Goal: Information Seeking & Learning: Learn about a topic

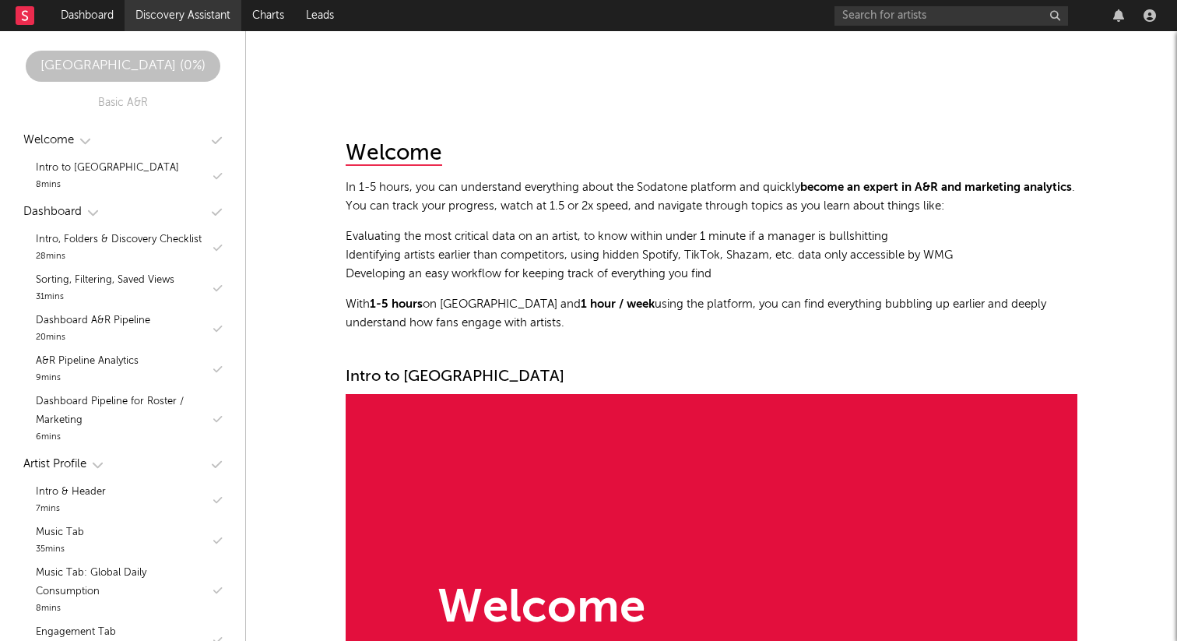
click at [185, 18] on link "Discovery Assistant" at bounding box center [183, 15] width 117 height 31
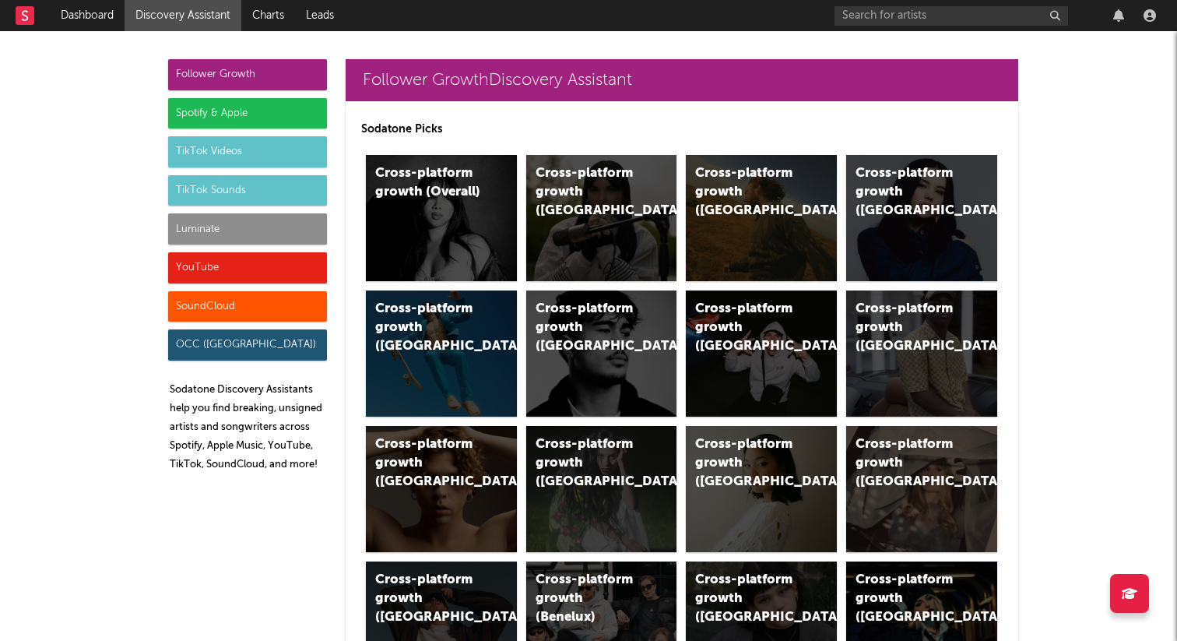
click at [250, 190] on div "TikTok Sounds" at bounding box center [247, 190] width 159 height 31
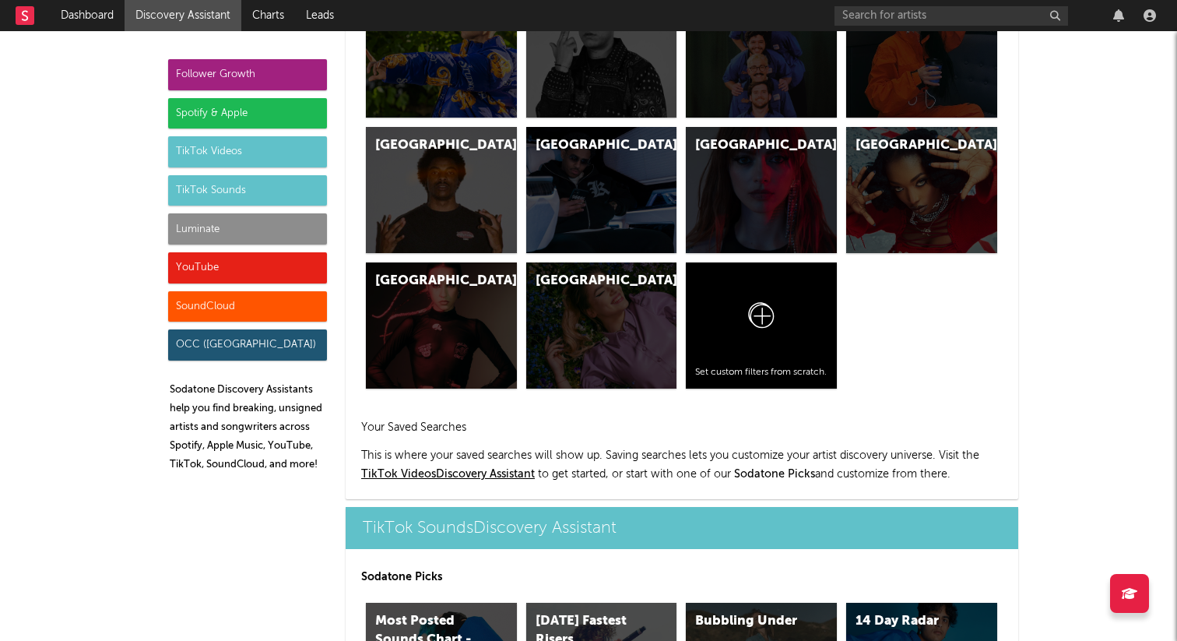
scroll to position [5200, 0]
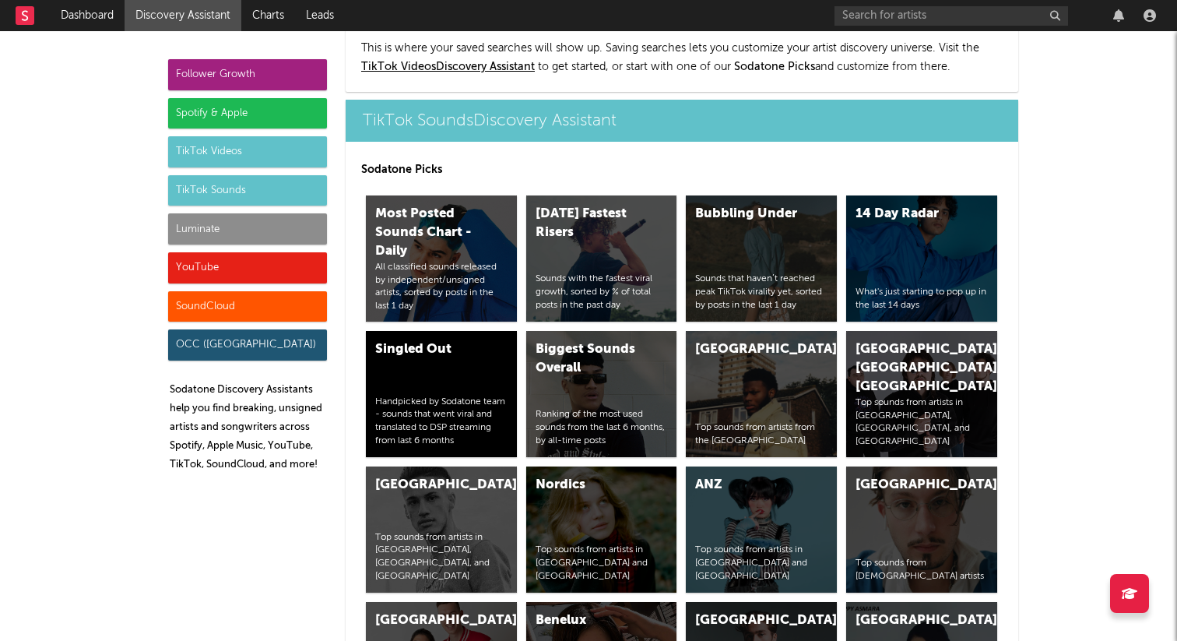
click at [226, 109] on div "Spotify & Apple" at bounding box center [247, 113] width 159 height 31
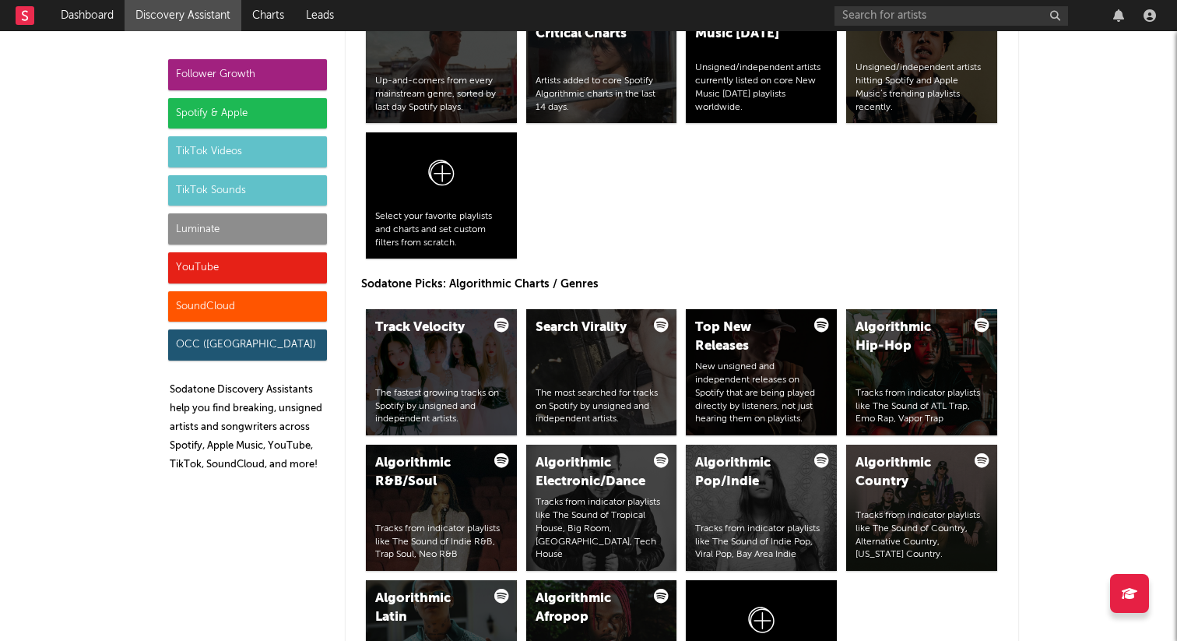
scroll to position [1556, 0]
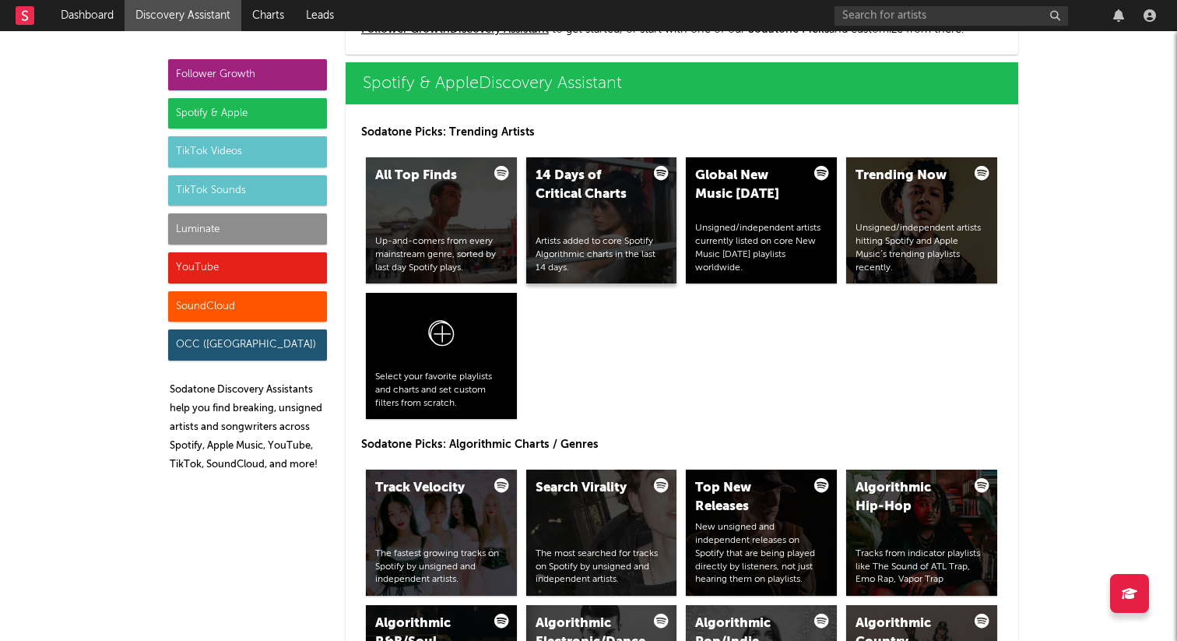
click at [577, 204] on div "14 Days of Critical Charts" at bounding box center [588, 185] width 106 height 37
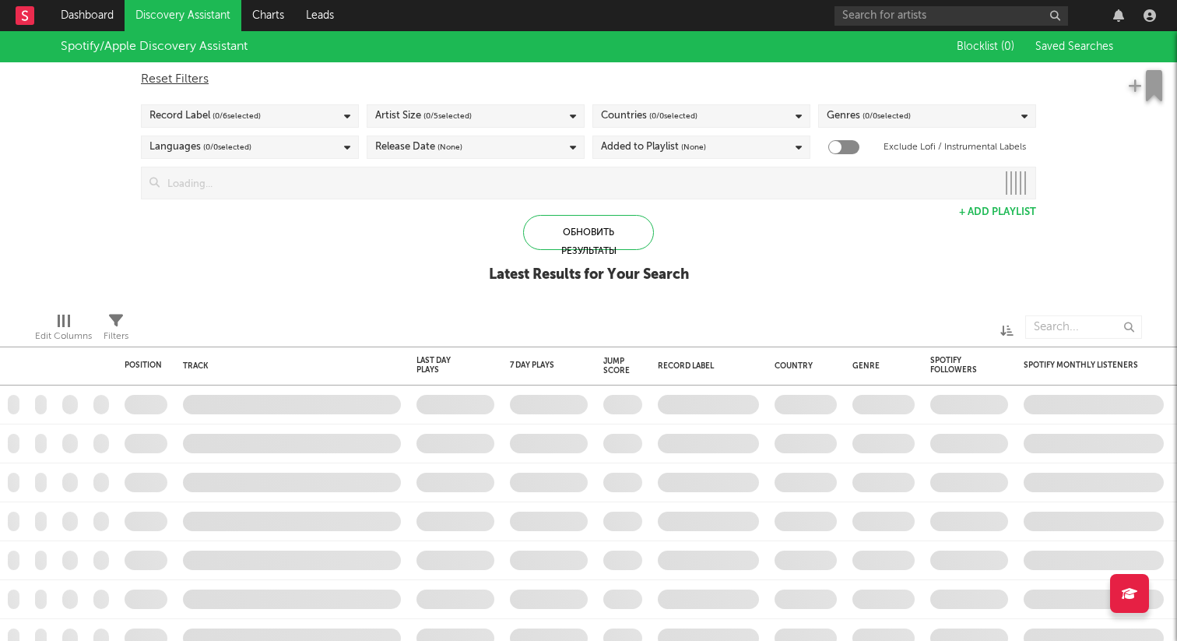
click at [722, 121] on div "Countries ( 0 / 0 selected)" at bounding box center [701, 115] width 218 height 23
checkbox input "true"
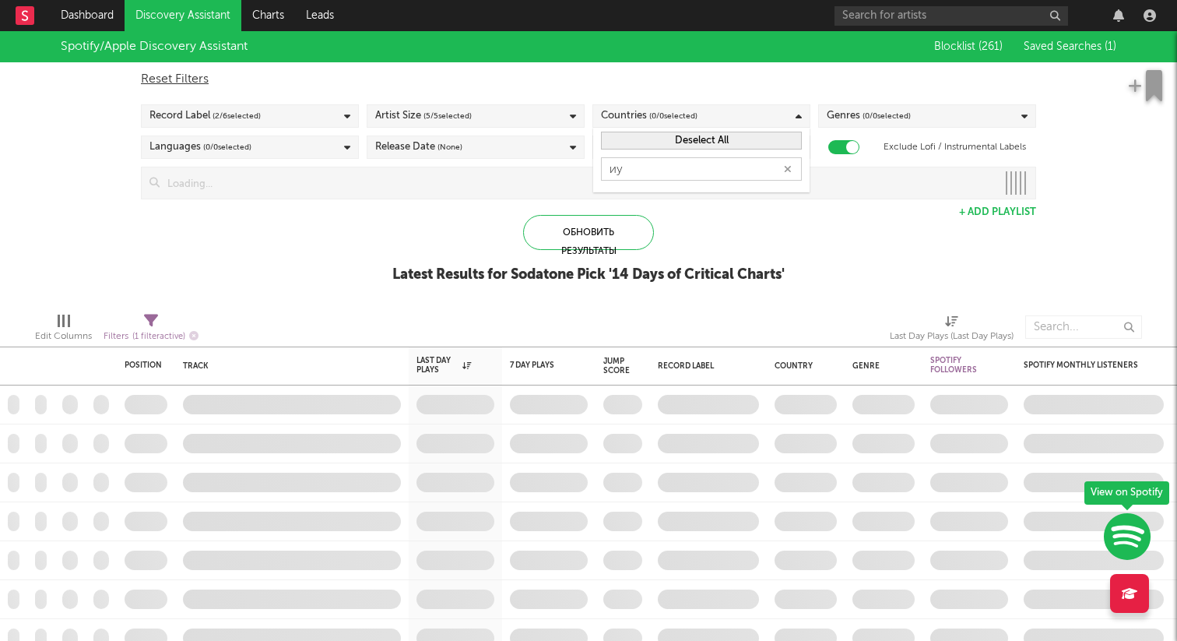
type input "и"
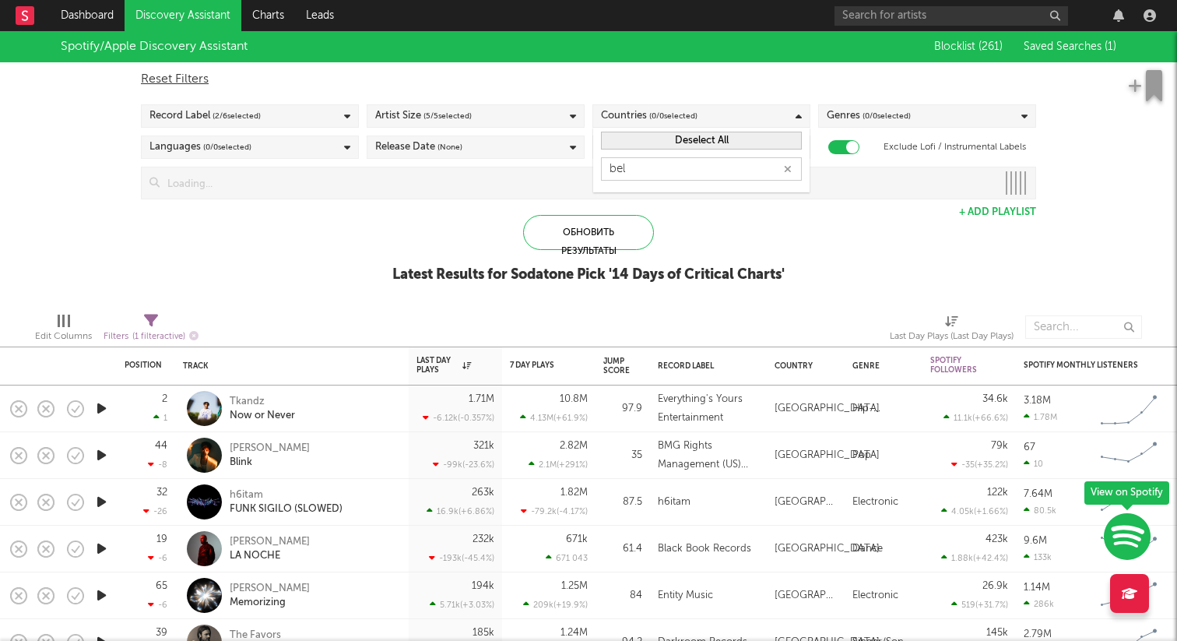
type input "bela"
click at [790, 169] on icon "button" at bounding box center [788, 169] width 8 height 10
click at [710, 114] on div "Countries ( 0 / 0 selected)" at bounding box center [701, 115] width 218 height 23
click at [654, 113] on span "( 0 / 0 selected)" at bounding box center [673, 116] width 48 height 19
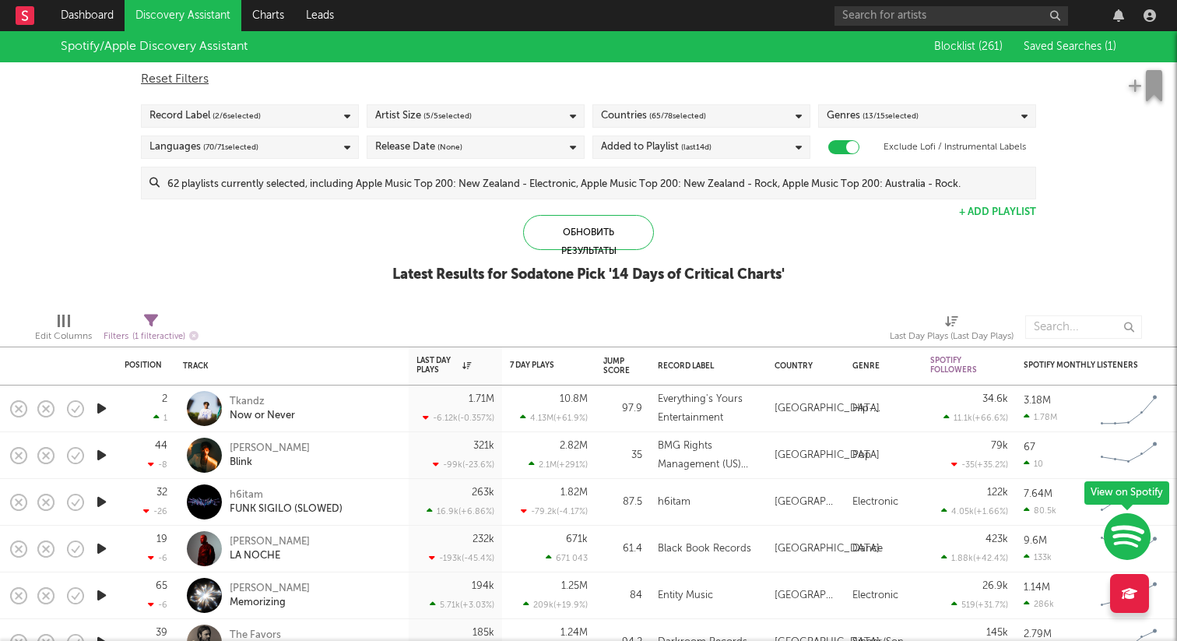
click at [700, 107] on span "( 65 / 78 selected)" at bounding box center [677, 116] width 57 height 19
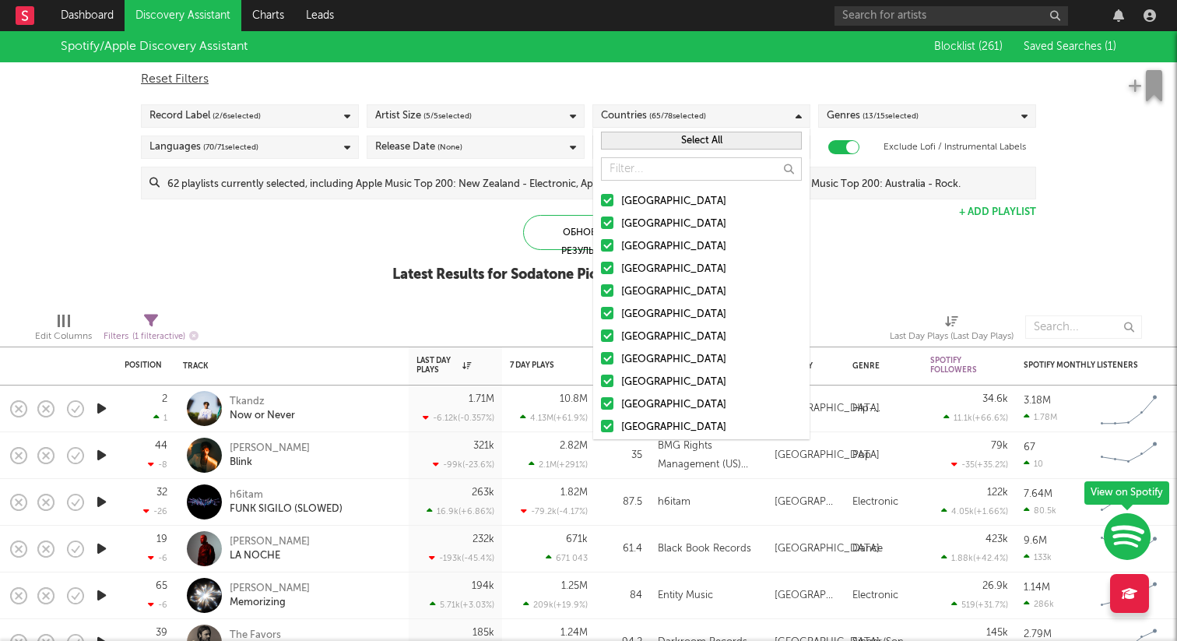
click at [683, 137] on button "Select All" at bounding box center [701, 141] width 201 height 18
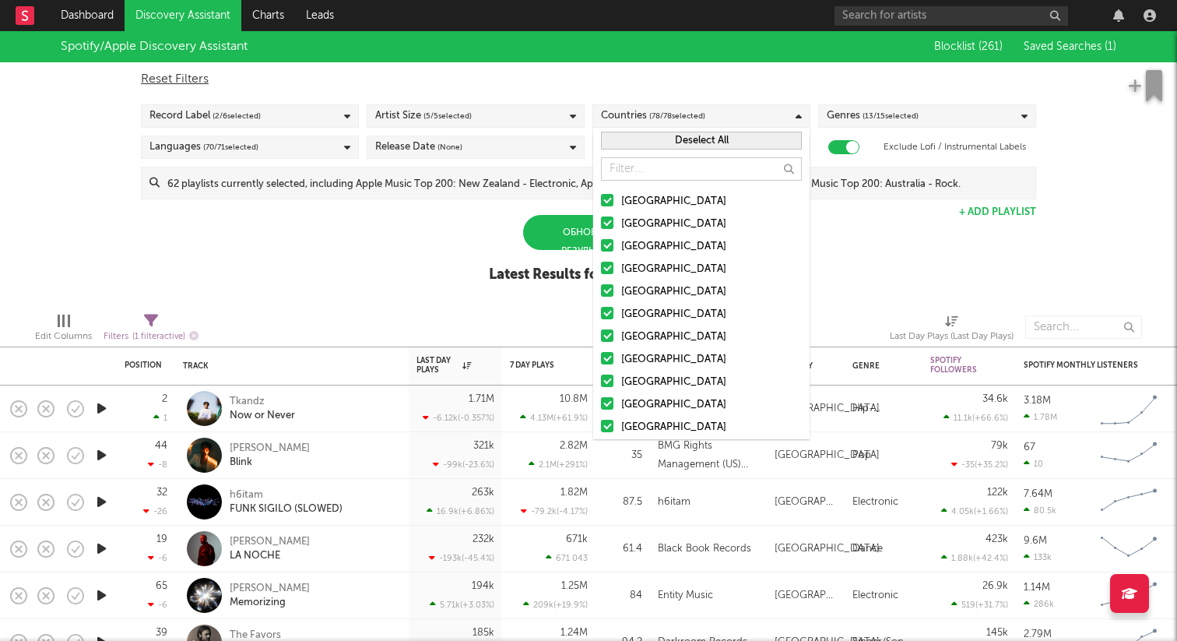
click at [683, 141] on button "Deselect All" at bounding box center [701, 141] width 201 height 18
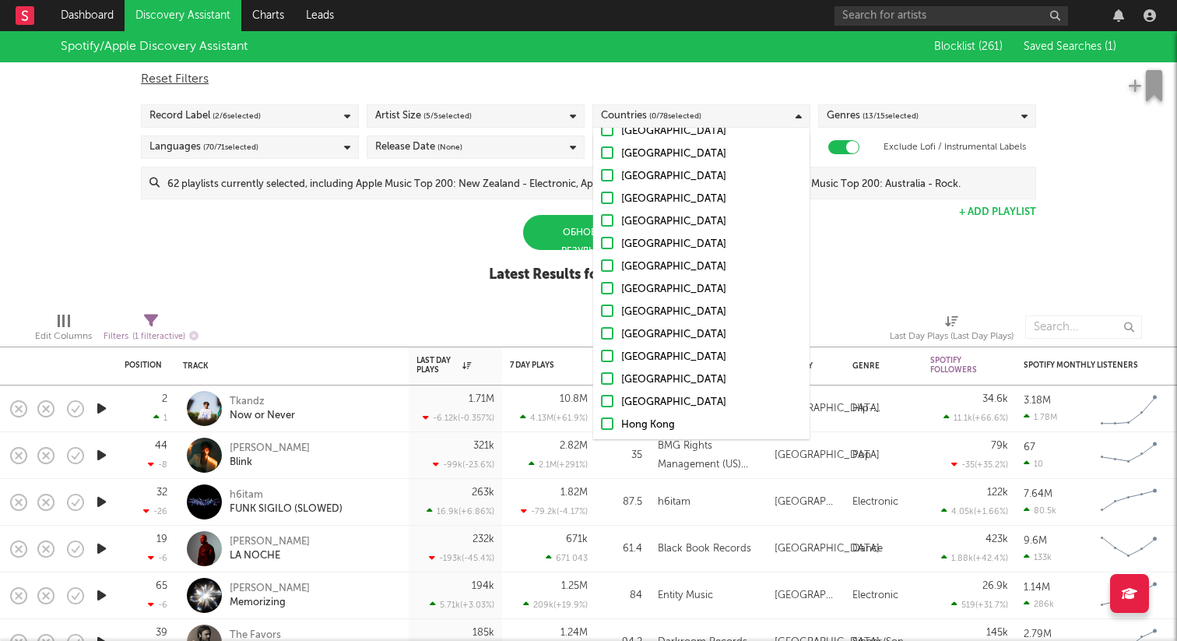
scroll to position [264, 0]
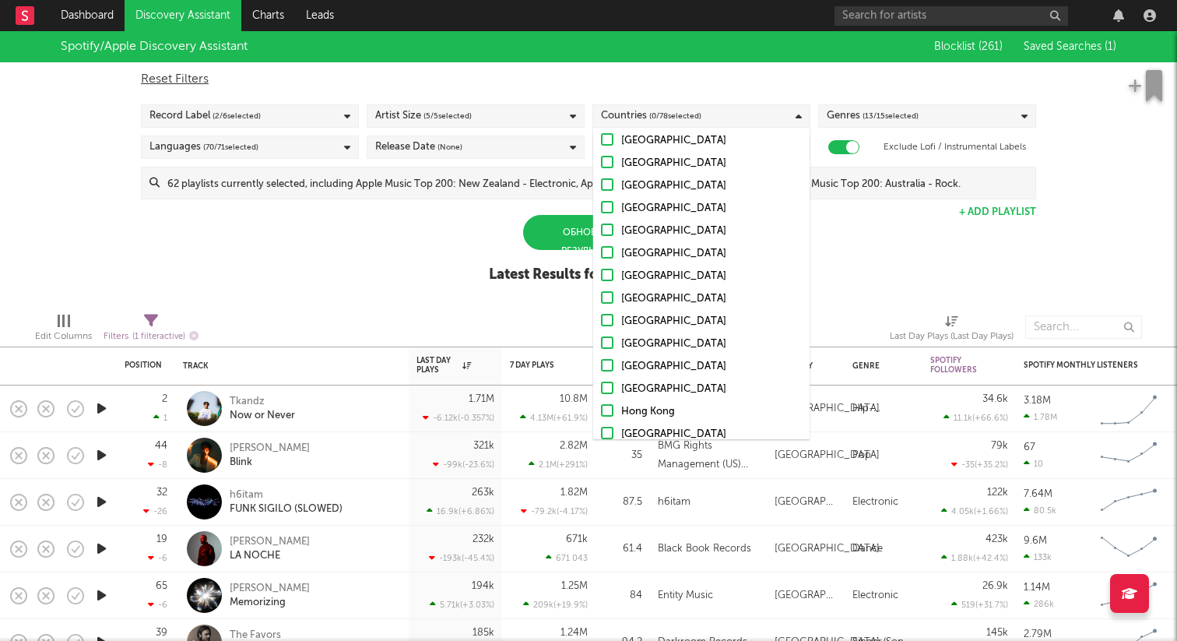
click at [644, 346] on div "[GEOGRAPHIC_DATA]" at bounding box center [711, 344] width 181 height 19
click at [601, 346] on input "[GEOGRAPHIC_DATA]" at bounding box center [601, 344] width 0 height 19
click at [644, 348] on div "[GEOGRAPHIC_DATA]" at bounding box center [711, 346] width 181 height 19
click at [601, 348] on input "[GEOGRAPHIC_DATA]" at bounding box center [601, 346] width 0 height 19
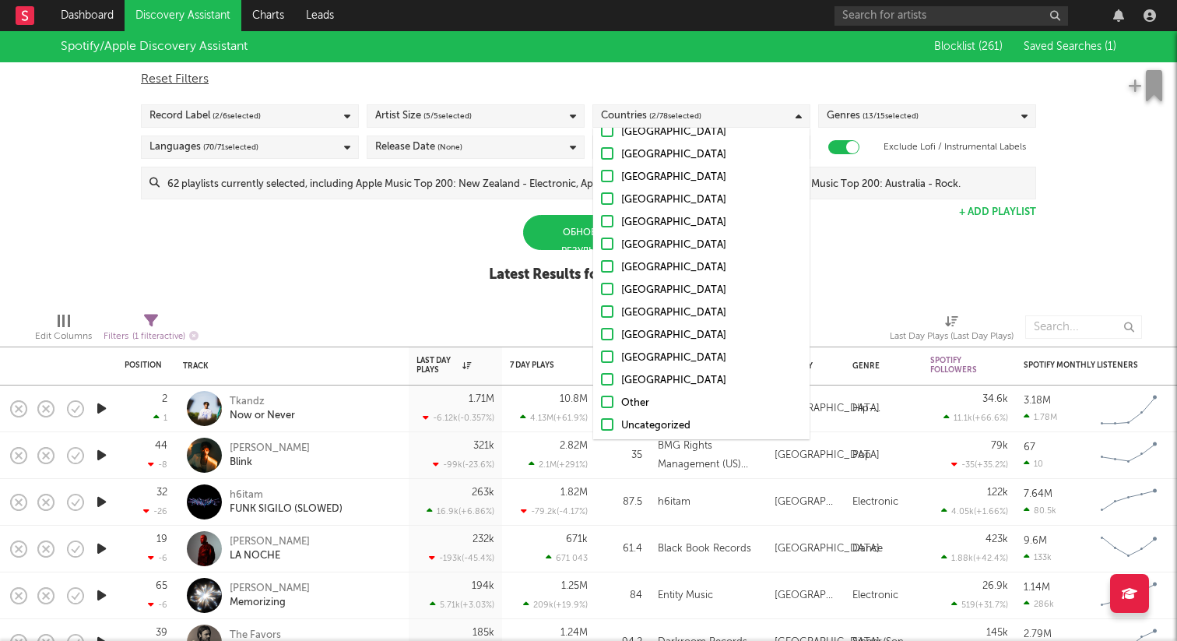
scroll to position [1518, 0]
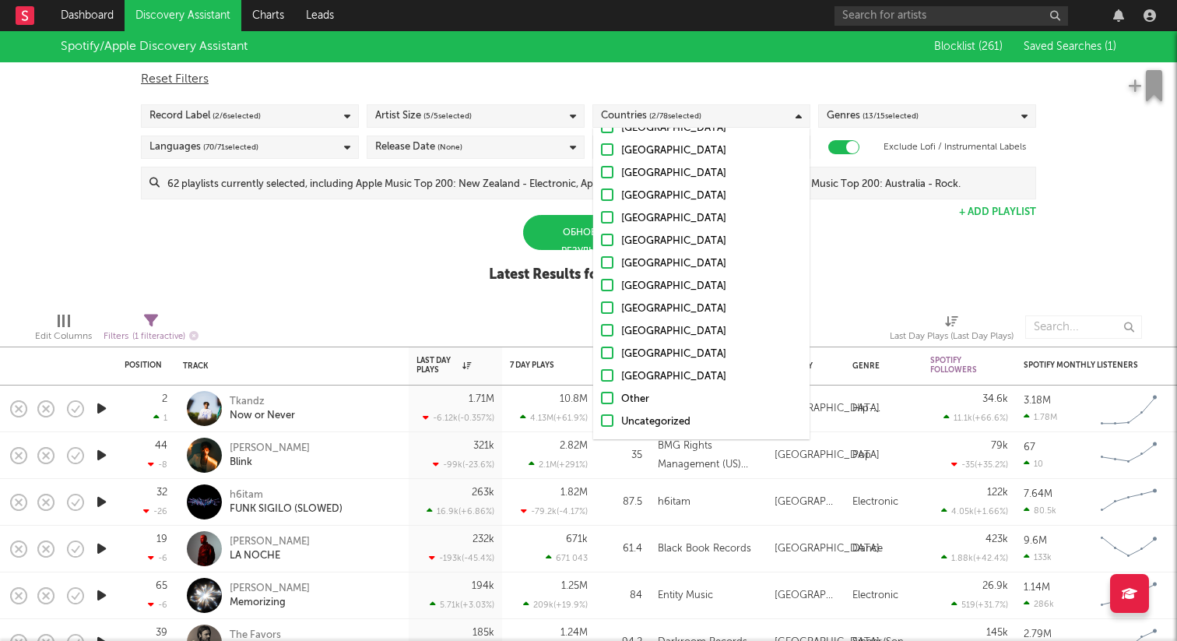
click at [475, 265] on div "Spotify/Apple Discovery Assistant Blocklist ( 261 ) Saved Searches ( 1 ) Reset …" at bounding box center [588, 165] width 1177 height 269
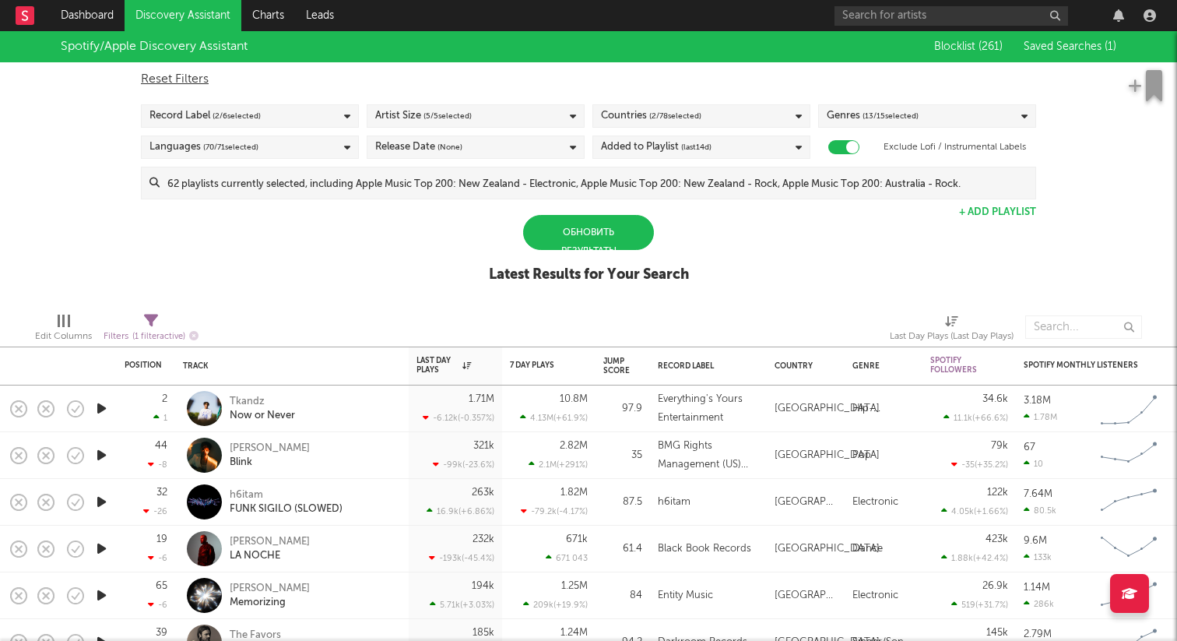
click at [618, 254] on div "Обновить результаты Latest Results for Your Search" at bounding box center [589, 257] width 200 height 85
click at [620, 246] on div "Обновить результаты" at bounding box center [588, 232] width 131 height 35
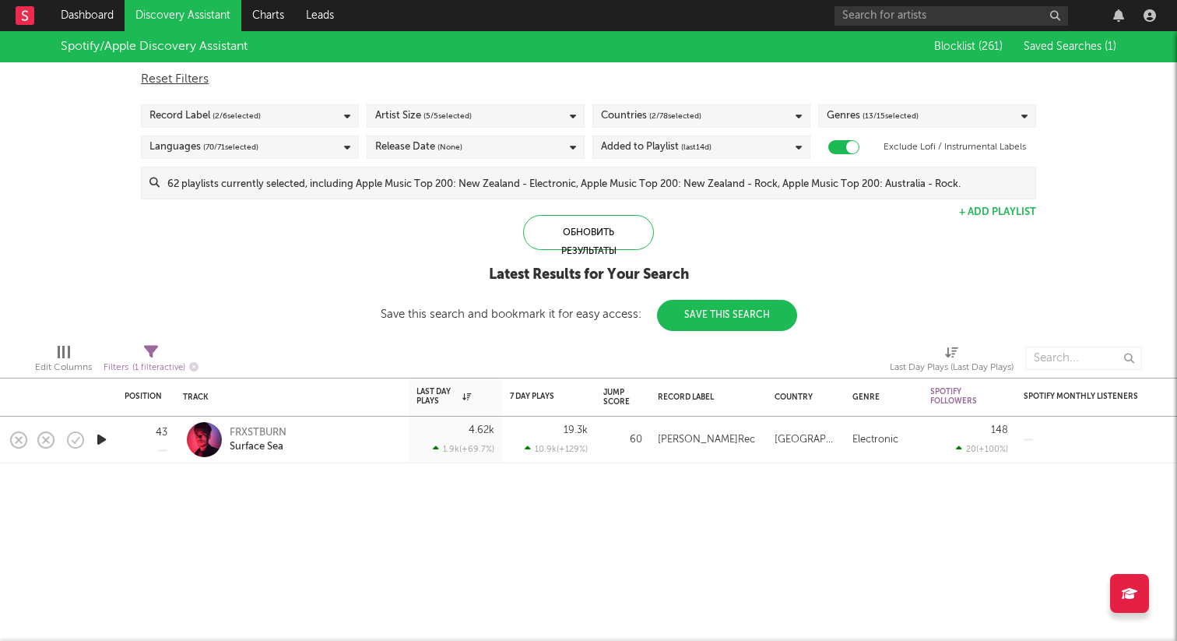
click at [97, 440] on icon "button" at bounding box center [101, 439] width 16 height 19
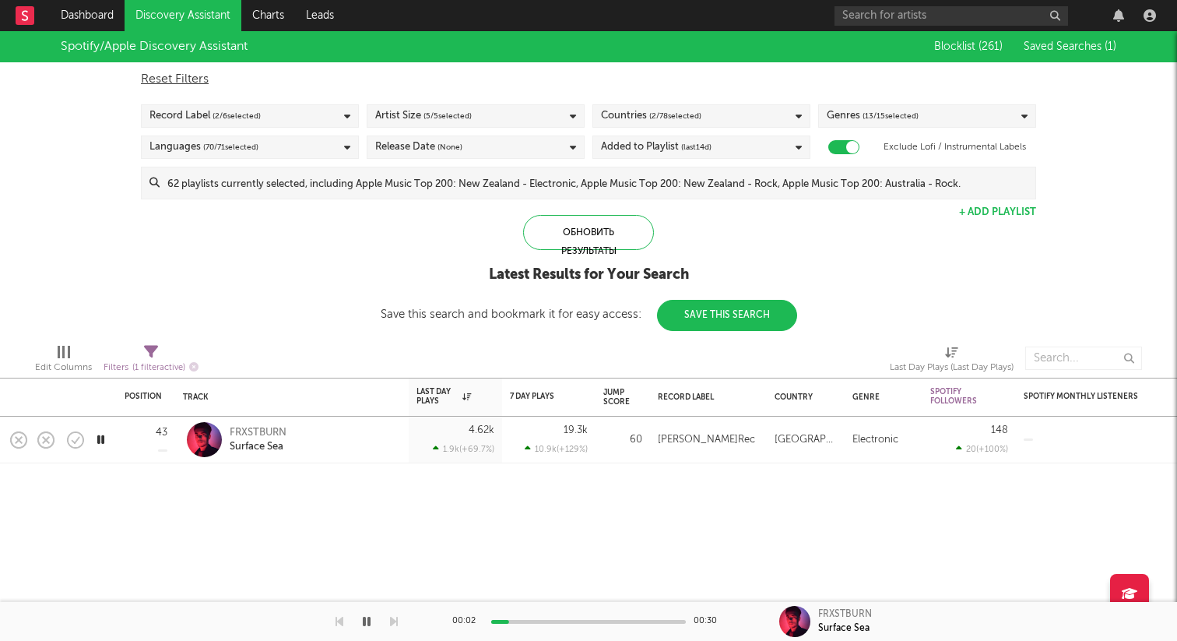
click at [97, 440] on icon "button" at bounding box center [100, 439] width 15 height 19
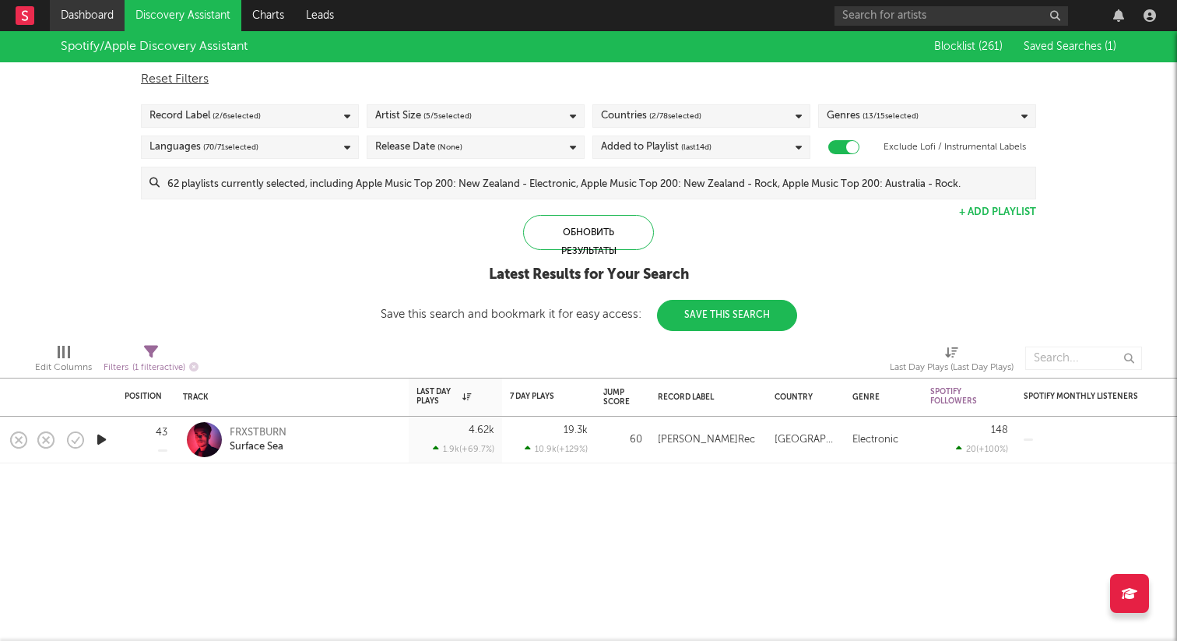
click at [76, 2] on link "Dashboard" at bounding box center [87, 15] width 75 height 31
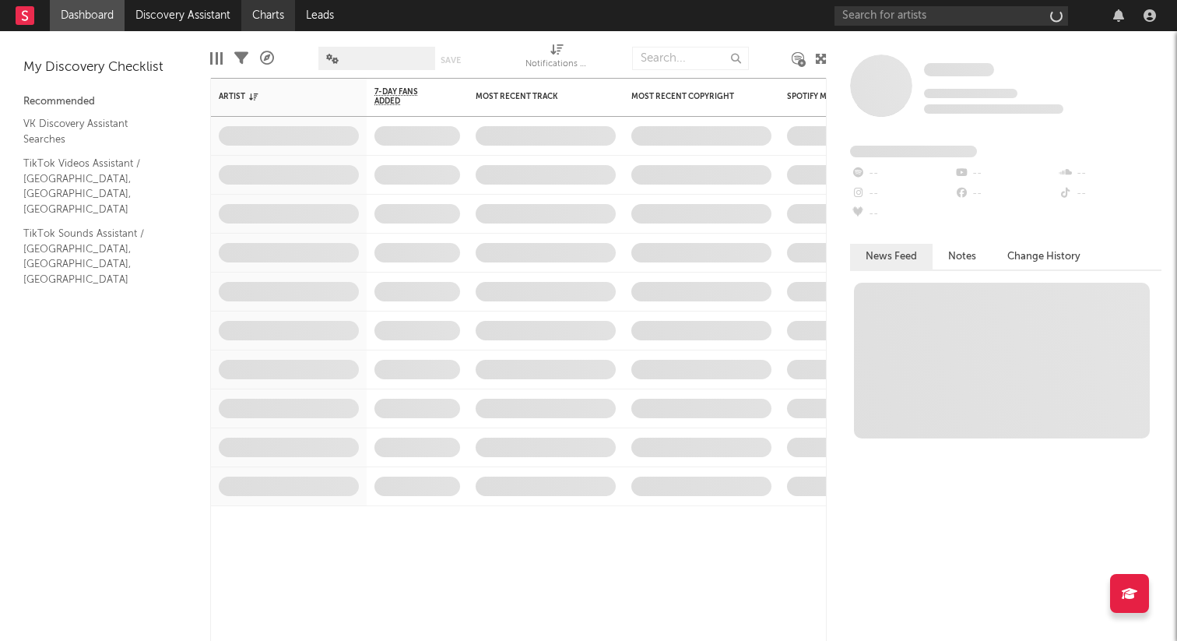
click at [272, 2] on link "Charts" at bounding box center [268, 15] width 54 height 31
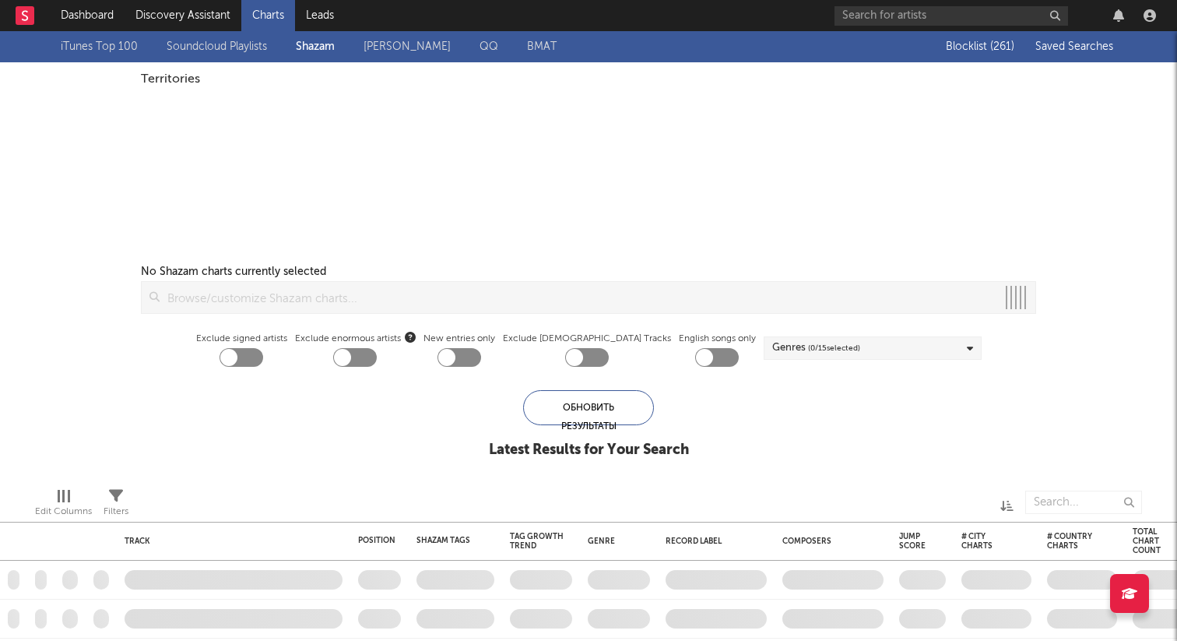
checkbox input "true"
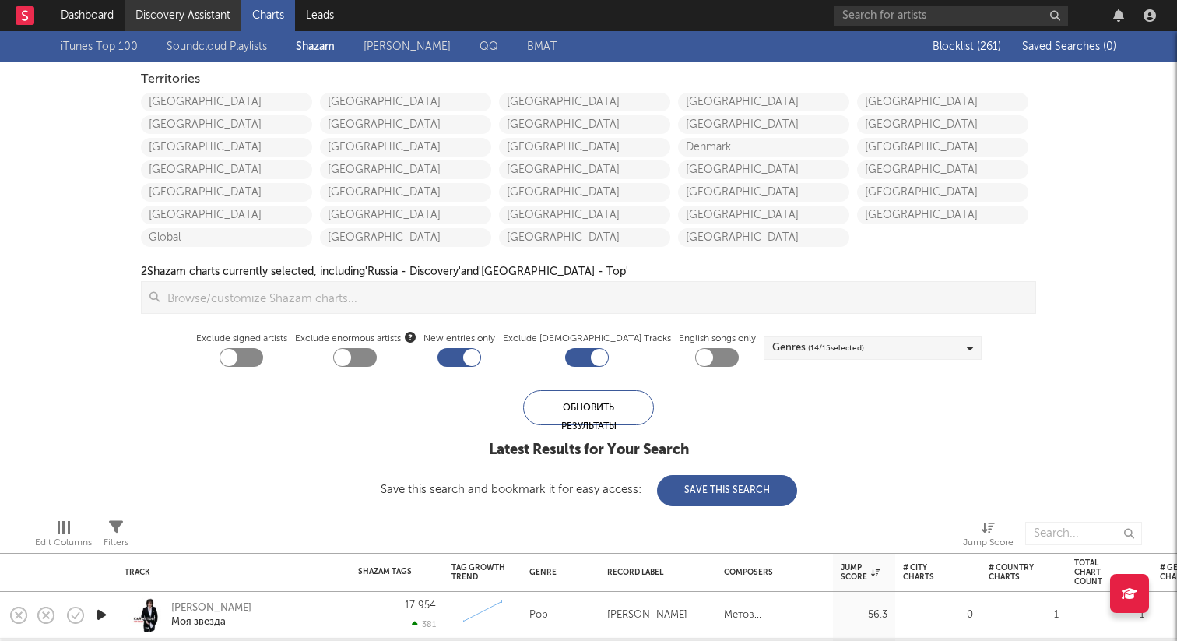
click at [186, 3] on link "Discovery Assistant" at bounding box center [183, 15] width 117 height 31
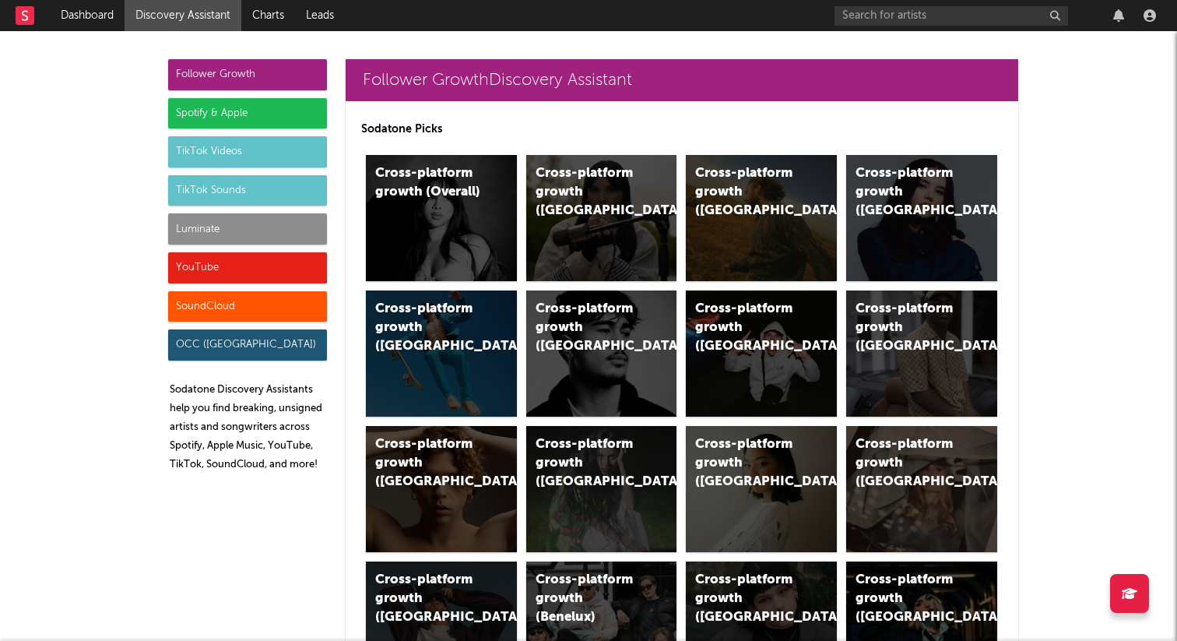
click at [237, 104] on div "Spotify & Apple" at bounding box center [247, 113] width 159 height 31
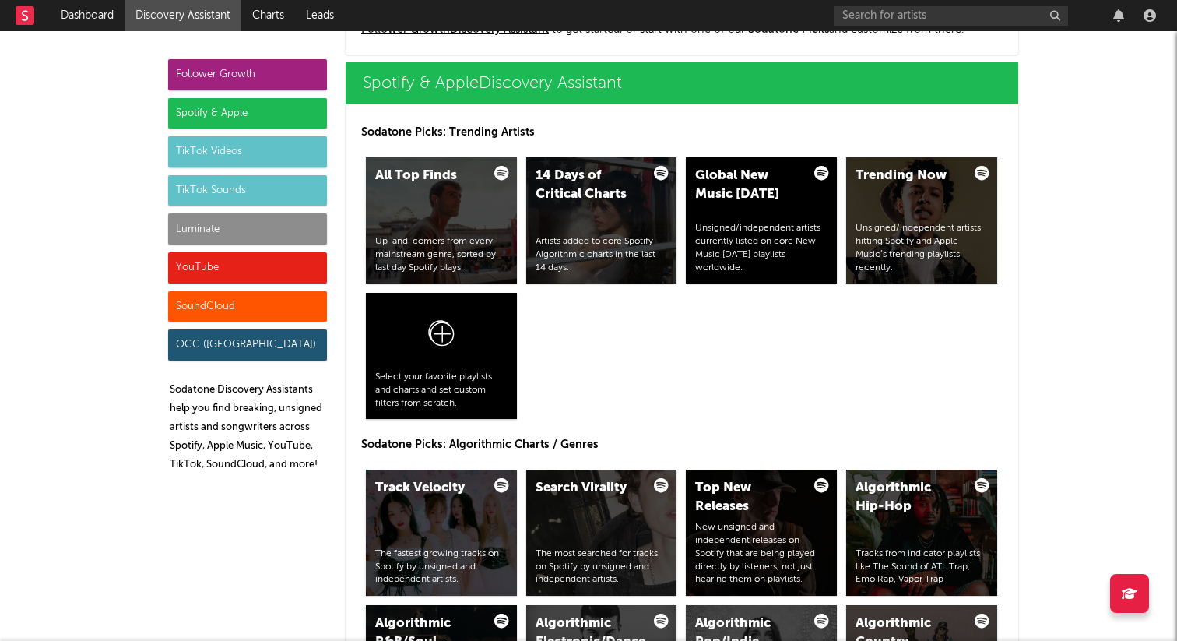
click at [238, 73] on div "Follower Growth" at bounding box center [247, 74] width 159 height 31
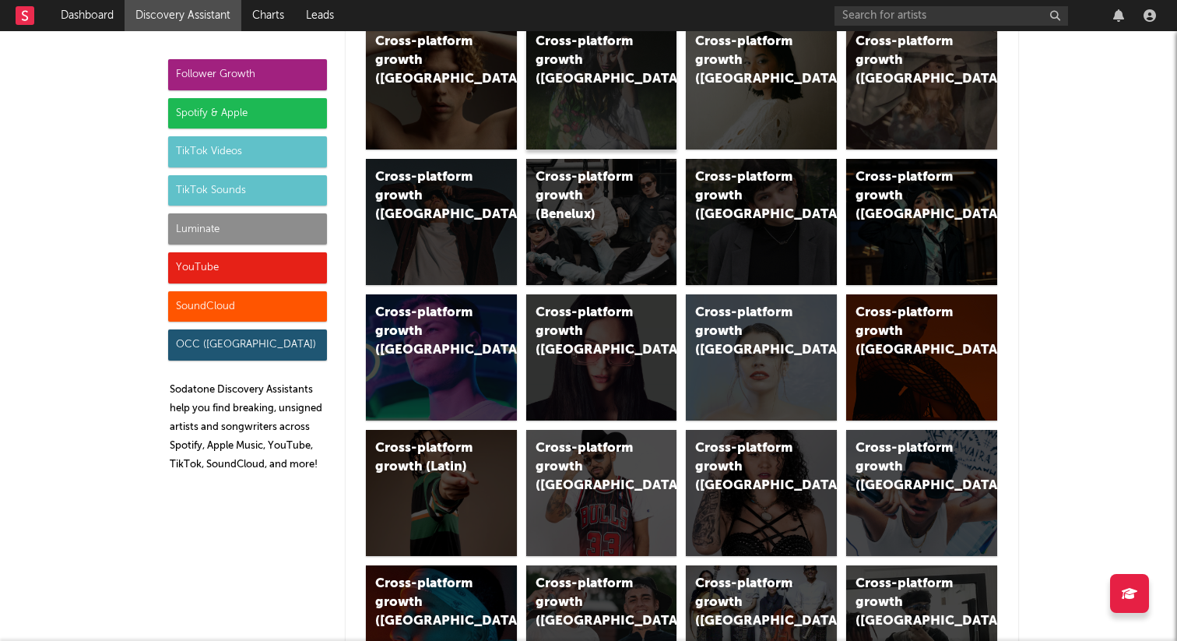
scroll to position [404, 0]
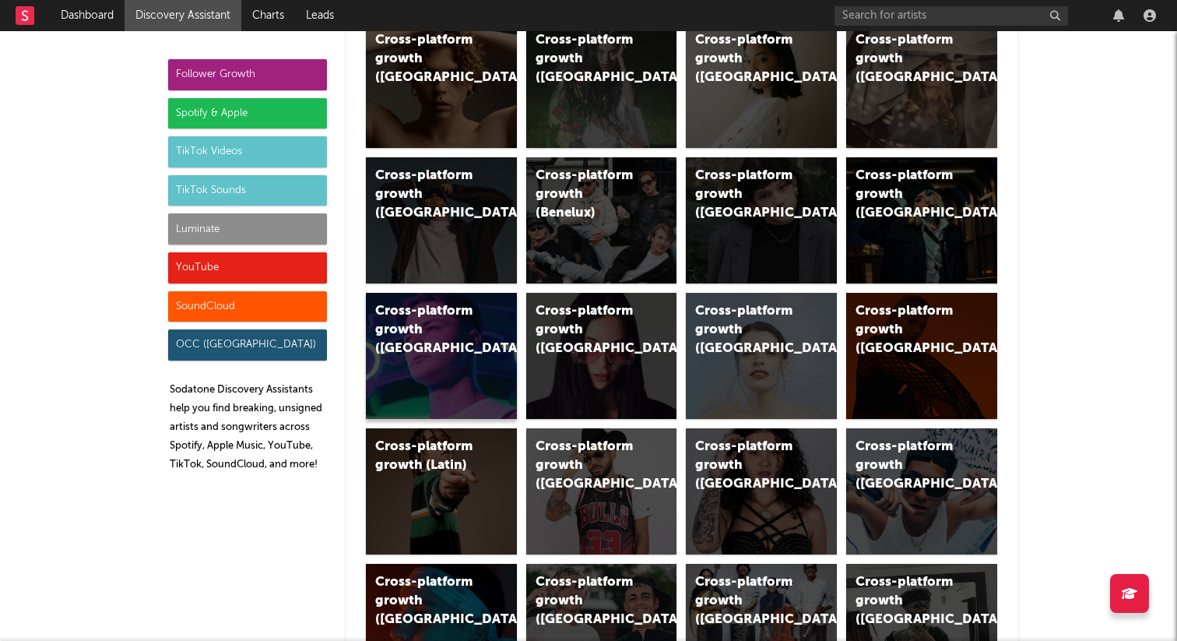
click at [440, 334] on div "Cross-platform growth ([GEOGRAPHIC_DATA])" at bounding box center [428, 330] width 106 height 56
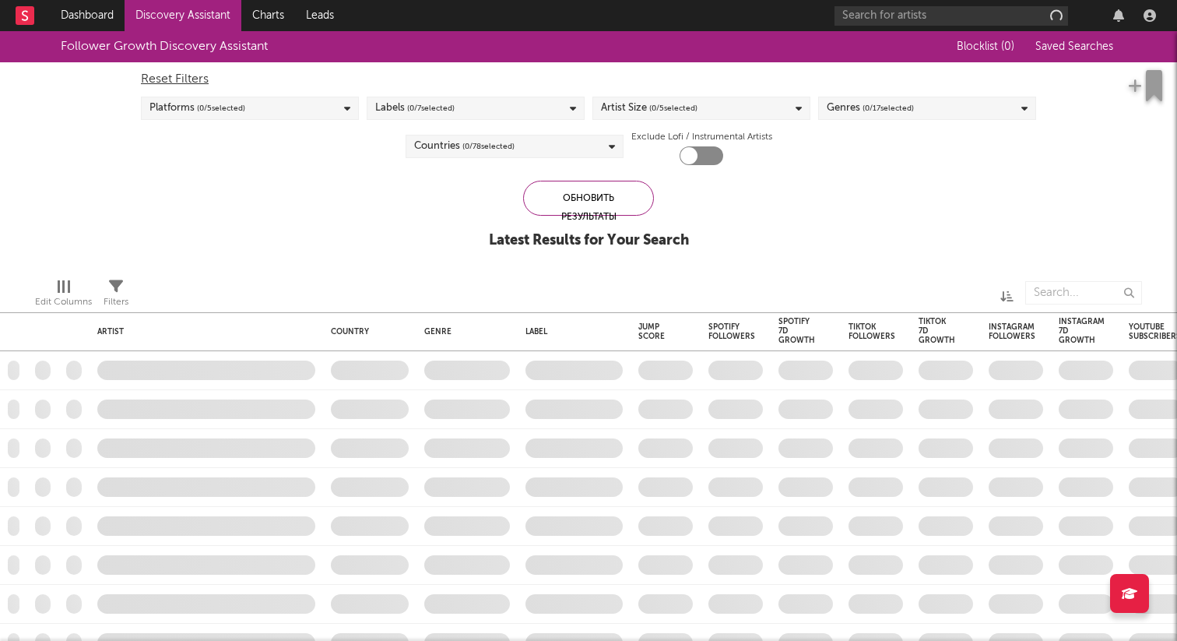
checkbox input "true"
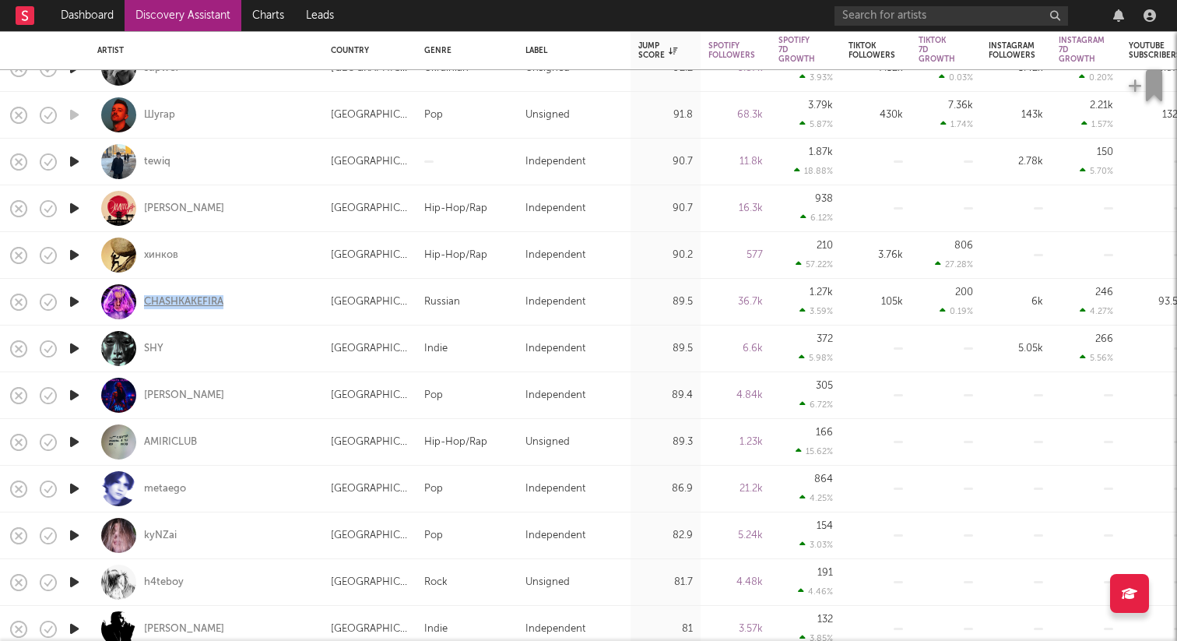
drag, startPoint x: 251, startPoint y: 300, endPoint x: 145, endPoint y: 300, distance: 106.6
click at [145, 300] on div "CHASHKAKEFIRA" at bounding box center [206, 302] width 218 height 46
select select "1w"
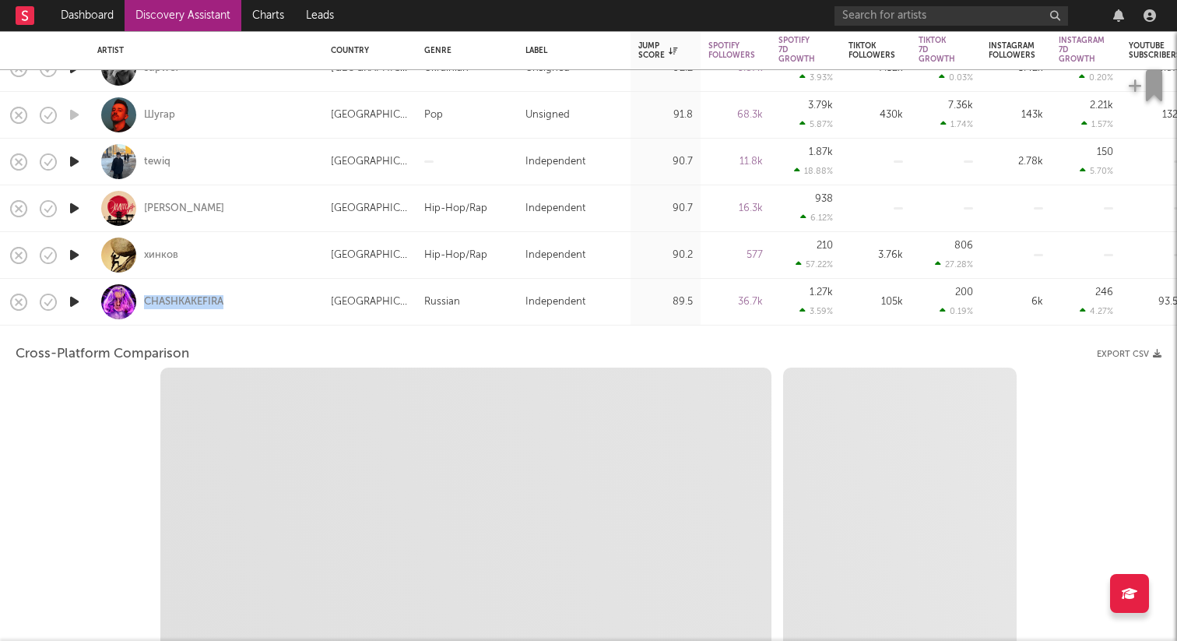
copy div "CHASHKAKEFIRA"
select select "6m"
click at [314, 313] on div "CHASHKAKEFIRA" at bounding box center [206, 302] width 218 height 46
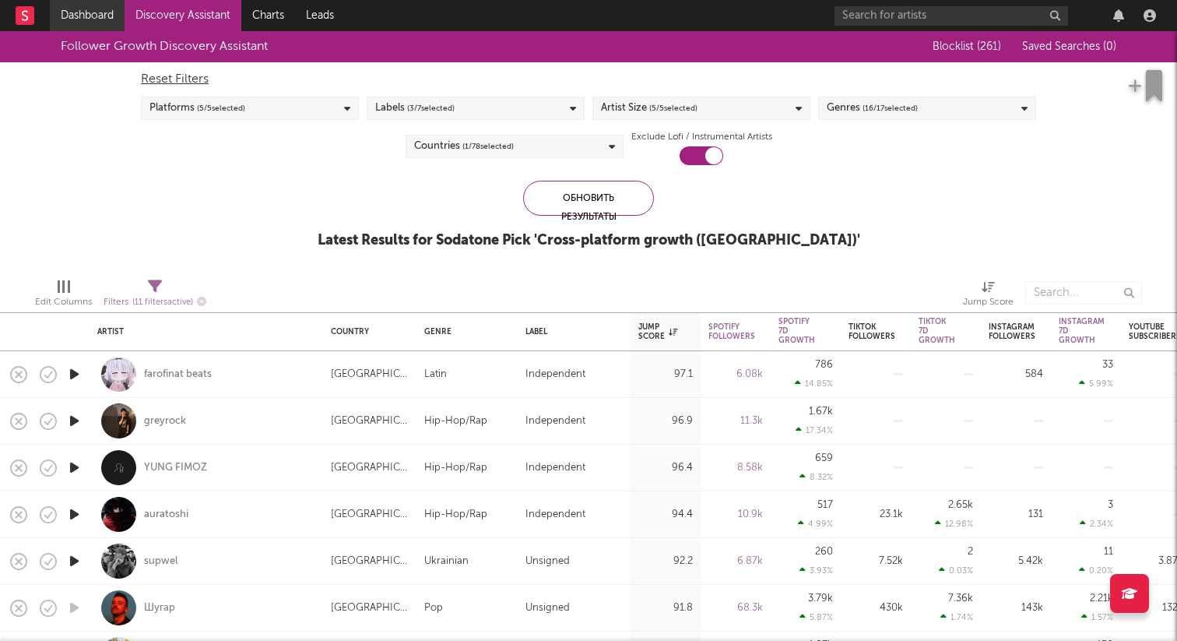
click at [99, 26] on link "Dashboard" at bounding box center [87, 15] width 75 height 31
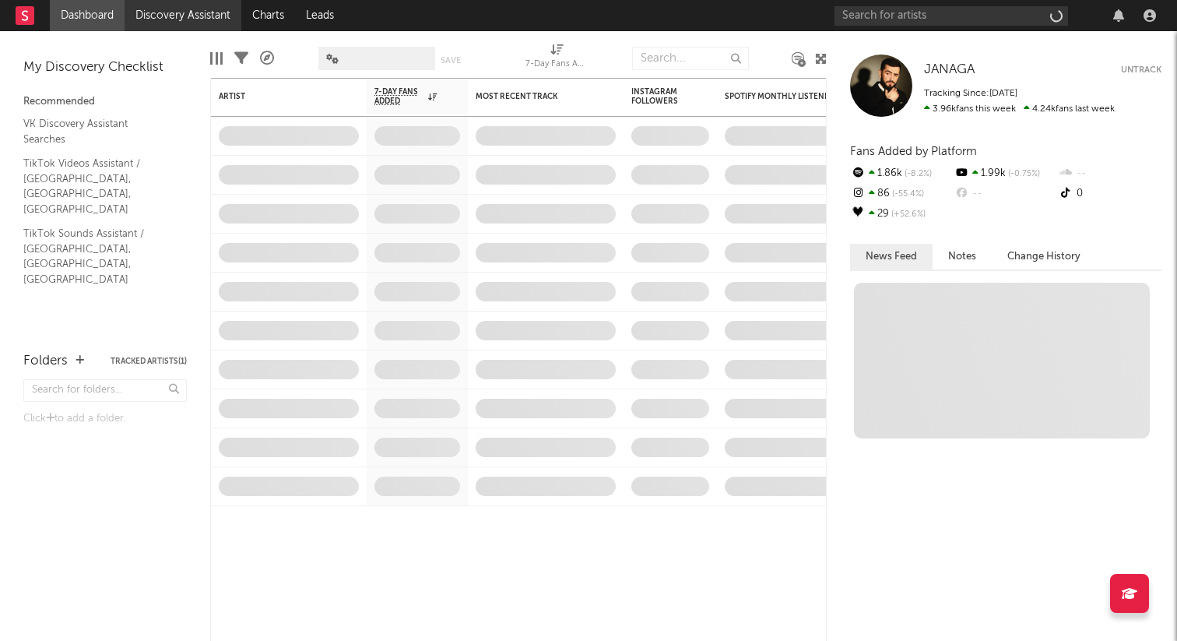
click at [165, 23] on link "Discovery Assistant" at bounding box center [183, 15] width 117 height 31
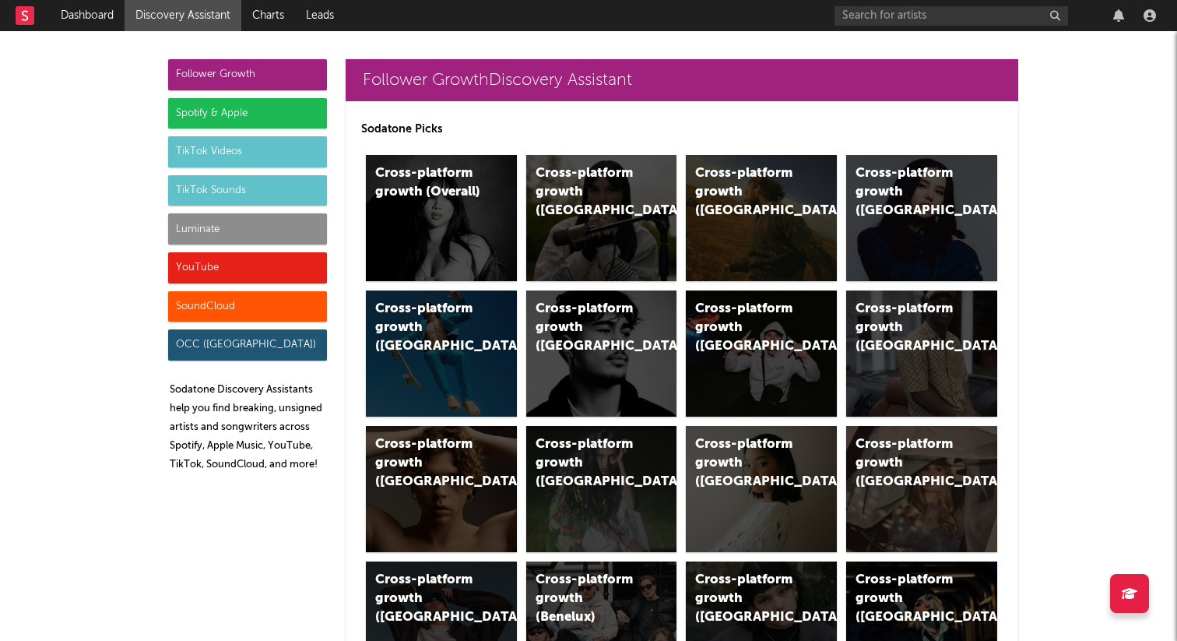
click at [250, 184] on div "TikTok Sounds" at bounding box center [247, 190] width 159 height 31
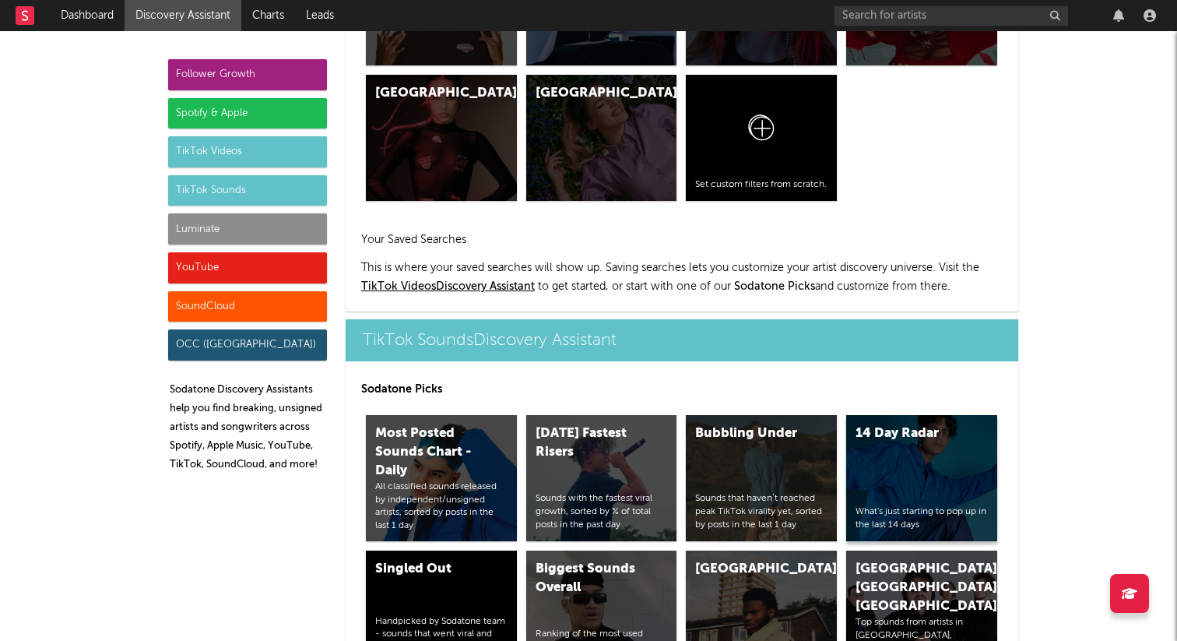
scroll to position [5200, 0]
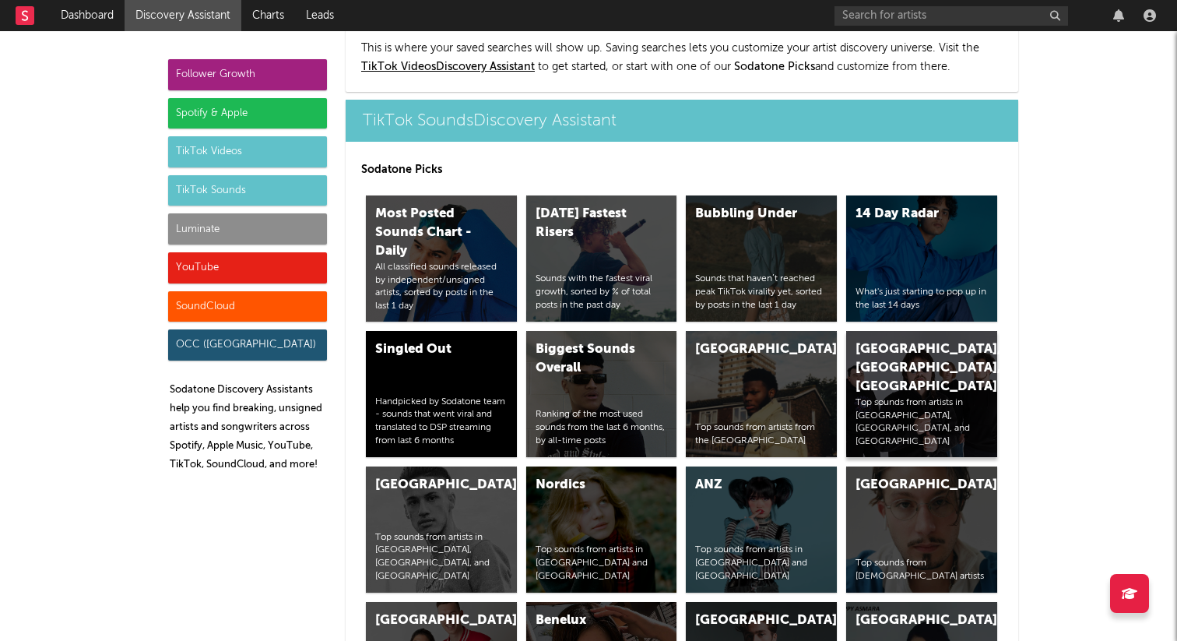
click at [893, 340] on div "[GEOGRAPHIC_DATA], [GEOGRAPHIC_DATA], [GEOGRAPHIC_DATA]" at bounding box center [908, 368] width 106 height 56
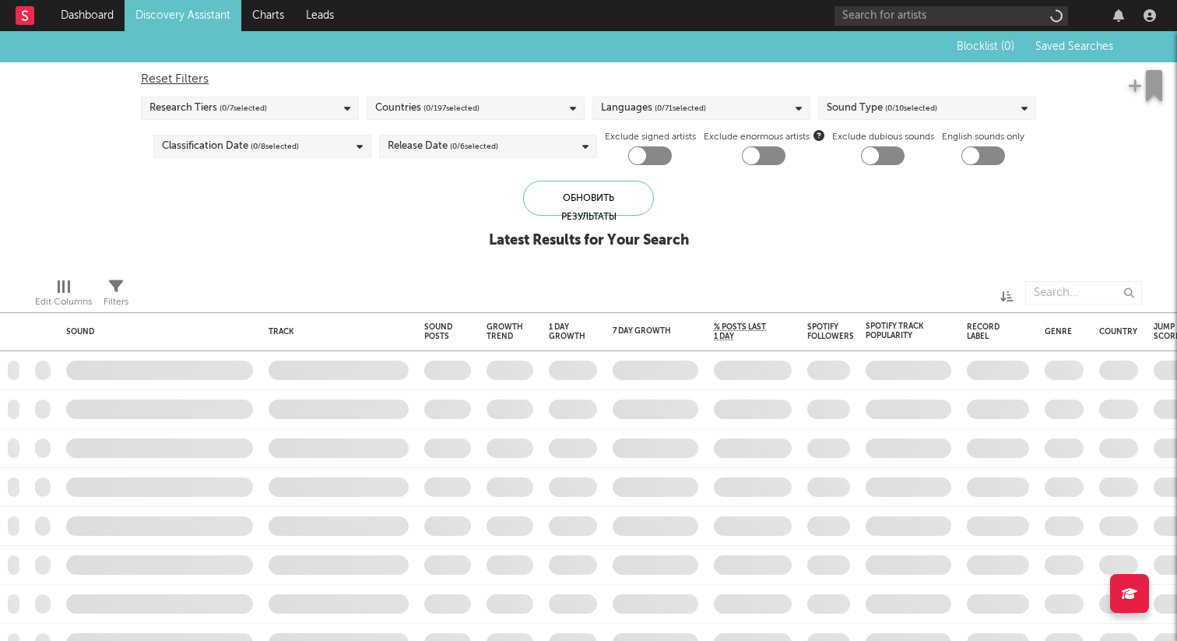
checkbox input "true"
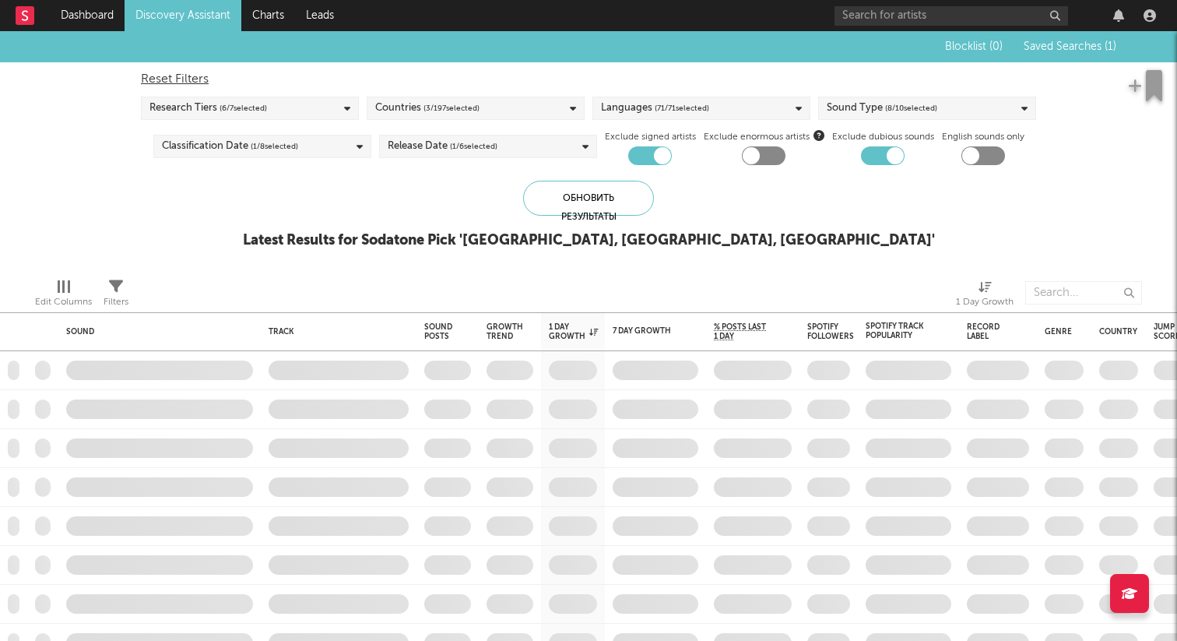
click at [1086, 41] on span "Saved Searches ( 1 )" at bounding box center [1069, 46] width 93 height 11
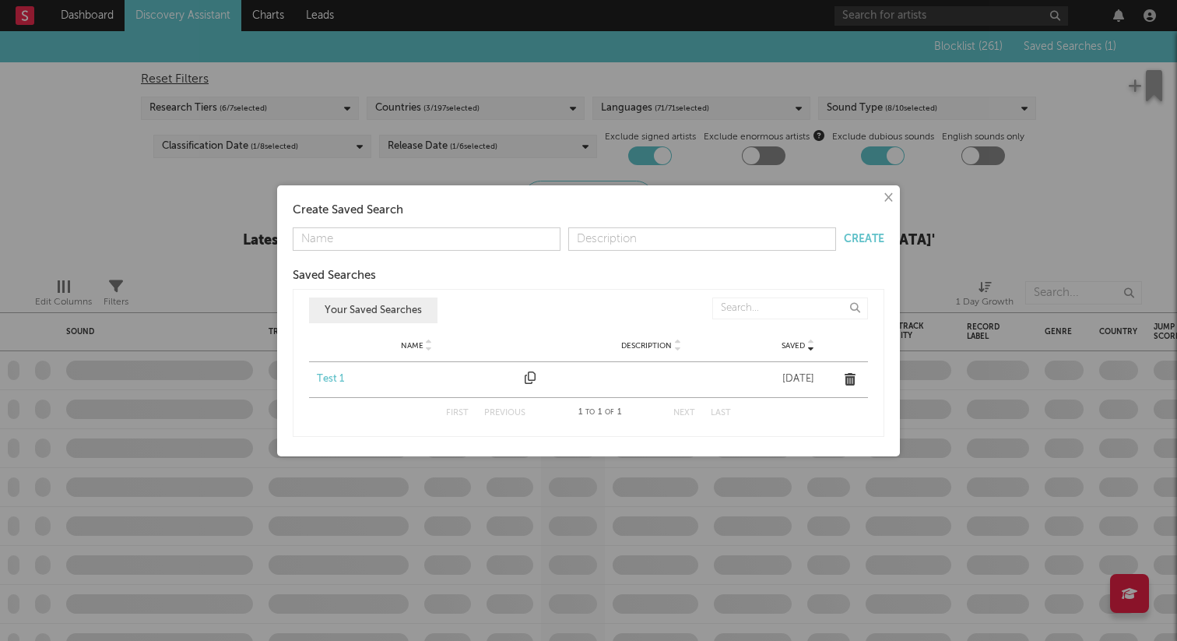
click at [335, 377] on div "Test 1" at bounding box center [417, 379] width 200 height 16
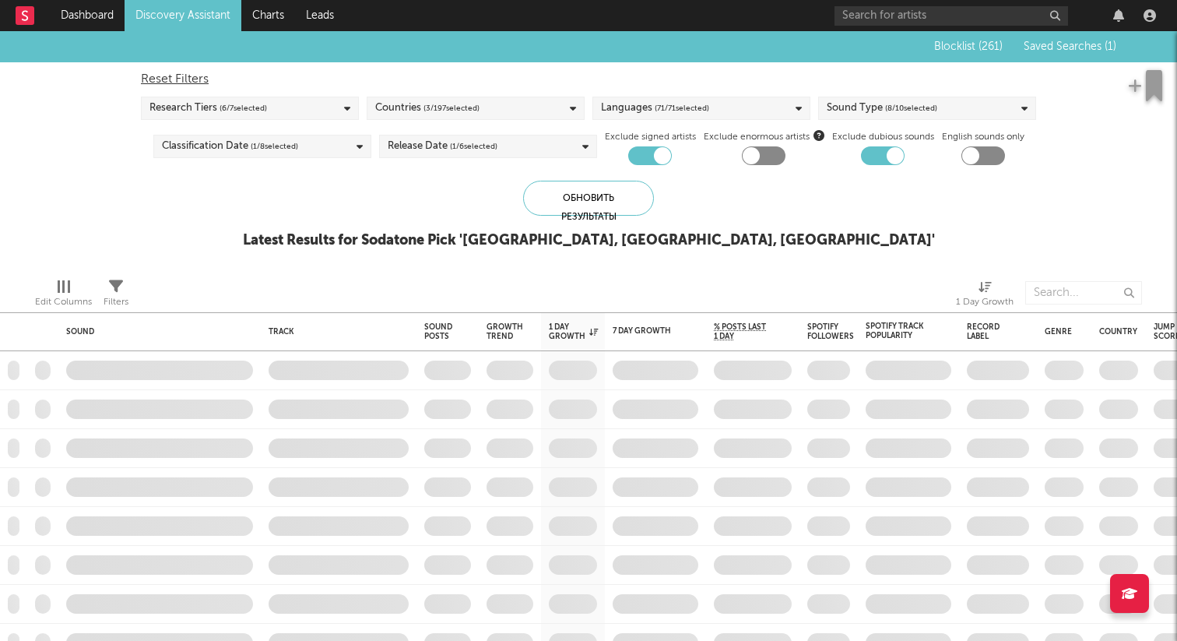
checkbox input "false"
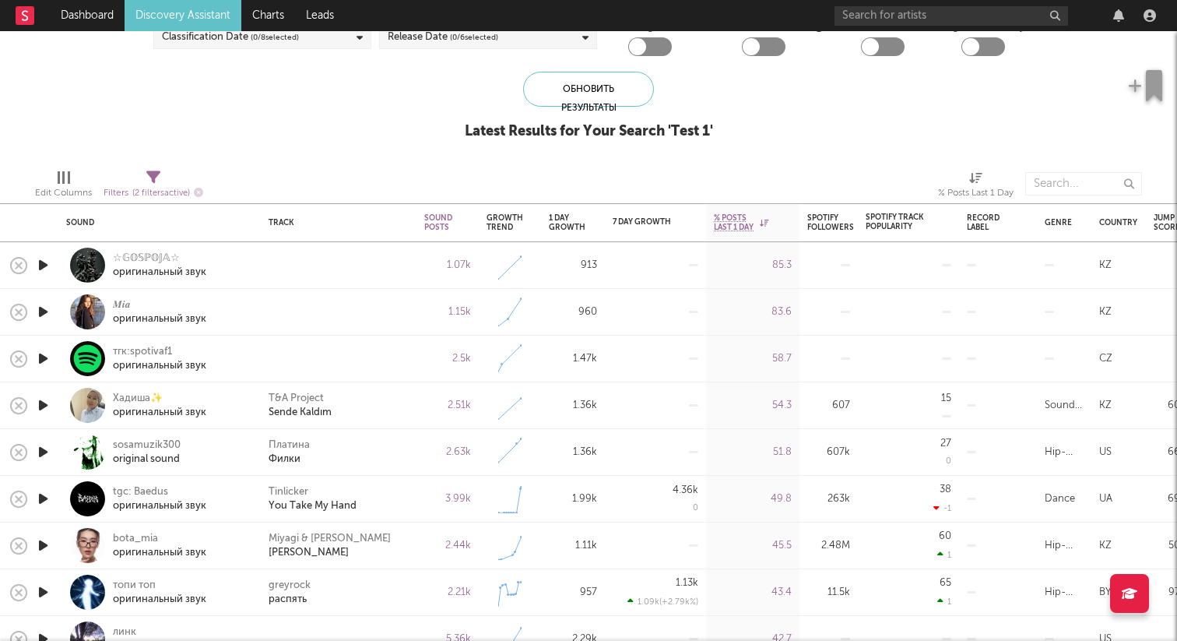
click at [51, 267] on icon "button" at bounding box center [43, 264] width 16 height 19
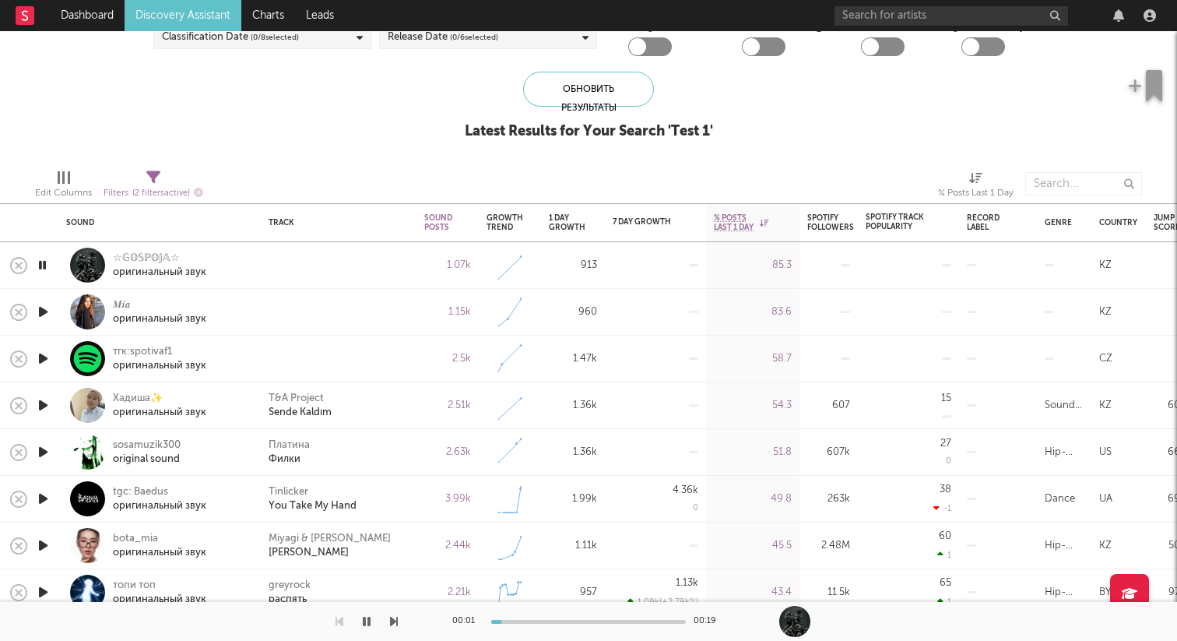
click at [41, 314] on icon "button" at bounding box center [43, 311] width 16 height 19
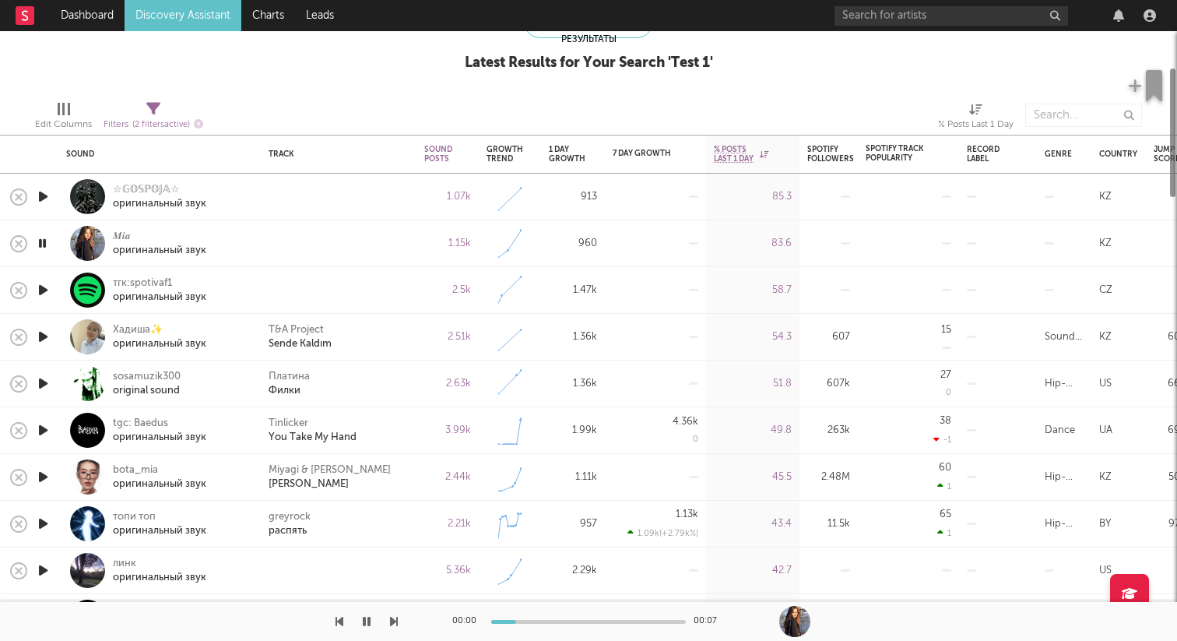
click at [46, 290] on icon "button" at bounding box center [43, 289] width 16 height 19
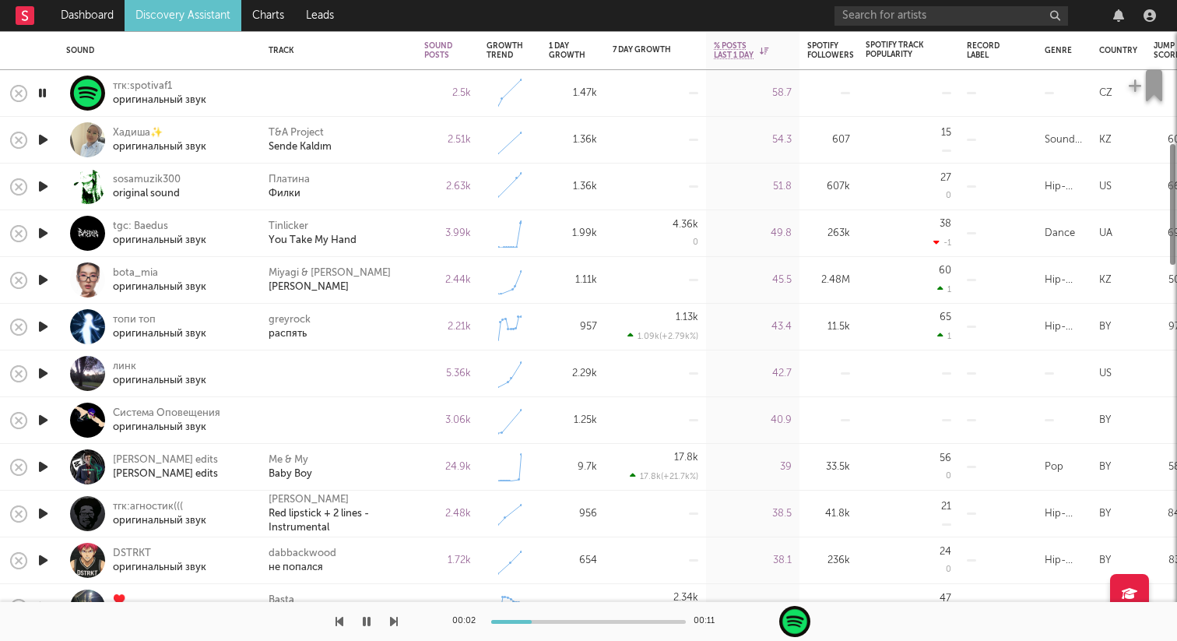
click at [44, 370] on icon "button" at bounding box center [43, 372] width 16 height 19
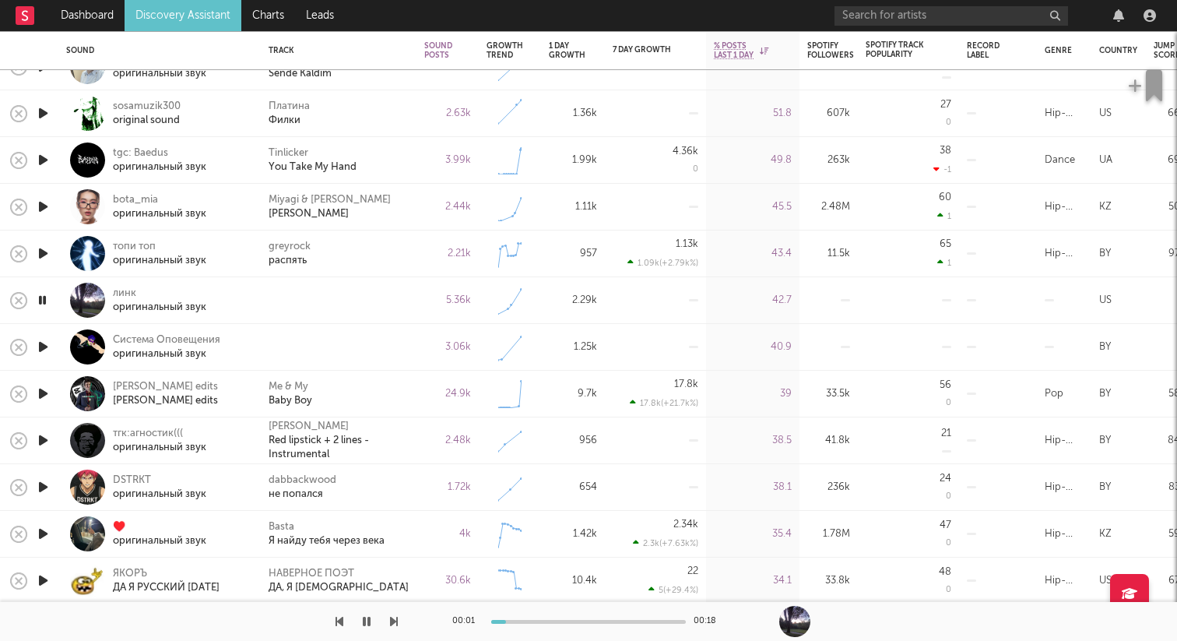
click at [43, 345] on icon "button" at bounding box center [43, 346] width 16 height 19
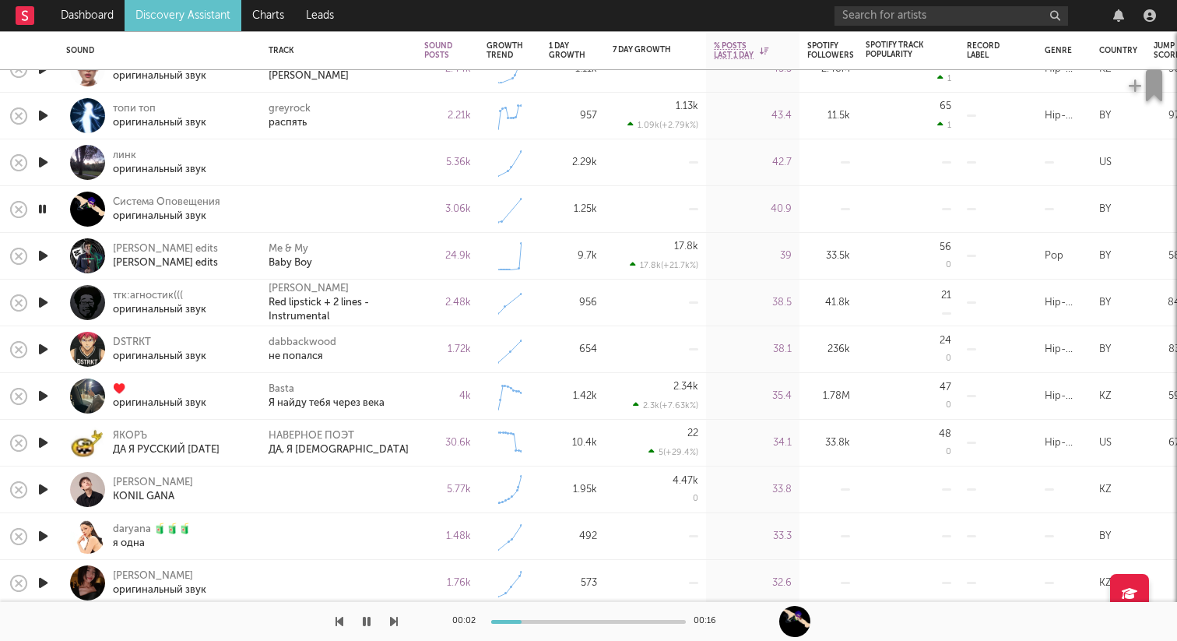
click at [46, 485] on icon "button" at bounding box center [43, 488] width 16 height 19
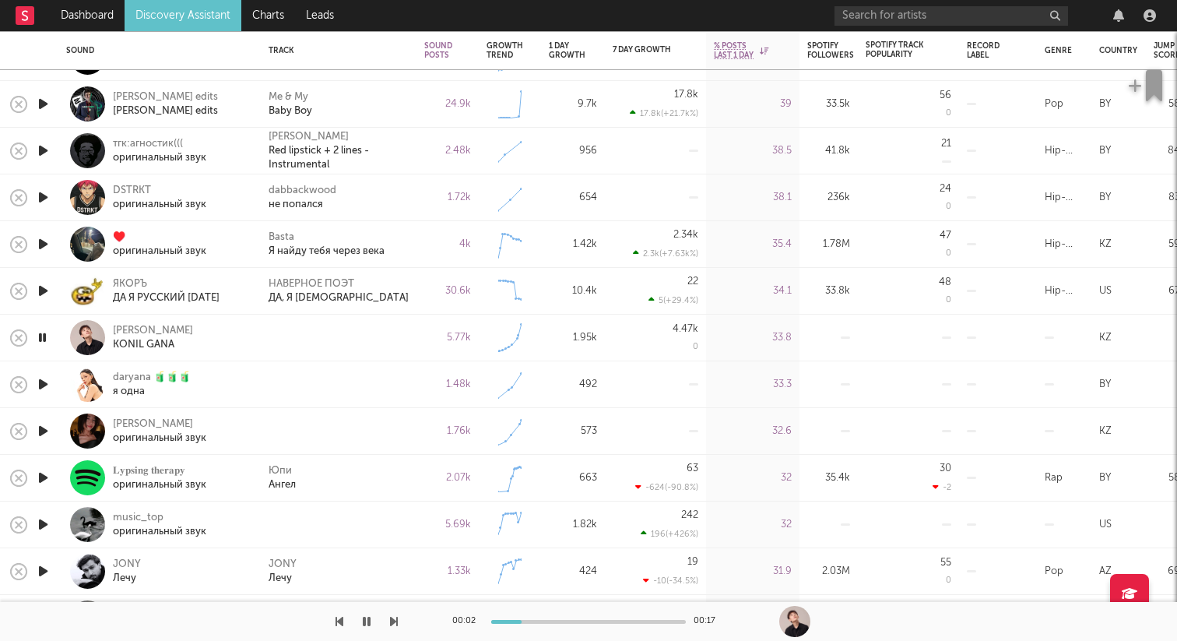
click at [43, 427] on icon "button" at bounding box center [43, 430] width 16 height 19
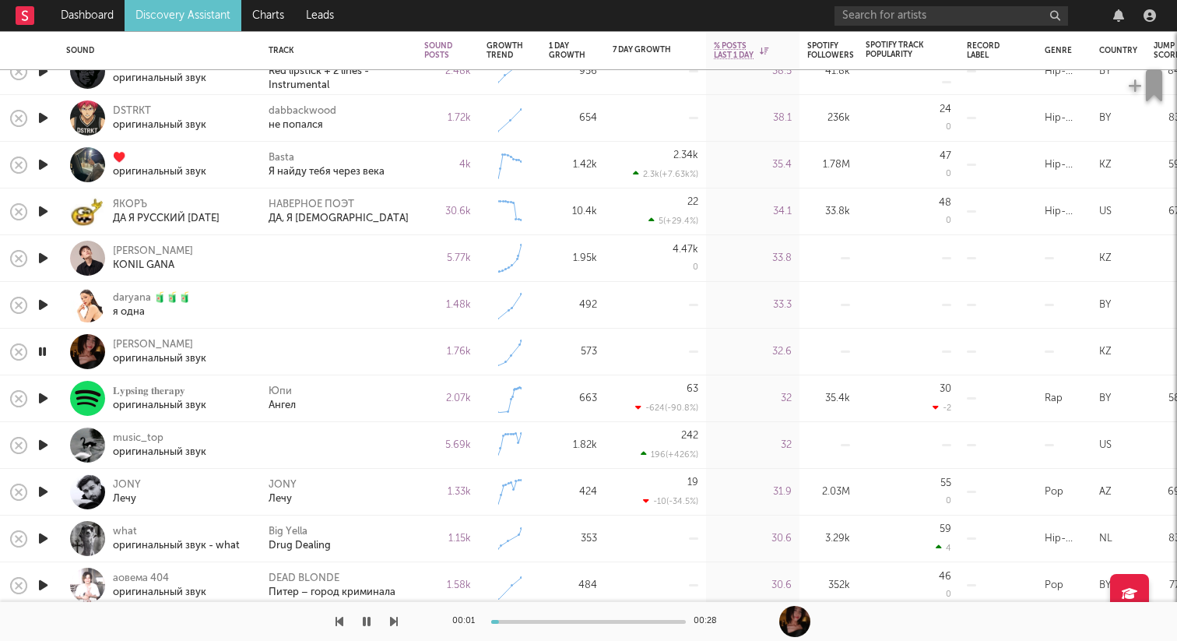
click at [42, 441] on icon "button" at bounding box center [43, 444] width 16 height 19
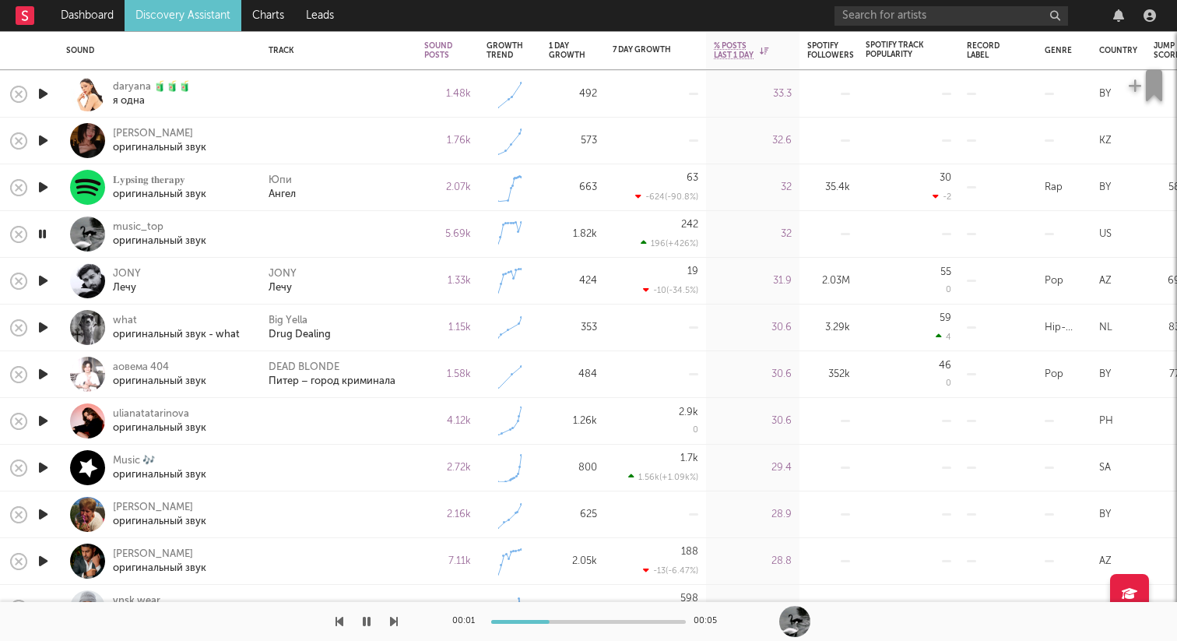
click at [46, 419] on icon "button" at bounding box center [43, 420] width 16 height 19
click at [47, 470] on icon "button" at bounding box center [43, 467] width 16 height 19
click at [44, 507] on icon "button" at bounding box center [43, 513] width 16 height 19
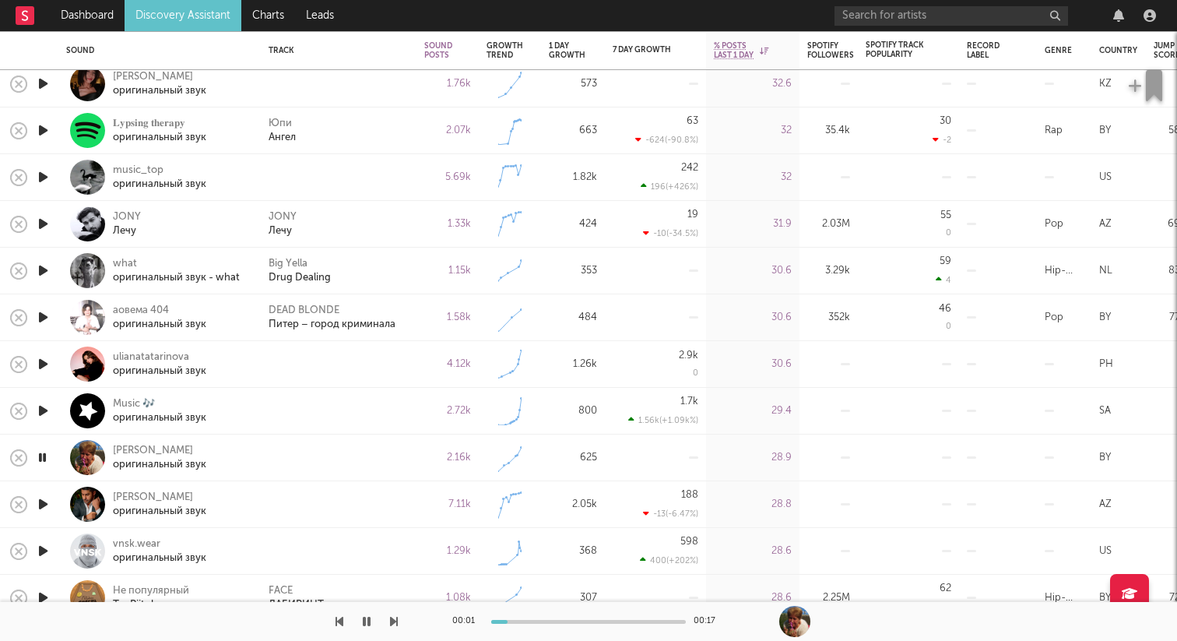
click at [43, 498] on icon "button" at bounding box center [43, 503] width 16 height 19
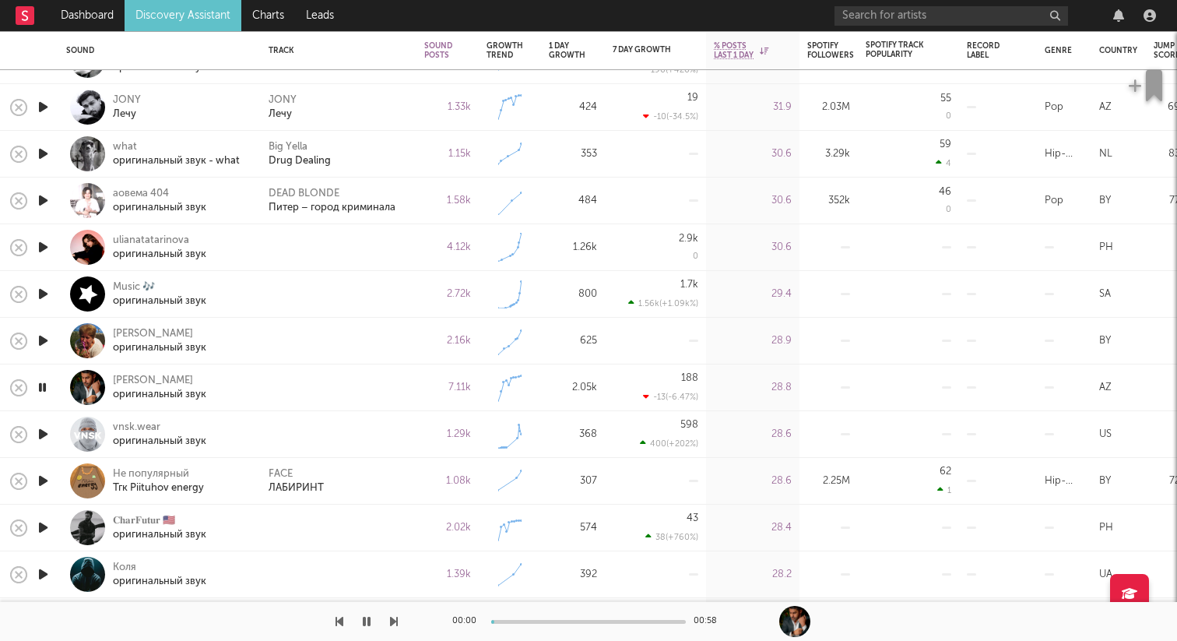
click at [44, 433] on icon "button" at bounding box center [43, 433] width 16 height 19
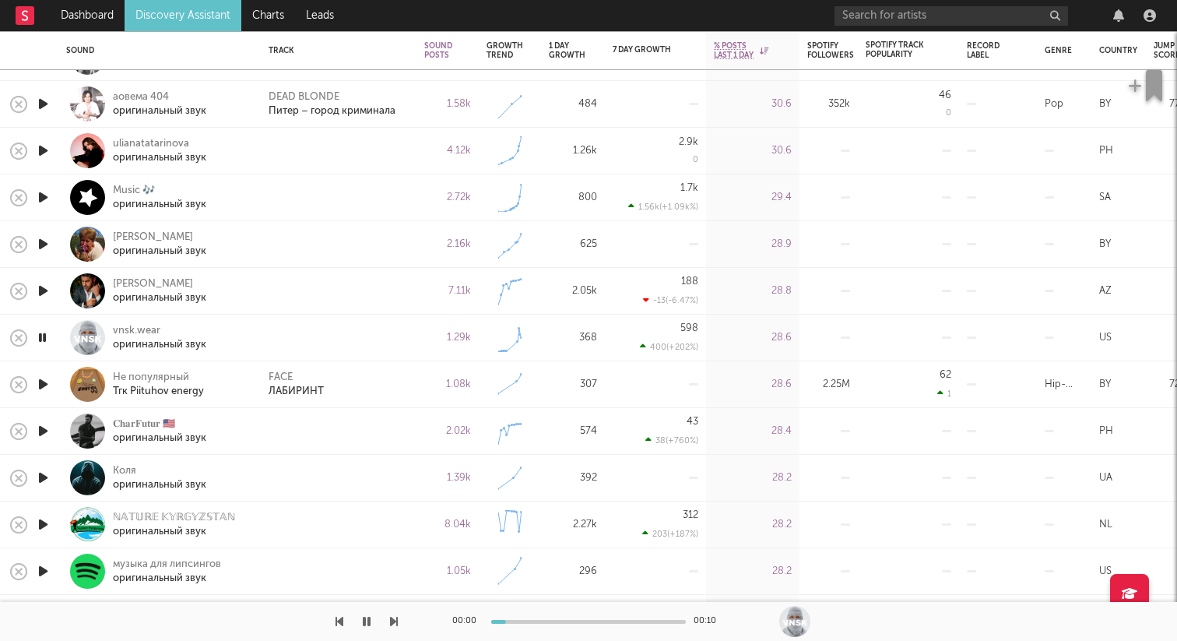
click at [44, 423] on icon "button" at bounding box center [43, 430] width 16 height 19
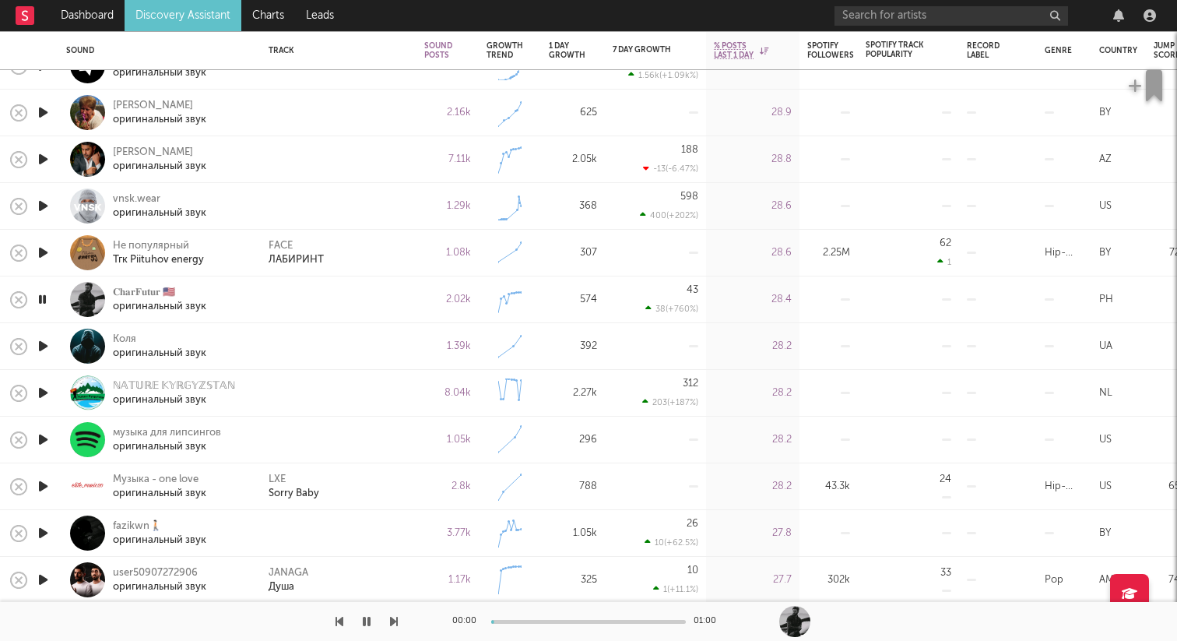
click at [40, 347] on icon "button" at bounding box center [43, 345] width 16 height 19
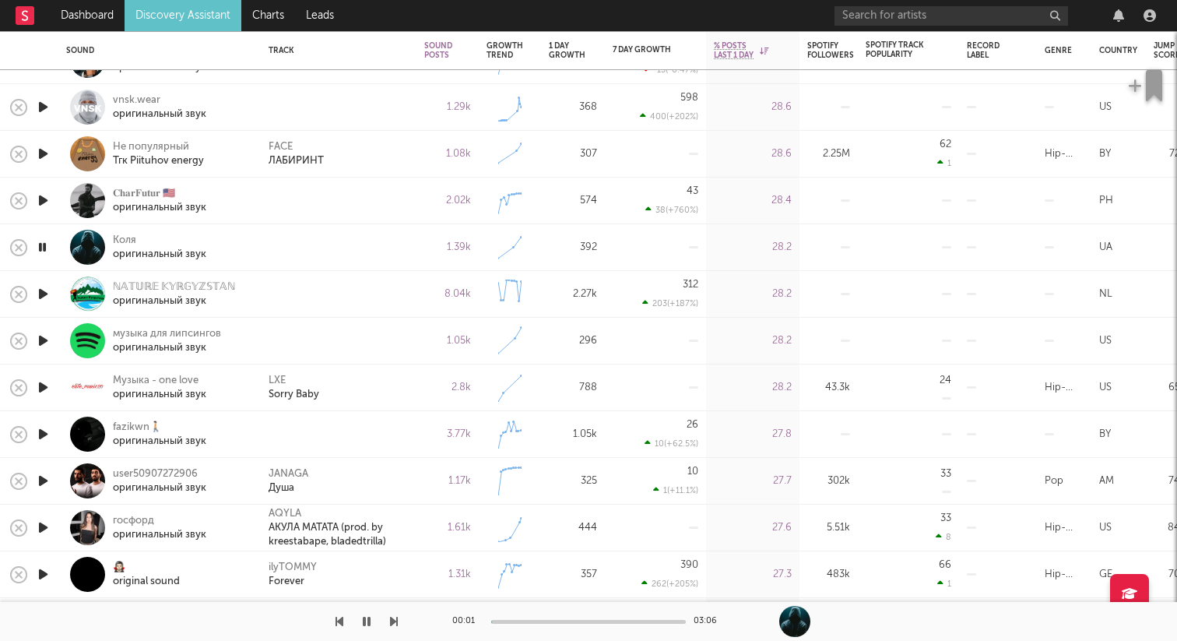
click at [44, 434] on icon "button" at bounding box center [43, 433] width 16 height 19
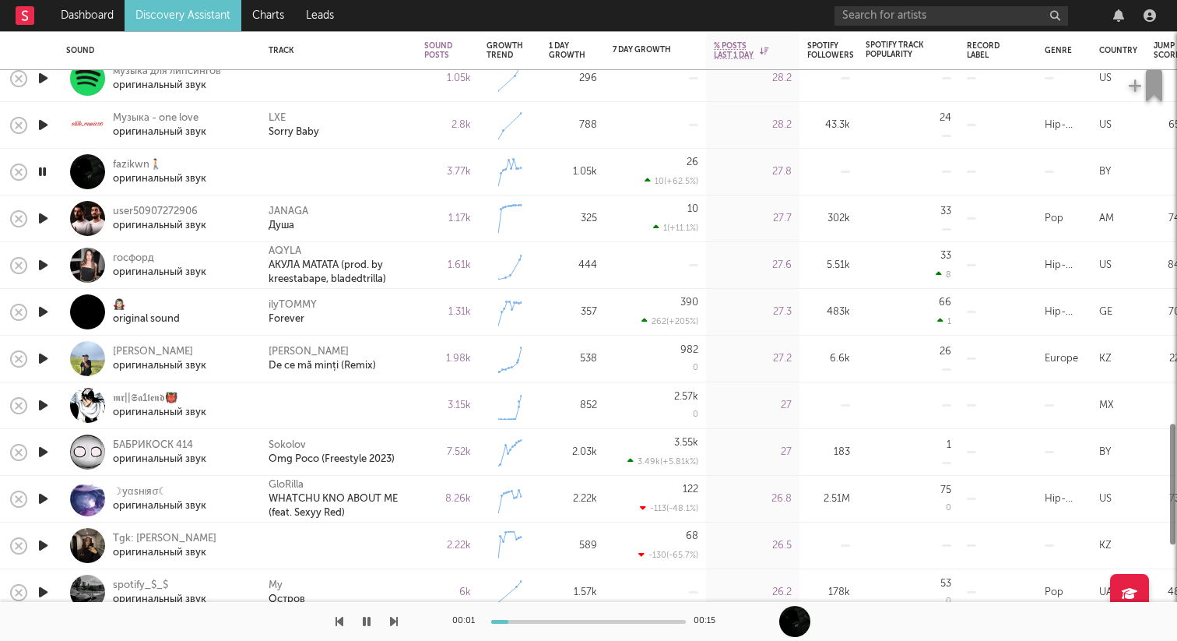
click at [45, 404] on icon "button" at bounding box center [43, 404] width 16 height 19
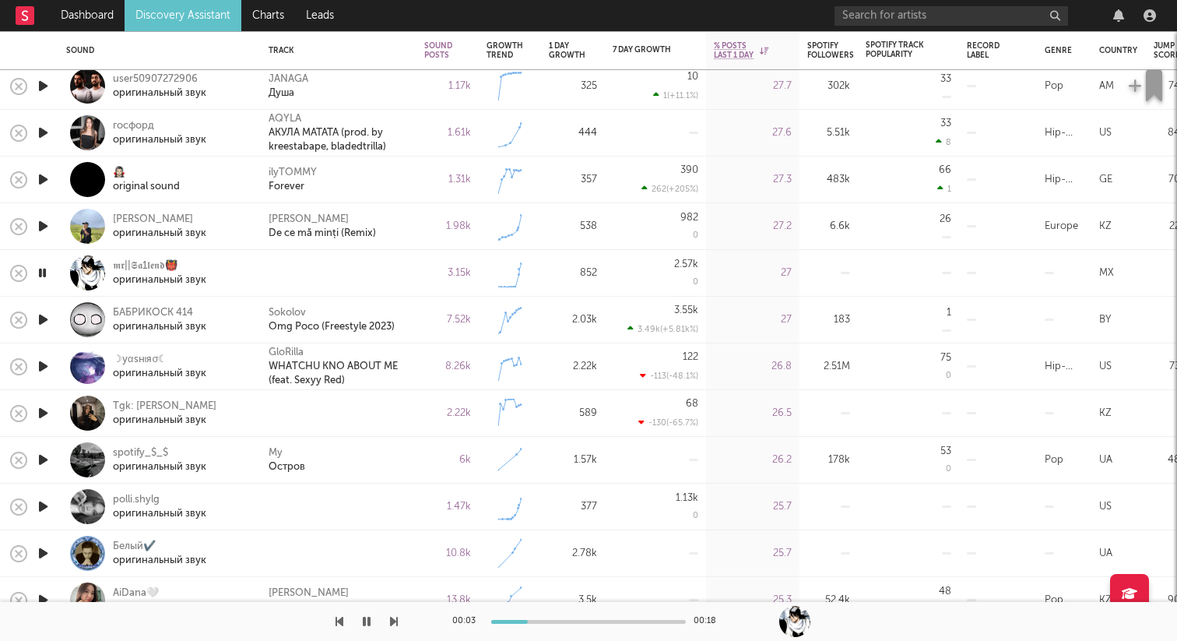
click at [44, 415] on icon "button" at bounding box center [43, 412] width 16 height 19
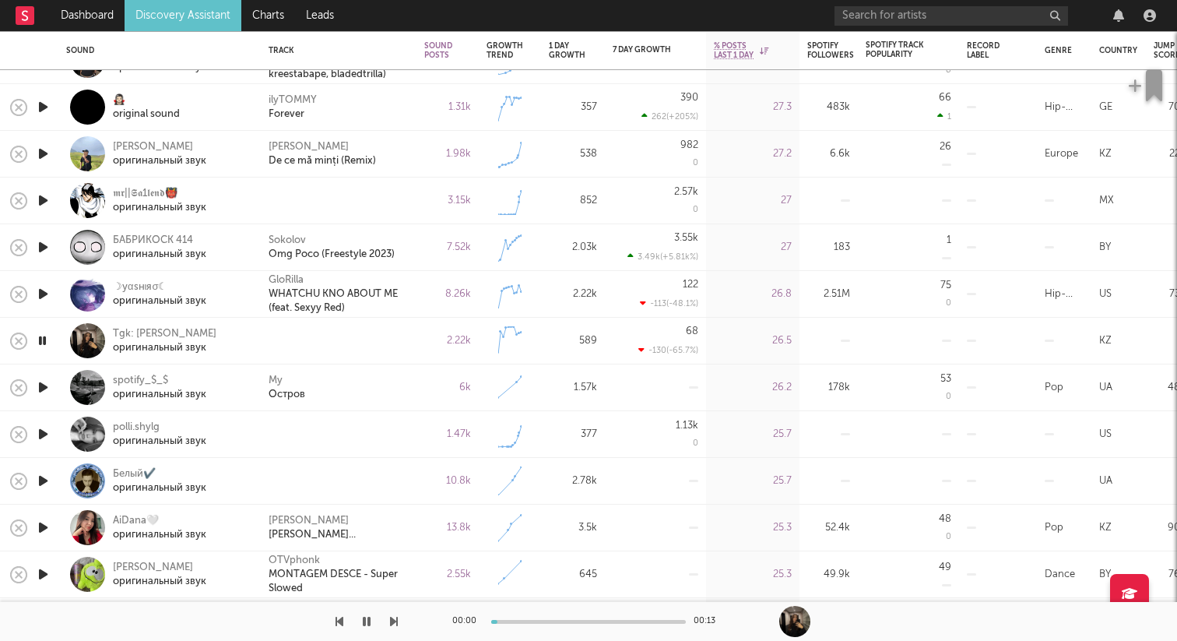
click at [52, 200] on div at bounding box center [42, 200] width 31 height 47
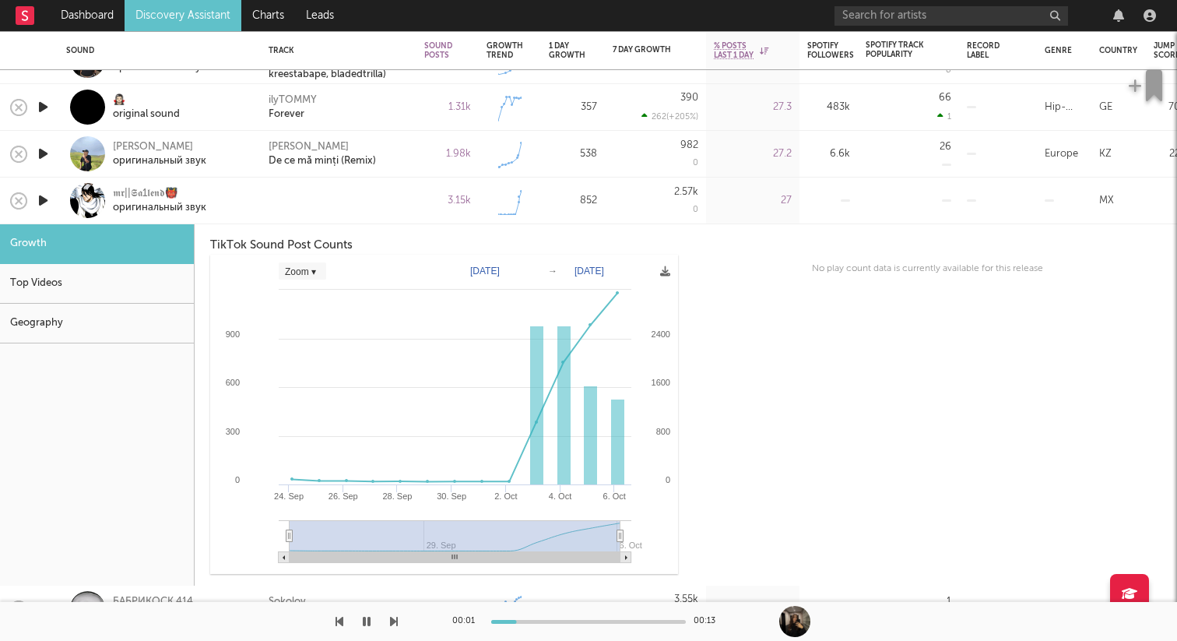
click at [79, 197] on div at bounding box center [87, 200] width 35 height 35
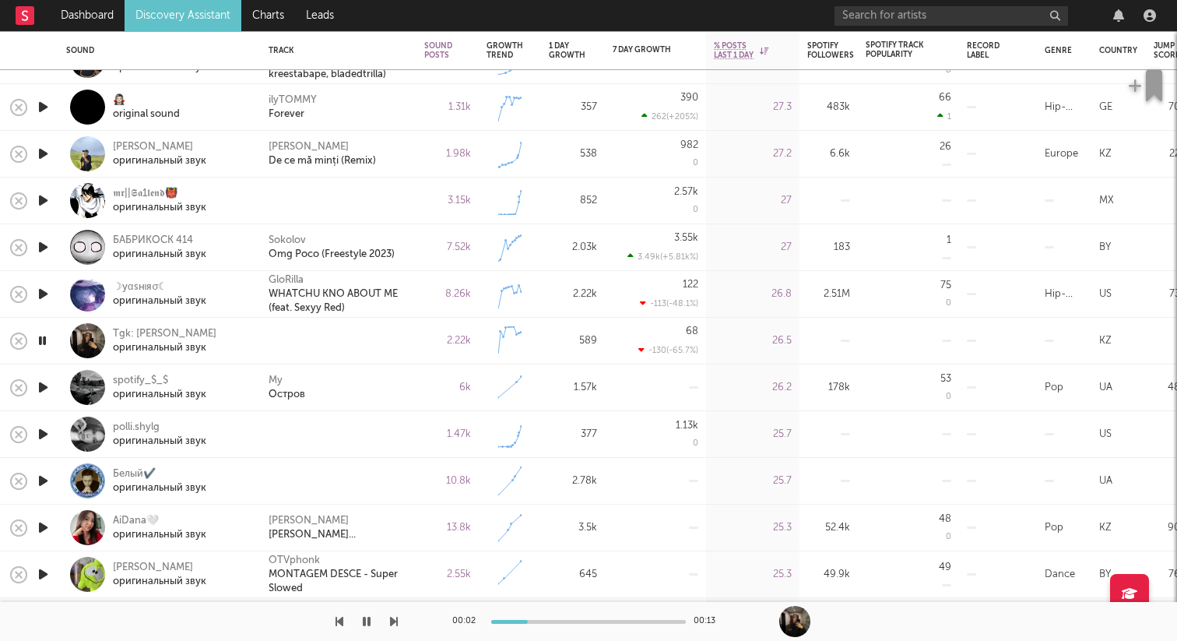
click at [39, 203] on icon "button" at bounding box center [43, 200] width 16 height 19
click at [577, 619] on div at bounding box center [588, 621] width 195 height 4
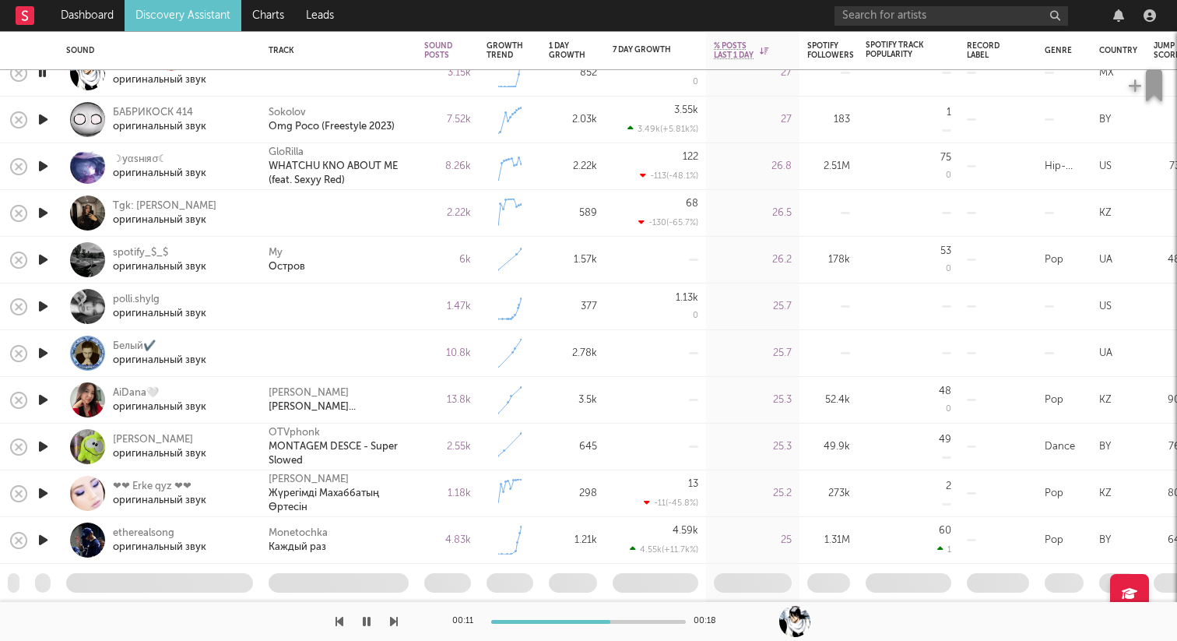
click at [45, 216] on icon "button" at bounding box center [43, 212] width 16 height 19
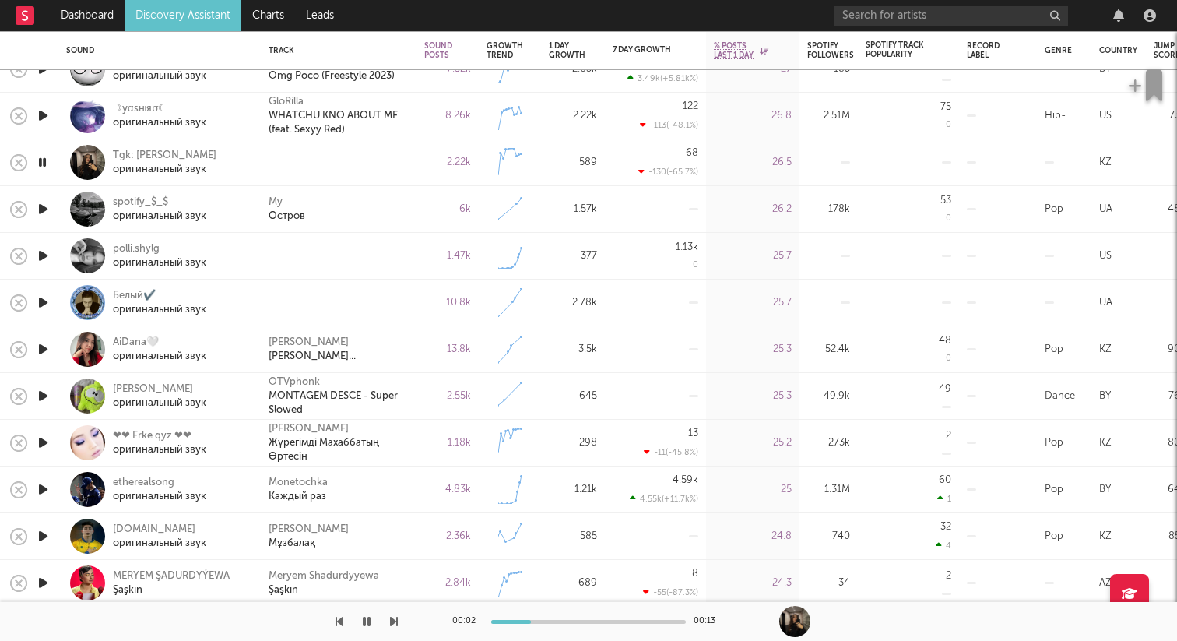
click at [40, 253] on icon "button" at bounding box center [43, 255] width 16 height 19
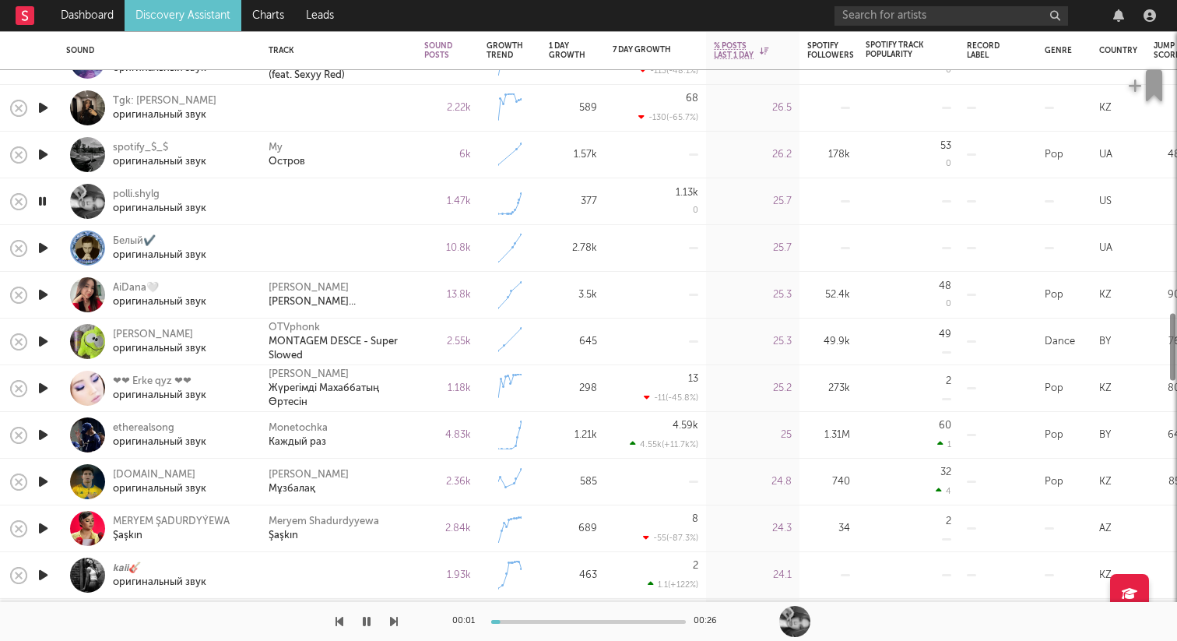
click at [44, 250] on icon "button" at bounding box center [43, 247] width 16 height 19
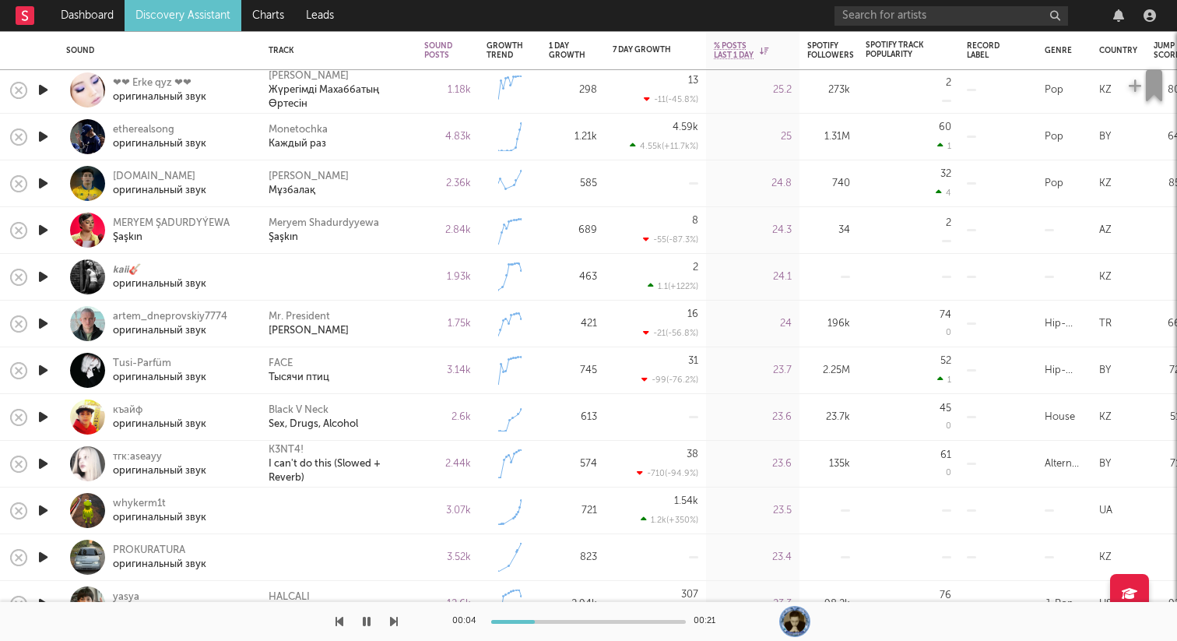
click at [46, 276] on icon "button" at bounding box center [43, 276] width 16 height 19
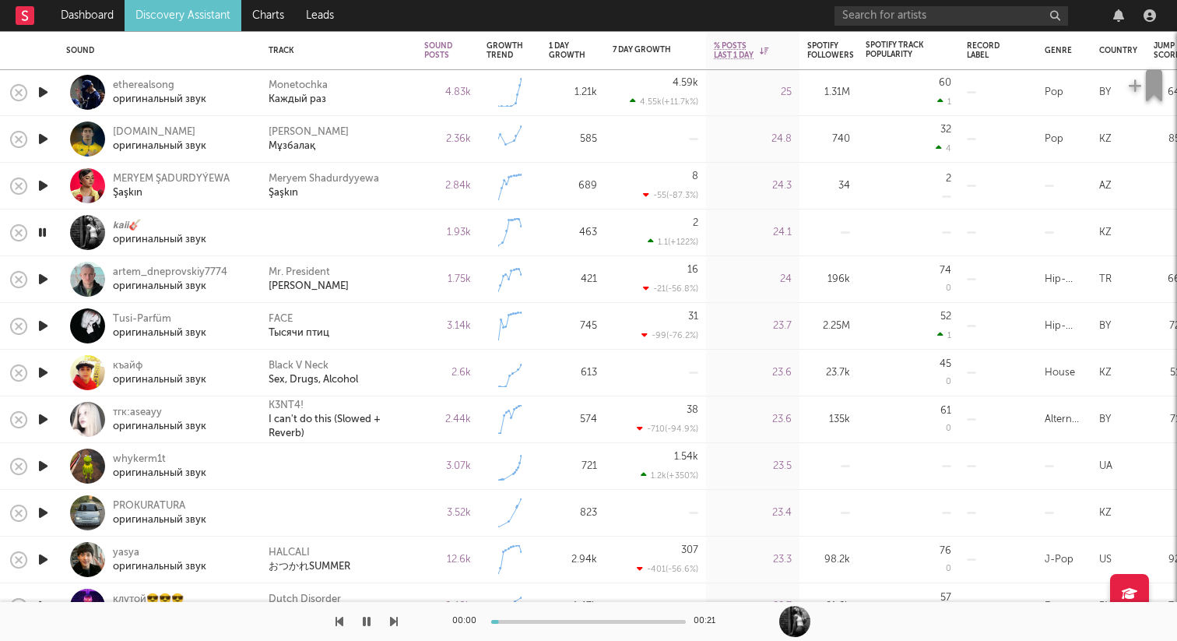
click at [43, 457] on icon "button" at bounding box center [43, 465] width 16 height 19
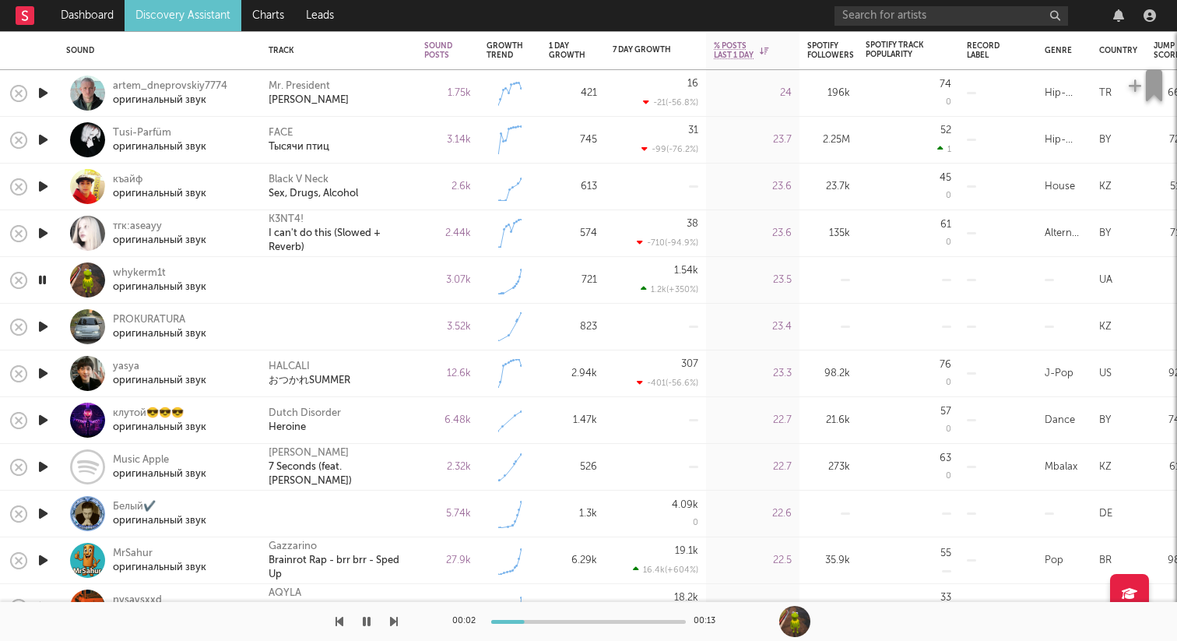
click at [42, 325] on icon "button" at bounding box center [43, 326] width 16 height 19
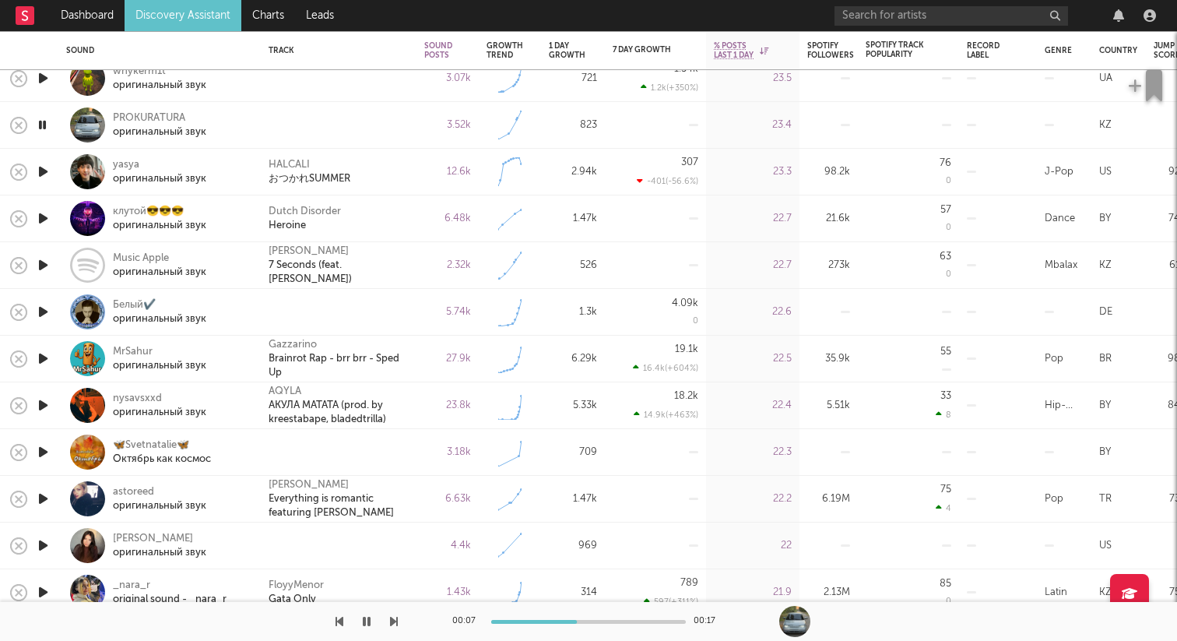
click at [42, 311] on icon "button" at bounding box center [43, 311] width 16 height 19
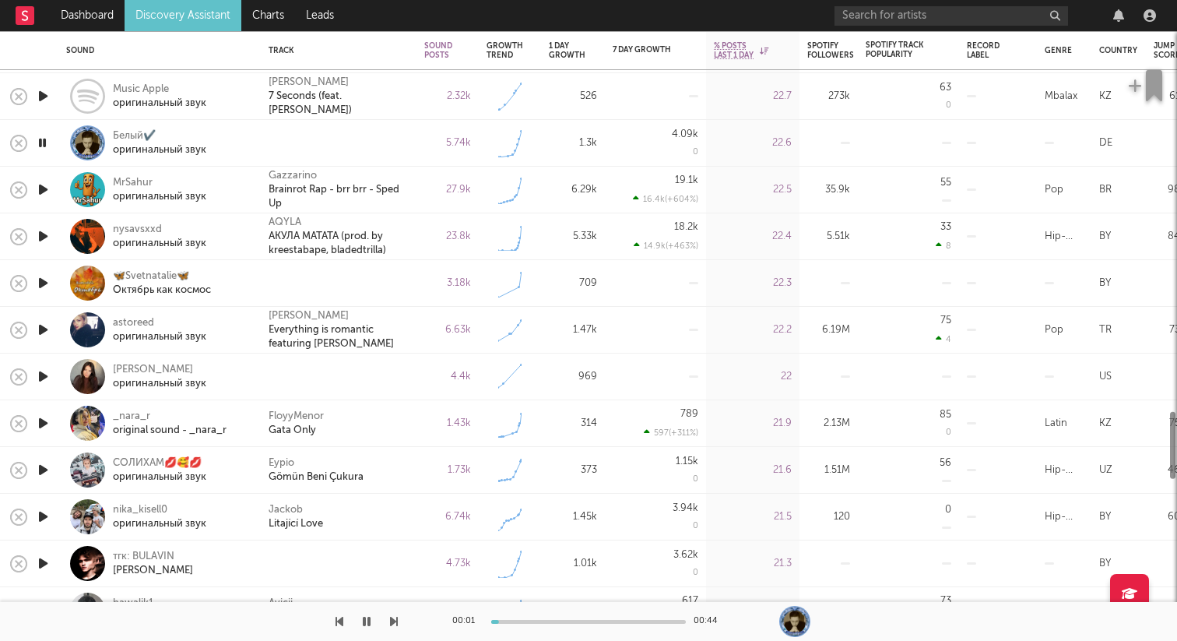
click at [45, 280] on icon "button" at bounding box center [43, 282] width 16 height 19
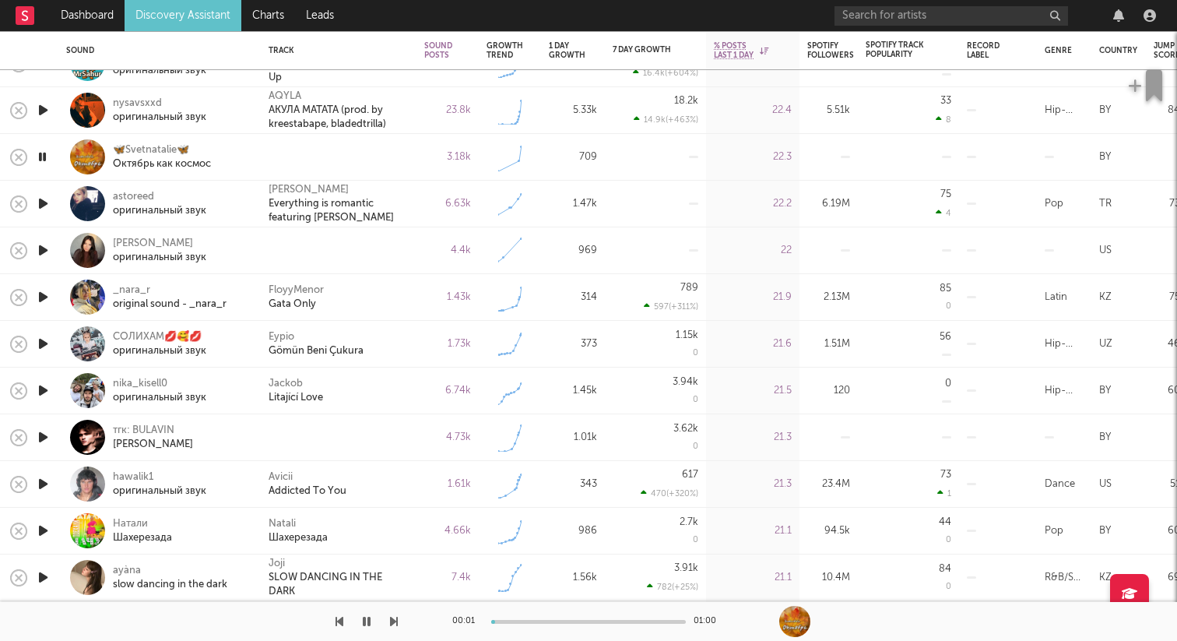
click at [39, 249] on icon "button" at bounding box center [43, 249] width 16 height 19
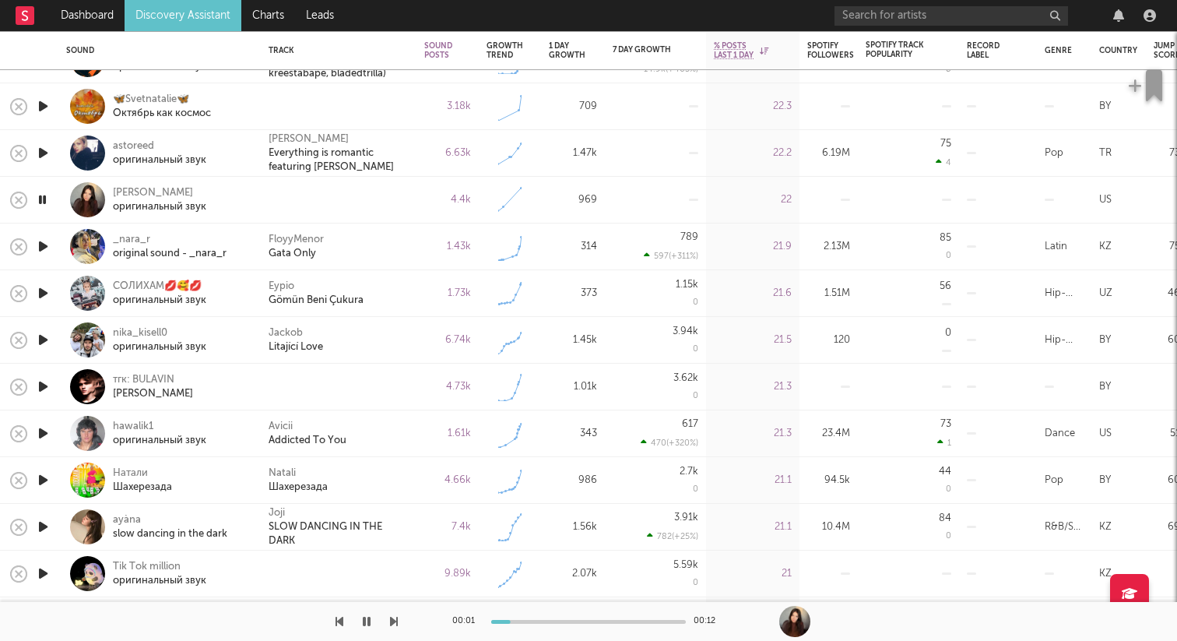
click at [43, 387] on icon "button" at bounding box center [43, 386] width 16 height 19
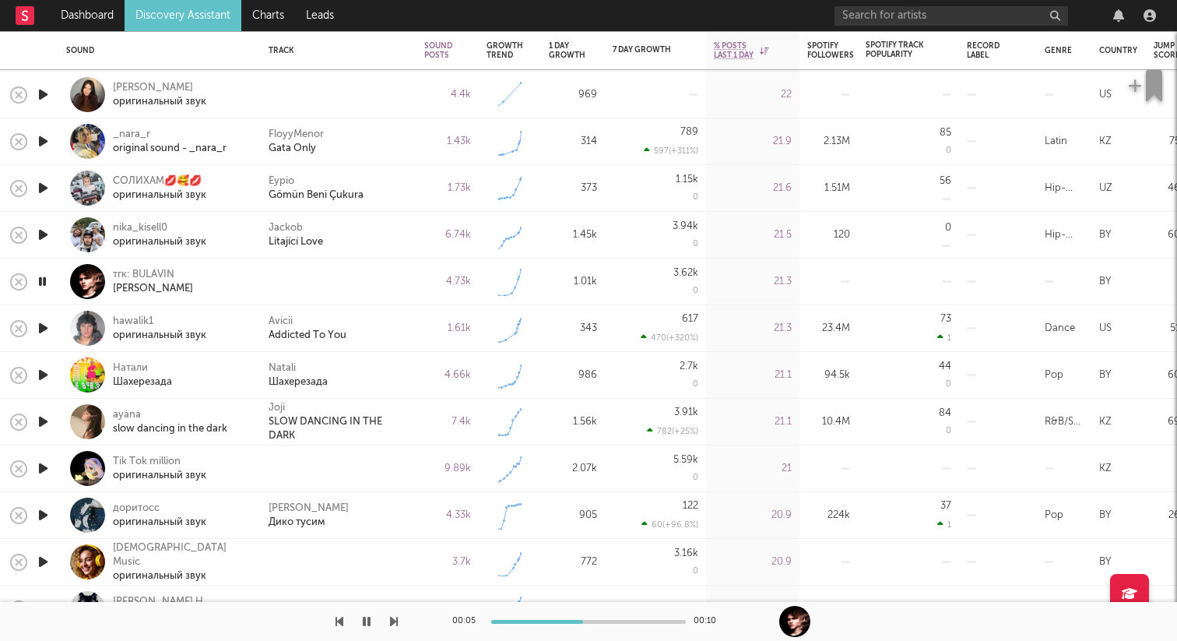
click at [44, 275] on icon "button" at bounding box center [42, 281] width 15 height 19
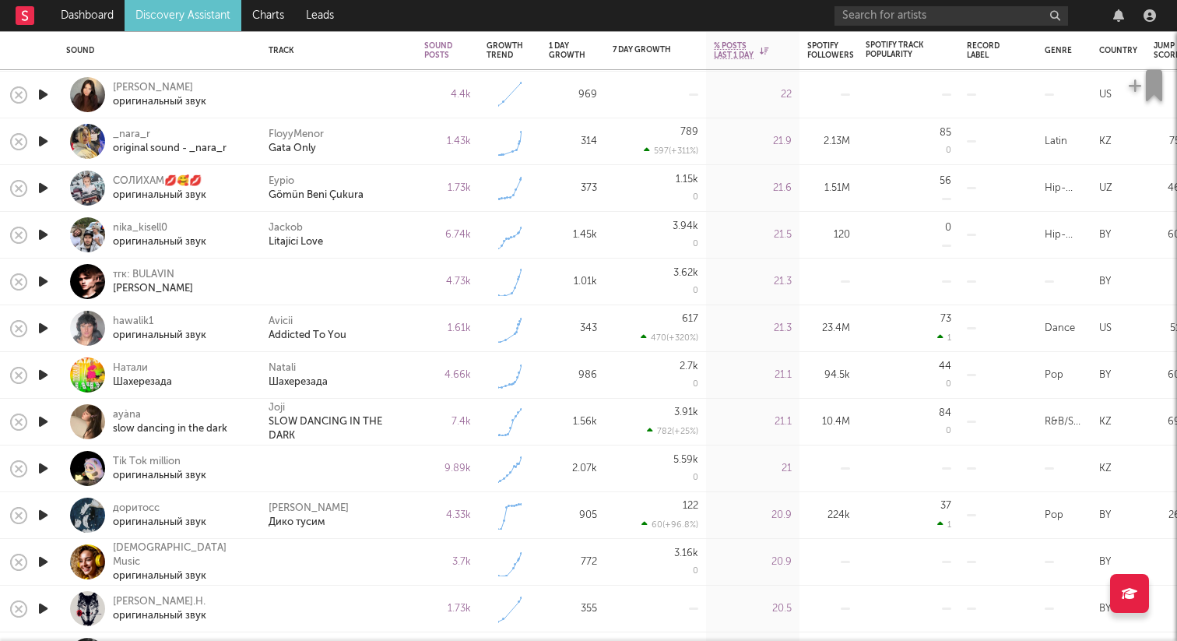
click at [46, 322] on icon "button" at bounding box center [43, 327] width 16 height 19
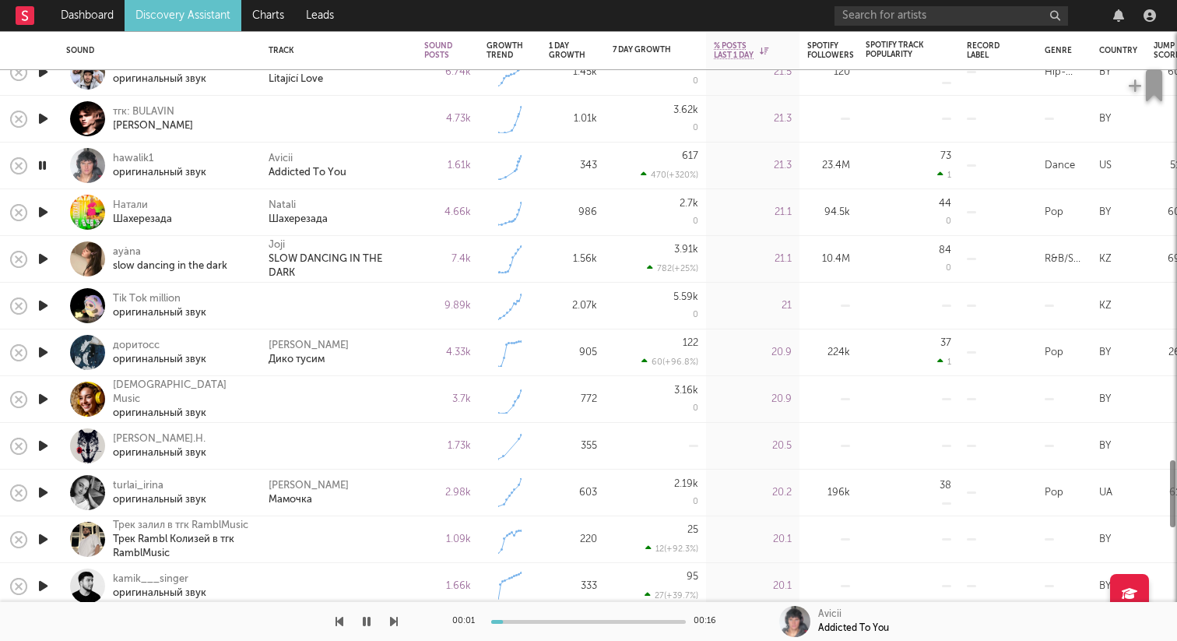
click at [39, 312] on icon "button" at bounding box center [43, 305] width 16 height 19
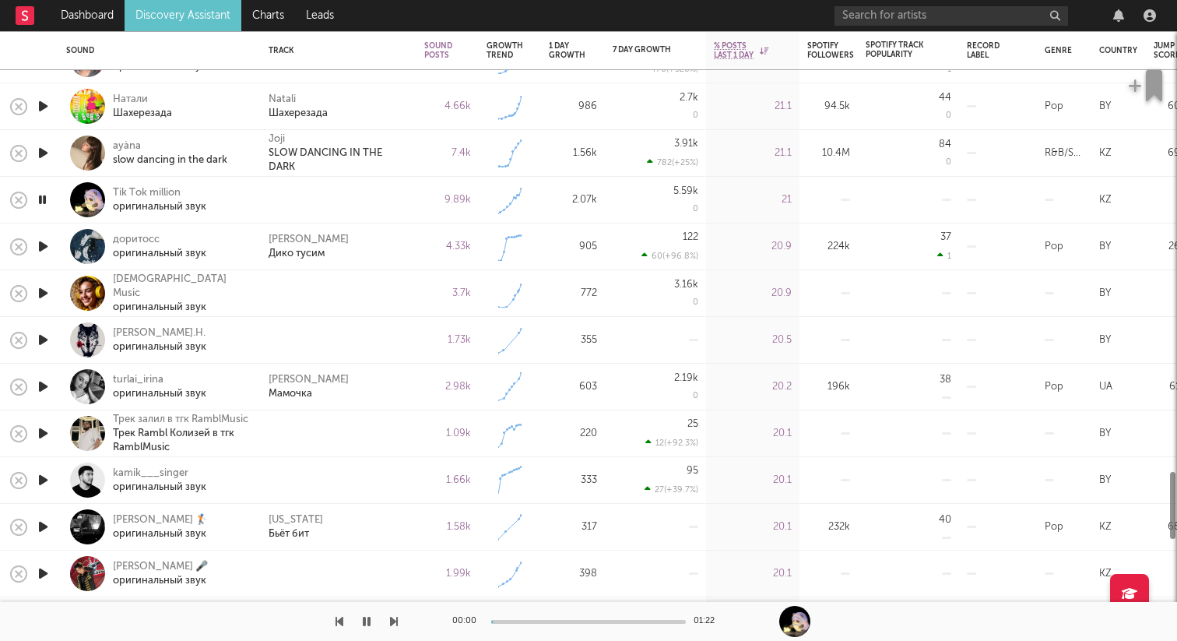
click at [44, 290] on icon "button" at bounding box center [43, 292] width 16 height 19
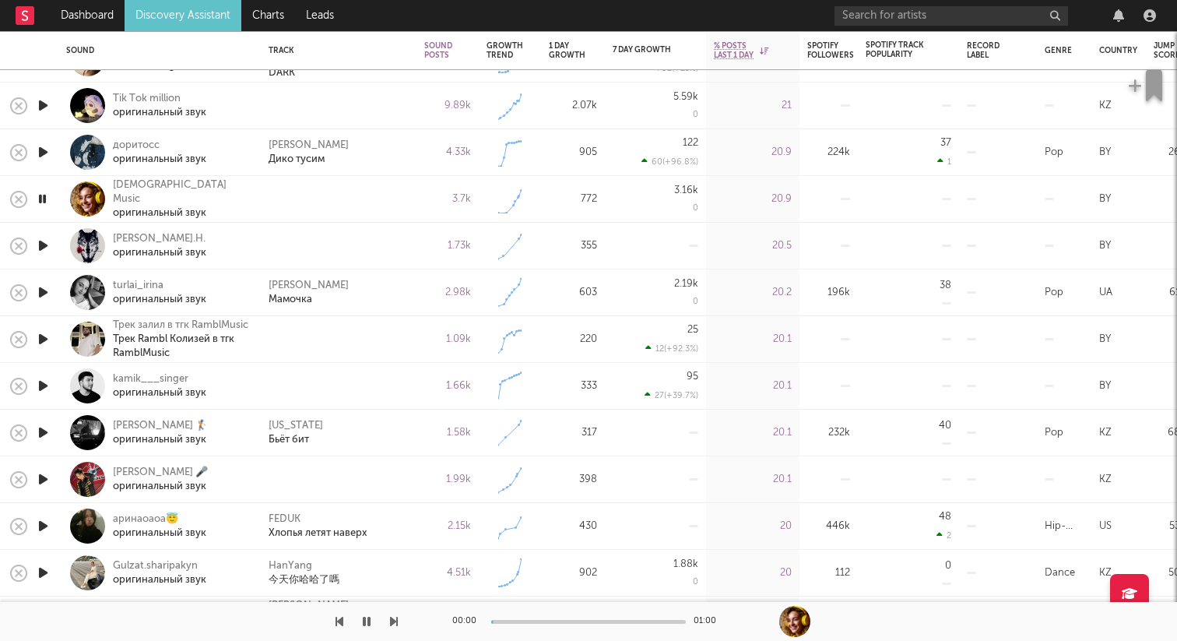
click at [47, 246] on icon "button" at bounding box center [43, 245] width 16 height 19
click at [45, 337] on icon "button" at bounding box center [43, 338] width 16 height 19
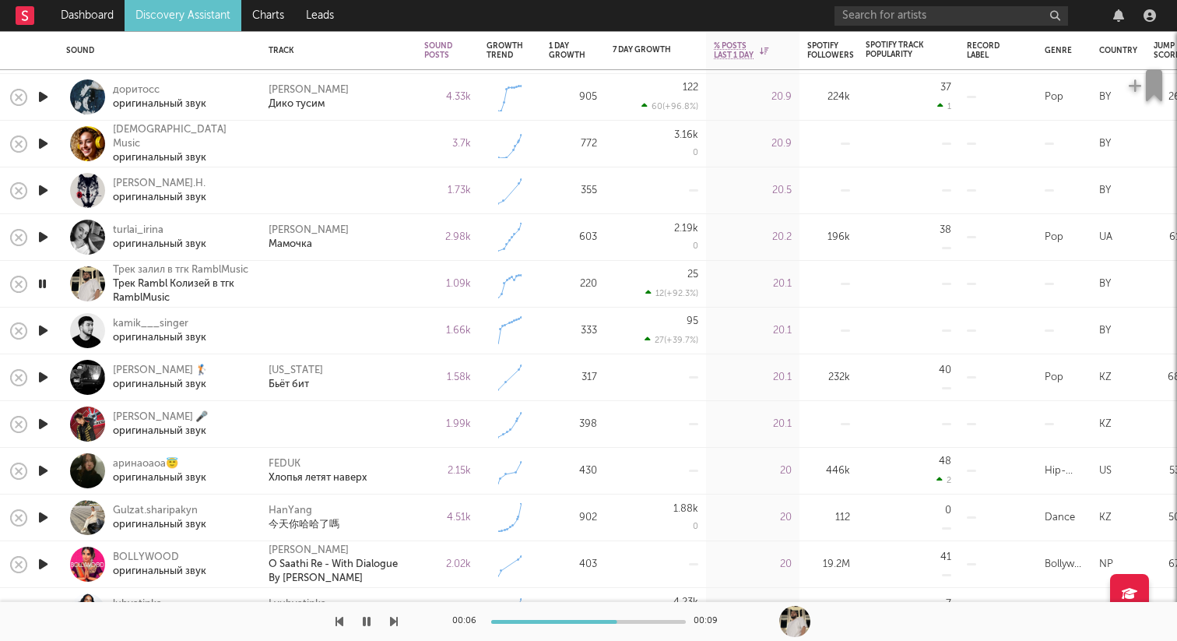
click at [45, 329] on icon "button" at bounding box center [43, 330] width 16 height 19
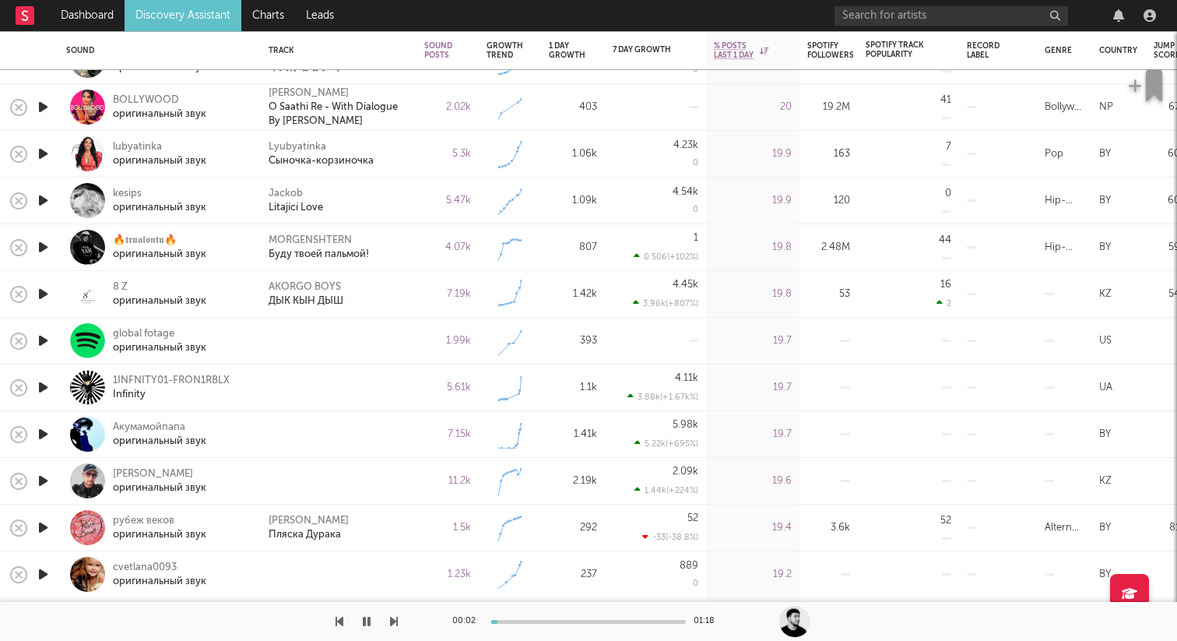
click at [44, 339] on icon "button" at bounding box center [43, 340] width 16 height 19
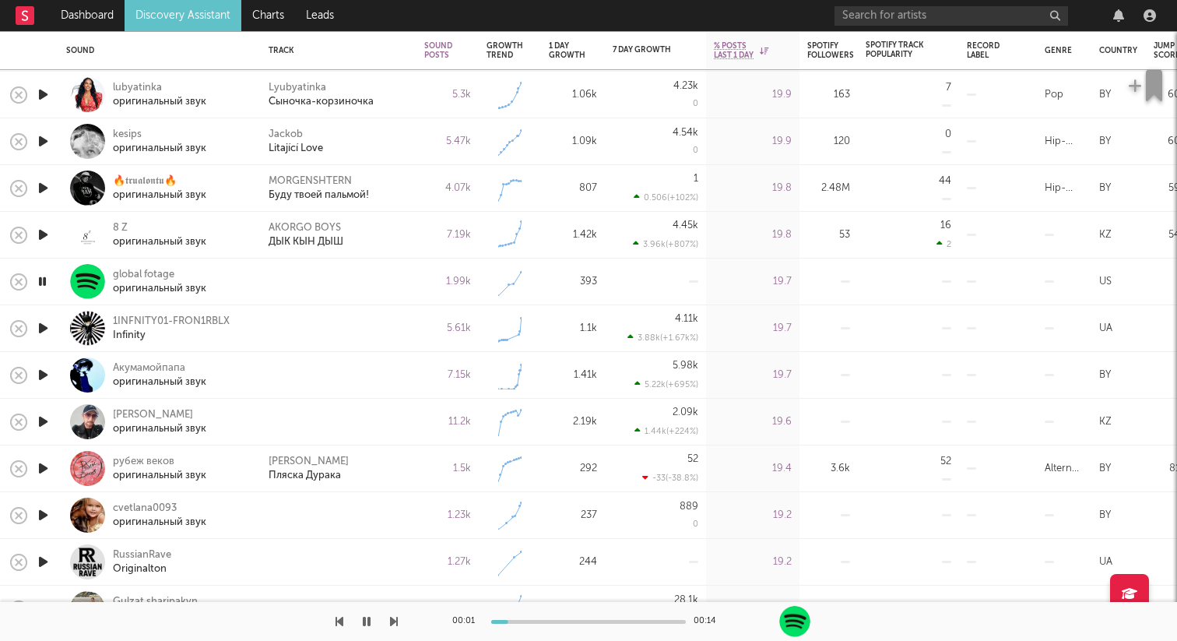
click at [42, 325] on icon "button" at bounding box center [43, 327] width 16 height 19
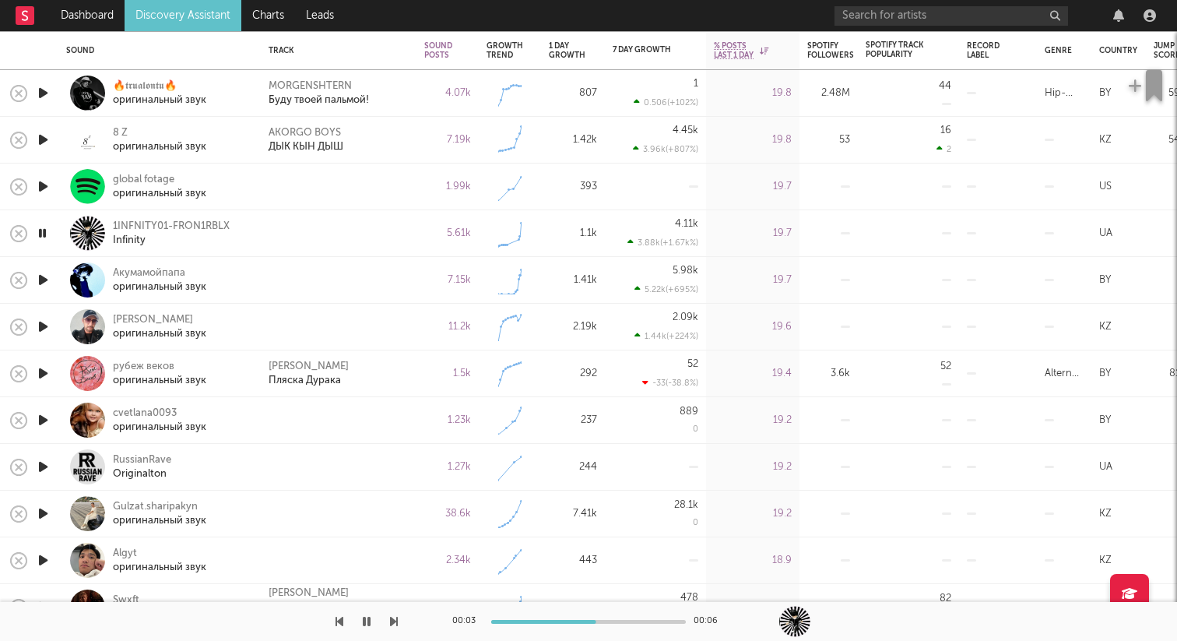
click at [43, 276] on icon "button" at bounding box center [43, 279] width 16 height 19
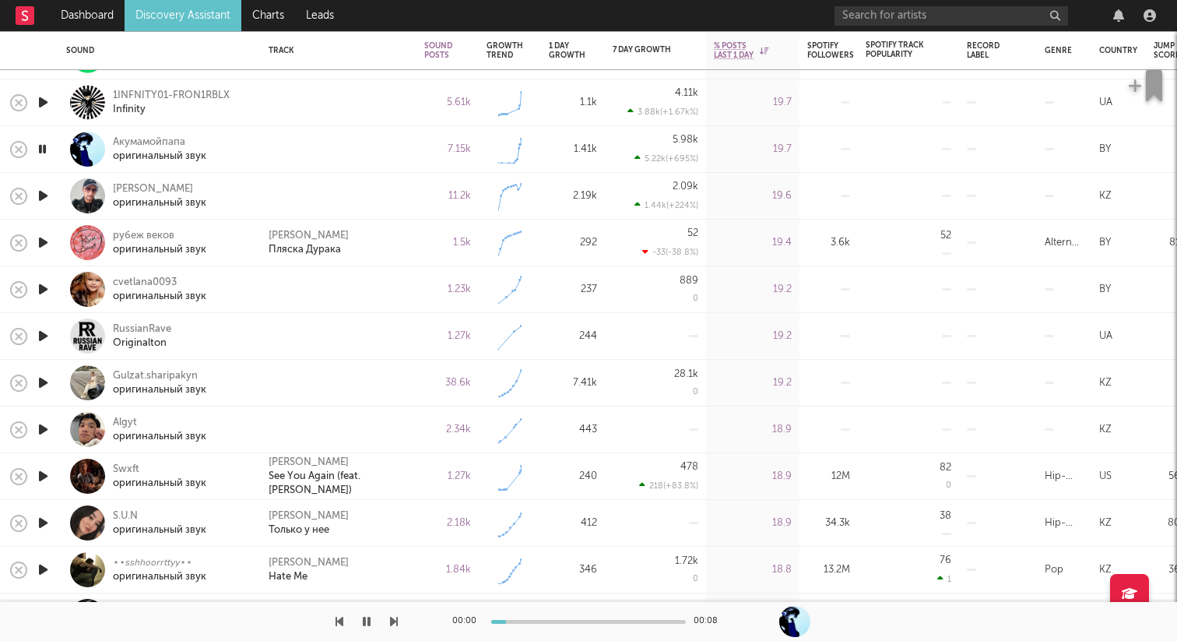
click at [43, 195] on icon "button" at bounding box center [43, 195] width 16 height 19
click at [42, 283] on icon "button" at bounding box center [43, 288] width 16 height 19
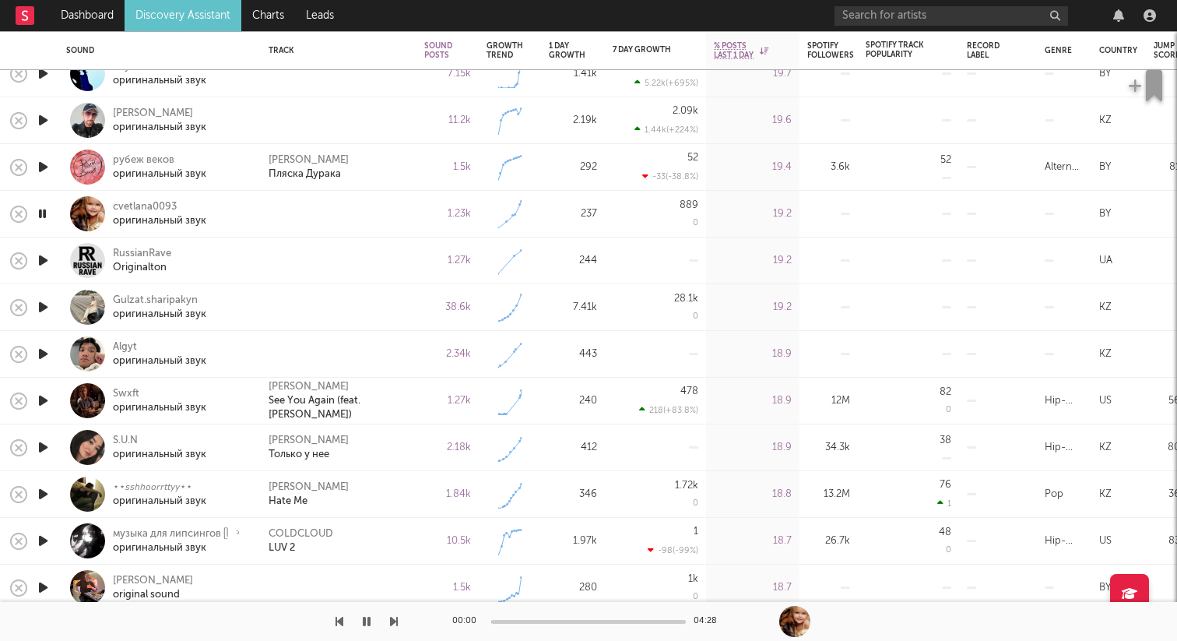
click at [40, 261] on icon "button" at bounding box center [43, 260] width 16 height 19
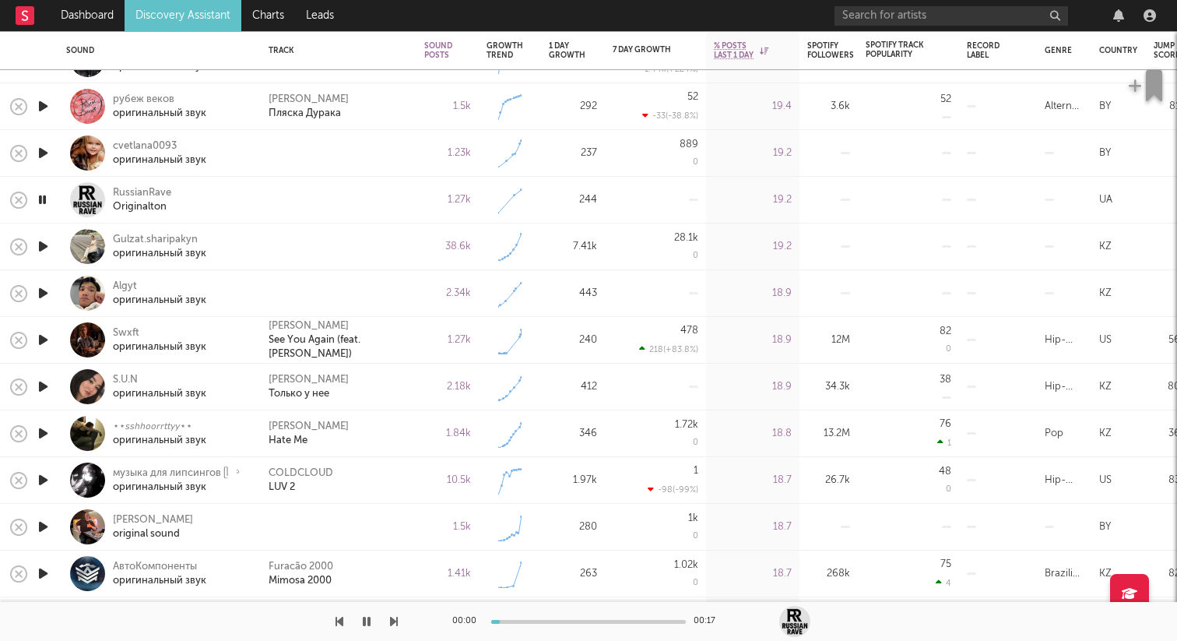
click at [42, 291] on icon "button" at bounding box center [43, 292] width 16 height 19
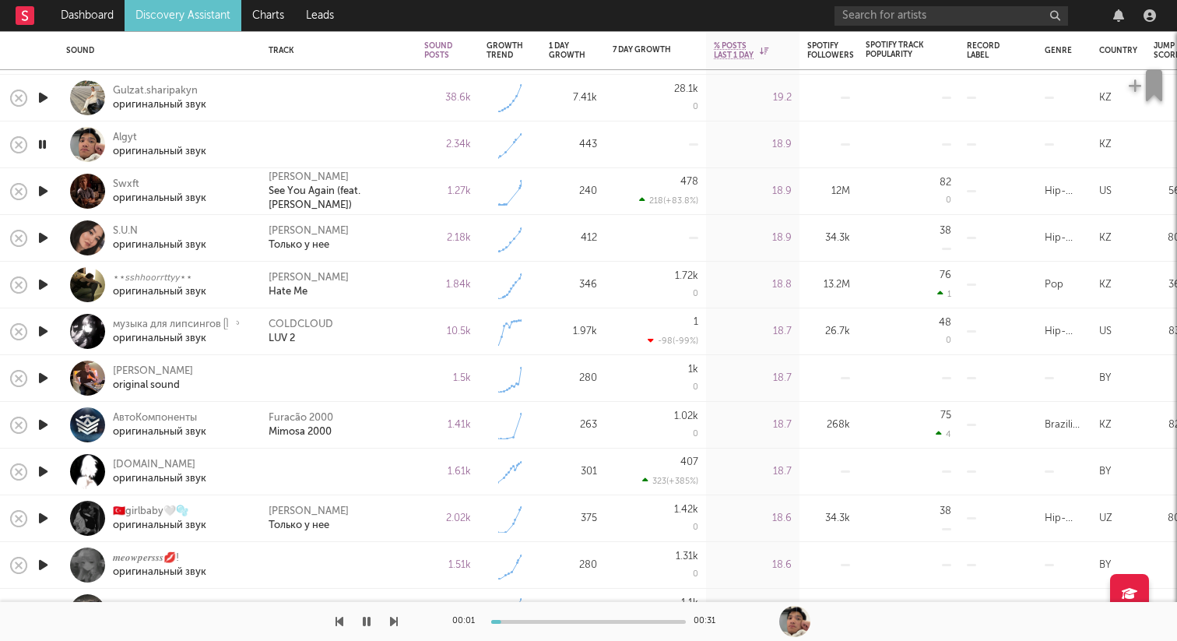
click at [51, 375] on icon "button" at bounding box center [43, 377] width 16 height 19
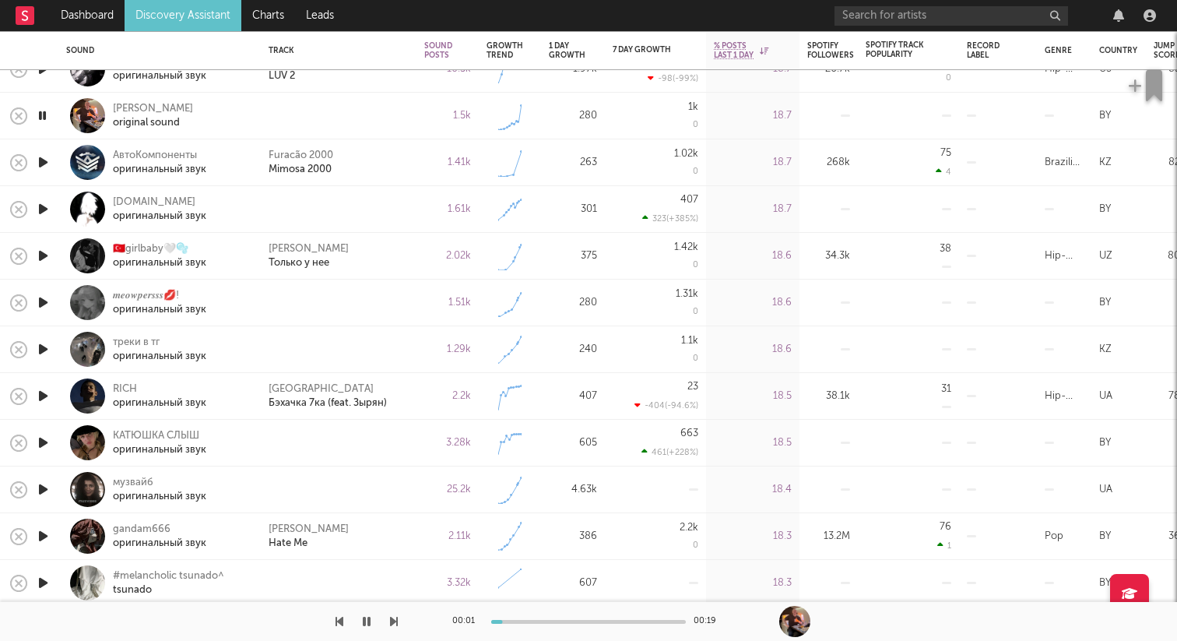
click at [40, 214] on icon "button" at bounding box center [43, 208] width 16 height 19
click at [40, 214] on icon "button" at bounding box center [42, 208] width 15 height 19
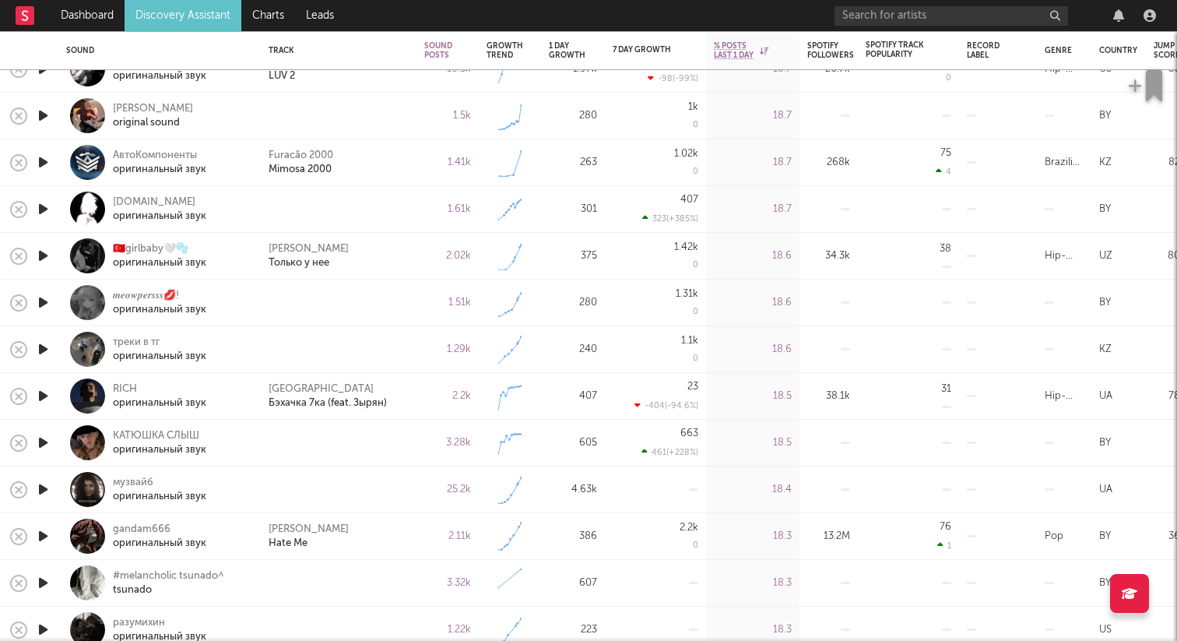
click at [40, 214] on icon "button" at bounding box center [43, 208] width 16 height 19
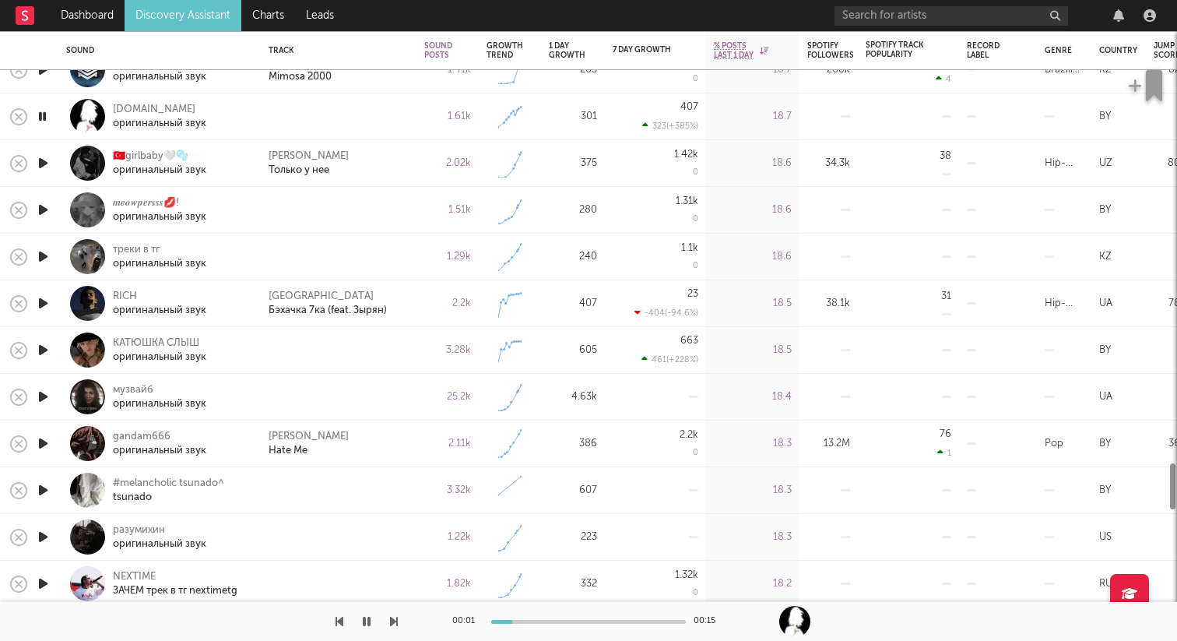
click at [43, 207] on icon "button" at bounding box center [43, 209] width 16 height 19
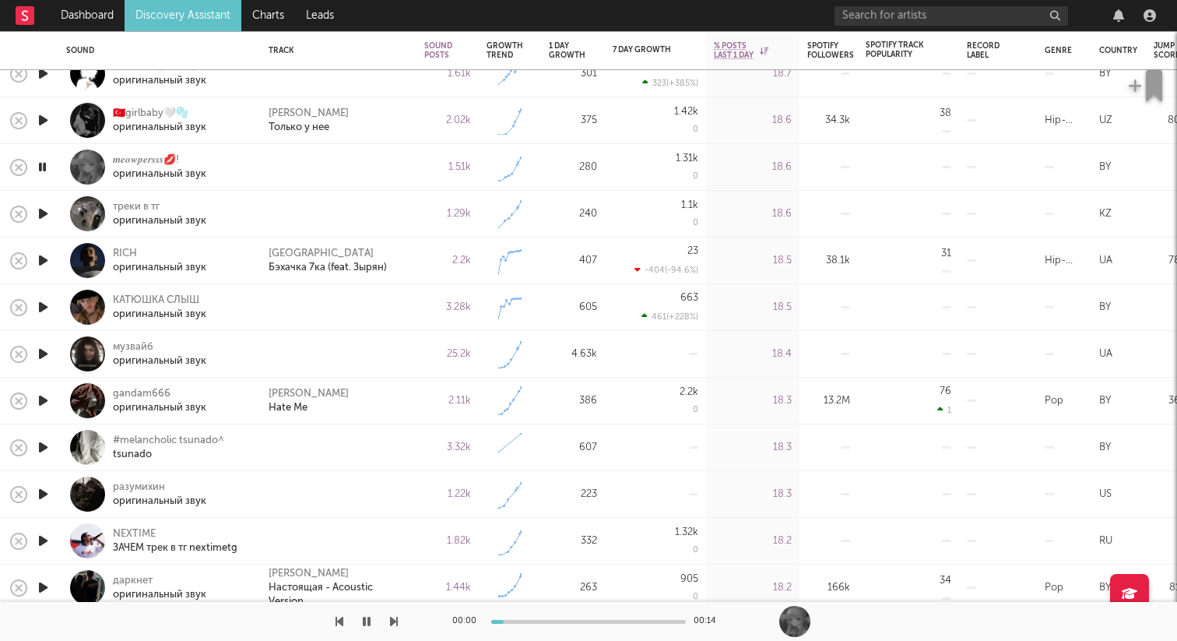
click at [44, 77] on icon "button" at bounding box center [43, 73] width 16 height 19
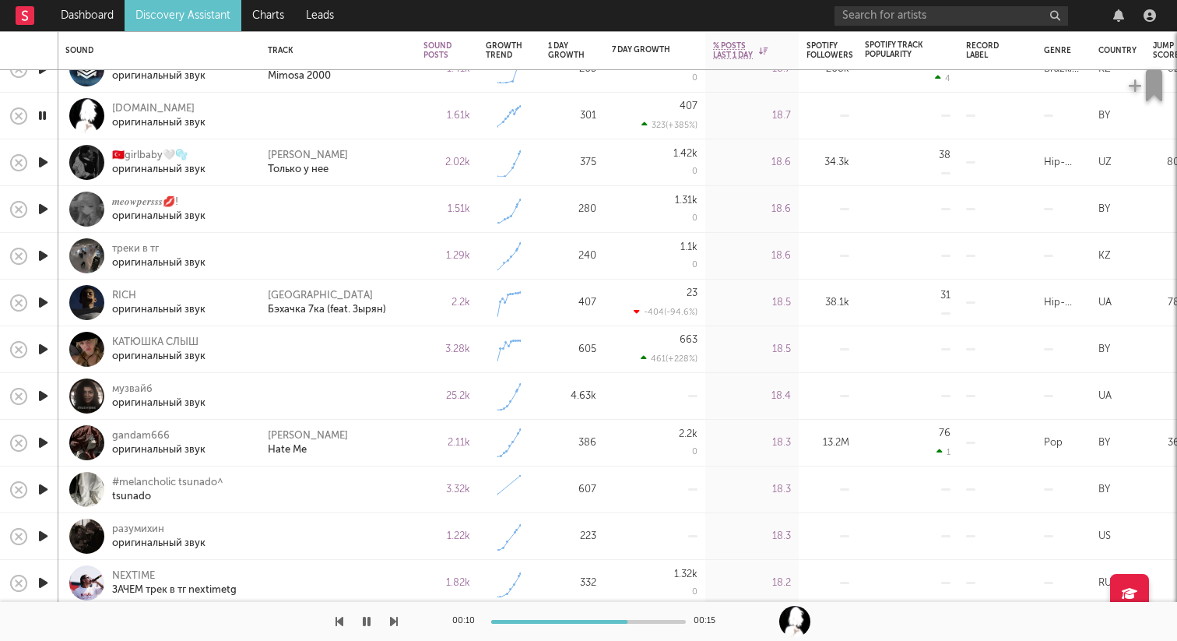
click at [46, 117] on icon "button" at bounding box center [42, 115] width 15 height 19
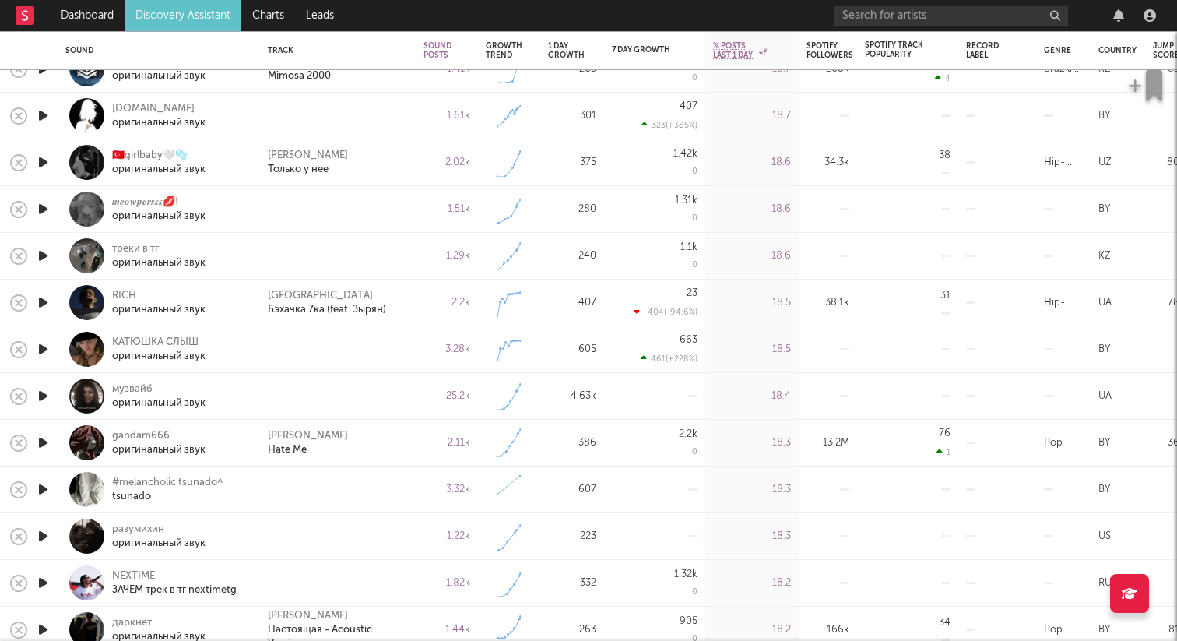
click at [43, 254] on icon "button" at bounding box center [43, 255] width 16 height 19
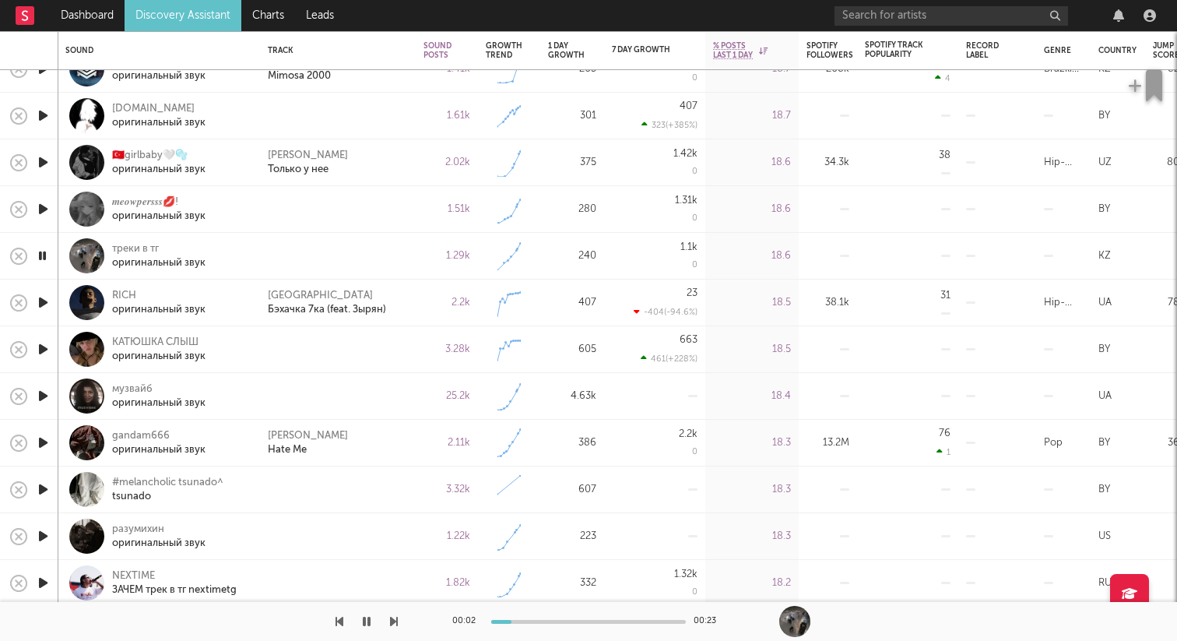
click at [47, 349] on icon "button" at bounding box center [43, 348] width 16 height 19
click at [42, 395] on icon "button" at bounding box center [43, 395] width 16 height 19
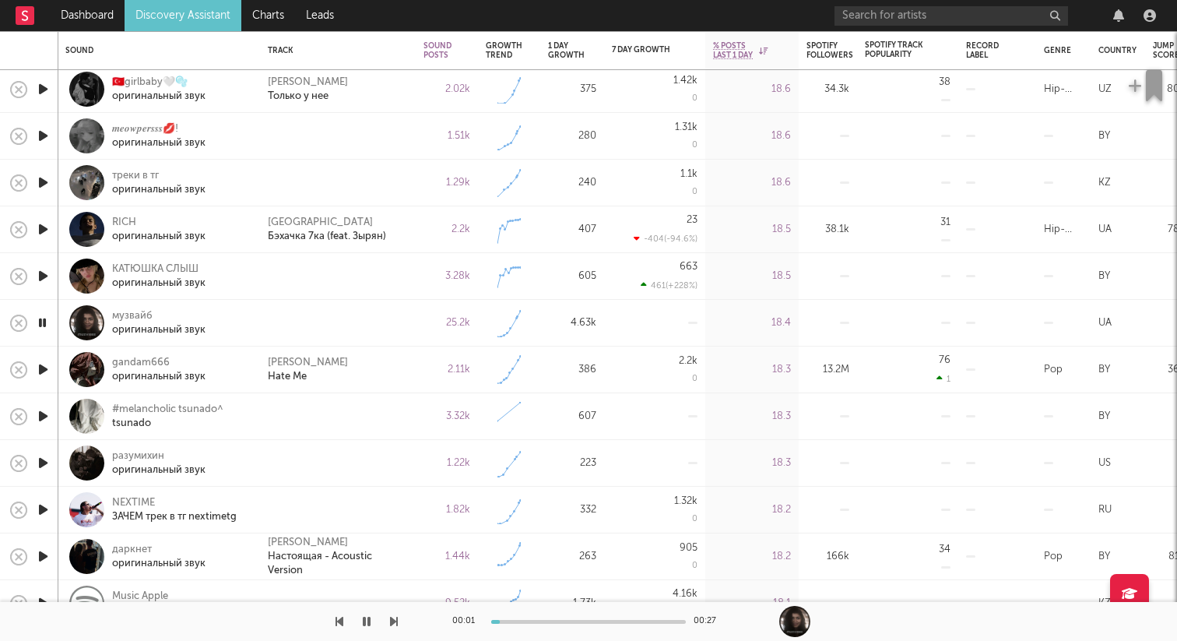
click at [45, 412] on icon "button" at bounding box center [43, 415] width 16 height 19
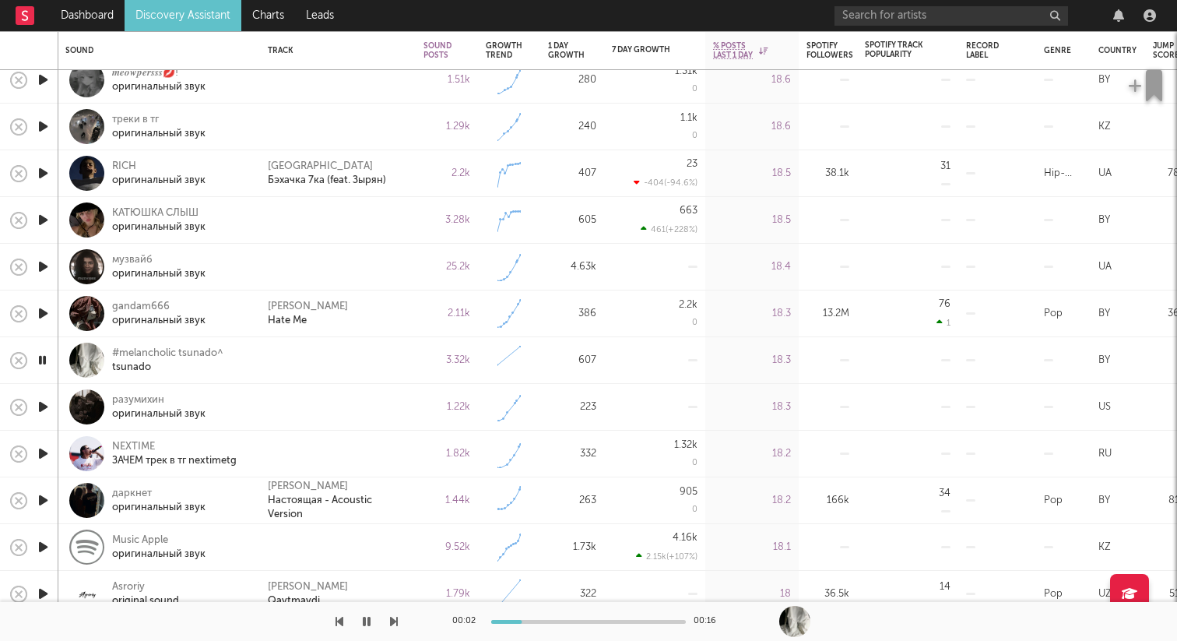
click at [44, 402] on icon "button" at bounding box center [43, 406] width 16 height 19
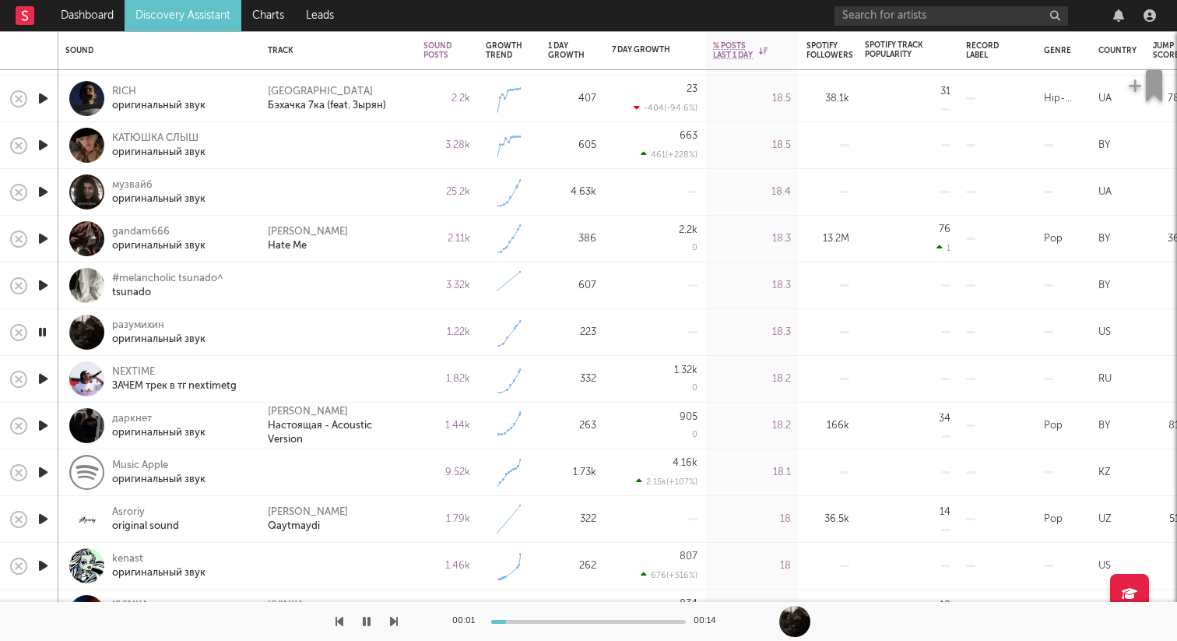
click at [44, 377] on icon "button" at bounding box center [43, 378] width 16 height 19
click at [45, 472] on icon "button" at bounding box center [43, 471] width 16 height 19
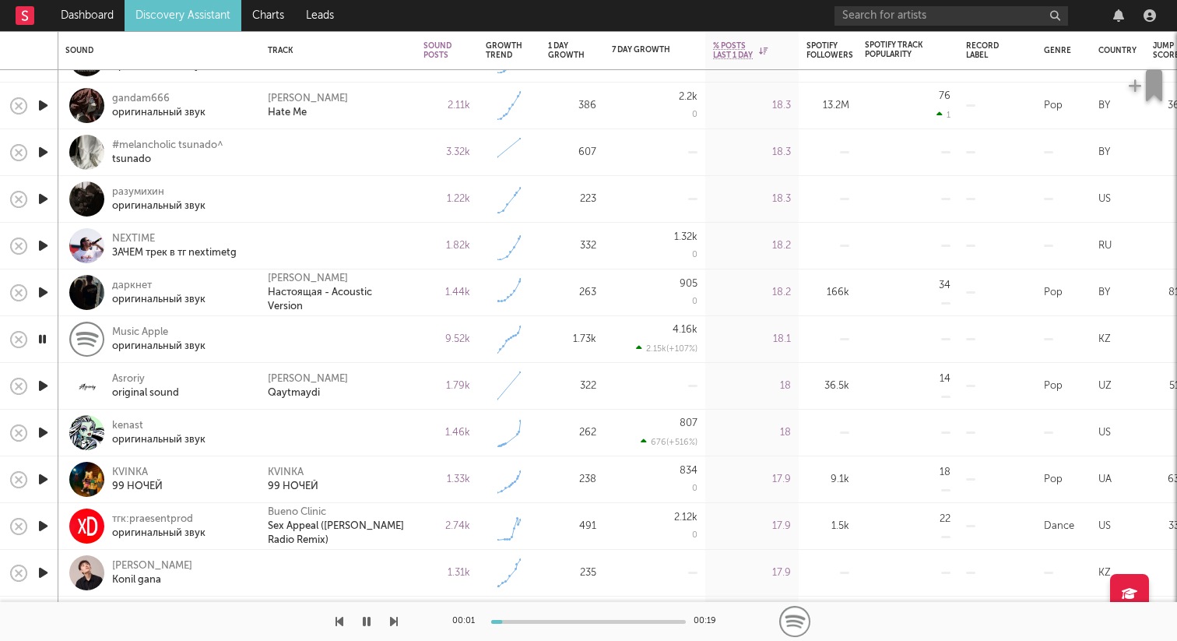
click at [43, 339] on icon "button" at bounding box center [42, 338] width 15 height 19
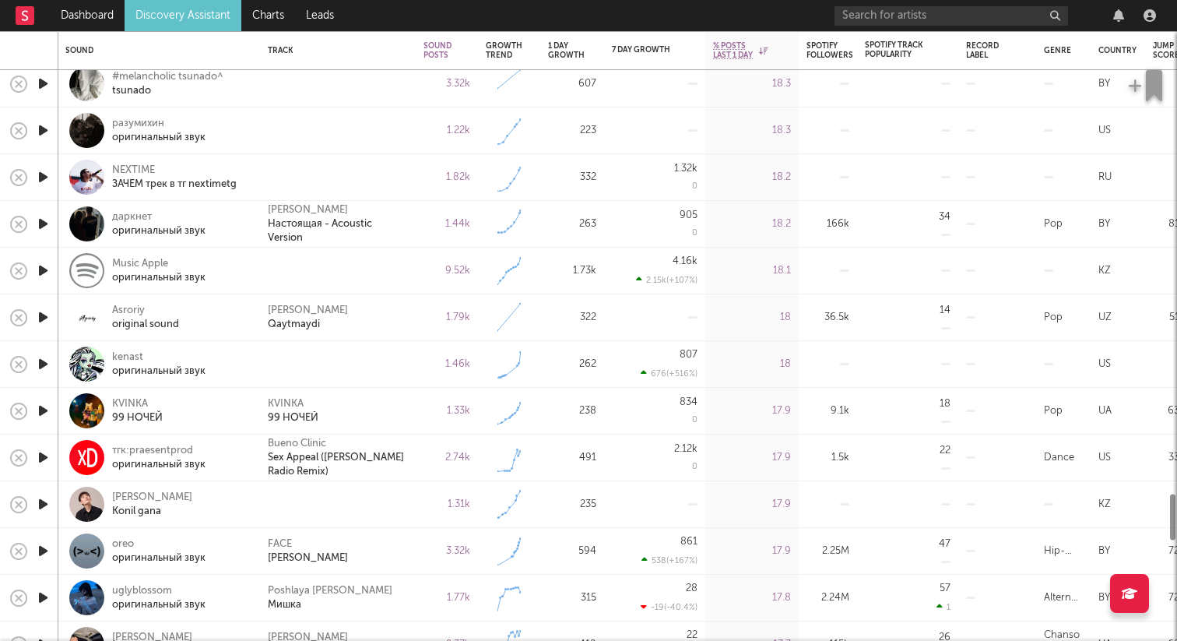
click at [43, 371] on icon "button" at bounding box center [43, 363] width 16 height 19
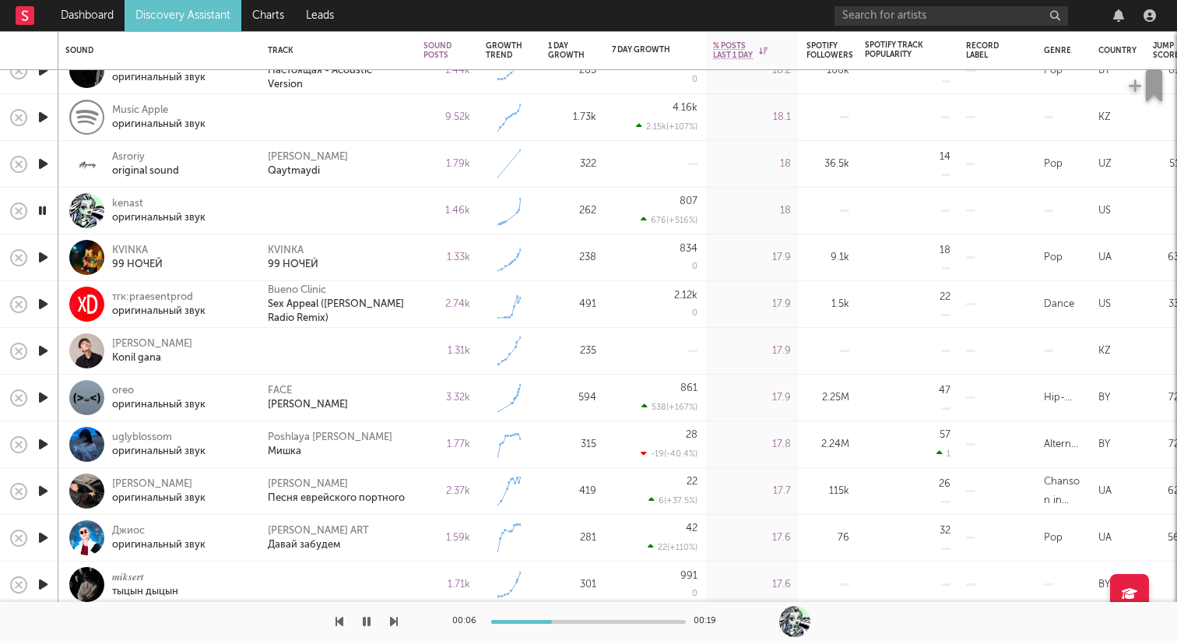
click at [44, 350] on icon "button" at bounding box center [43, 350] width 16 height 19
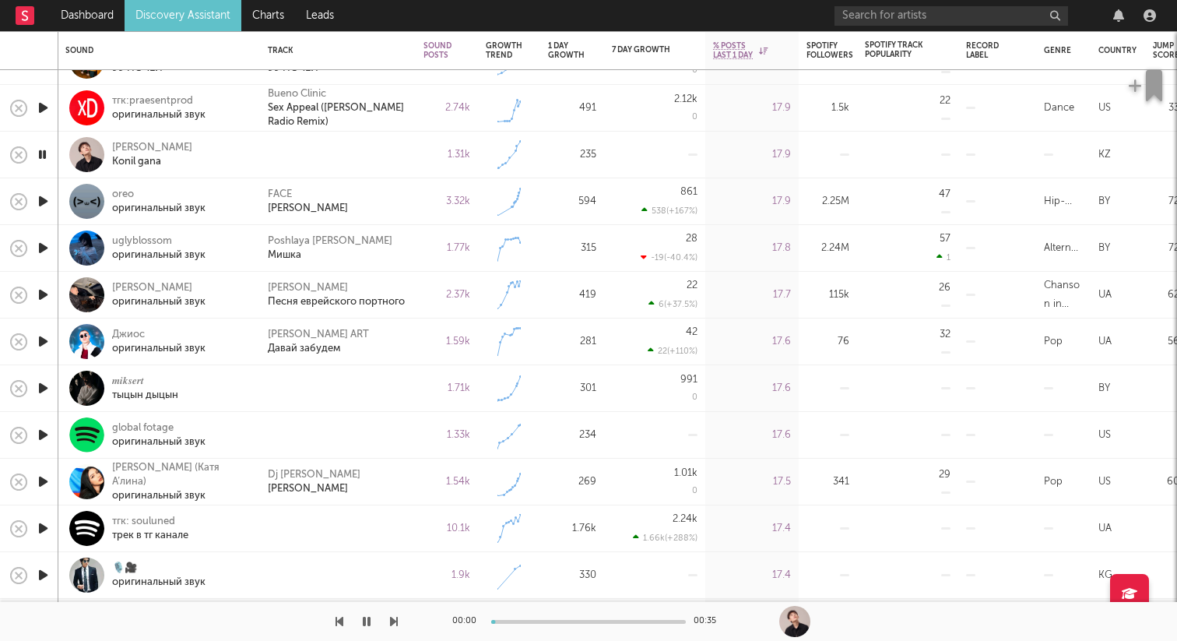
click at [45, 388] on icon "button" at bounding box center [43, 387] width 16 height 19
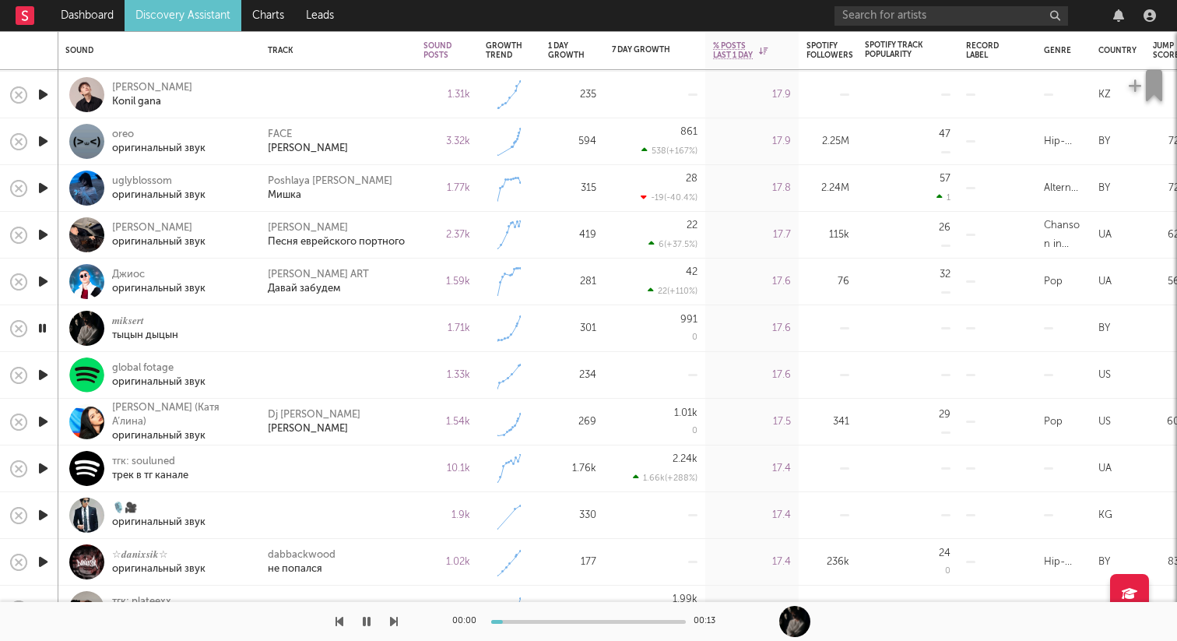
click at [45, 371] on icon "button" at bounding box center [43, 374] width 16 height 19
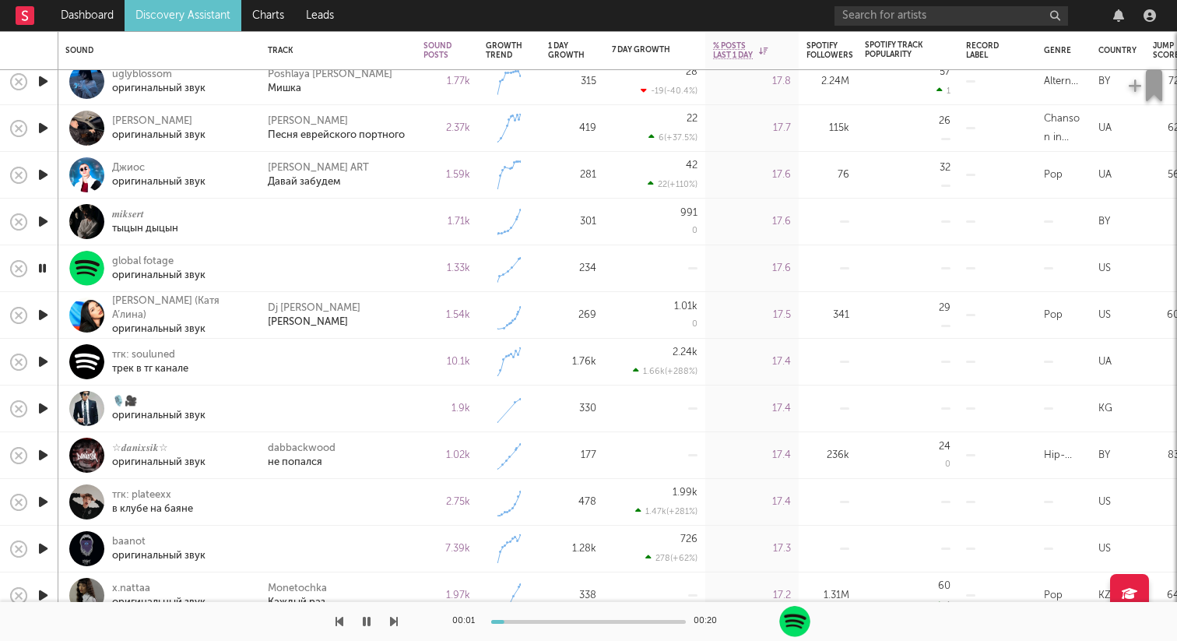
click at [44, 363] on icon "button" at bounding box center [43, 361] width 16 height 19
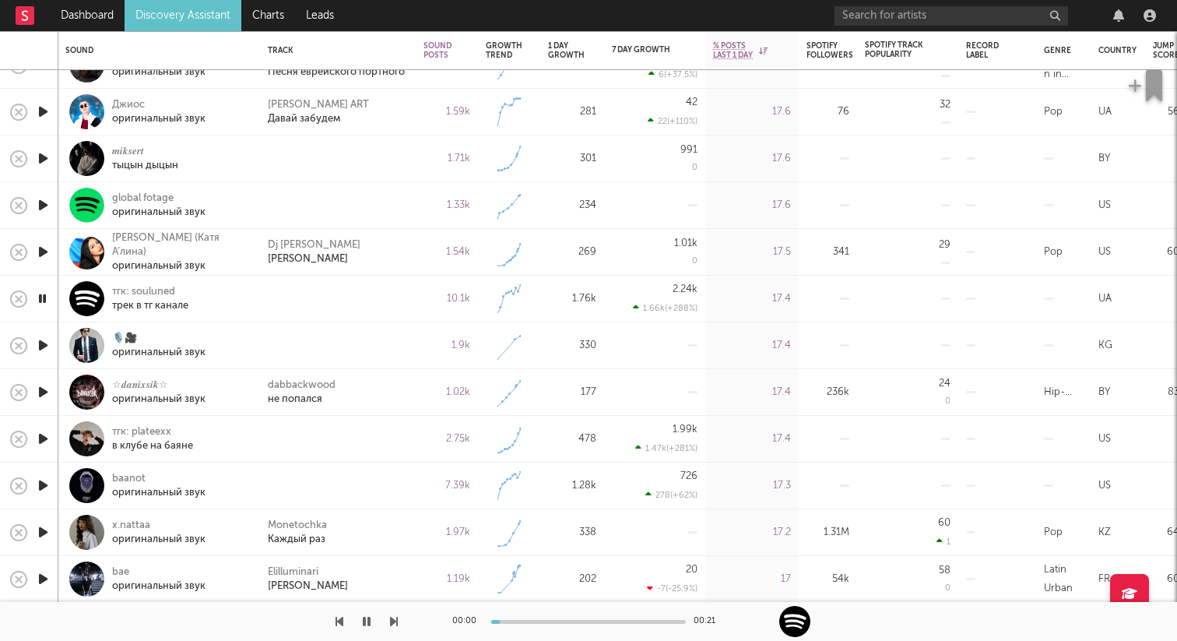
click at [41, 349] on icon "button" at bounding box center [43, 344] width 16 height 19
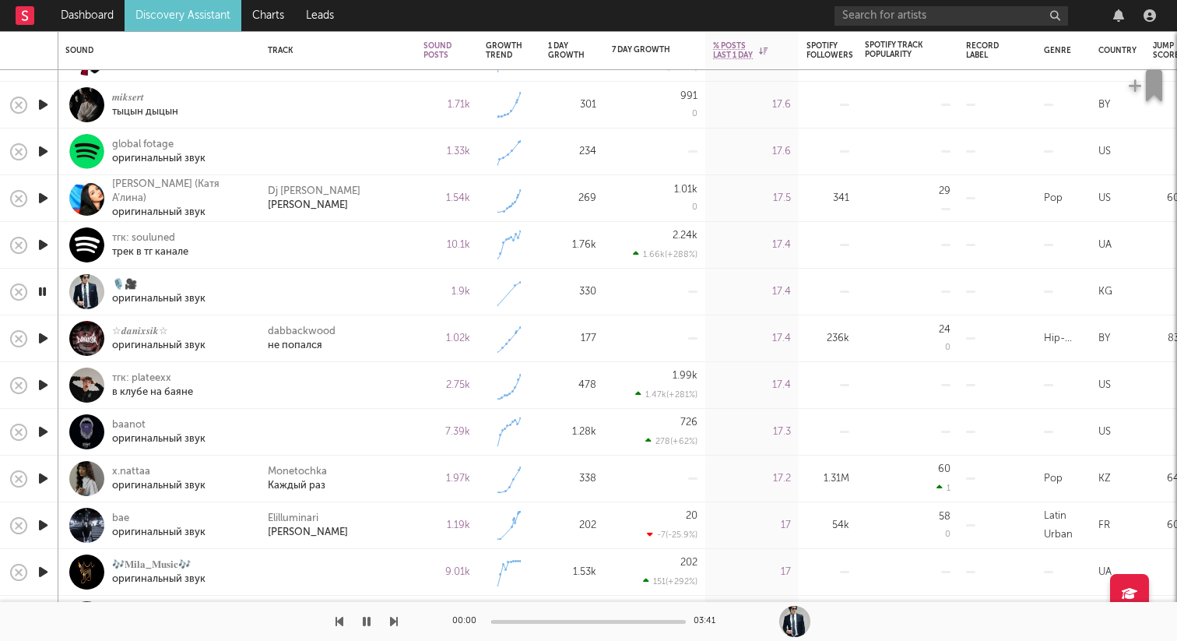
click at [44, 387] on icon "button" at bounding box center [43, 384] width 16 height 19
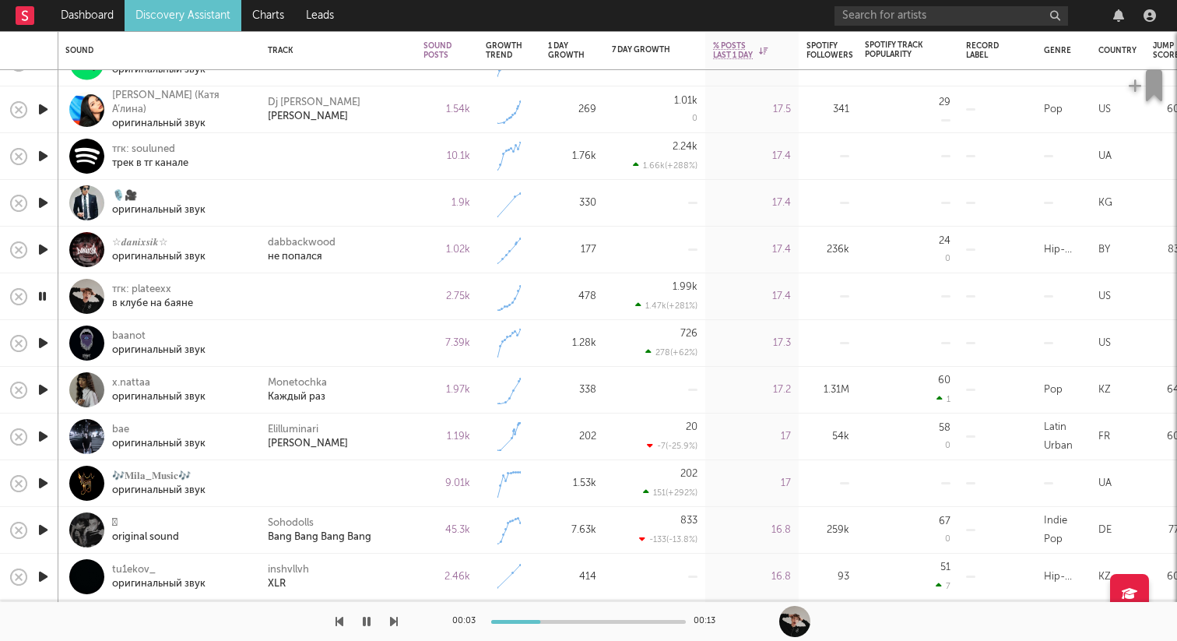
click at [44, 297] on icon "button" at bounding box center [42, 295] width 15 height 19
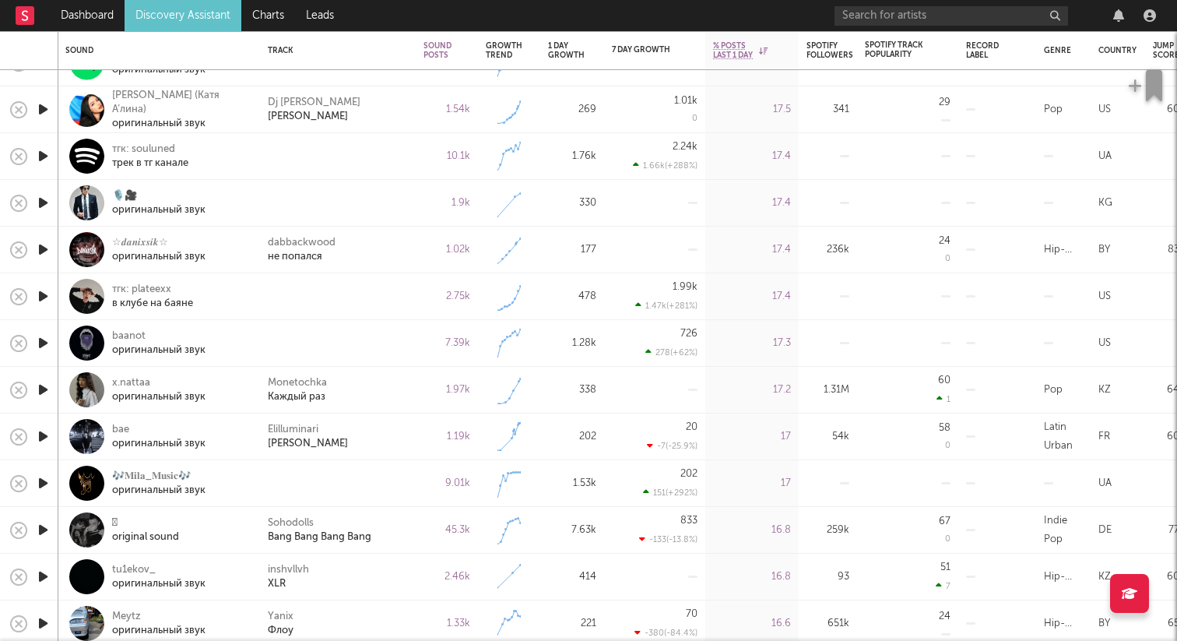
click at [43, 340] on icon "button" at bounding box center [43, 342] width 16 height 19
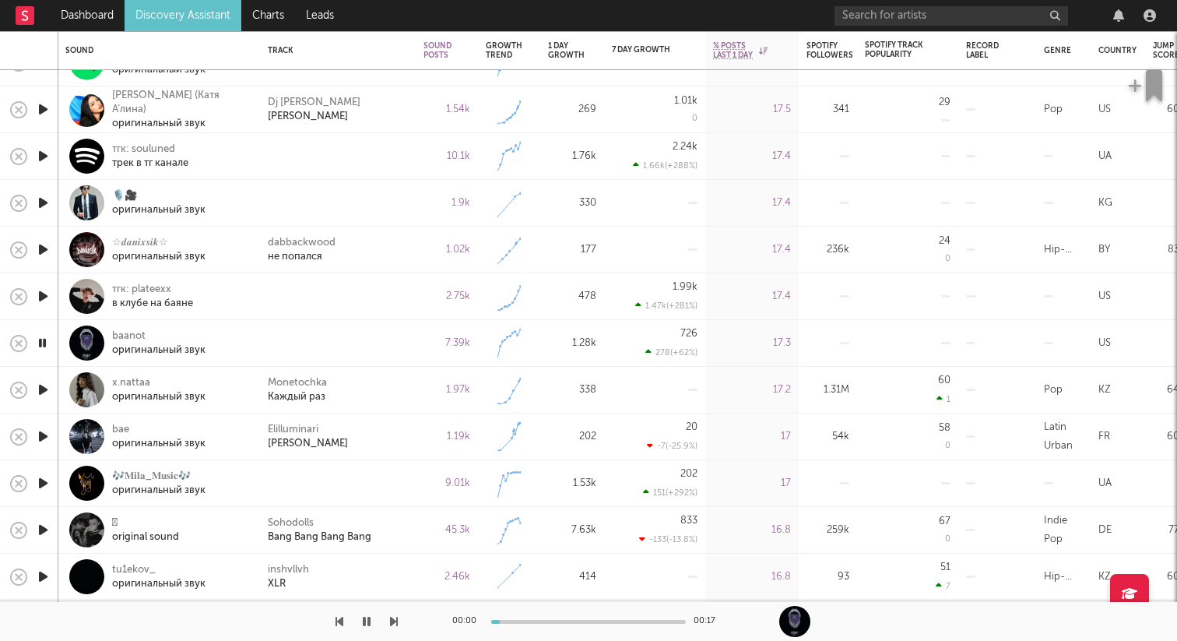
click at [49, 341] on icon "button" at bounding box center [42, 342] width 15 height 19
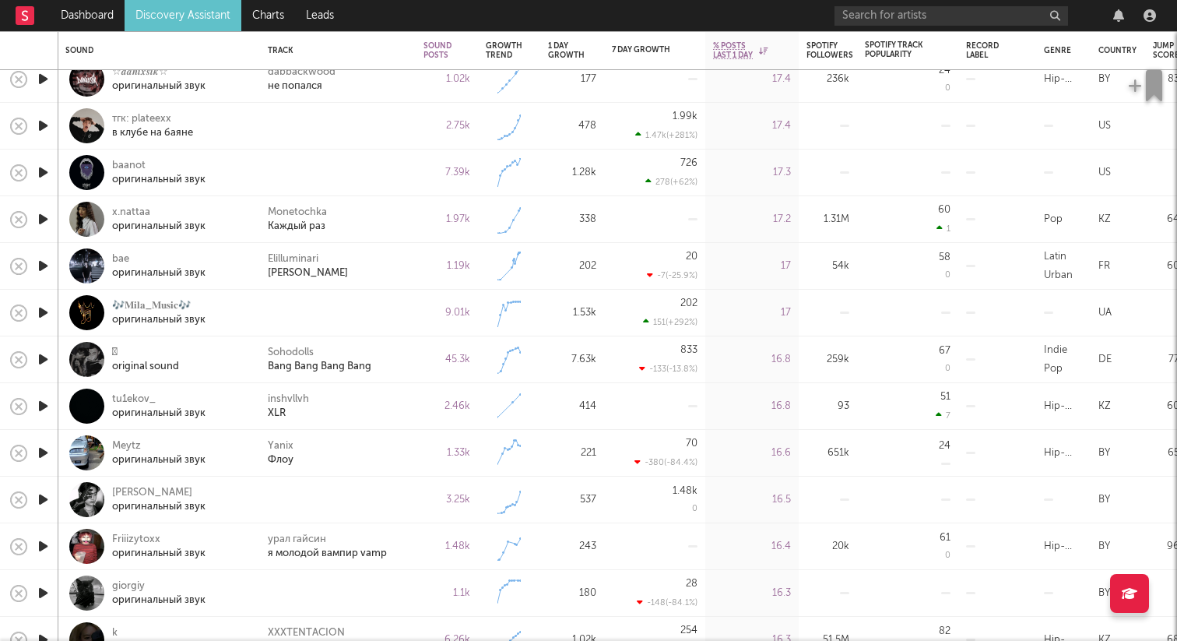
click at [44, 313] on icon "button" at bounding box center [43, 312] width 16 height 19
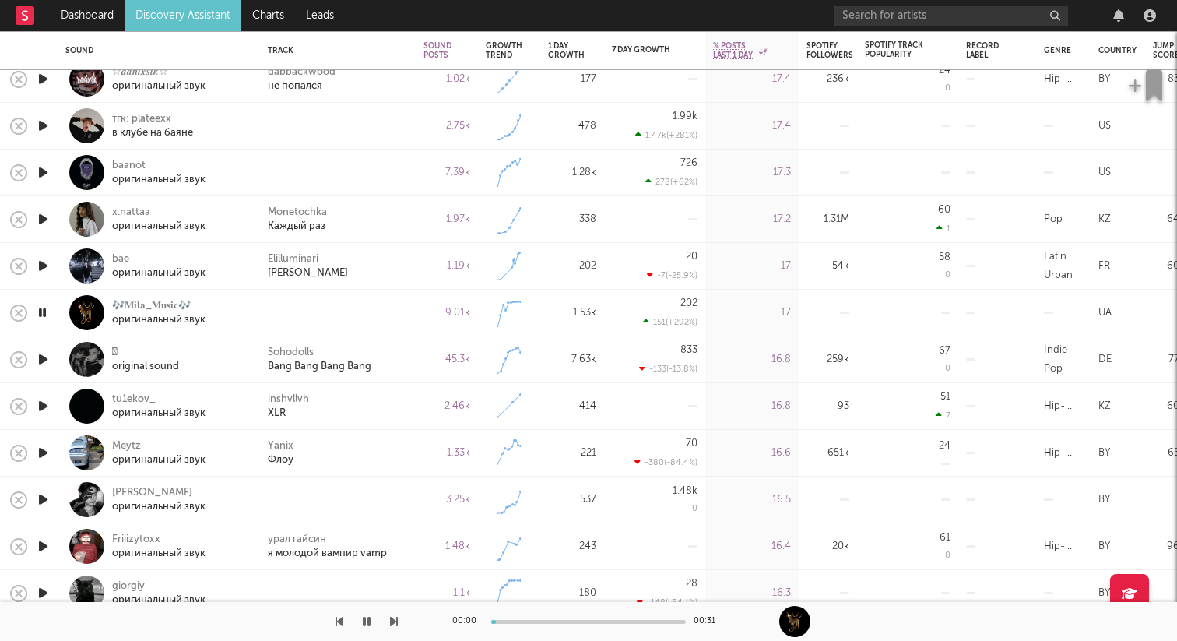
click at [44, 313] on icon "button" at bounding box center [42, 312] width 15 height 19
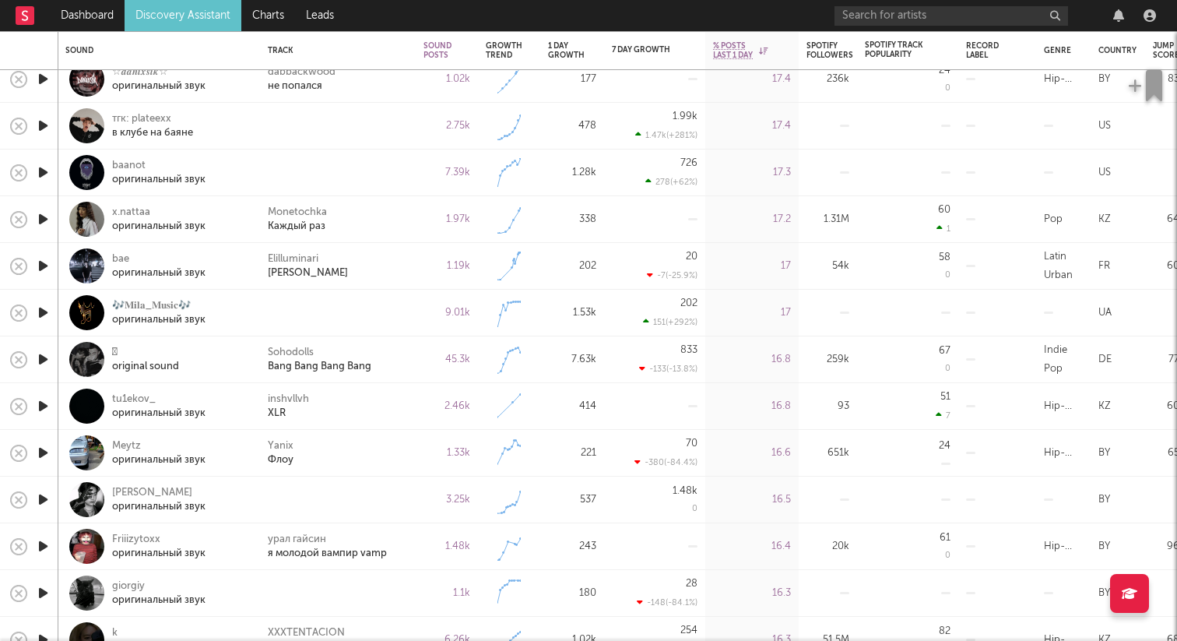
click at [41, 497] on icon "button" at bounding box center [43, 499] width 16 height 19
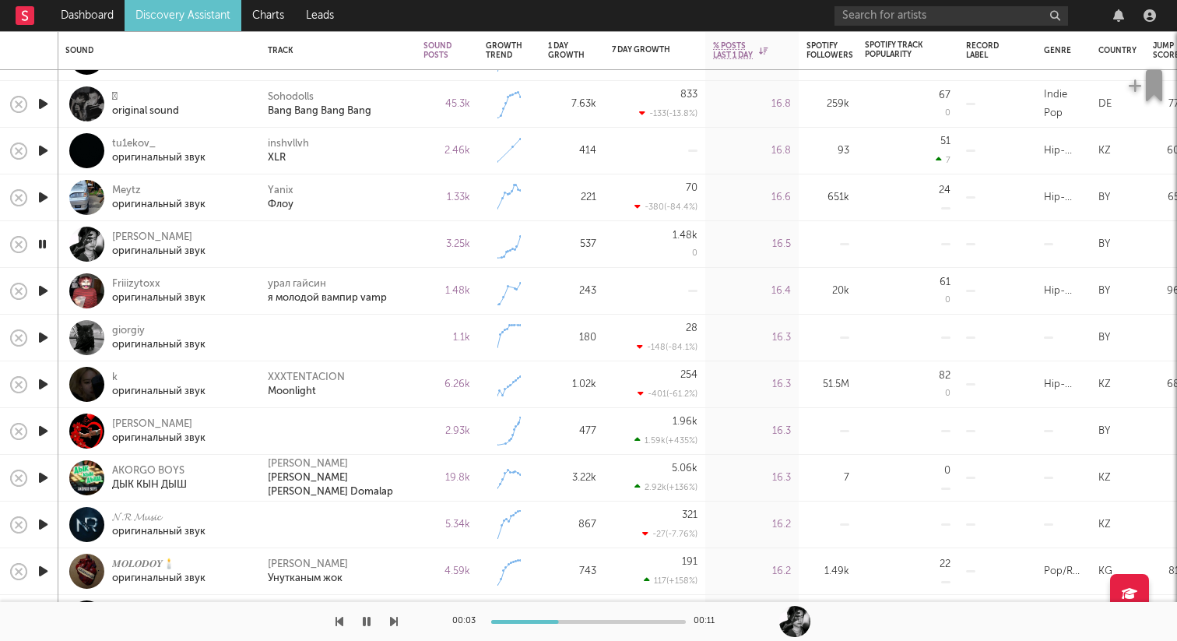
click at [42, 333] on icon "button" at bounding box center [43, 337] width 16 height 19
click at [42, 333] on icon "button" at bounding box center [42, 337] width 15 height 19
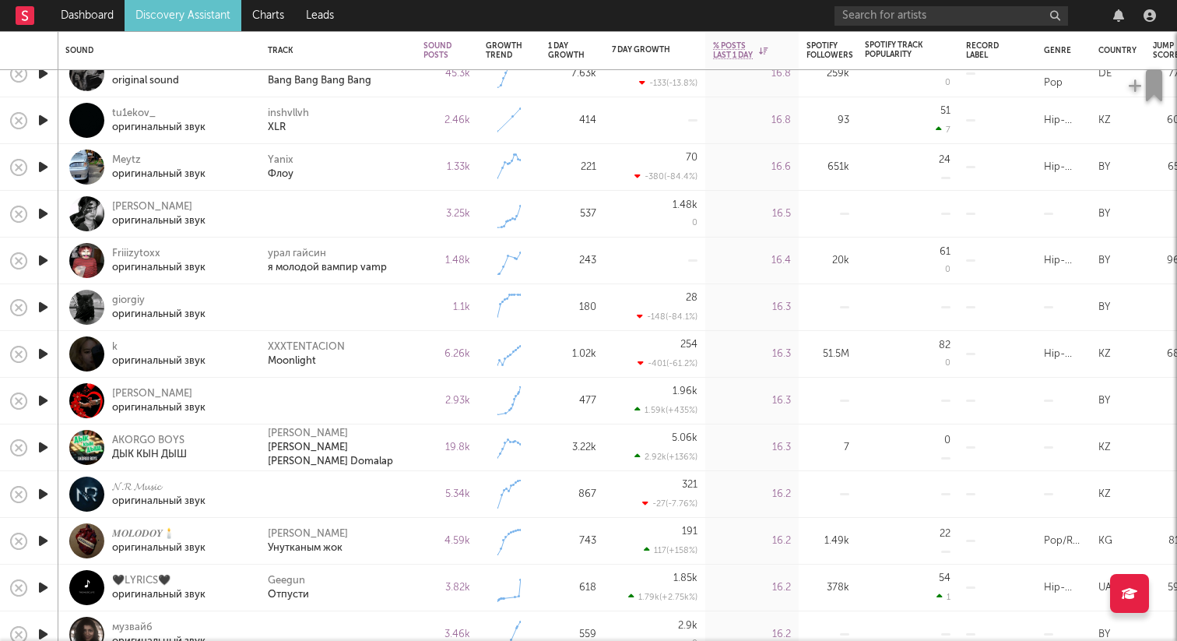
click at [42, 312] on icon "button" at bounding box center [43, 306] width 16 height 19
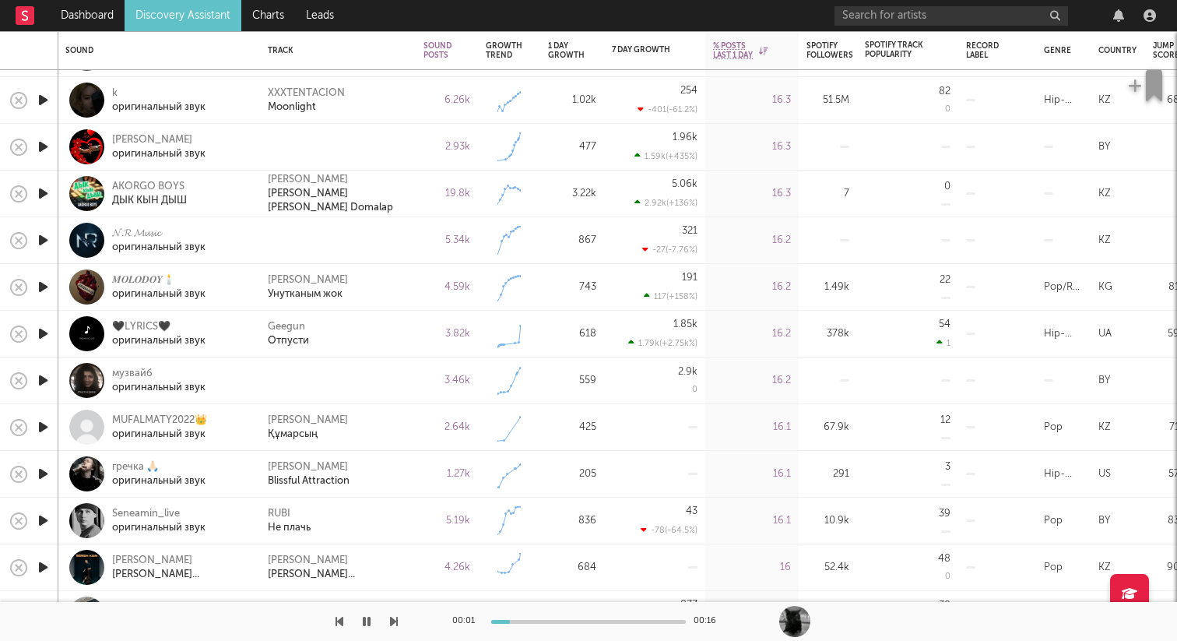
click at [41, 374] on icon "button" at bounding box center [43, 379] width 16 height 19
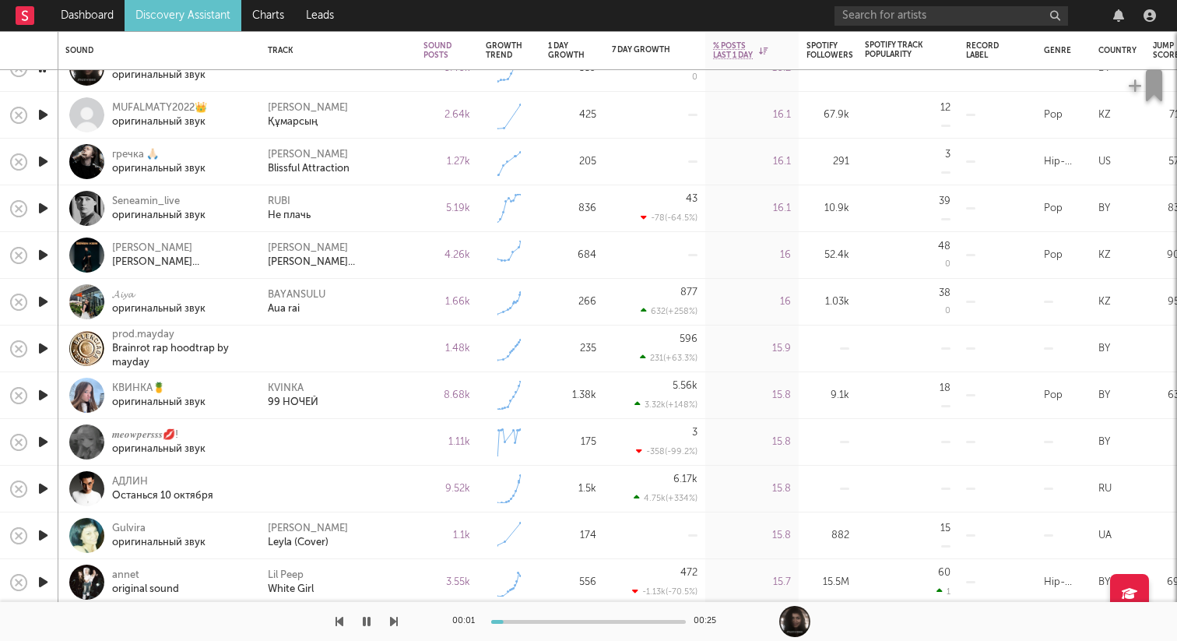
click at [43, 350] on icon "button" at bounding box center [43, 348] width 16 height 19
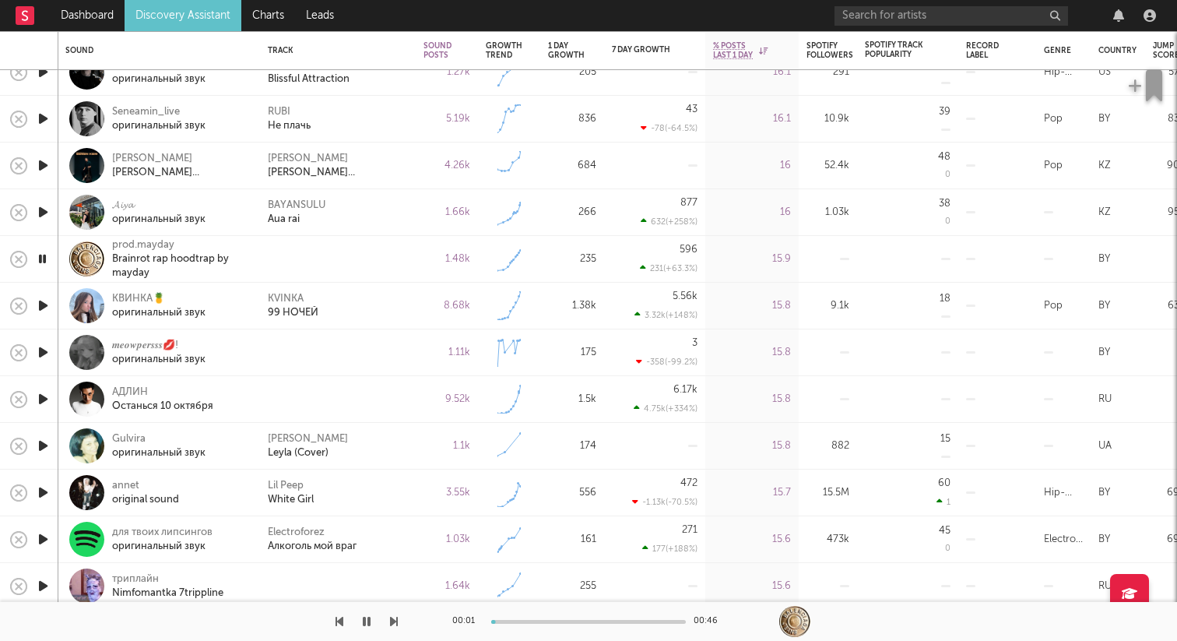
click at [46, 345] on icon "button" at bounding box center [43, 351] width 16 height 19
click at [44, 395] on icon "button" at bounding box center [43, 398] width 16 height 19
click at [43, 397] on icon "button" at bounding box center [42, 398] width 15 height 19
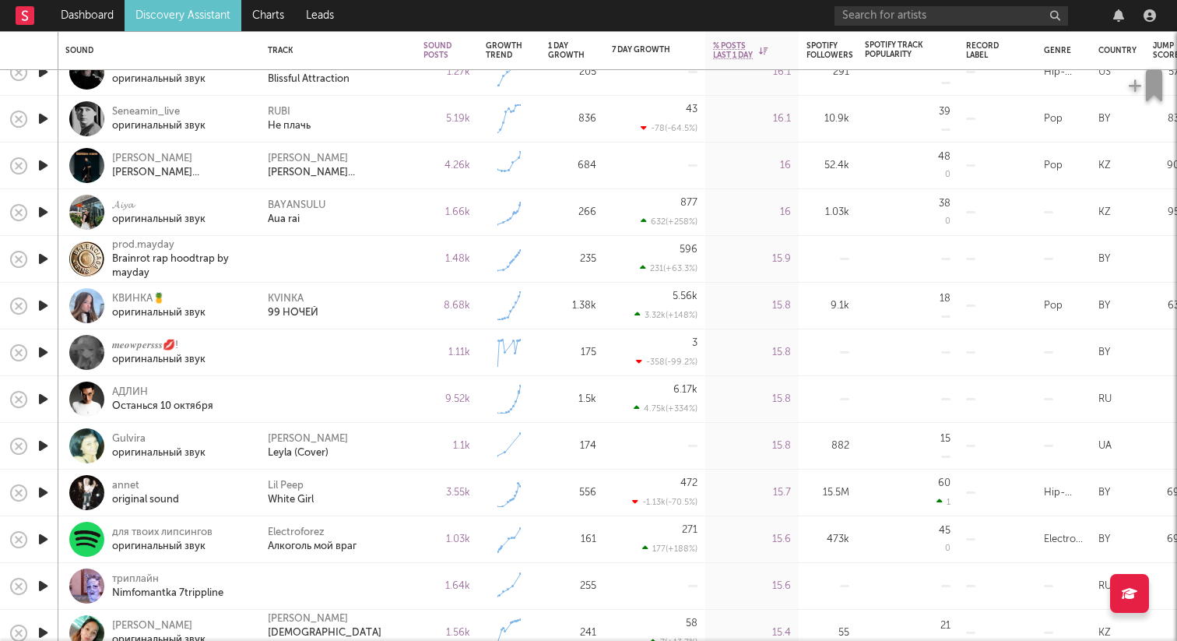
click at [50, 260] on icon "button" at bounding box center [43, 258] width 16 height 19
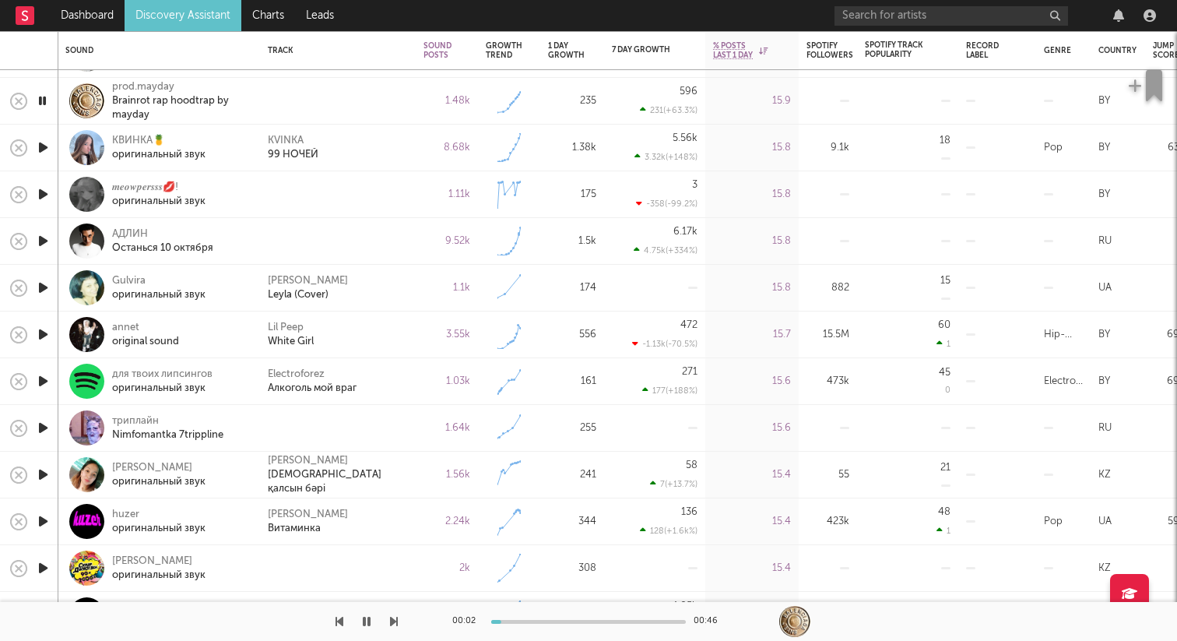
click at [48, 241] on icon "button" at bounding box center [43, 240] width 16 height 19
click at [47, 240] on icon "button" at bounding box center [42, 240] width 15 height 19
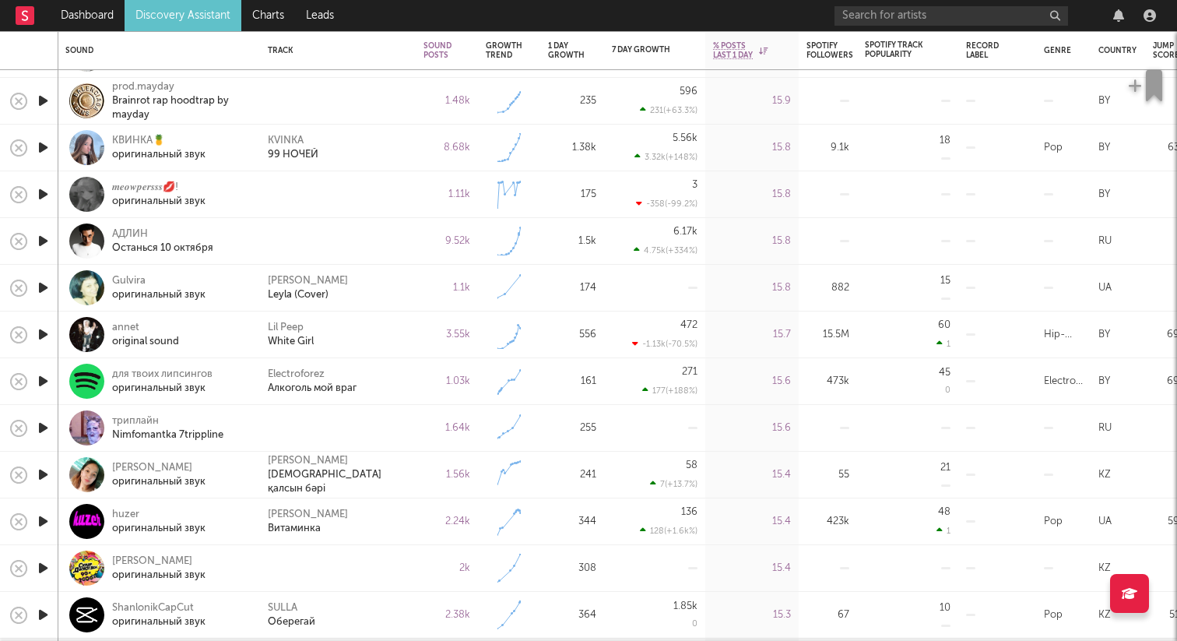
click at [46, 432] on icon "button" at bounding box center [43, 427] width 16 height 19
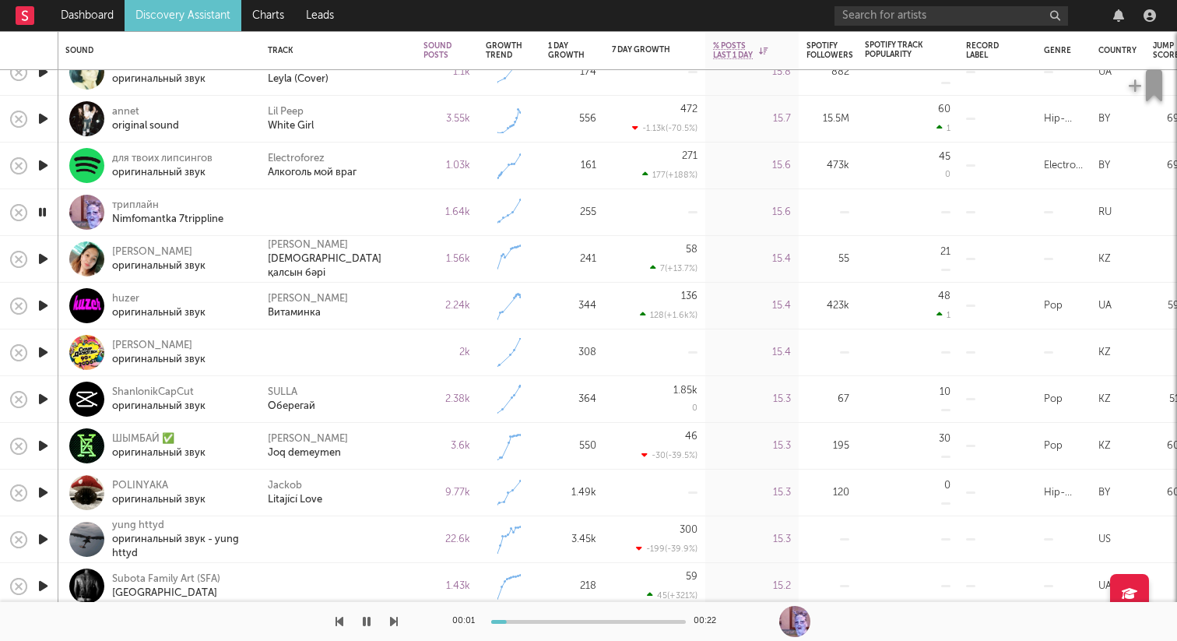
click at [40, 349] on icon "button" at bounding box center [43, 351] width 16 height 19
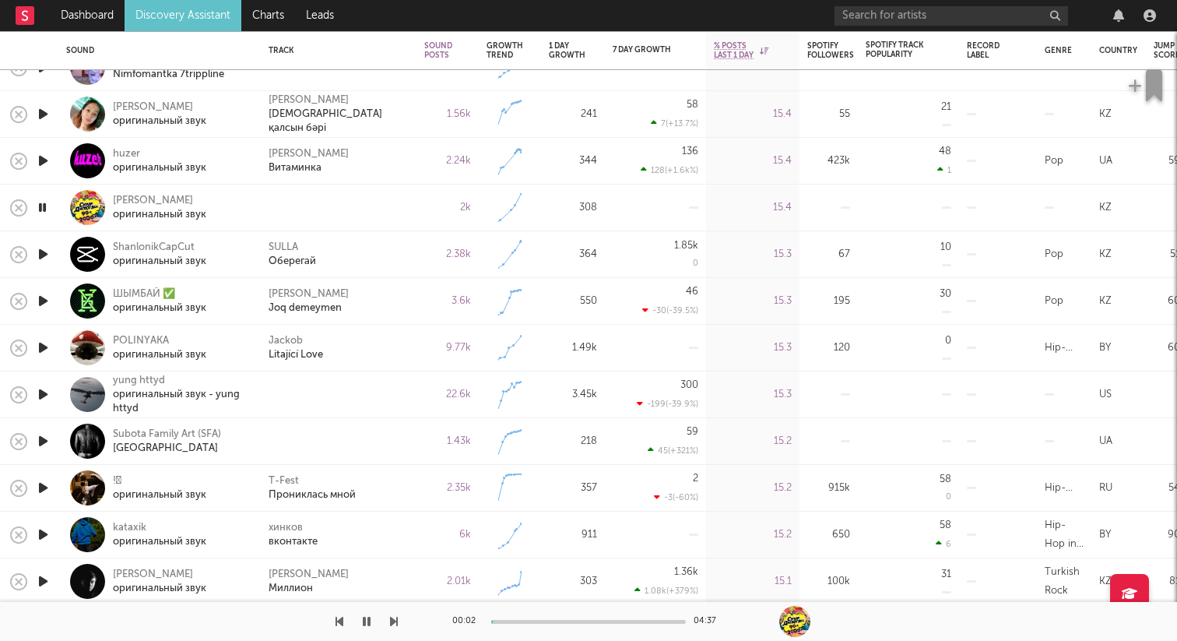
click at [41, 210] on icon "button" at bounding box center [42, 207] width 15 height 19
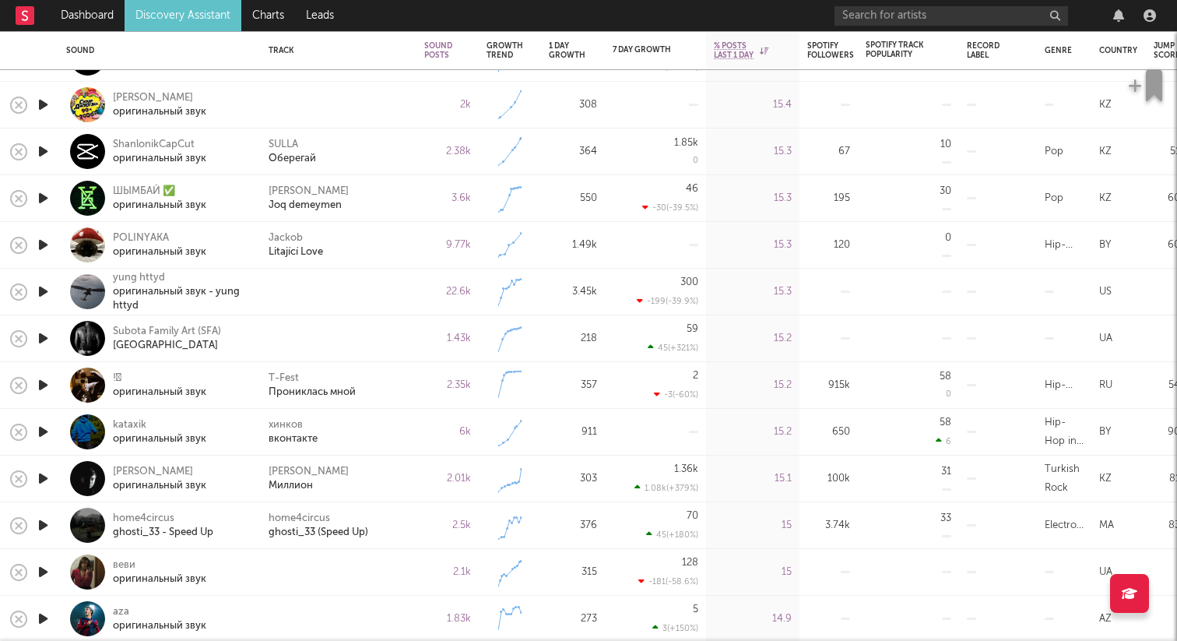
click at [41, 285] on icon "button" at bounding box center [43, 291] width 16 height 19
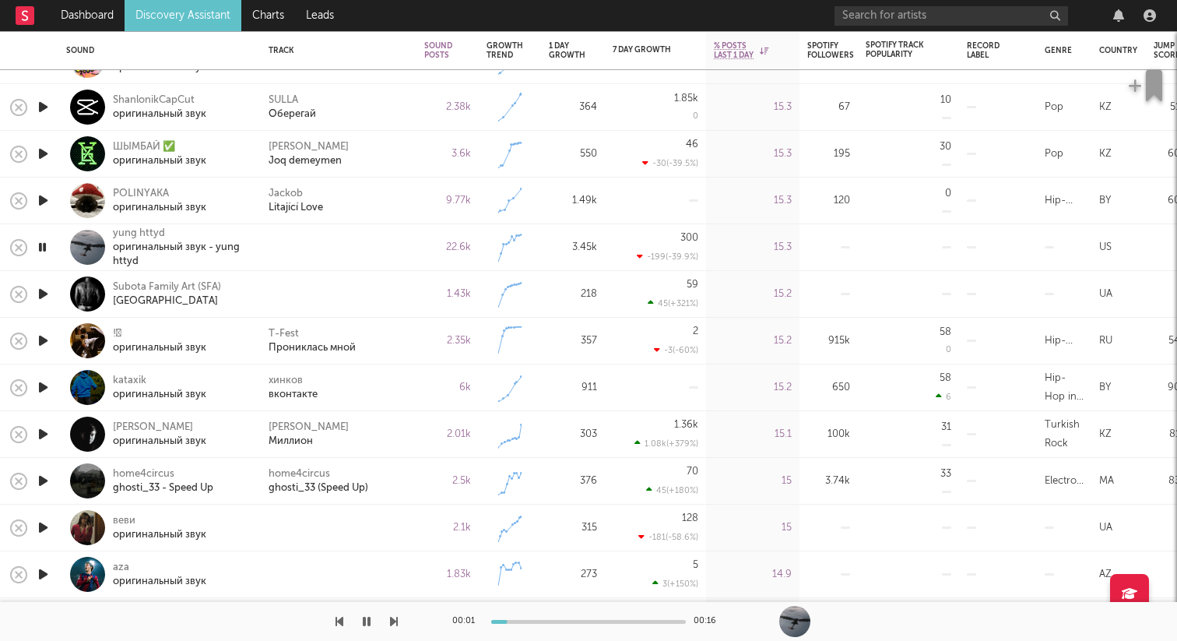
click at [39, 297] on icon "button" at bounding box center [43, 293] width 16 height 19
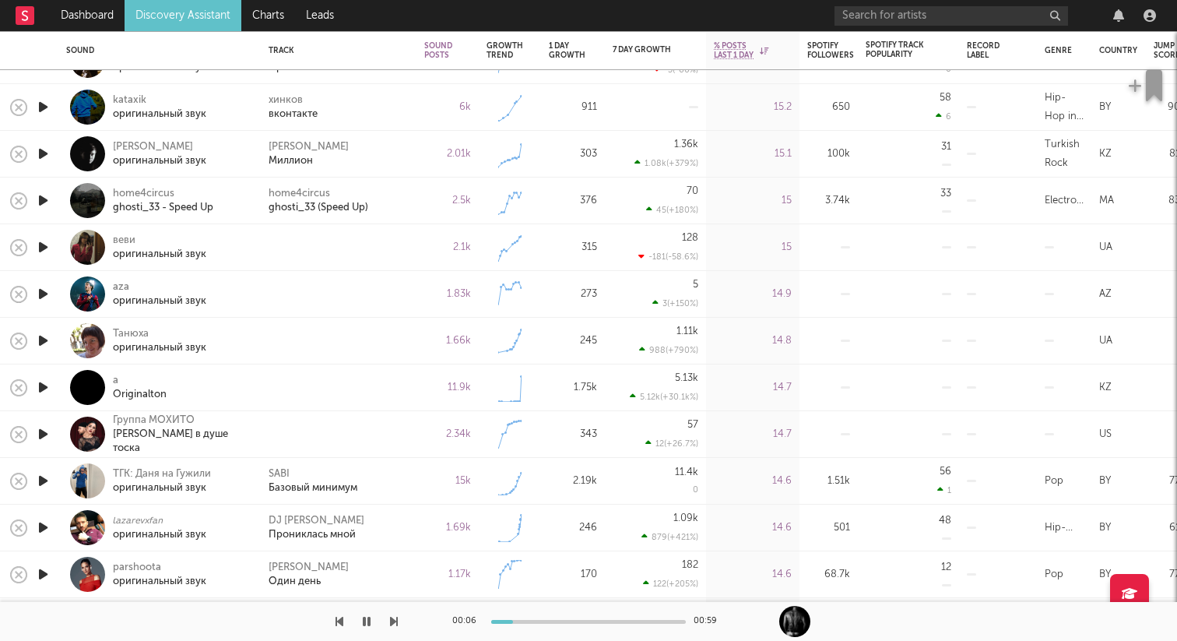
click at [47, 247] on icon "button" at bounding box center [43, 246] width 16 height 19
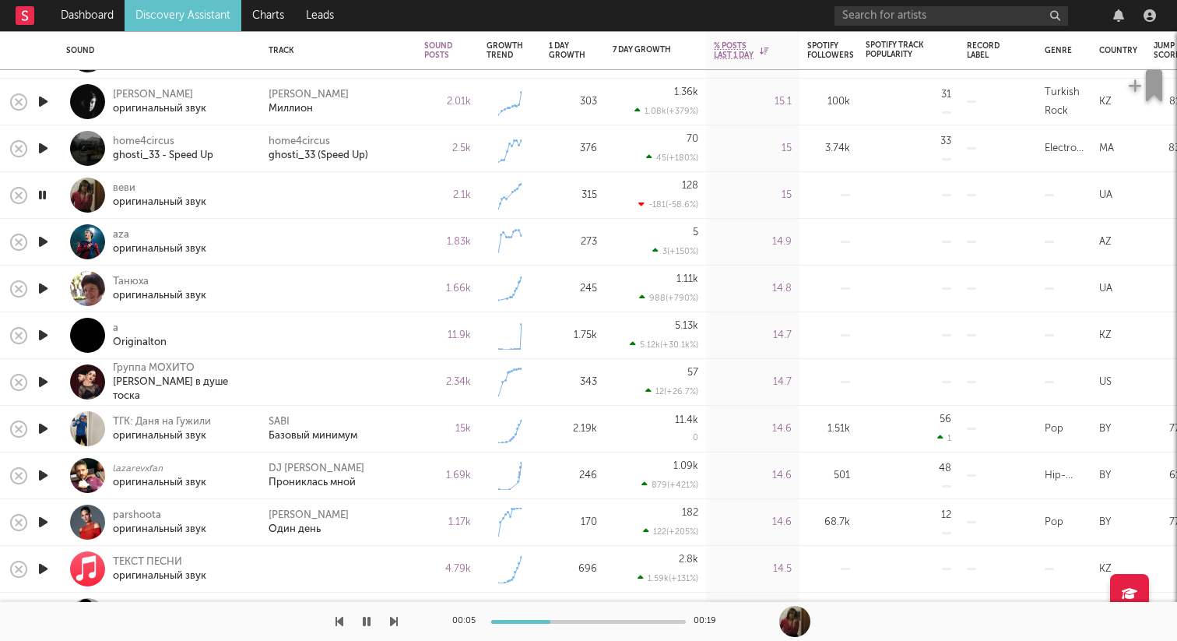
click at [44, 237] on icon "button" at bounding box center [43, 241] width 16 height 19
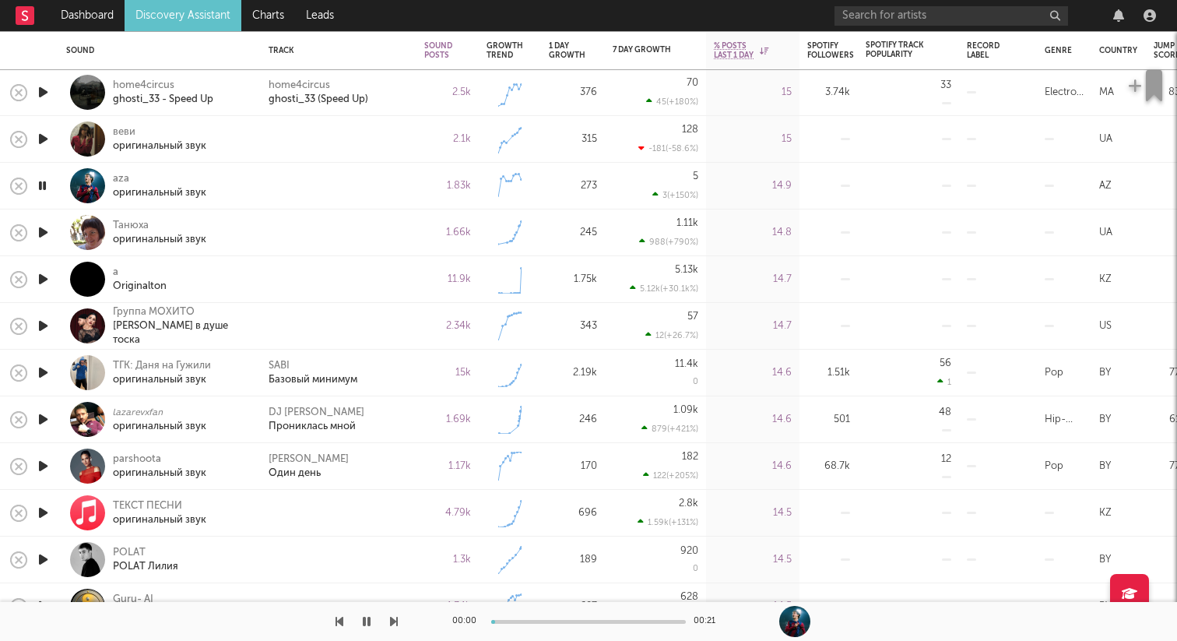
click at [43, 232] on icon "button" at bounding box center [43, 232] width 16 height 19
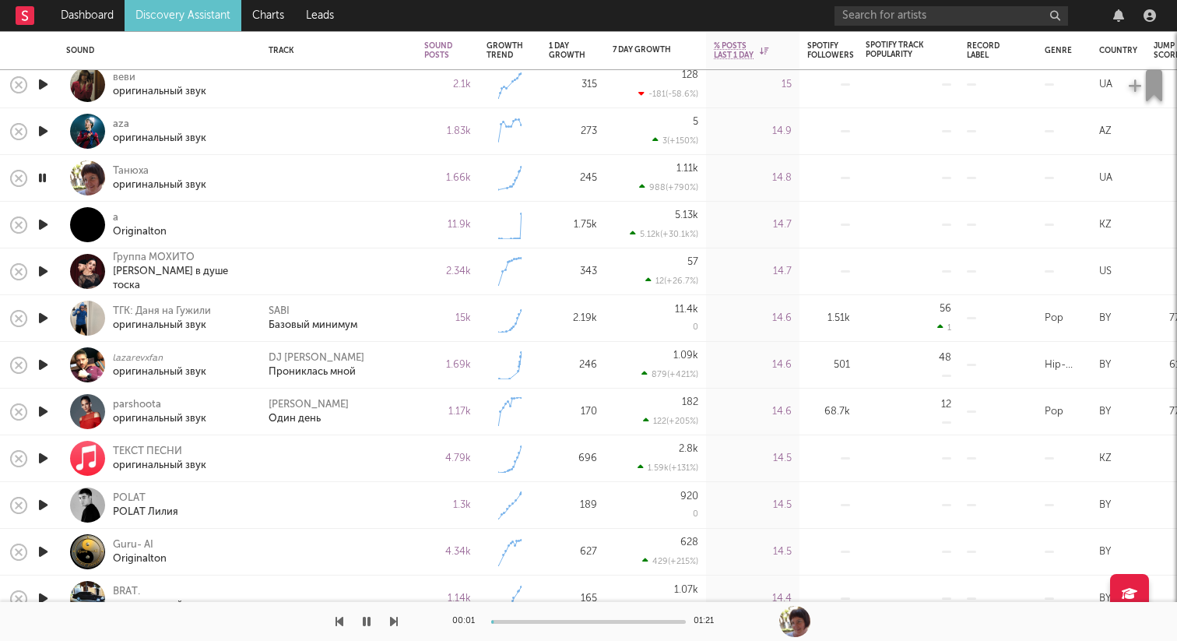
click at [47, 219] on icon "button" at bounding box center [43, 224] width 16 height 19
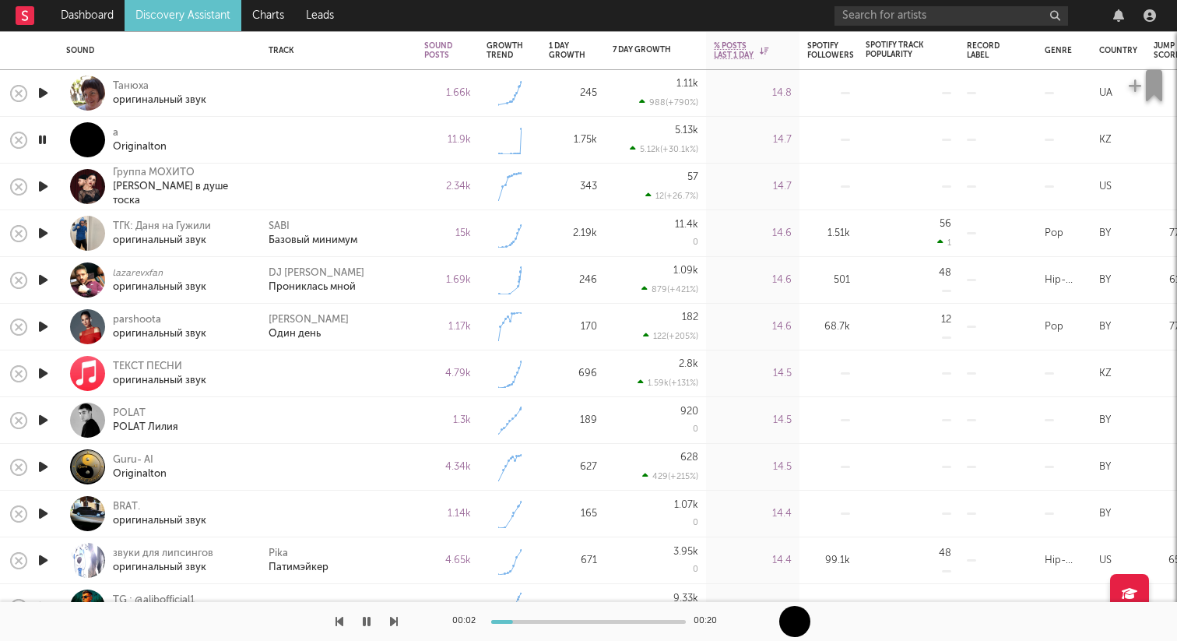
click at [44, 372] on icon "button" at bounding box center [43, 372] width 16 height 19
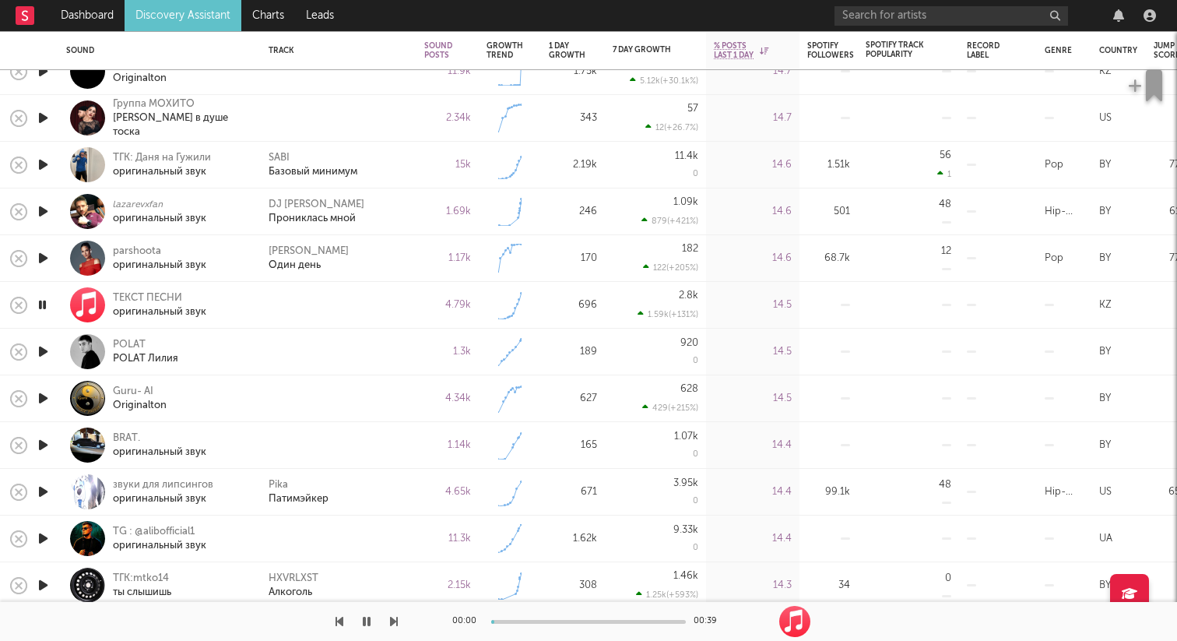
click at [48, 346] on icon "button" at bounding box center [43, 351] width 16 height 19
click at [44, 349] on icon "button" at bounding box center [42, 351] width 15 height 19
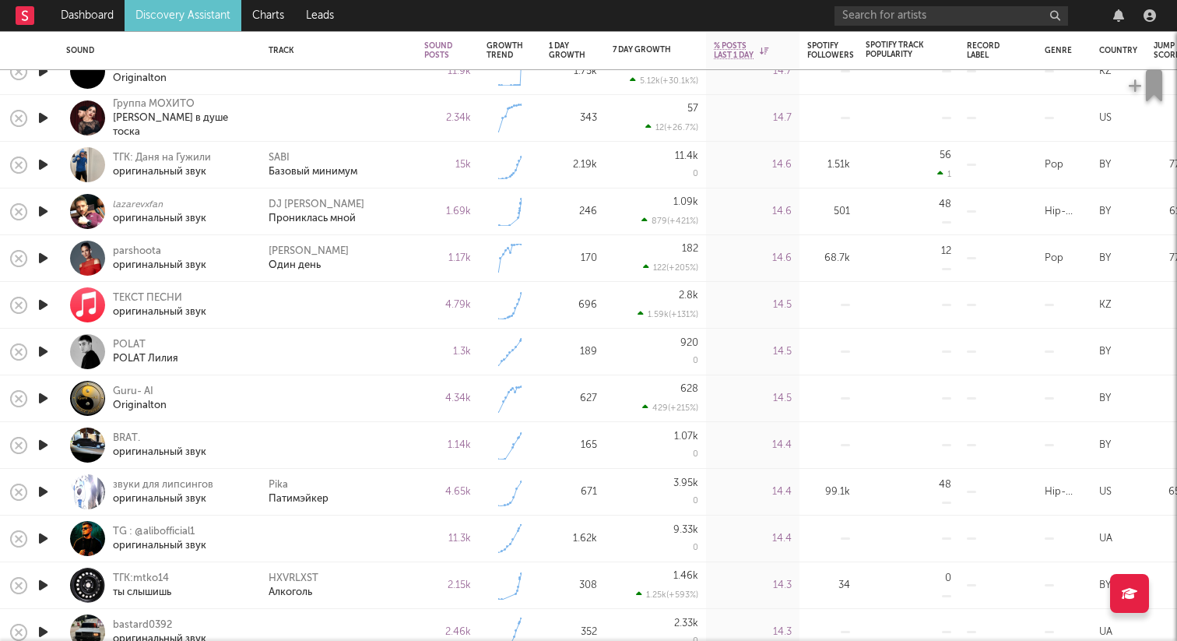
click at [47, 441] on icon "button" at bounding box center [43, 444] width 16 height 19
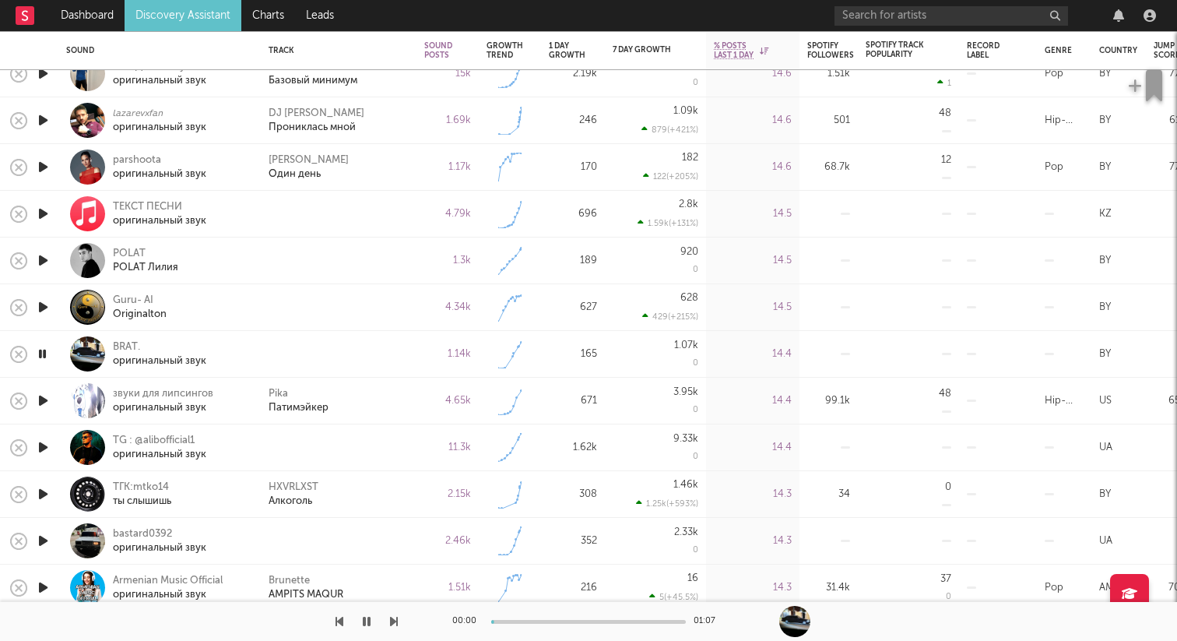
click at [45, 441] on icon "button" at bounding box center [43, 446] width 16 height 19
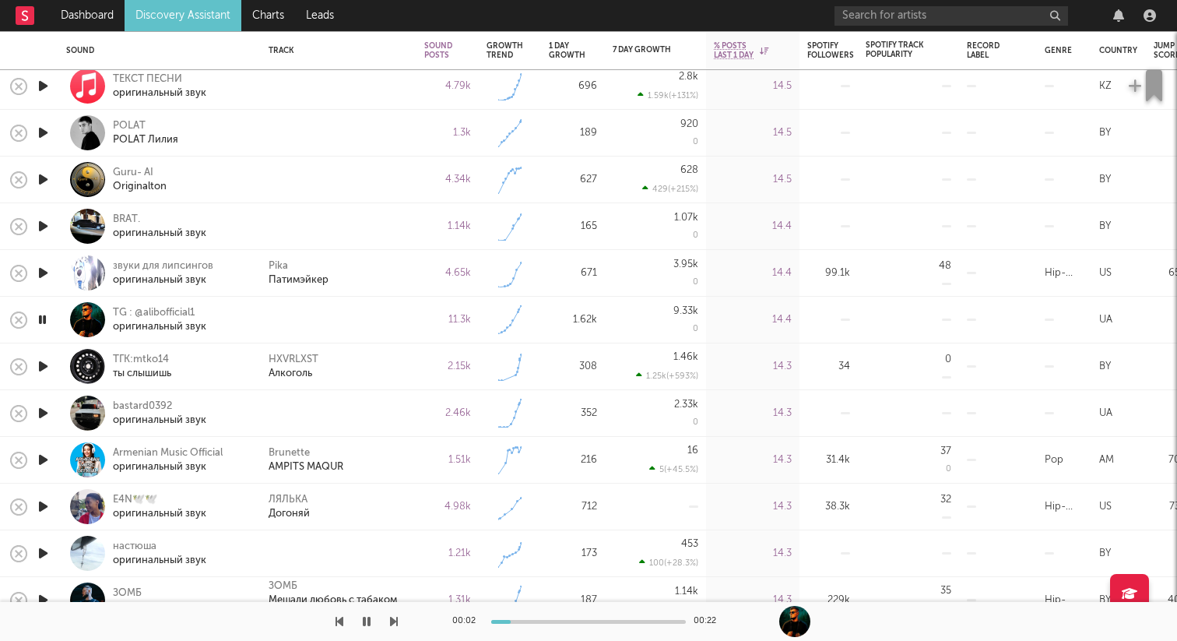
click at [41, 406] on icon "button" at bounding box center [43, 412] width 16 height 19
click at [41, 409] on icon "button" at bounding box center [42, 412] width 15 height 19
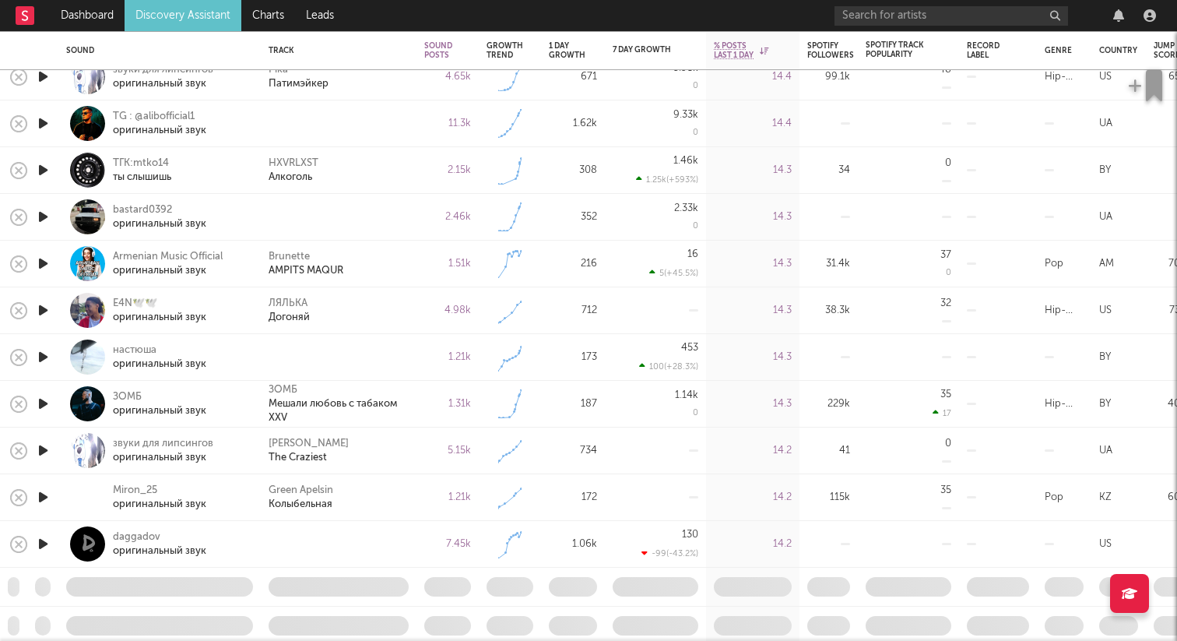
click at [45, 357] on icon "button" at bounding box center [43, 356] width 16 height 19
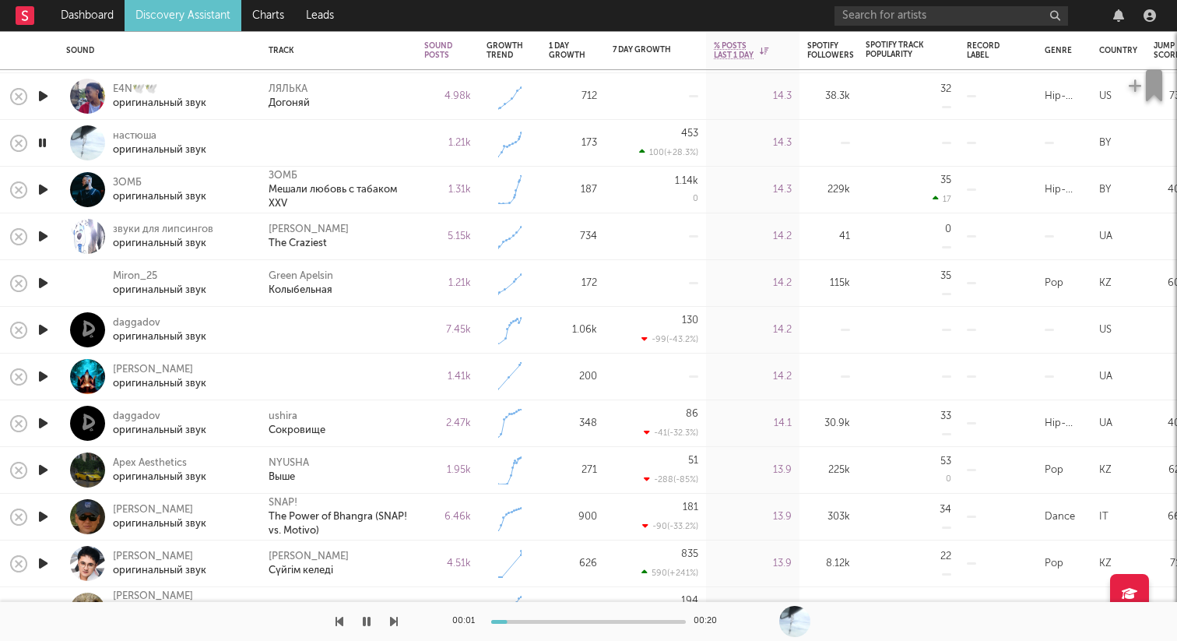
click at [49, 335] on icon "button" at bounding box center [43, 329] width 16 height 19
click at [49, 335] on icon "button" at bounding box center [42, 329] width 15 height 19
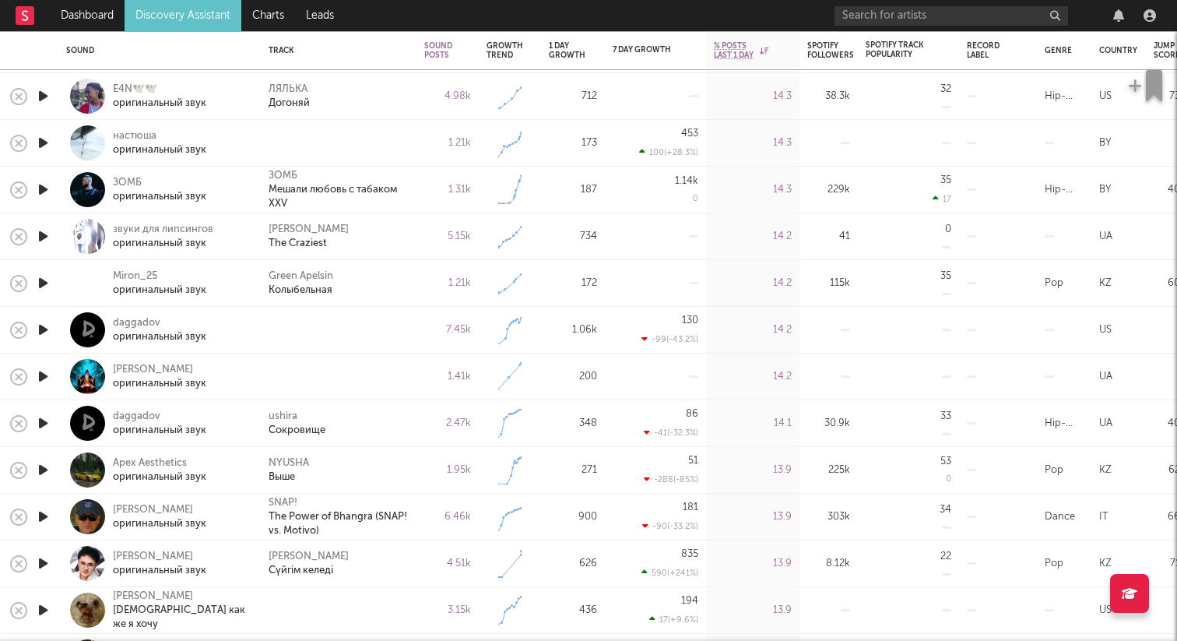
click at [38, 367] on icon "button" at bounding box center [43, 376] width 16 height 19
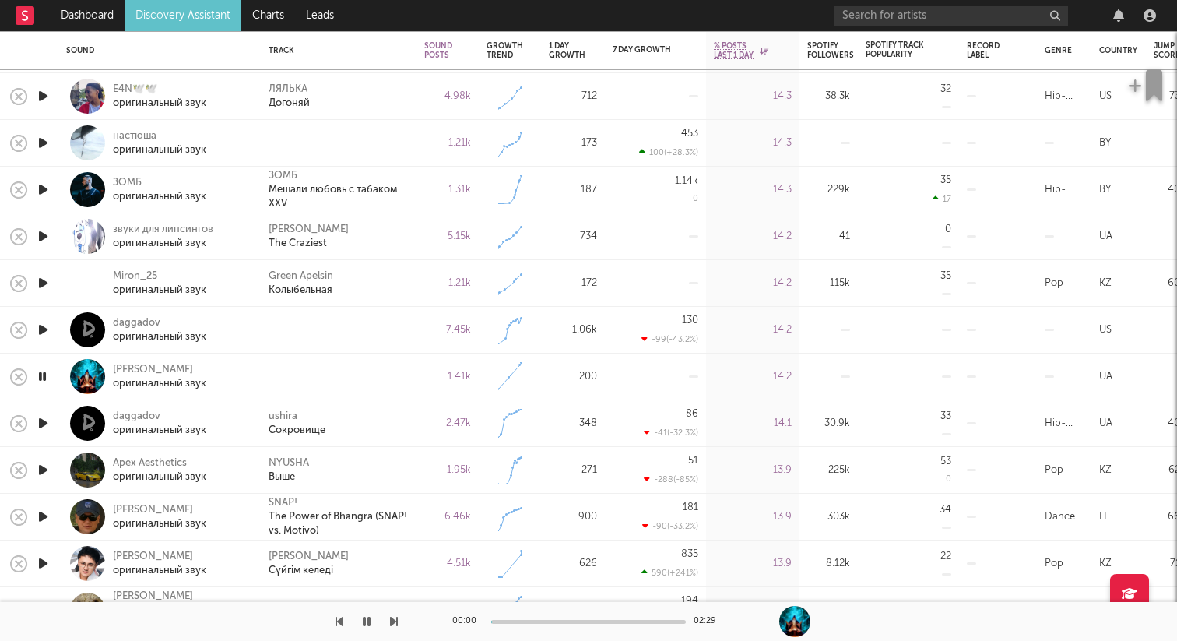
click at [43, 422] on icon "button" at bounding box center [43, 422] width 16 height 19
click at [44, 422] on icon "button" at bounding box center [42, 422] width 15 height 19
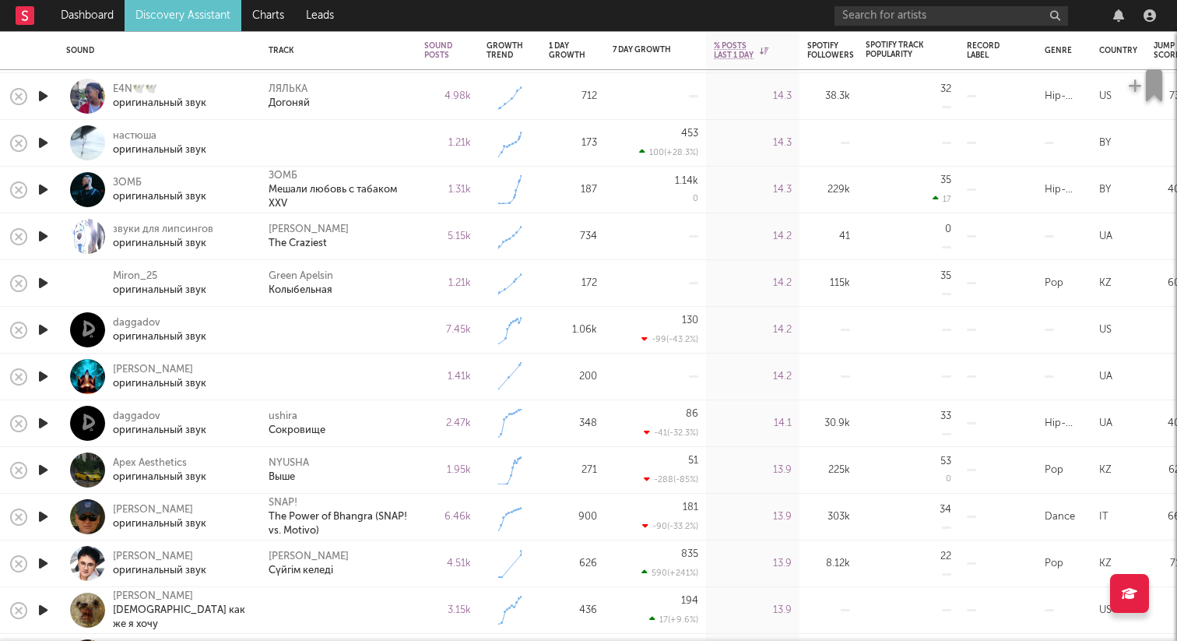
click at [44, 373] on icon "button" at bounding box center [43, 376] width 16 height 19
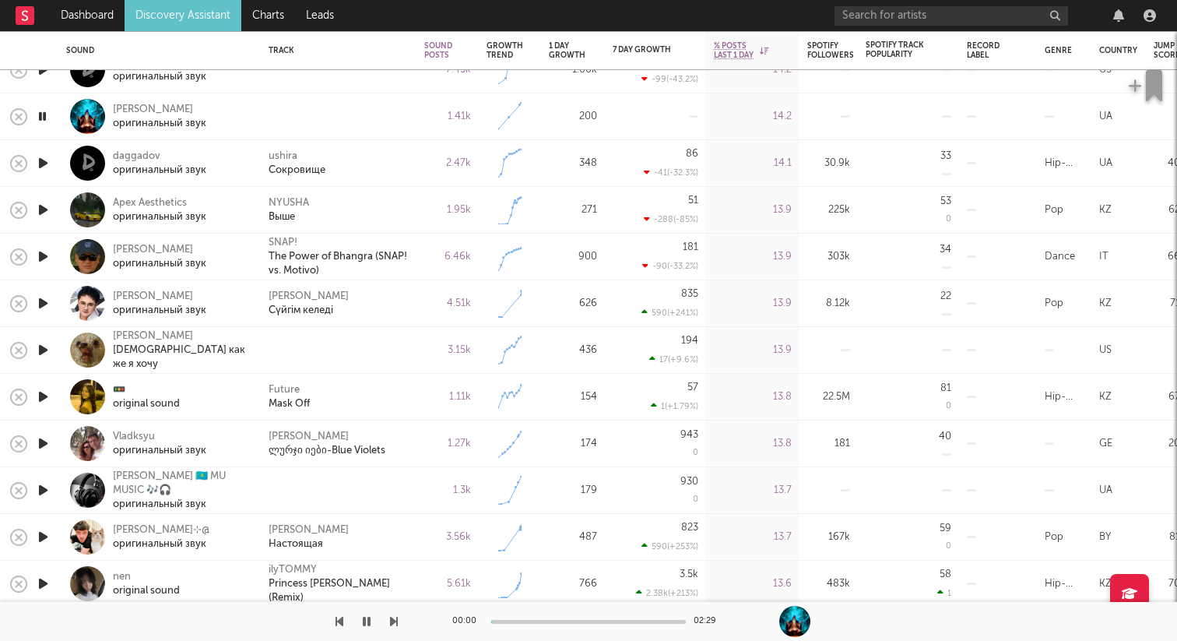
click at [47, 350] on icon "button" at bounding box center [43, 349] width 16 height 19
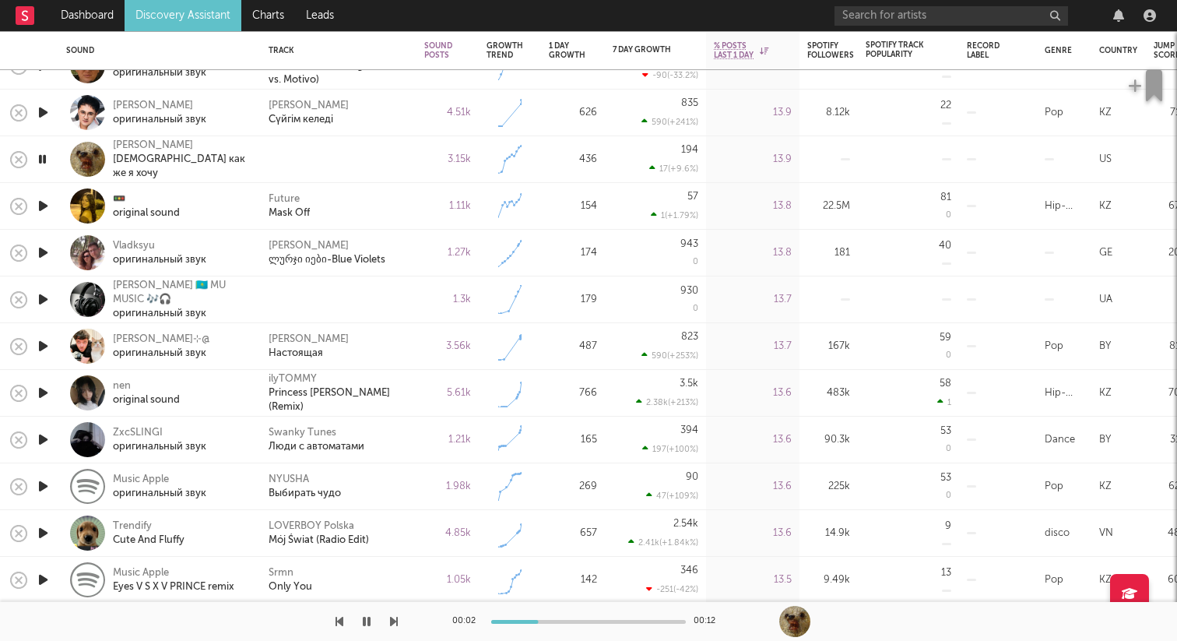
click at [41, 293] on icon "button" at bounding box center [43, 299] width 16 height 19
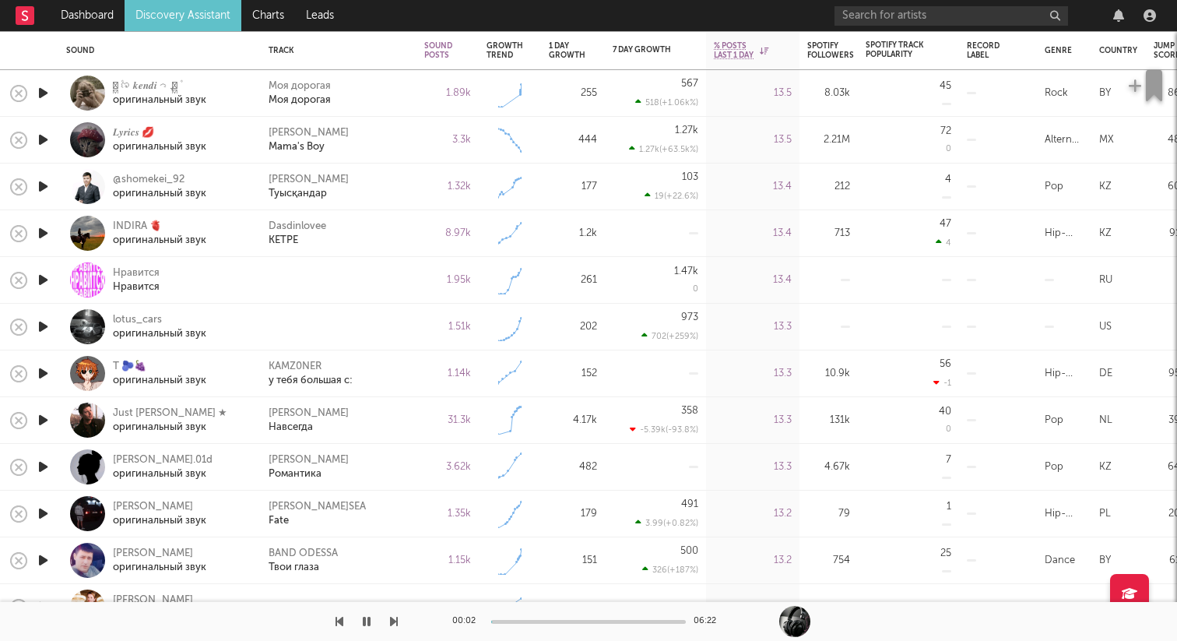
click at [40, 274] on icon "button" at bounding box center [43, 279] width 16 height 19
click at [45, 328] on icon "button" at bounding box center [43, 326] width 16 height 19
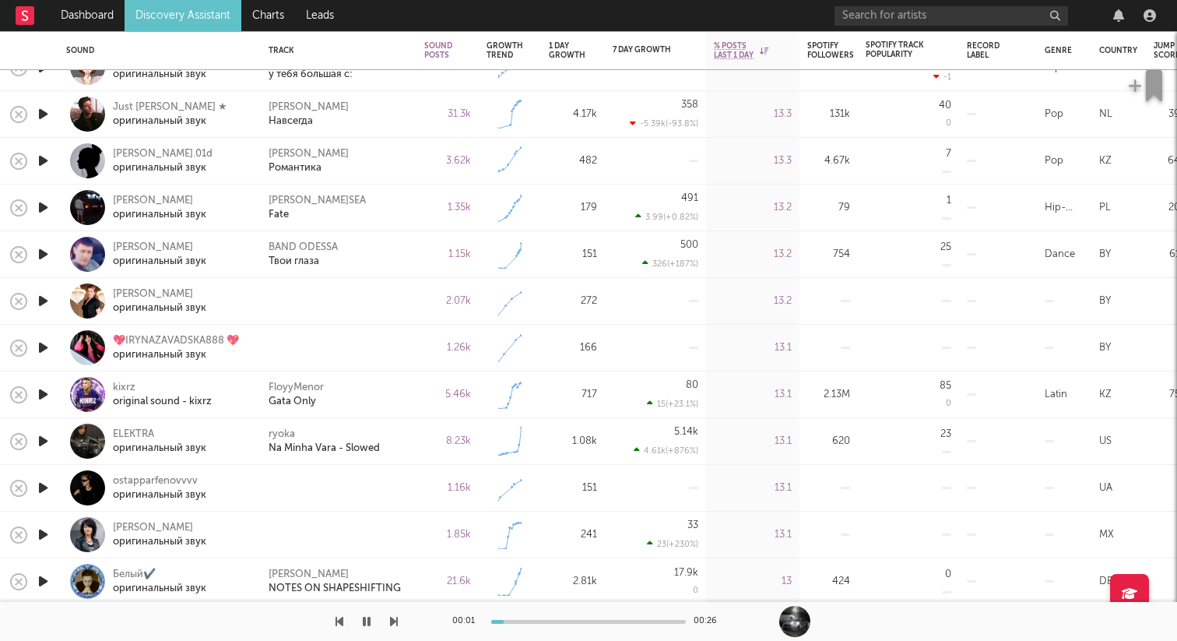
click at [44, 304] on icon "button" at bounding box center [43, 300] width 16 height 19
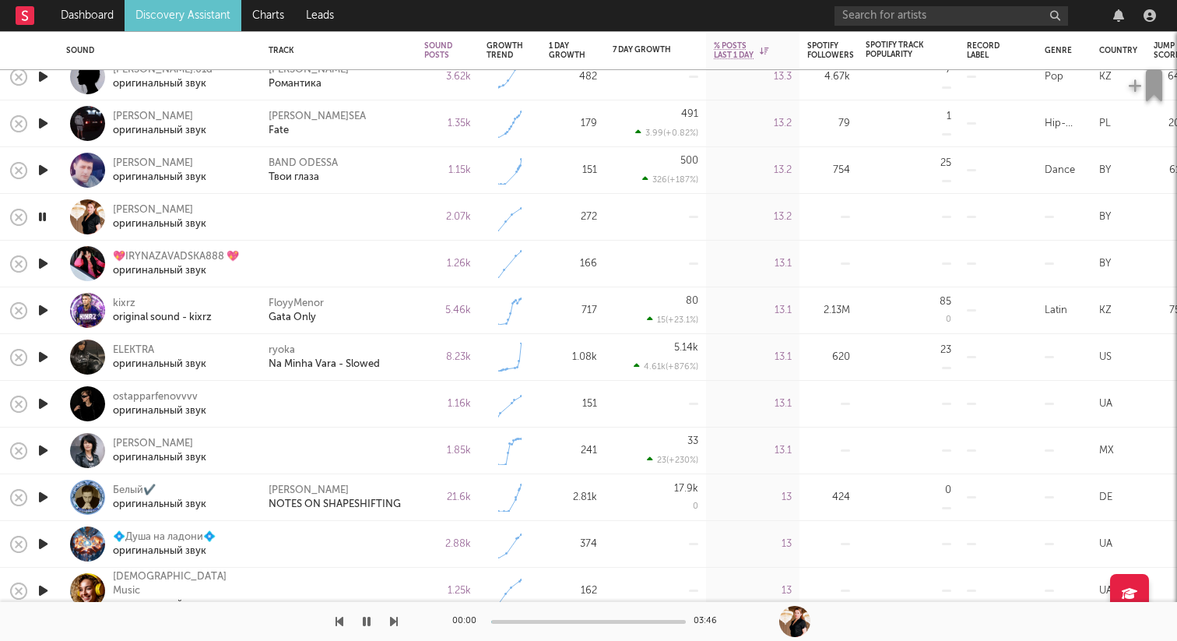
click at [40, 267] on icon "button" at bounding box center [43, 263] width 16 height 19
click at [53, 255] on div at bounding box center [42, 263] width 31 height 47
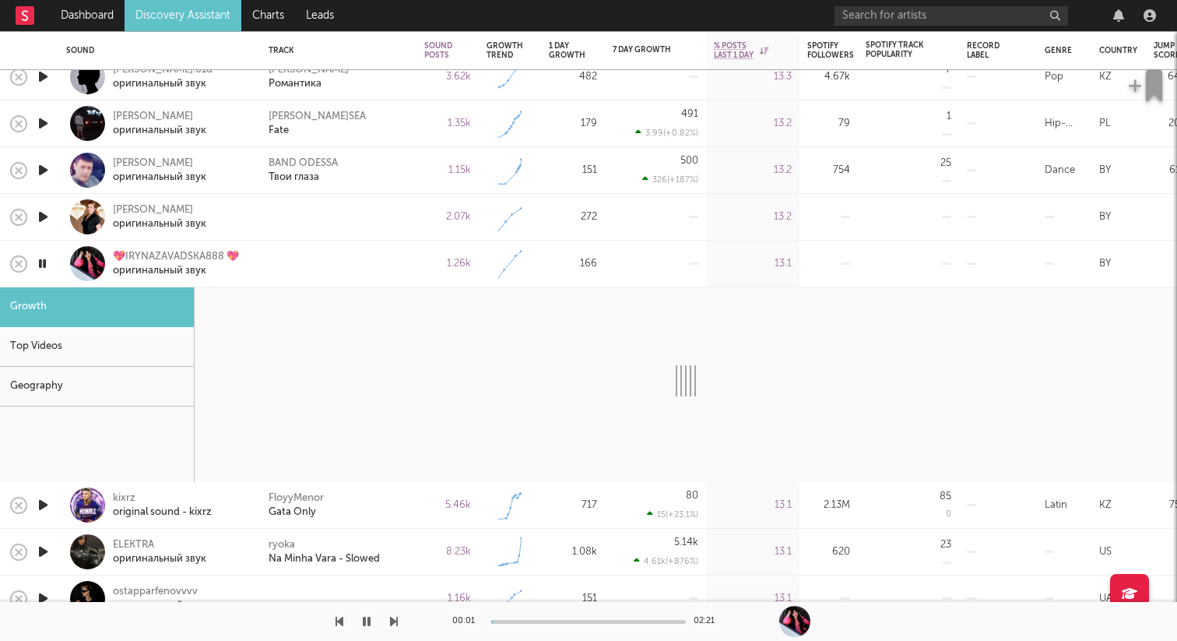
click at [79, 252] on div at bounding box center [87, 263] width 35 height 35
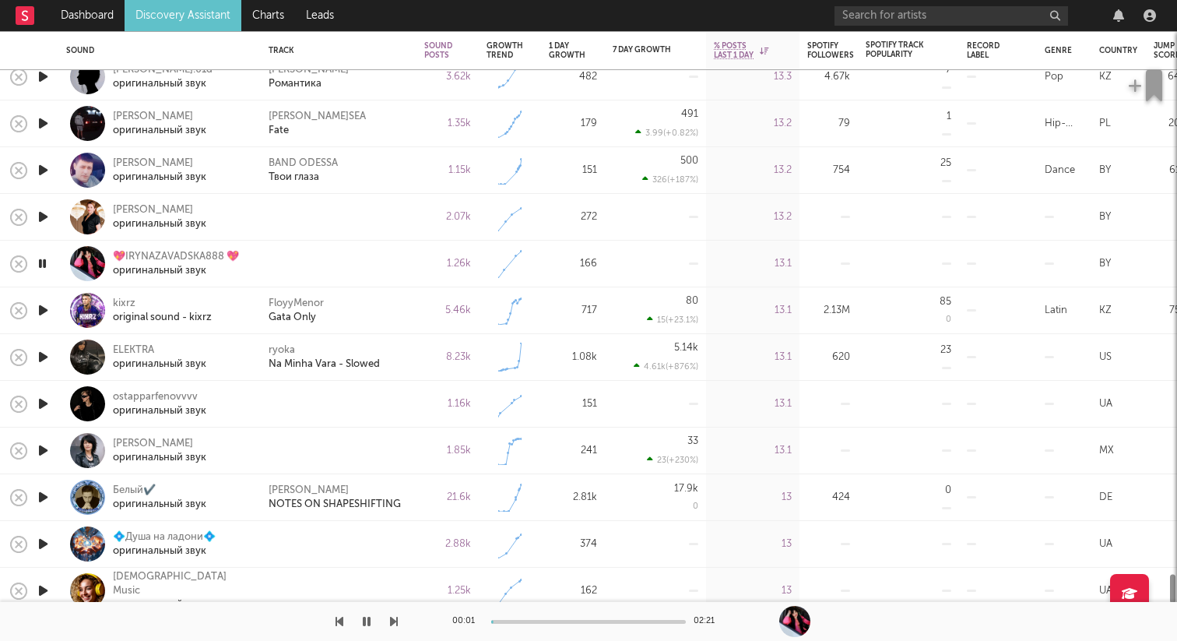
click at [47, 254] on icon "button" at bounding box center [42, 263] width 15 height 19
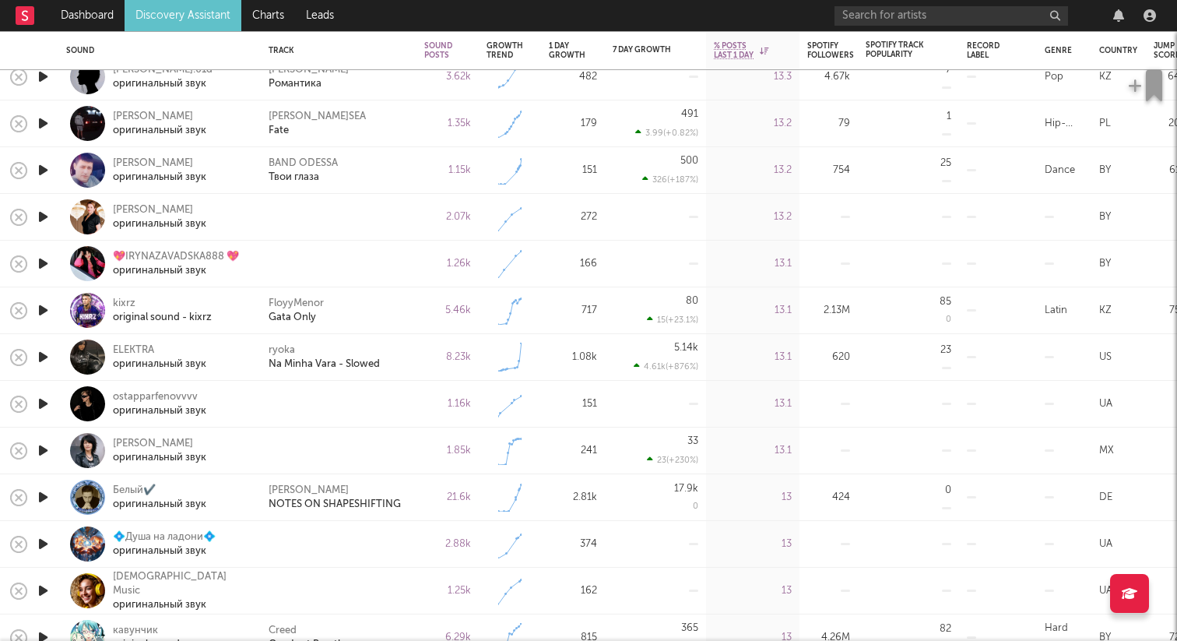
click at [35, 409] on icon "button" at bounding box center [43, 403] width 16 height 19
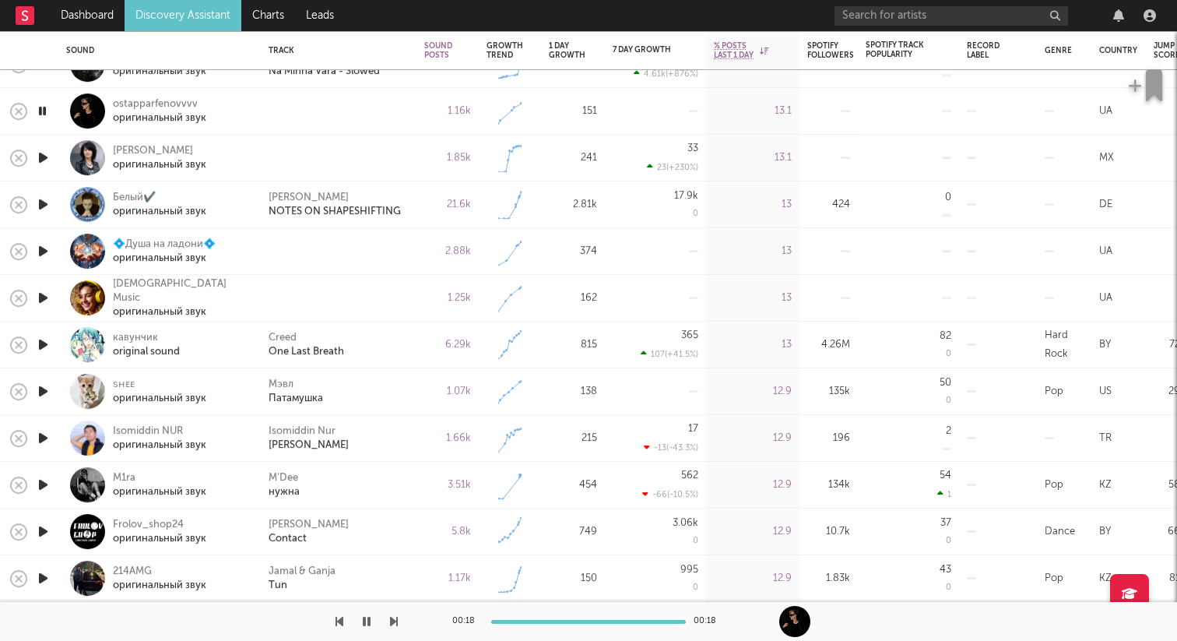
click at [47, 252] on icon "button" at bounding box center [43, 250] width 16 height 19
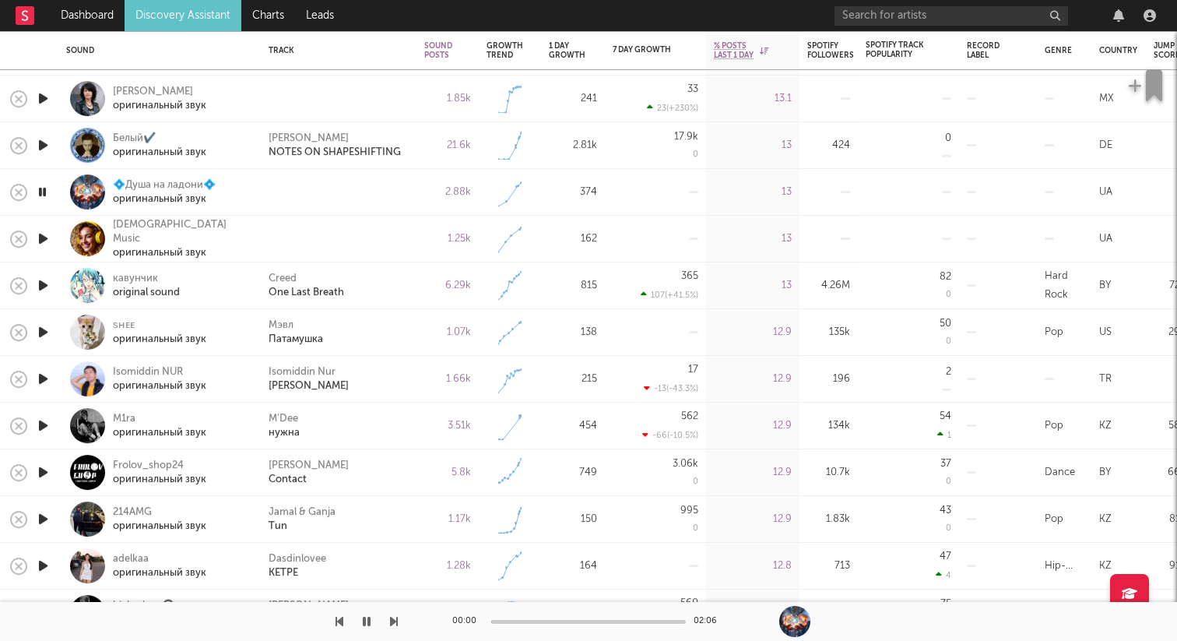
click at [42, 239] on icon "button" at bounding box center [43, 238] width 16 height 19
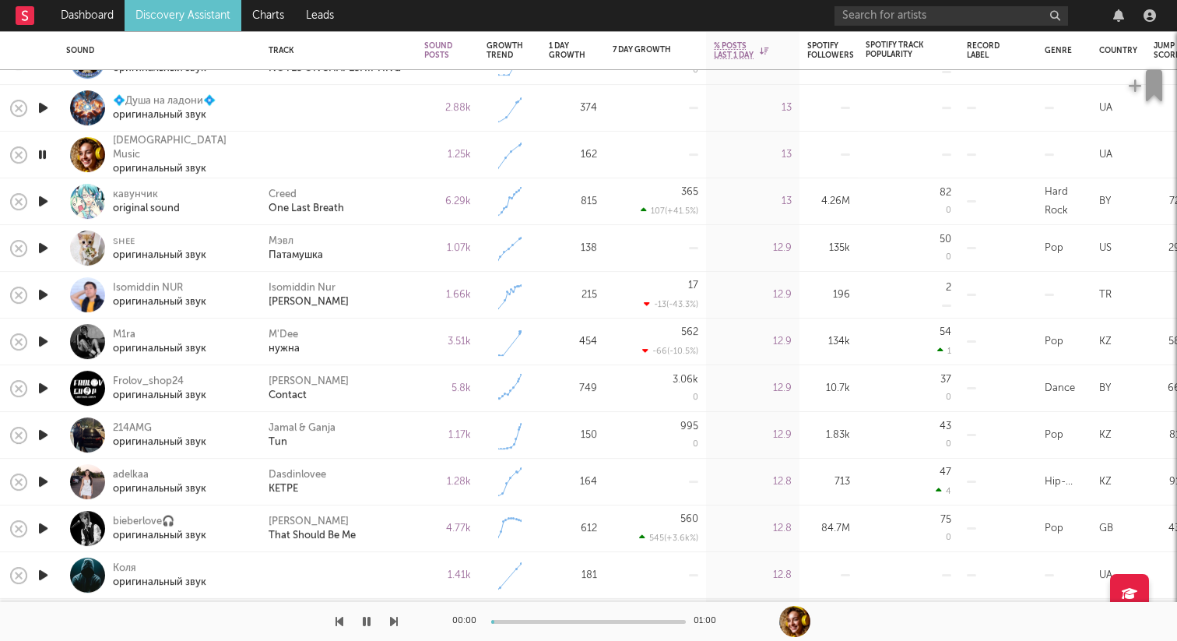
click at [41, 152] on icon "button" at bounding box center [42, 154] width 15 height 19
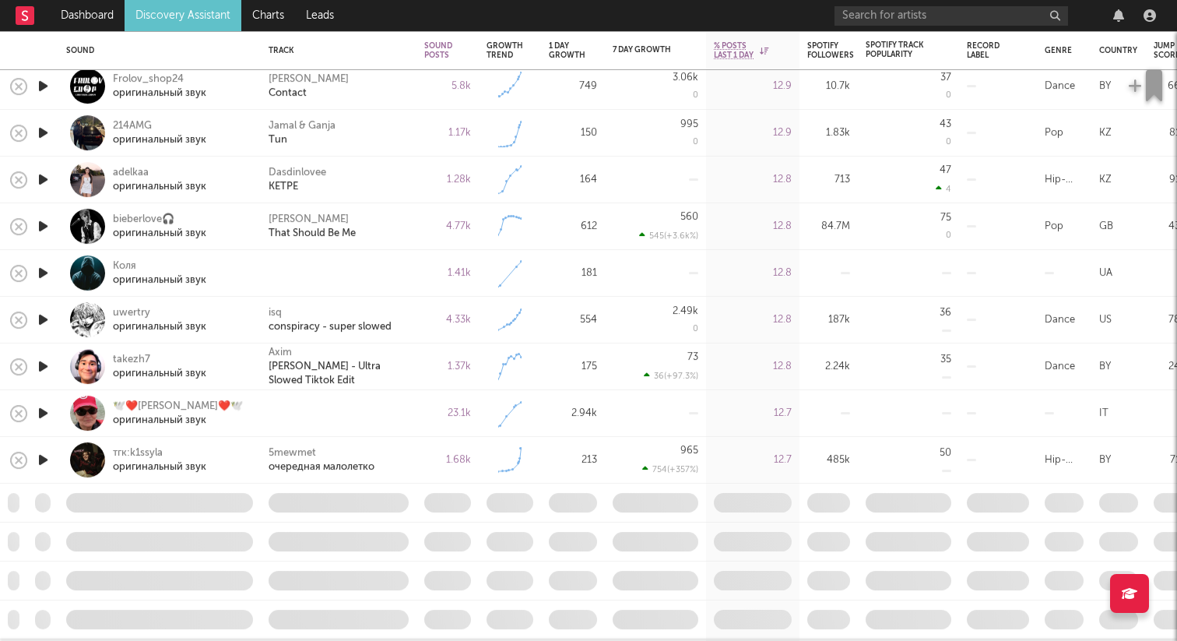
click at [43, 275] on icon "button" at bounding box center [43, 272] width 16 height 19
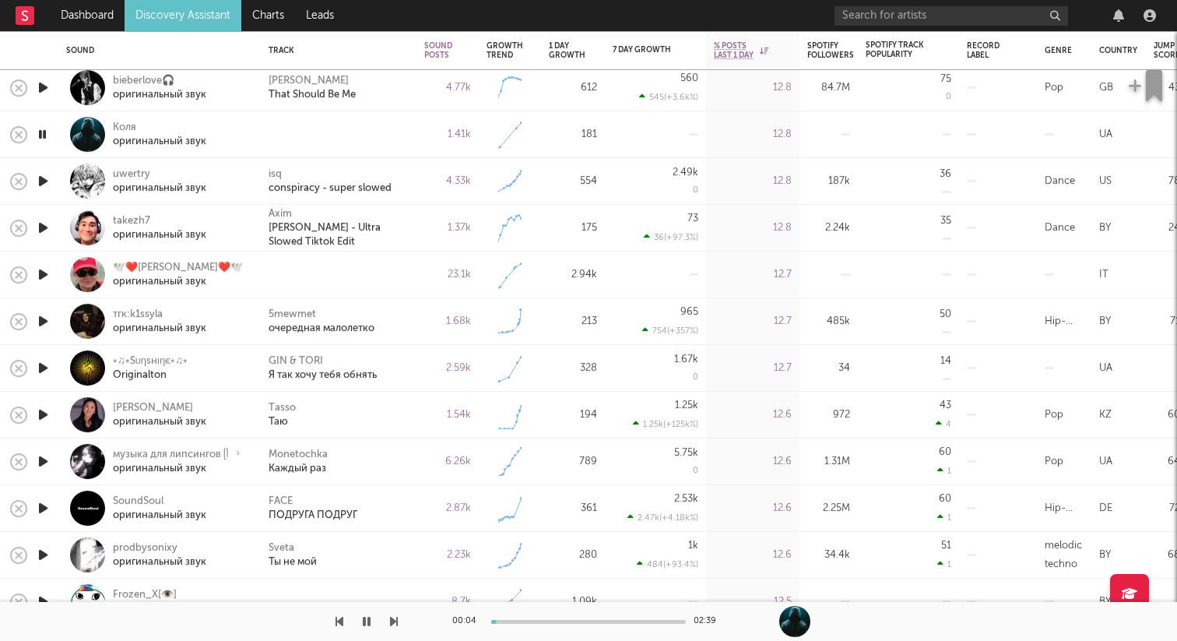
click at [37, 273] on icon "button" at bounding box center [43, 274] width 16 height 19
click at [48, 272] on icon "button" at bounding box center [42, 274] width 15 height 19
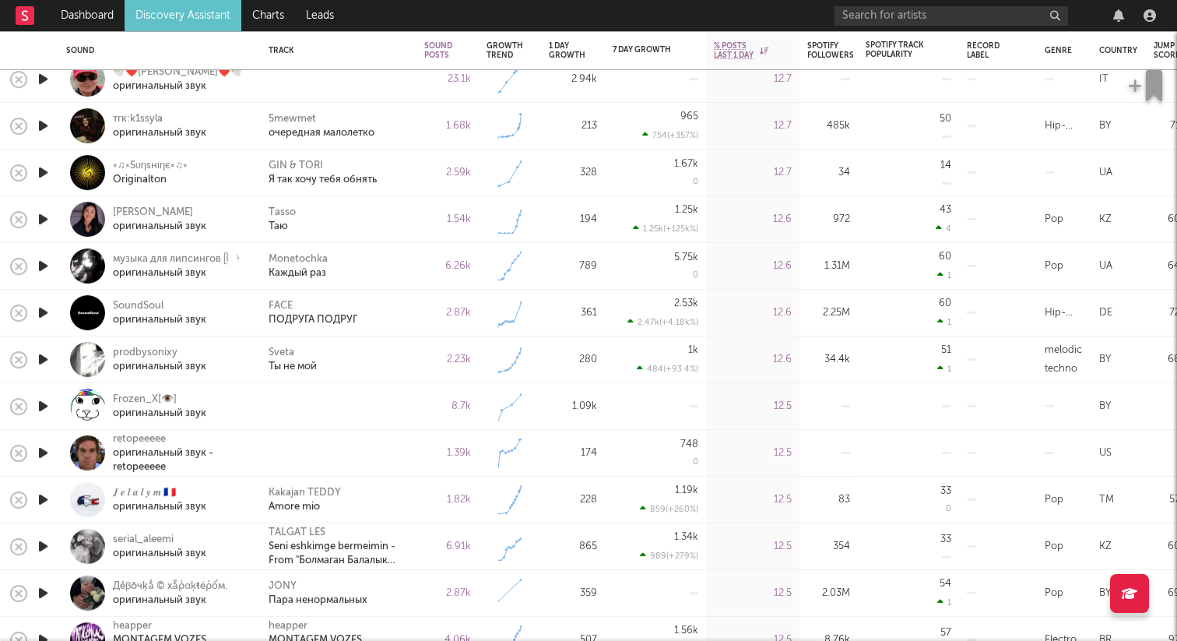
click at [54, 402] on div at bounding box center [42, 406] width 31 height 47
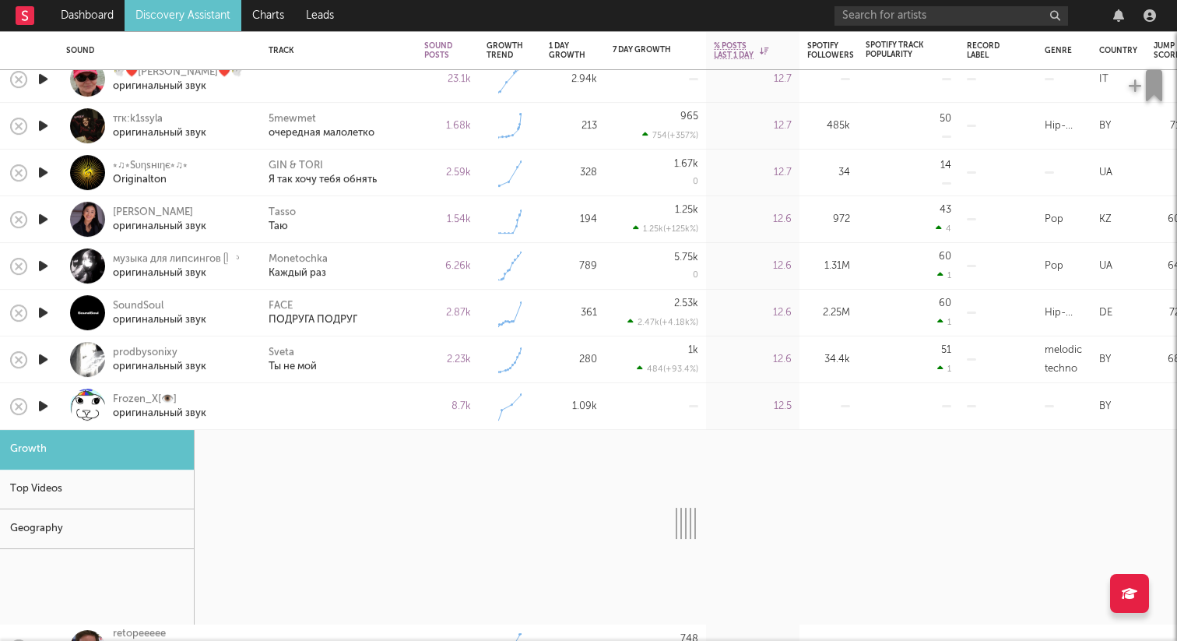
click at [76, 402] on div at bounding box center [87, 405] width 35 height 35
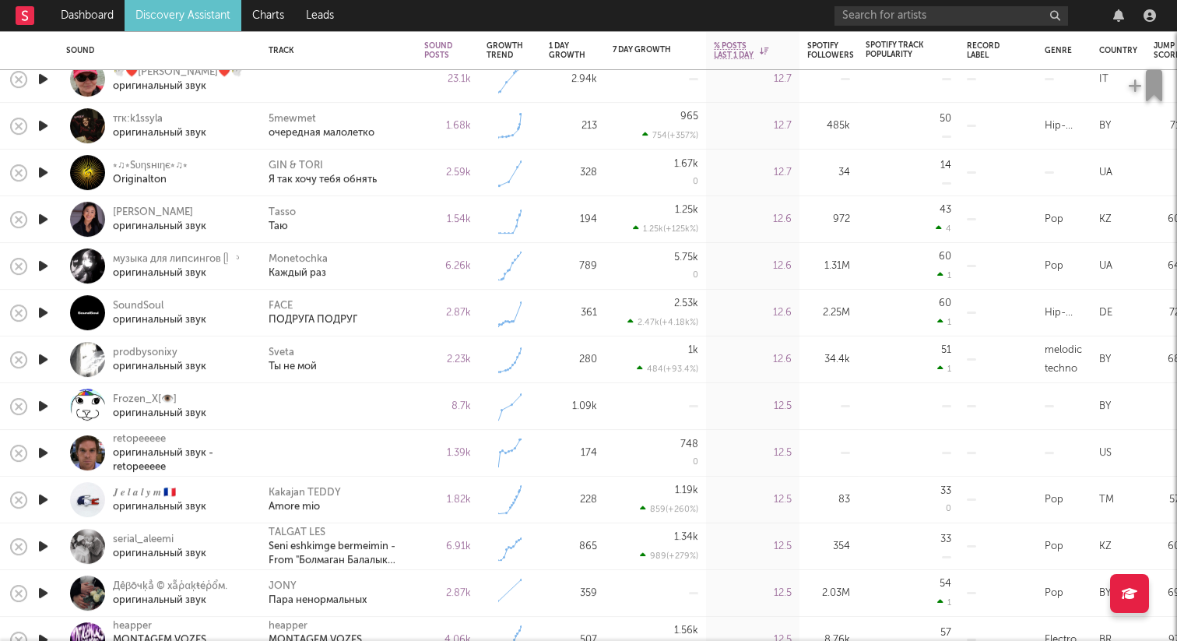
click at [39, 402] on icon "button" at bounding box center [43, 405] width 16 height 19
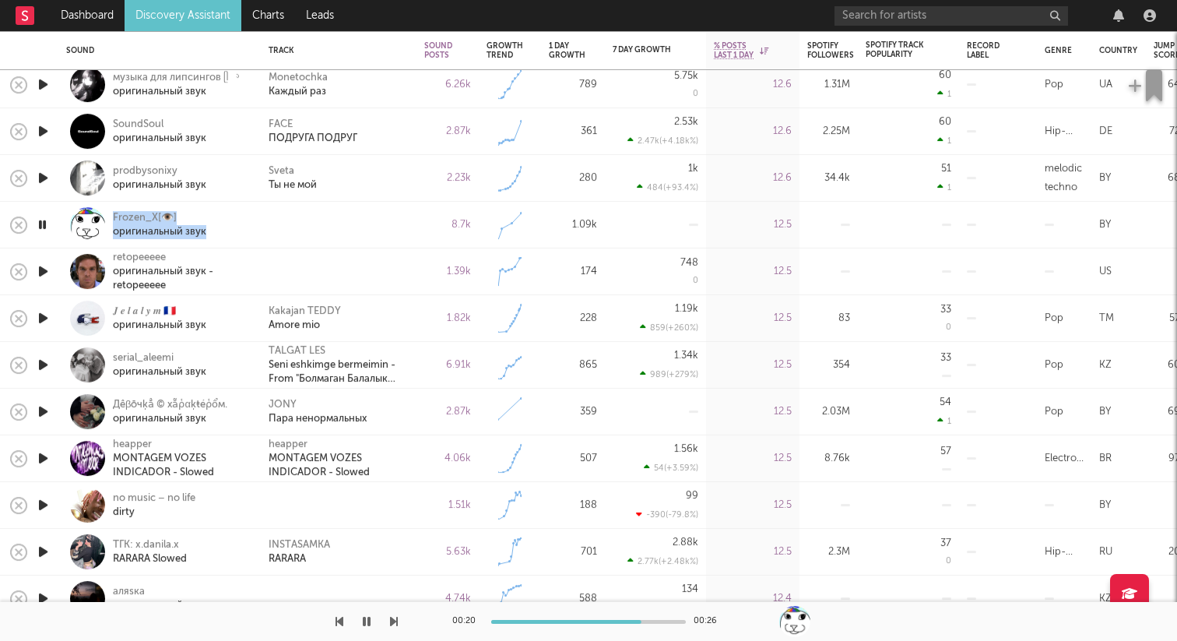
click at [47, 223] on icon "button" at bounding box center [42, 224] width 15 height 19
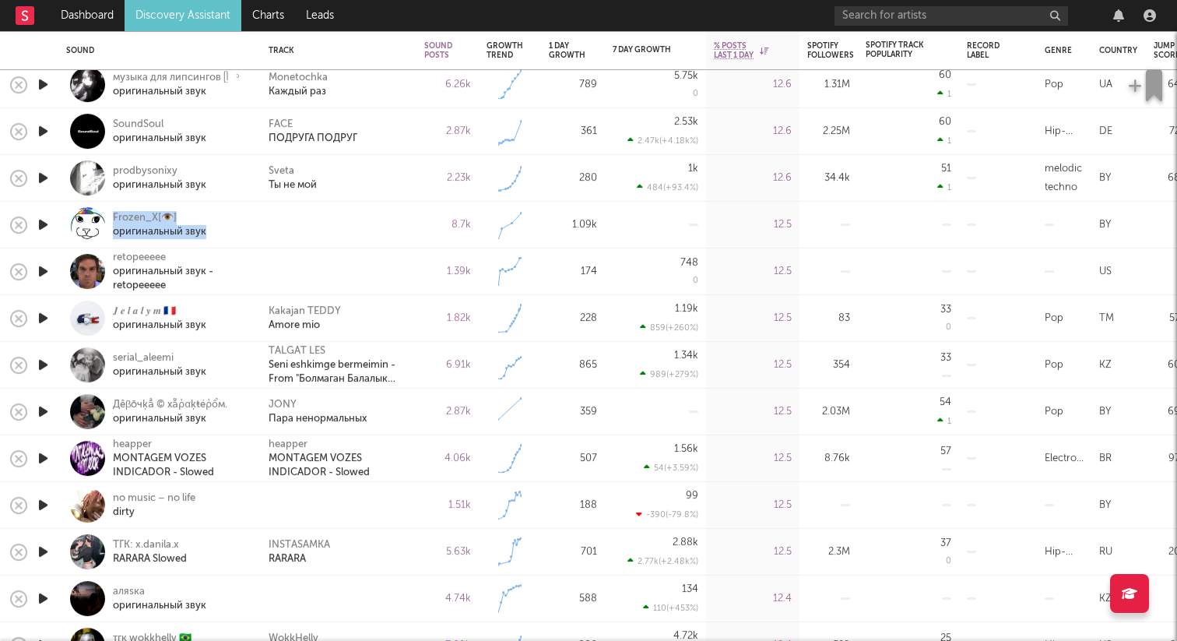
click at [47, 265] on icon "button" at bounding box center [43, 270] width 16 height 19
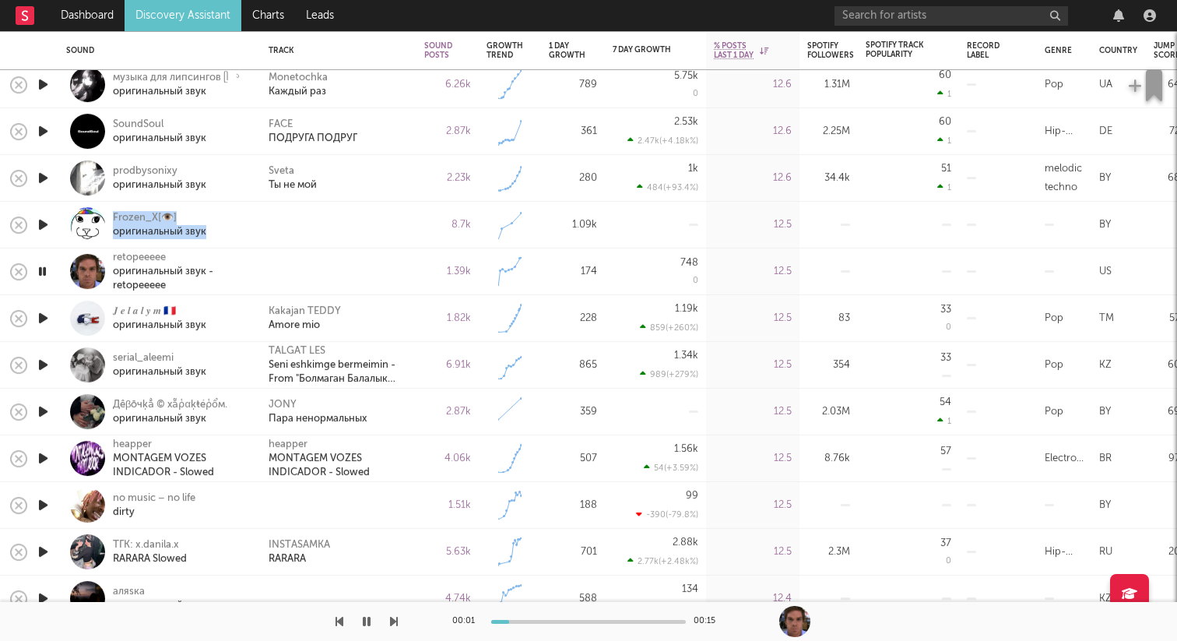
click at [45, 270] on icon "button" at bounding box center [42, 270] width 15 height 19
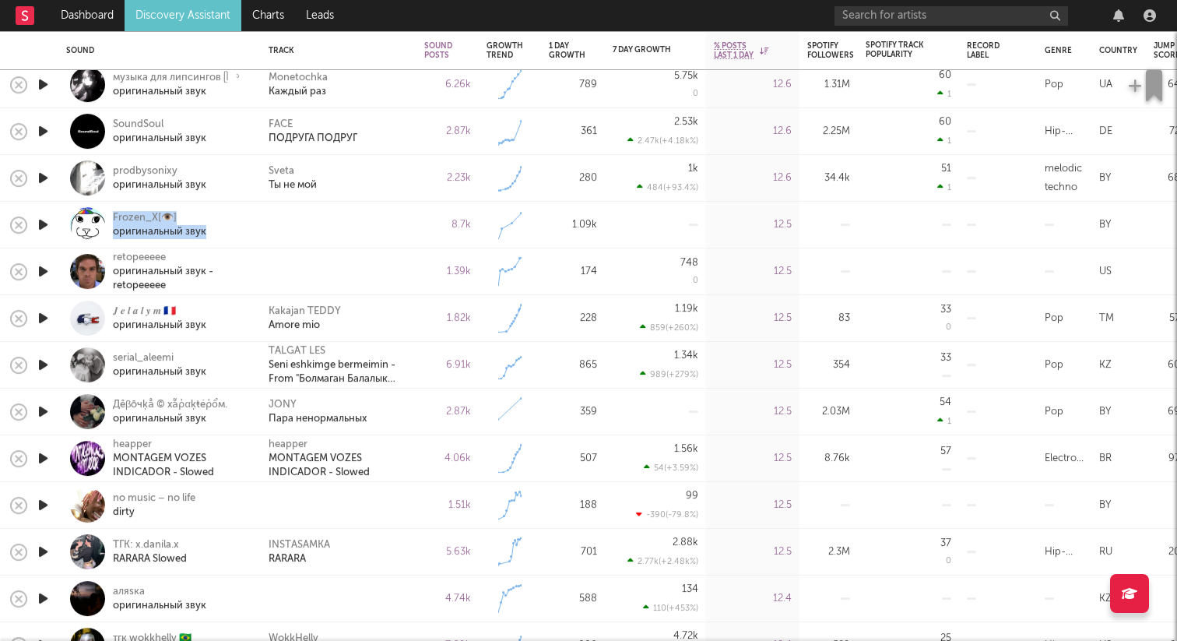
click at [45, 270] on icon "button" at bounding box center [43, 270] width 16 height 19
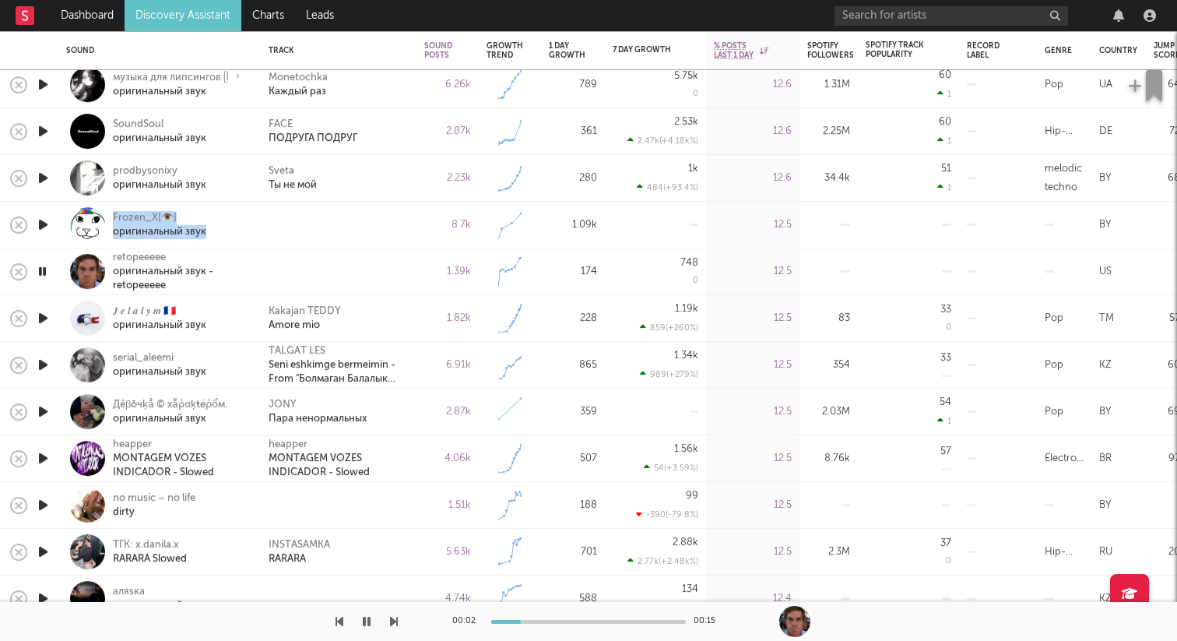
click at [45, 270] on icon "button" at bounding box center [42, 270] width 15 height 19
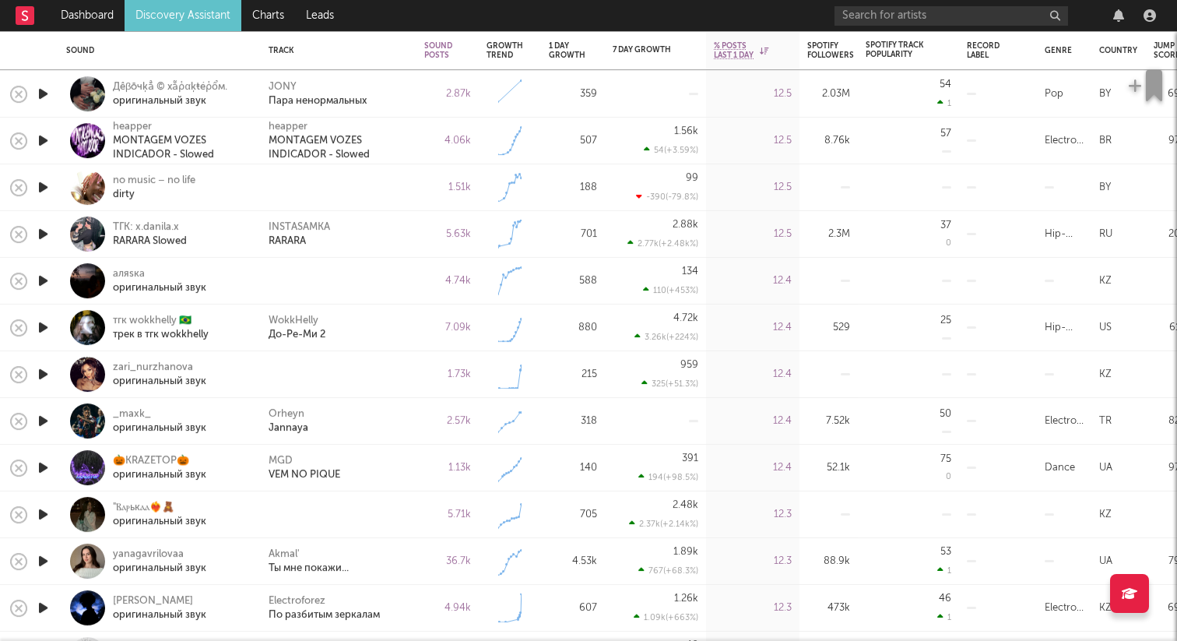
click at [47, 191] on icon "button" at bounding box center [43, 186] width 16 height 19
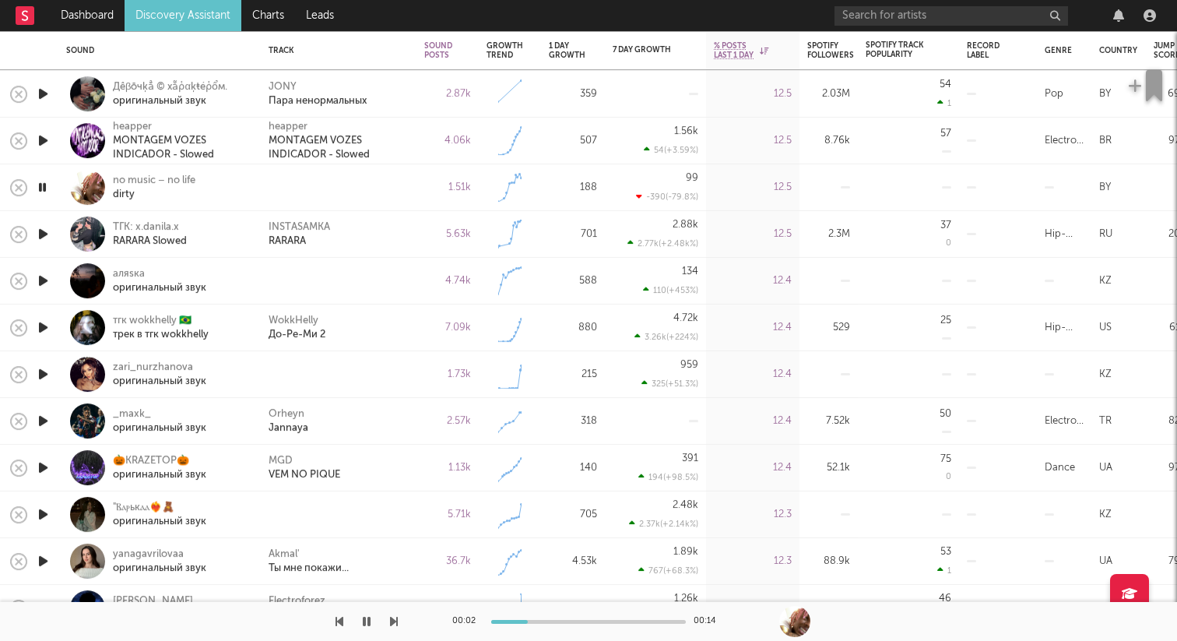
click at [45, 286] on icon "button" at bounding box center [43, 280] width 16 height 19
click at [51, 377] on icon "button" at bounding box center [43, 373] width 16 height 19
click at [51, 377] on div at bounding box center [42, 374] width 31 height 47
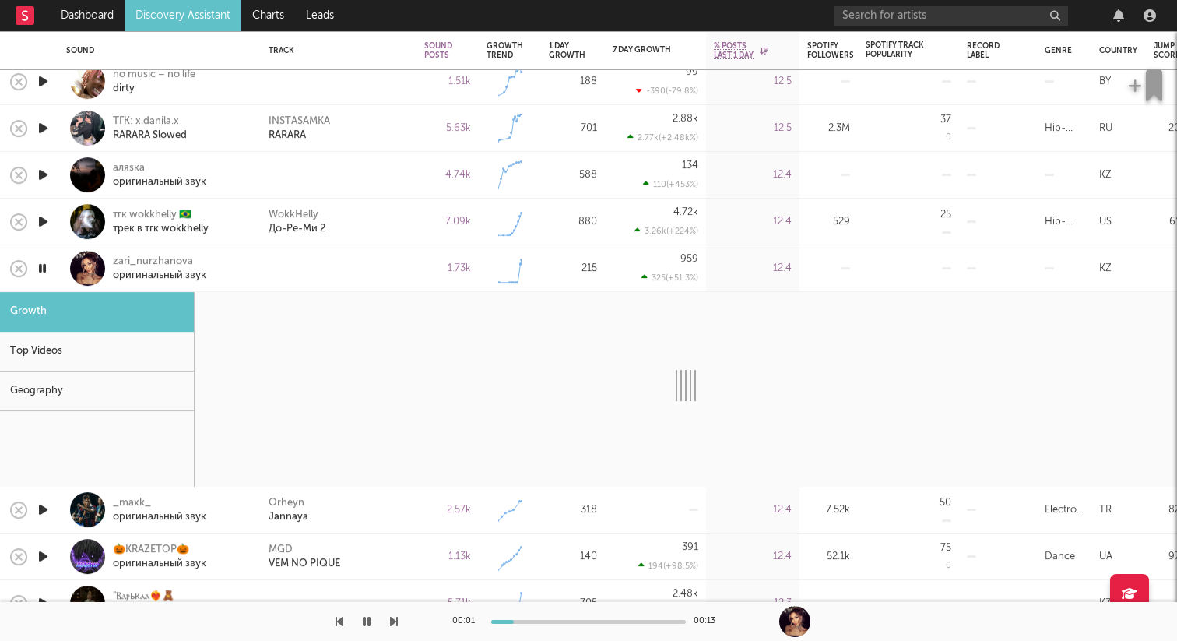
click at [94, 250] on div "zari_nurzhanova оригинальный звук" at bounding box center [159, 268] width 187 height 46
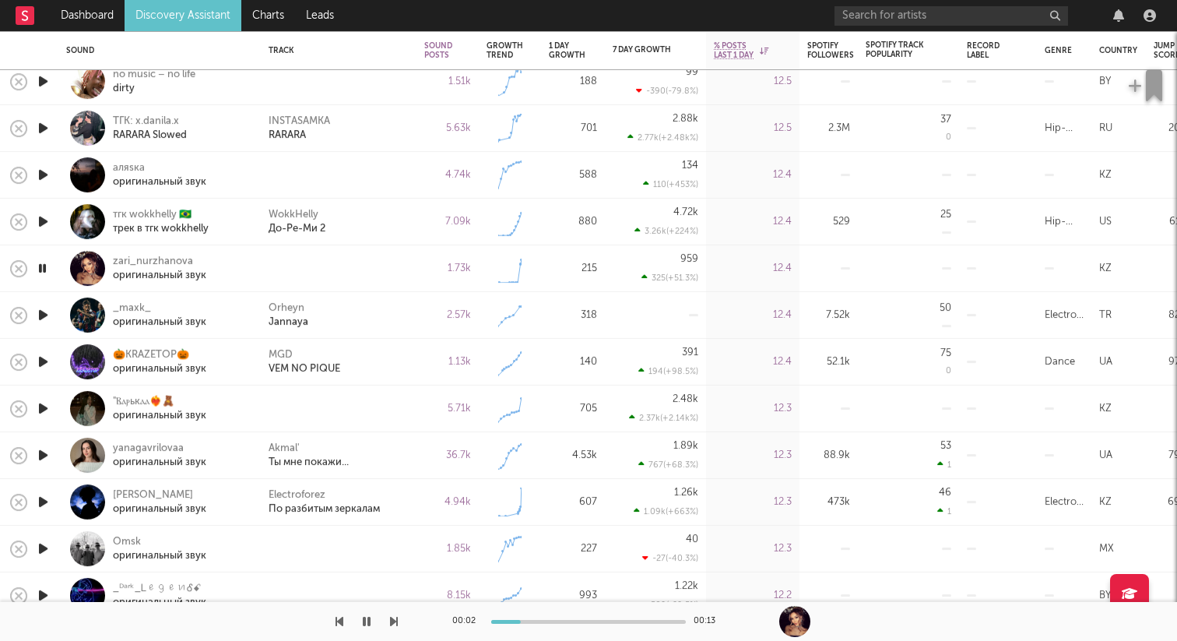
click at [42, 271] on icon "button" at bounding box center [42, 267] width 15 height 19
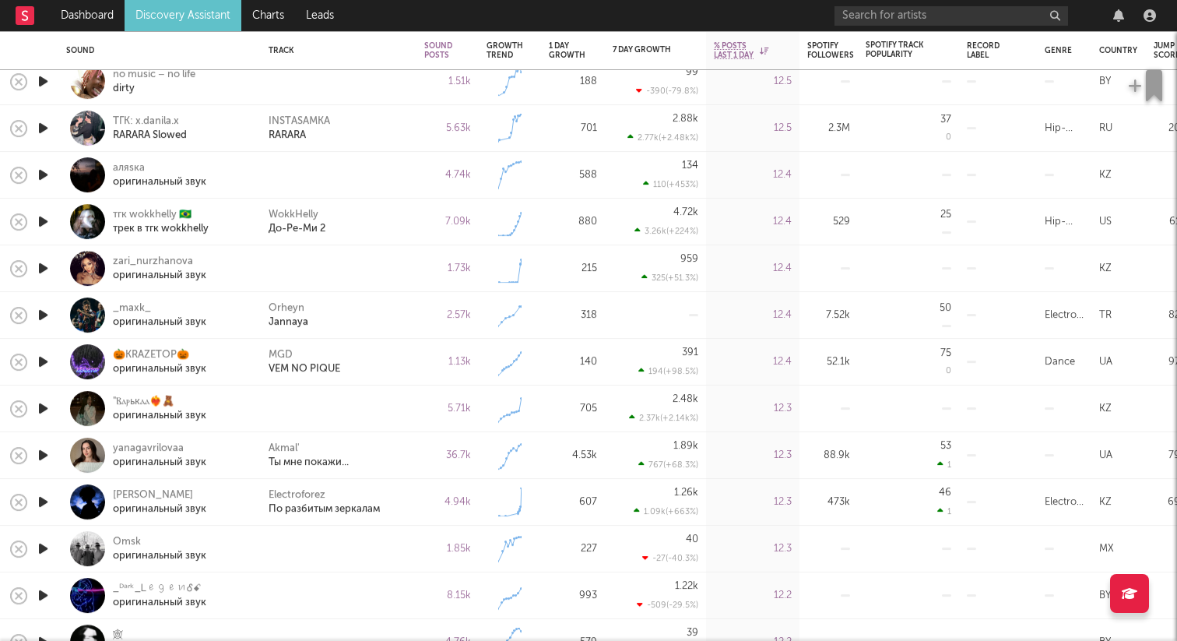
click at [47, 409] on icon "button" at bounding box center [43, 407] width 16 height 19
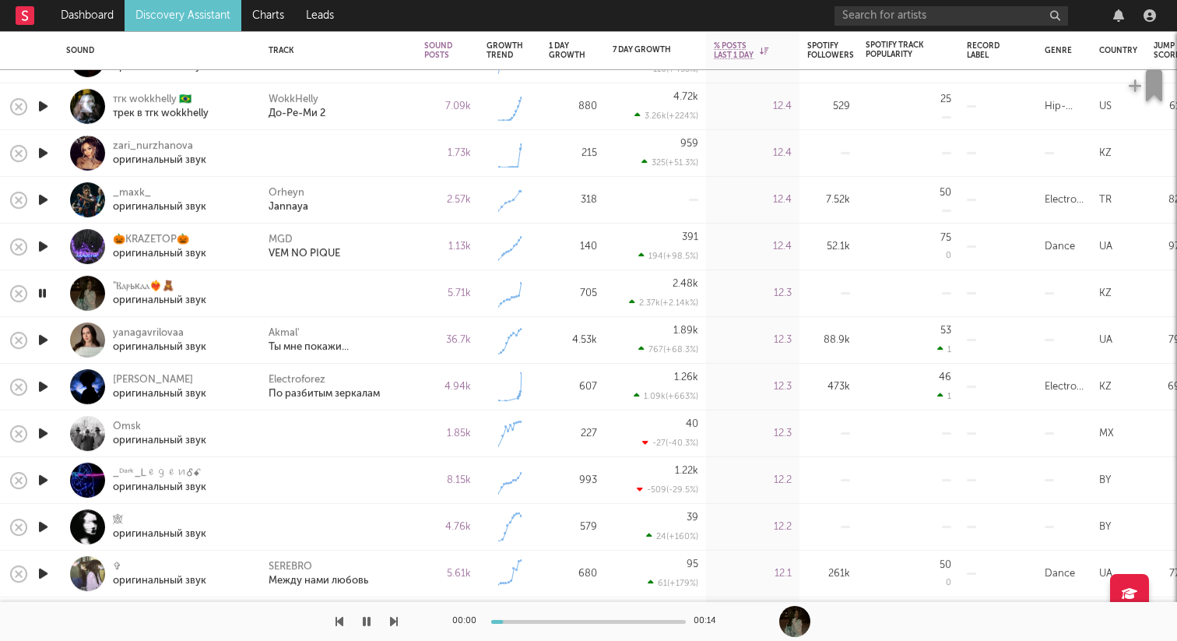
click at [42, 430] on icon "button" at bounding box center [43, 432] width 16 height 19
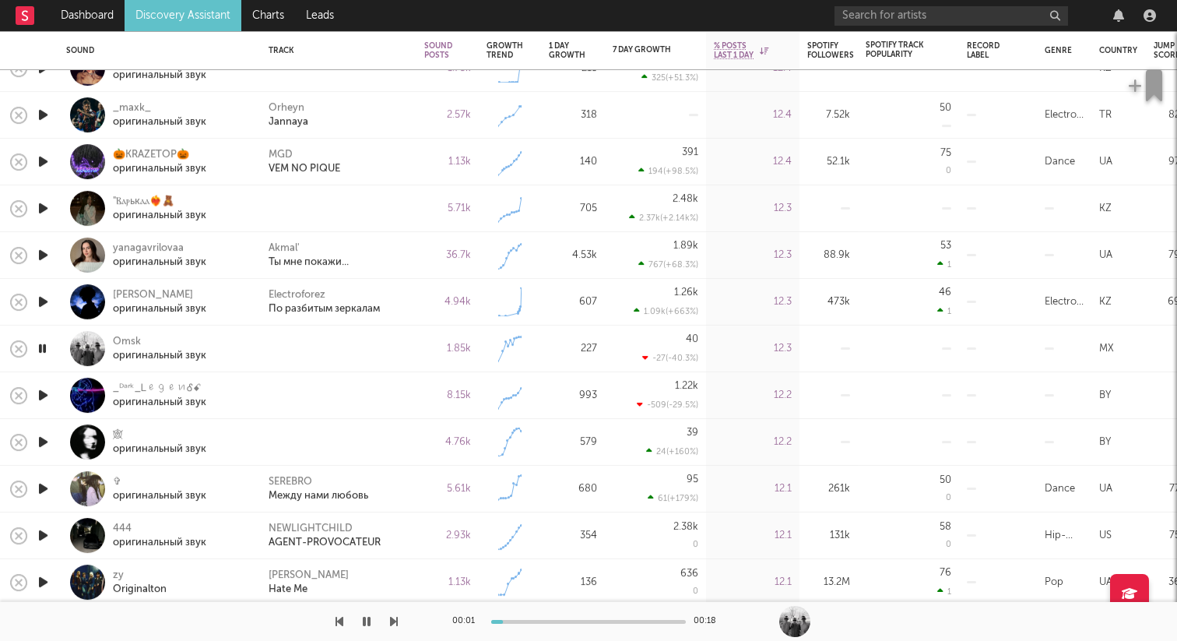
click at [41, 398] on icon "button" at bounding box center [43, 394] width 16 height 19
click at [43, 437] on icon "button" at bounding box center [43, 441] width 16 height 19
click at [43, 437] on icon "button" at bounding box center [42, 441] width 15 height 19
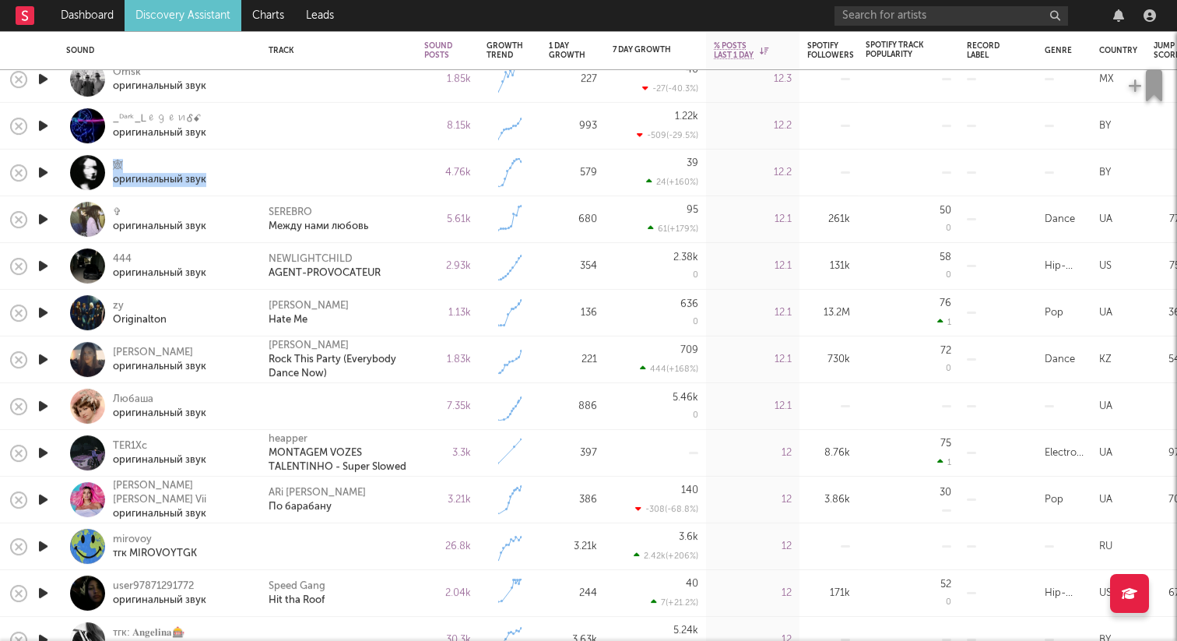
click at [49, 400] on icon "button" at bounding box center [43, 405] width 16 height 19
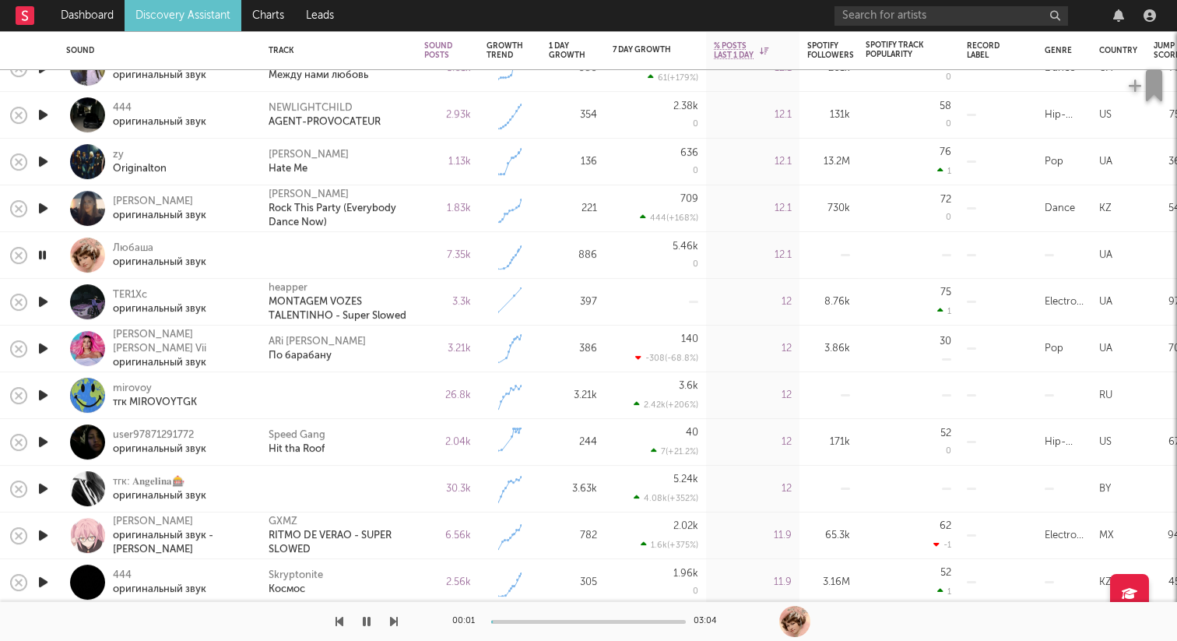
click at [43, 398] on icon "button" at bounding box center [43, 394] width 16 height 19
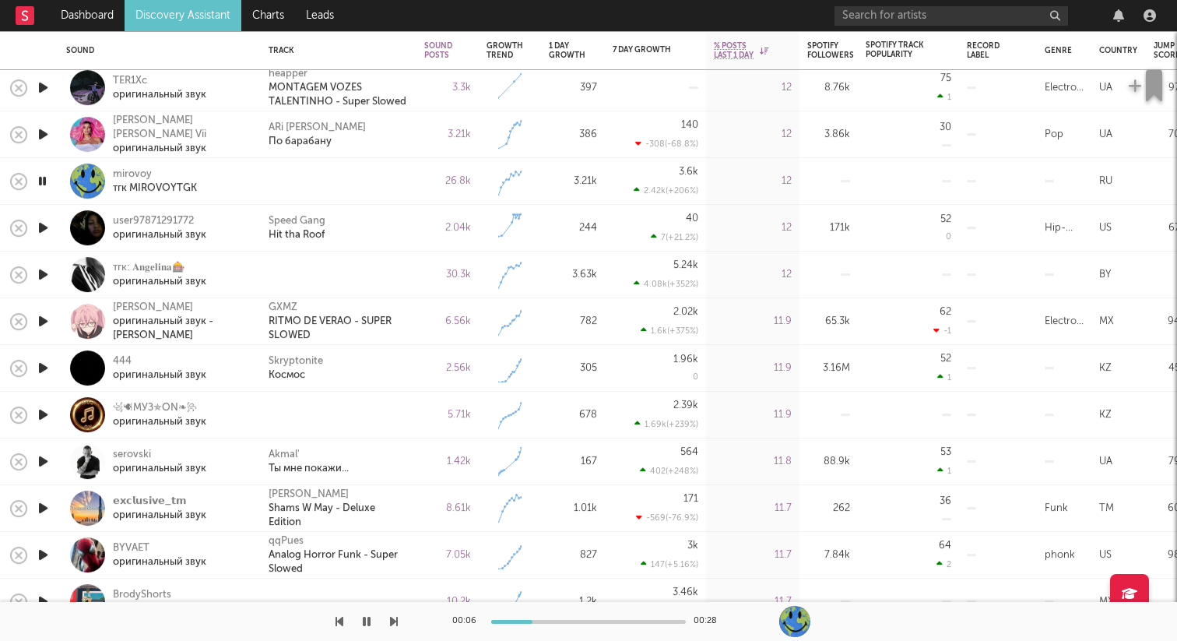
click at [43, 178] on icon "button" at bounding box center [42, 180] width 15 height 19
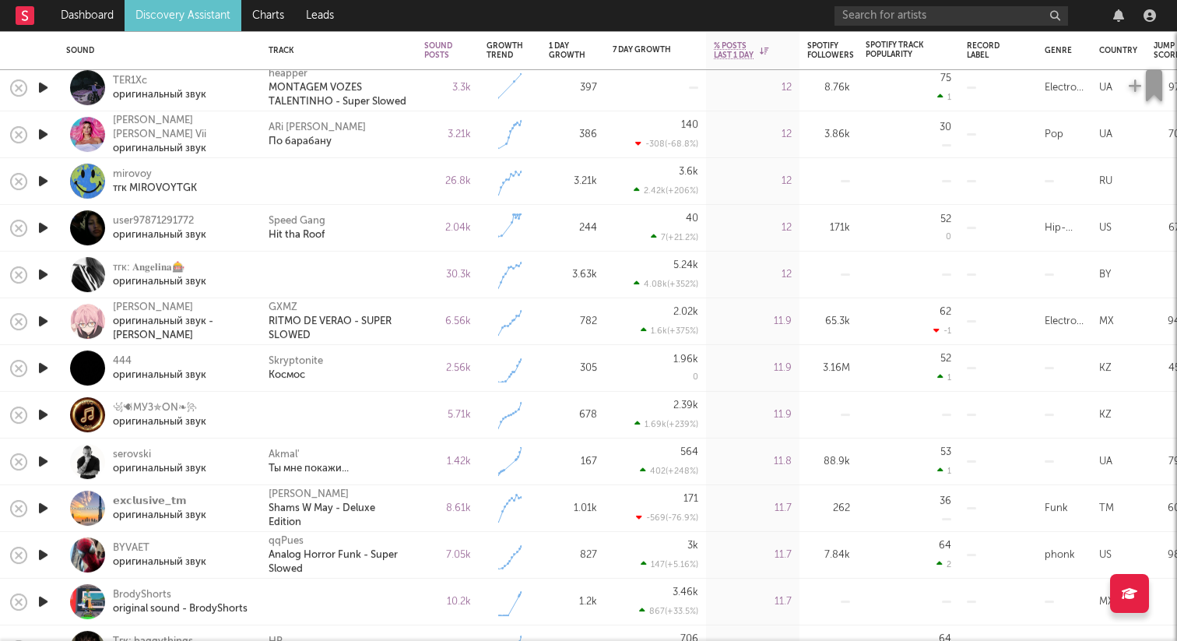
click at [46, 266] on icon "button" at bounding box center [43, 274] width 16 height 19
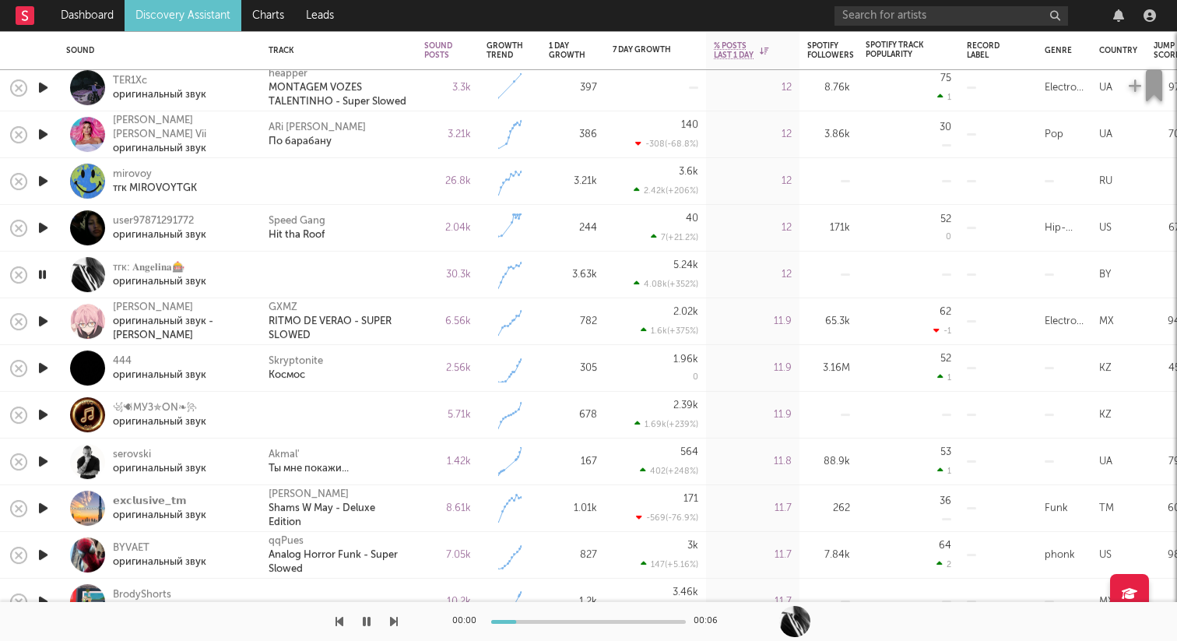
click at [44, 413] on icon "button" at bounding box center [43, 414] width 16 height 19
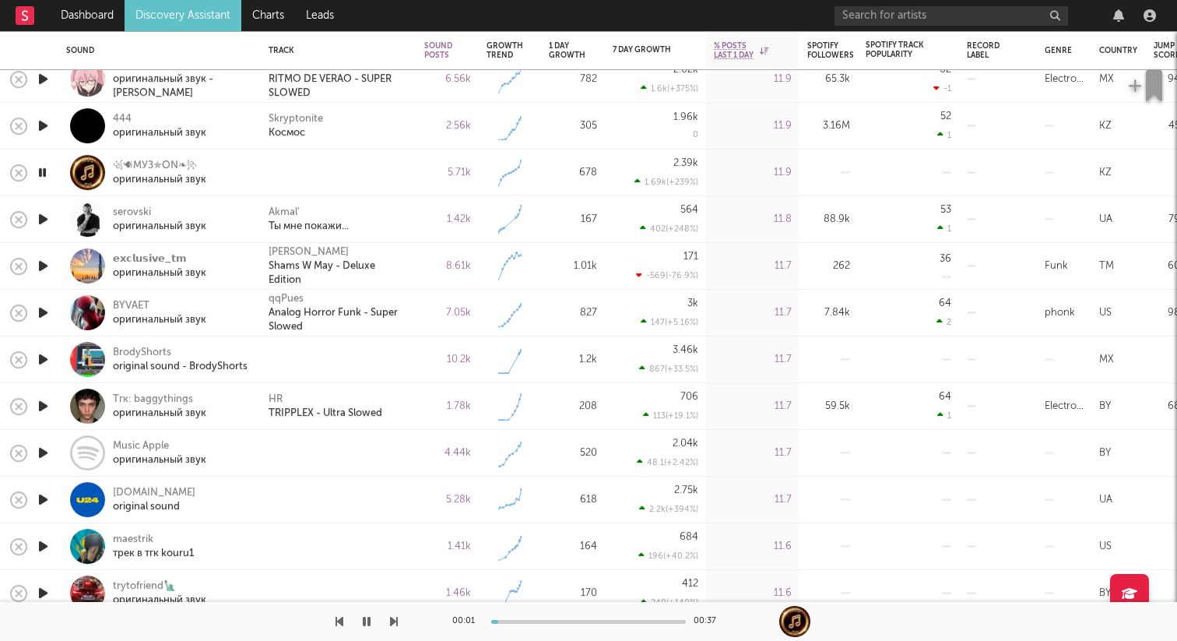
click at [49, 451] on icon "button" at bounding box center [43, 452] width 16 height 19
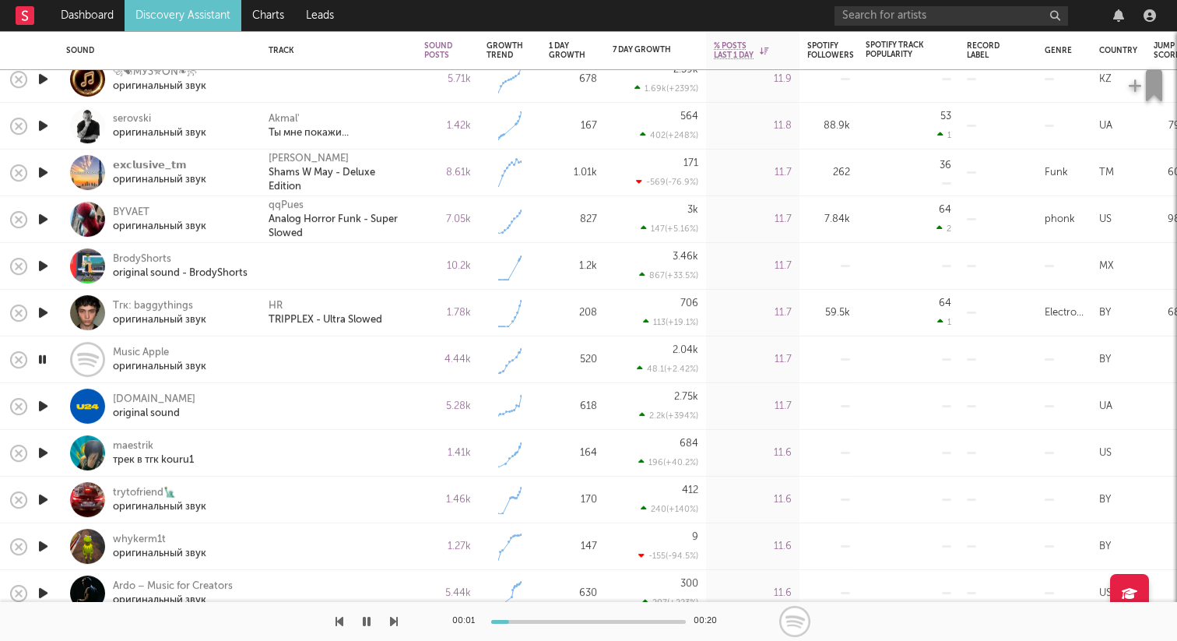
click at [43, 458] on icon "button" at bounding box center [43, 452] width 16 height 19
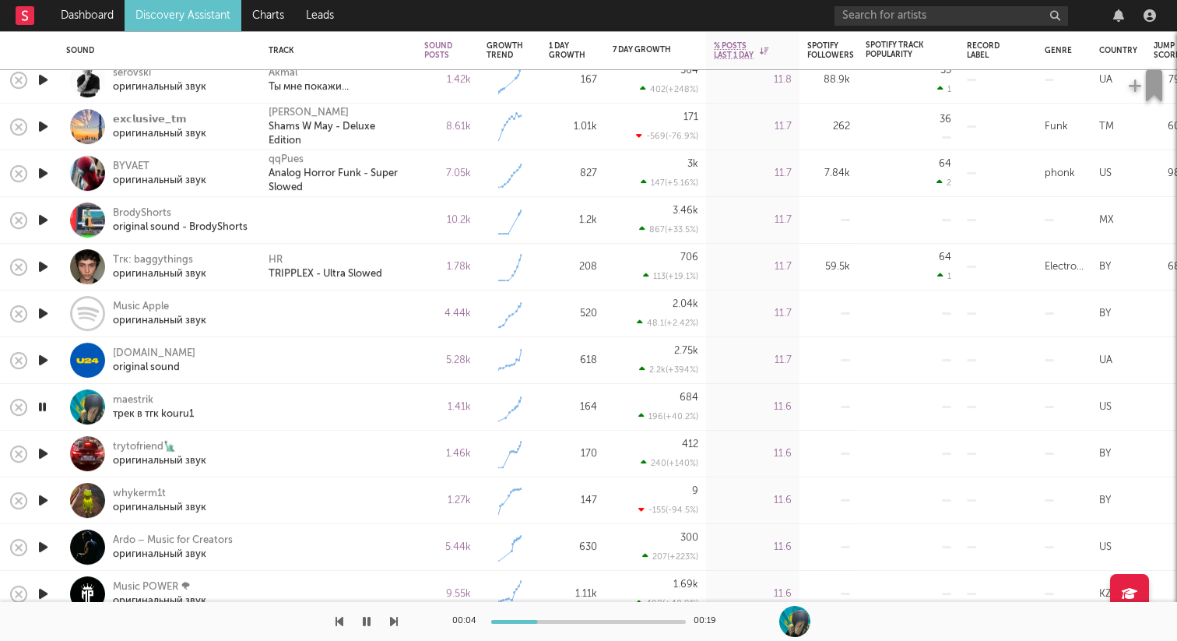
click at [47, 410] on icon "button" at bounding box center [42, 406] width 15 height 19
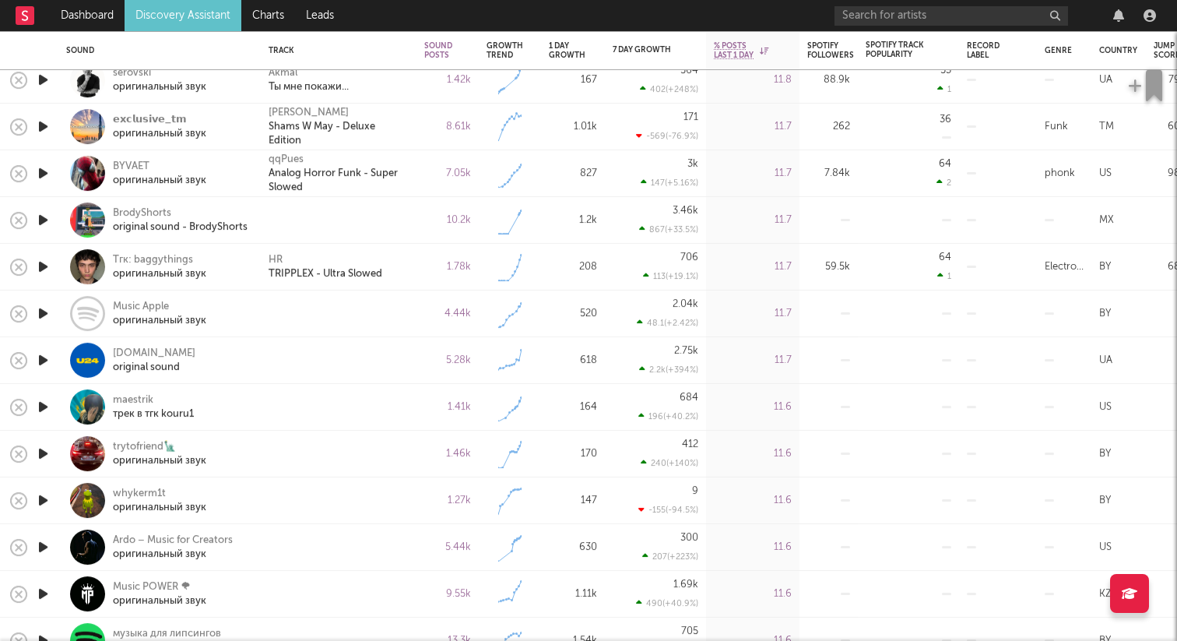
click at [40, 216] on icon "button" at bounding box center [43, 219] width 16 height 19
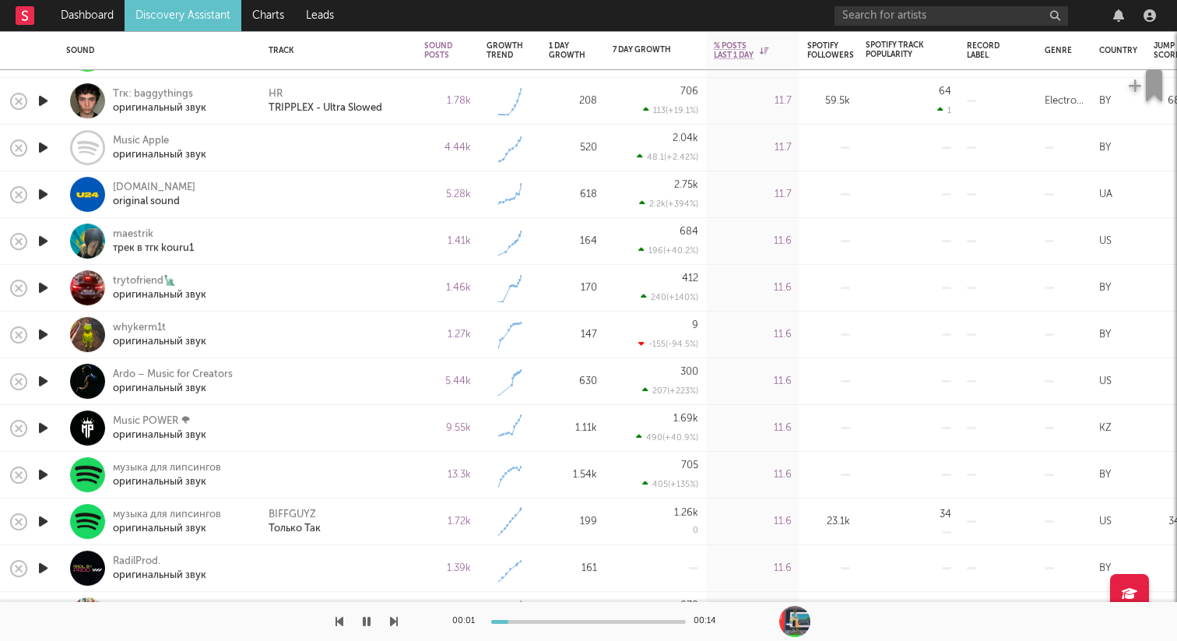
click at [47, 285] on icon "button" at bounding box center [43, 287] width 16 height 19
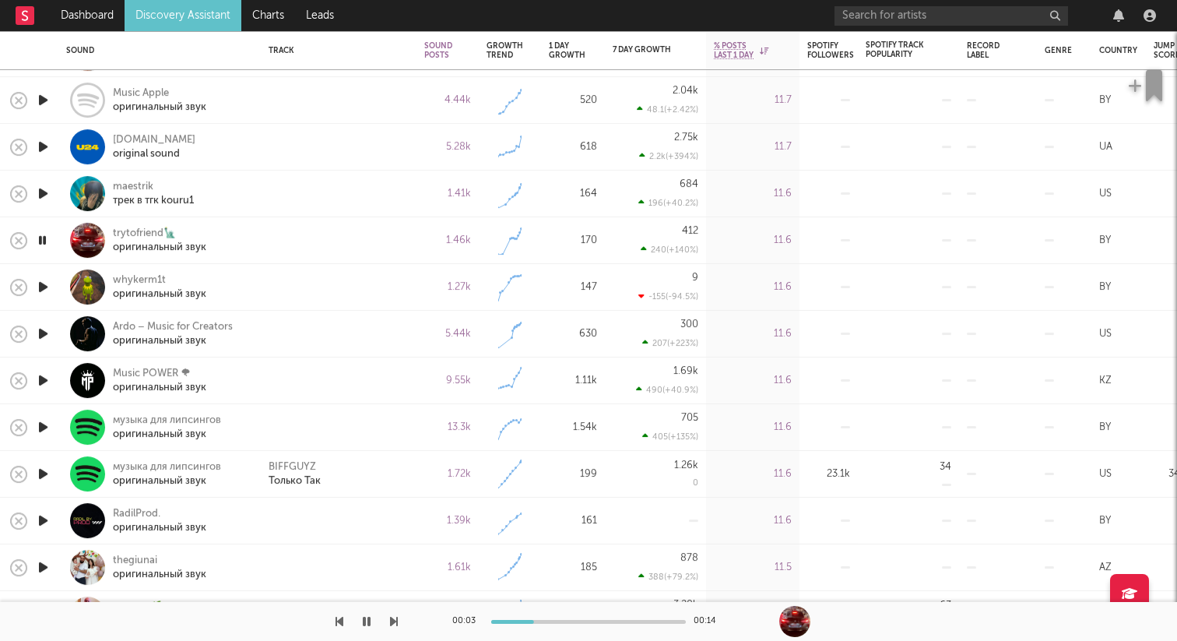
click at [43, 283] on icon "button" at bounding box center [43, 286] width 16 height 19
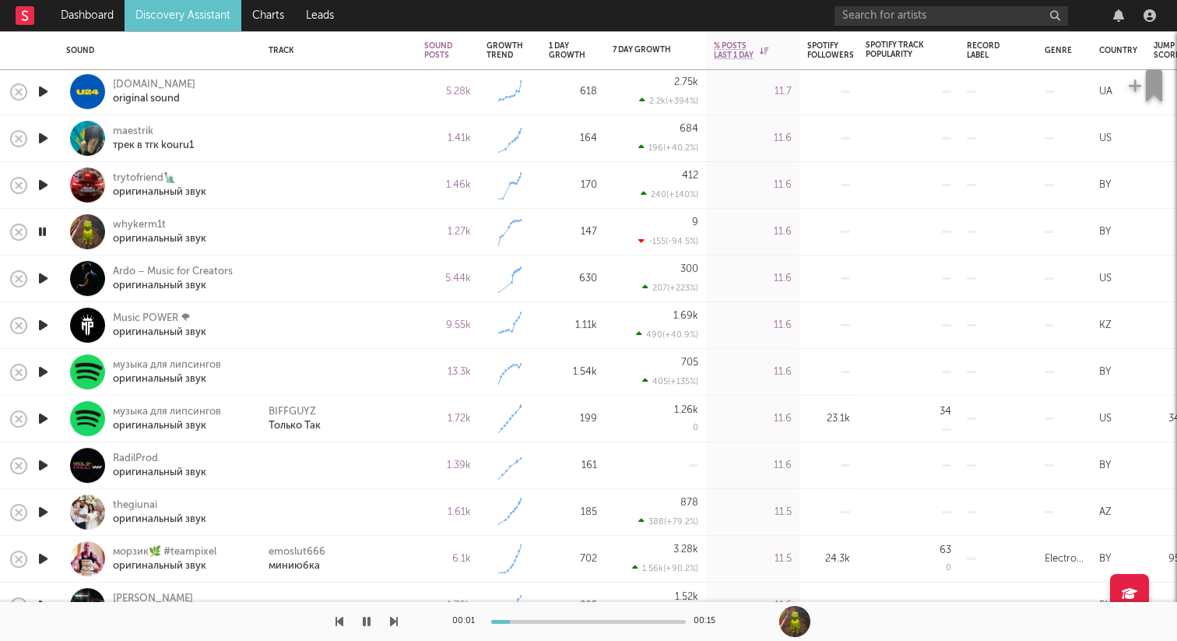
click at [47, 279] on icon "button" at bounding box center [43, 278] width 16 height 19
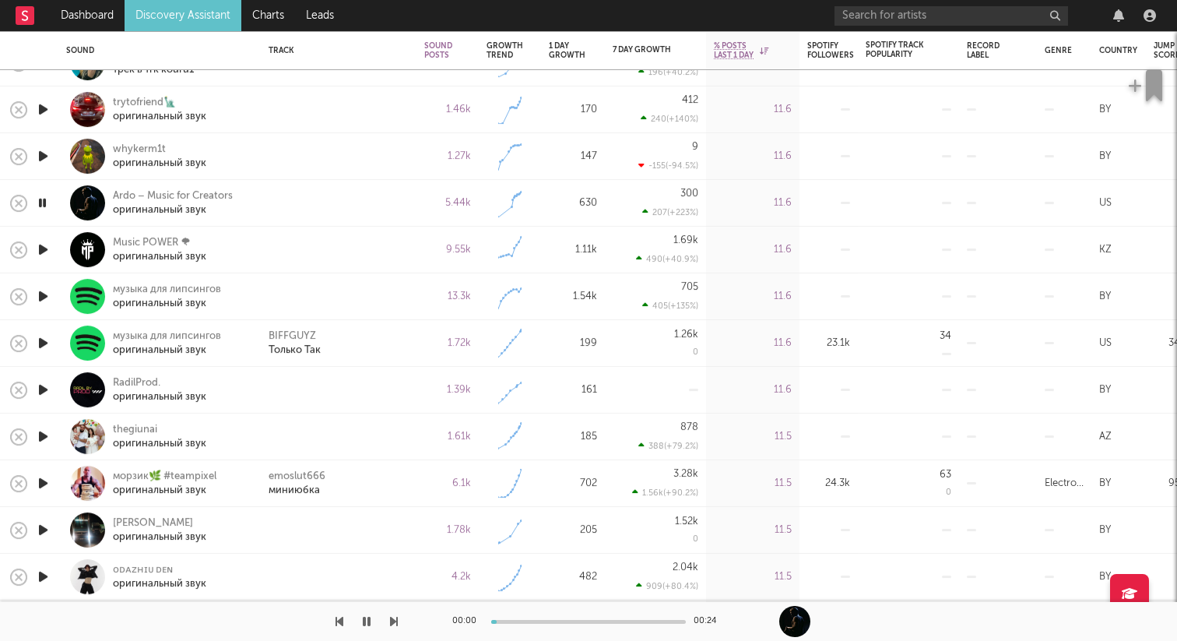
click at [47, 244] on icon "button" at bounding box center [43, 249] width 16 height 19
click at [44, 293] on icon "button" at bounding box center [43, 295] width 16 height 19
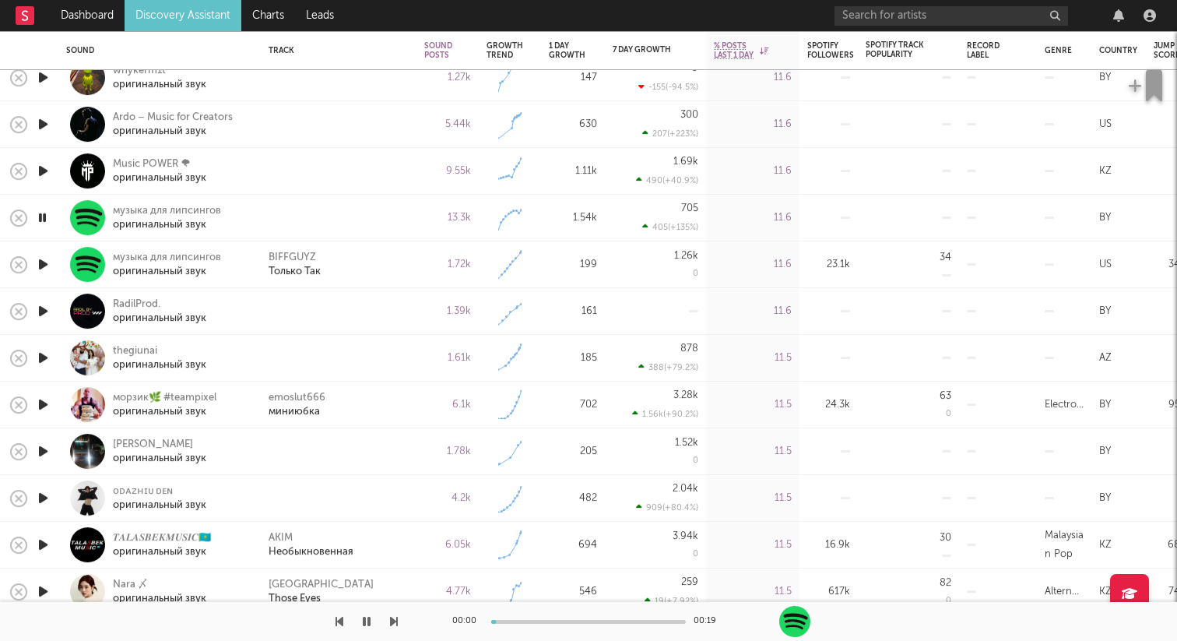
click at [41, 308] on icon "button" at bounding box center [43, 310] width 16 height 19
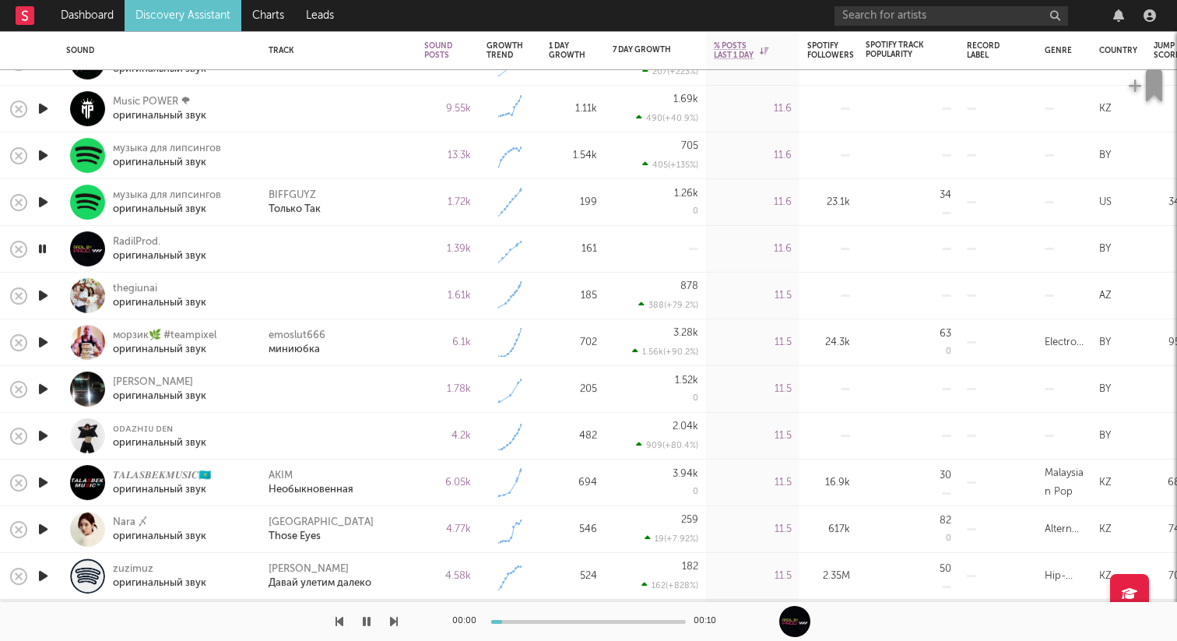
click at [45, 293] on icon "button" at bounding box center [43, 295] width 16 height 19
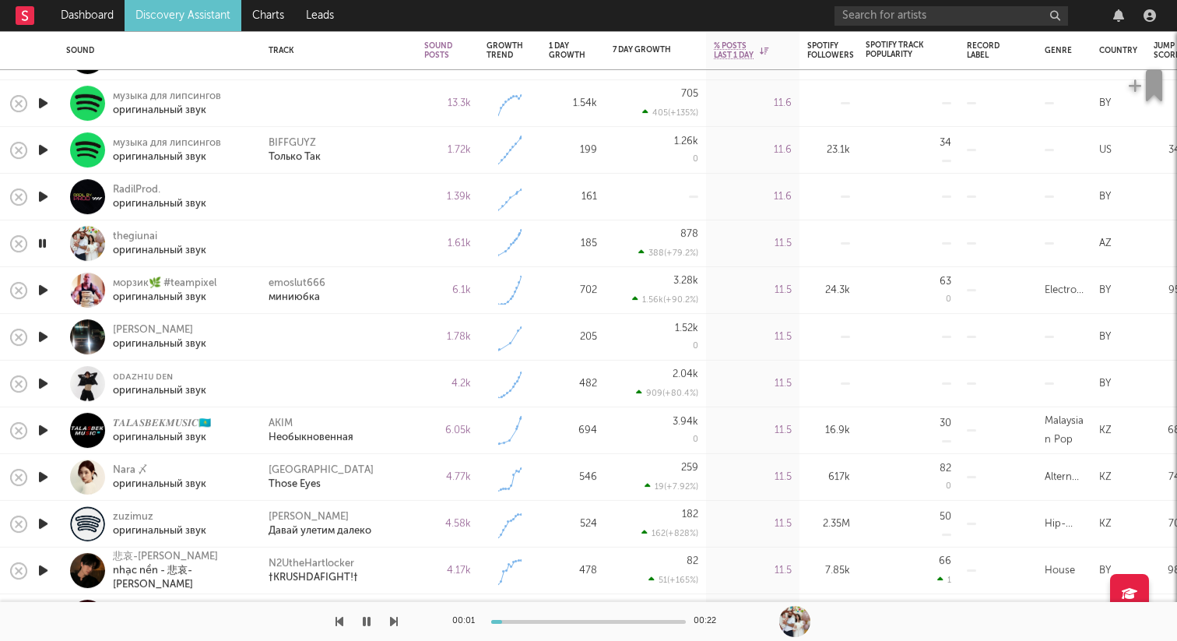
click at [47, 333] on icon "button" at bounding box center [43, 336] width 16 height 19
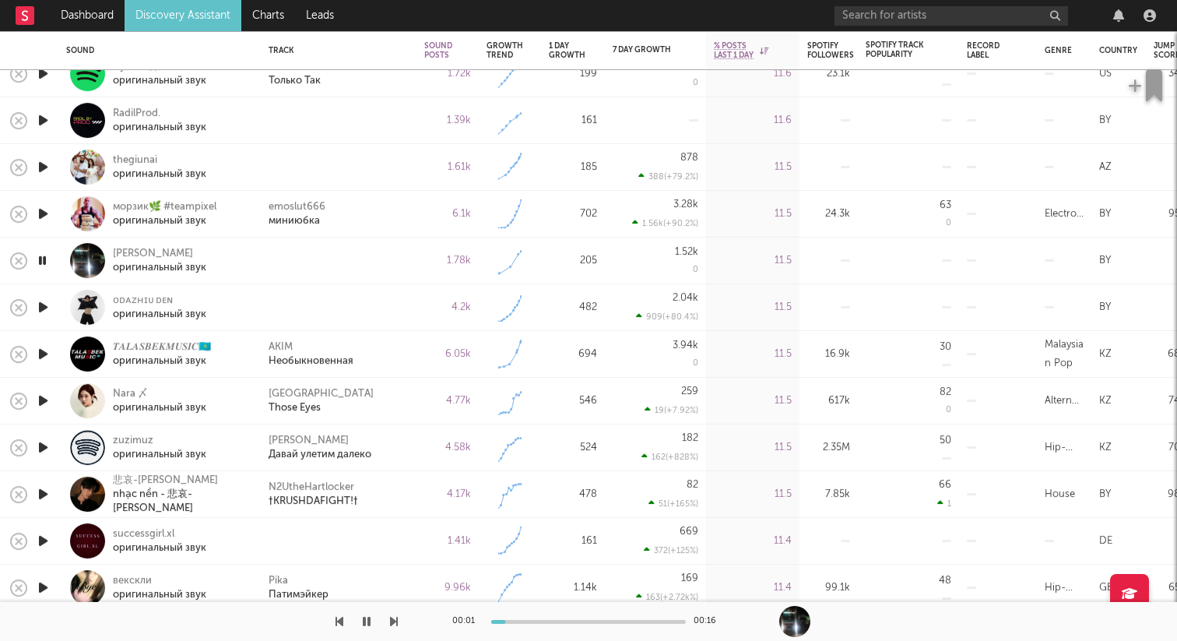
click at [45, 306] on icon "button" at bounding box center [43, 306] width 16 height 19
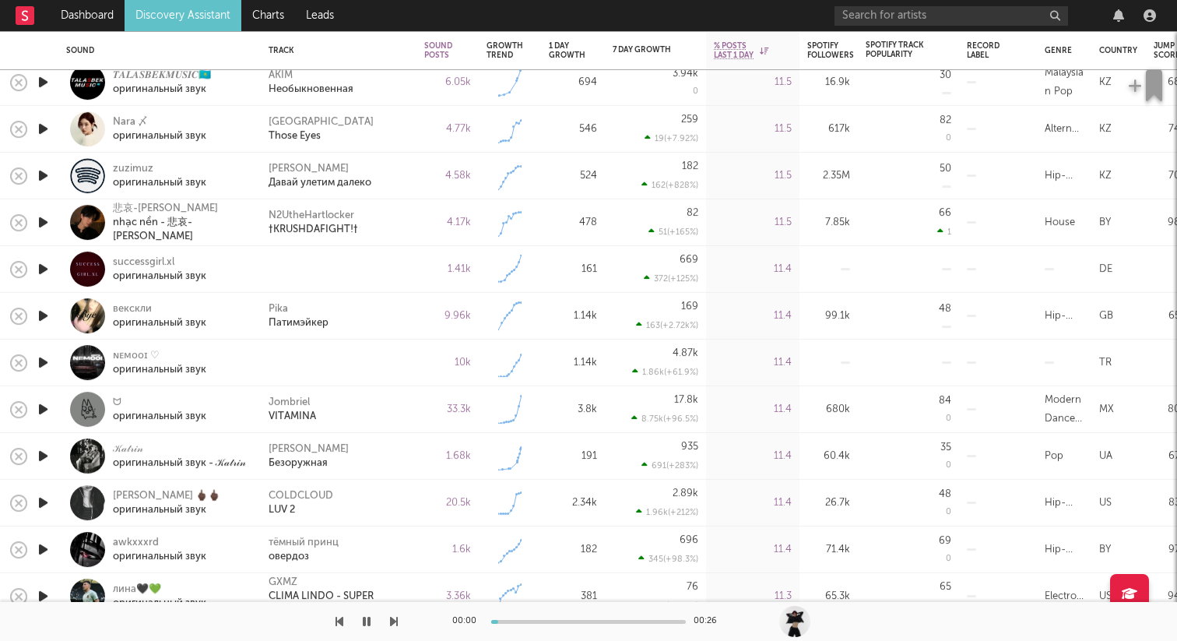
click at [41, 271] on icon "button" at bounding box center [43, 268] width 16 height 19
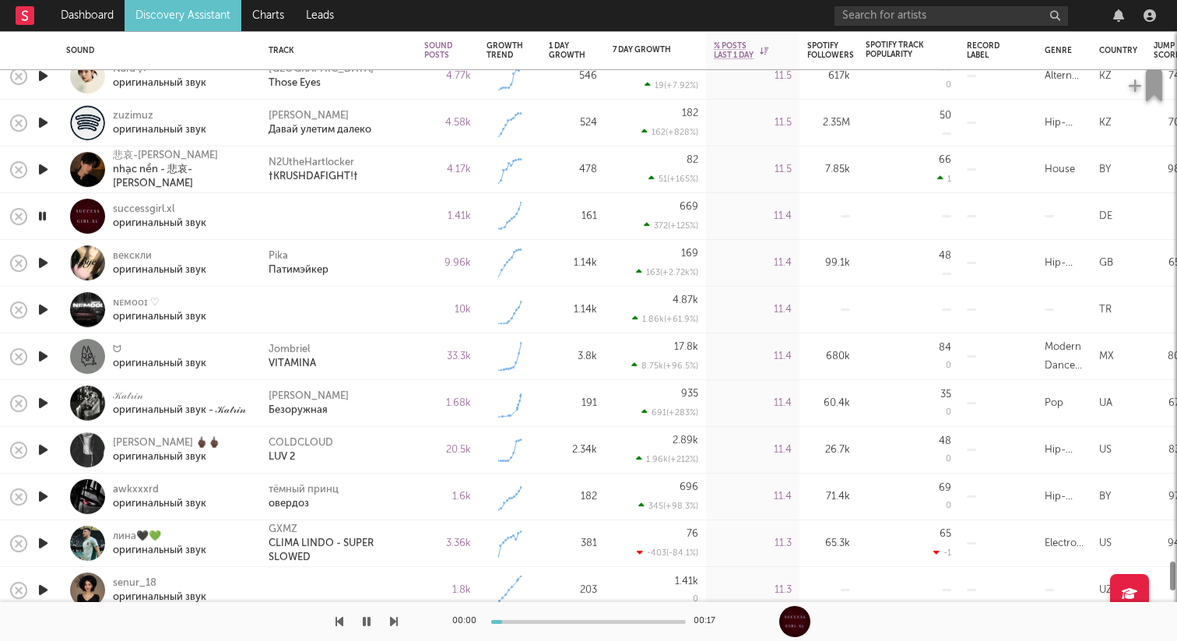
click at [40, 303] on icon "button" at bounding box center [43, 309] width 16 height 19
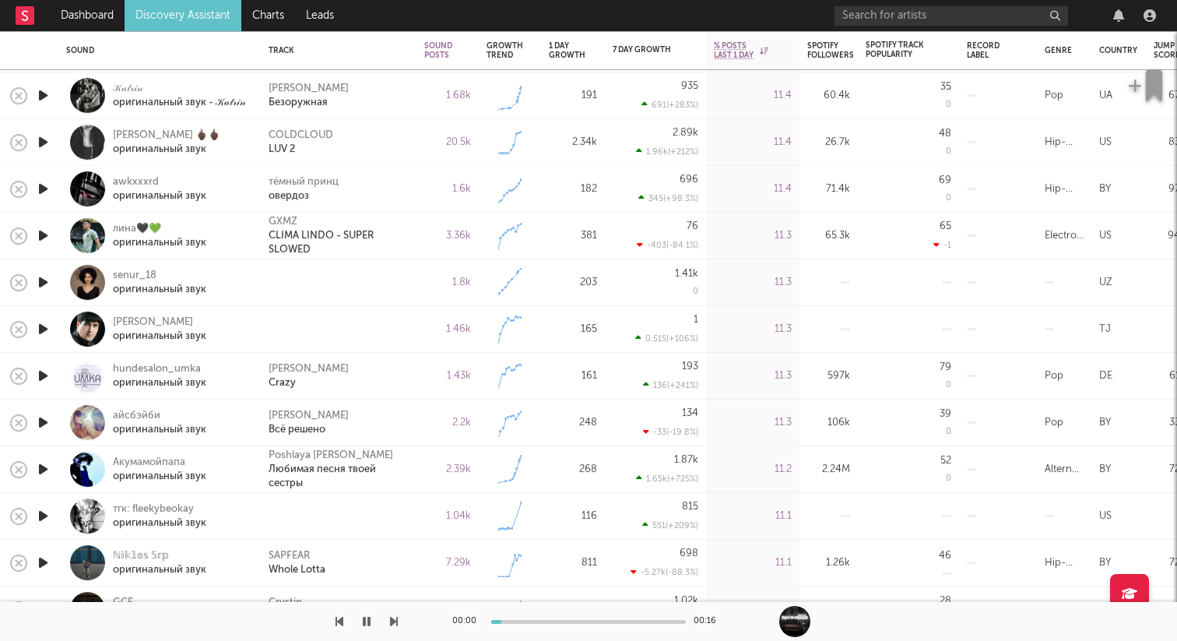
click at [43, 280] on icon "button" at bounding box center [43, 281] width 16 height 19
click at [43, 280] on icon "button" at bounding box center [42, 281] width 15 height 19
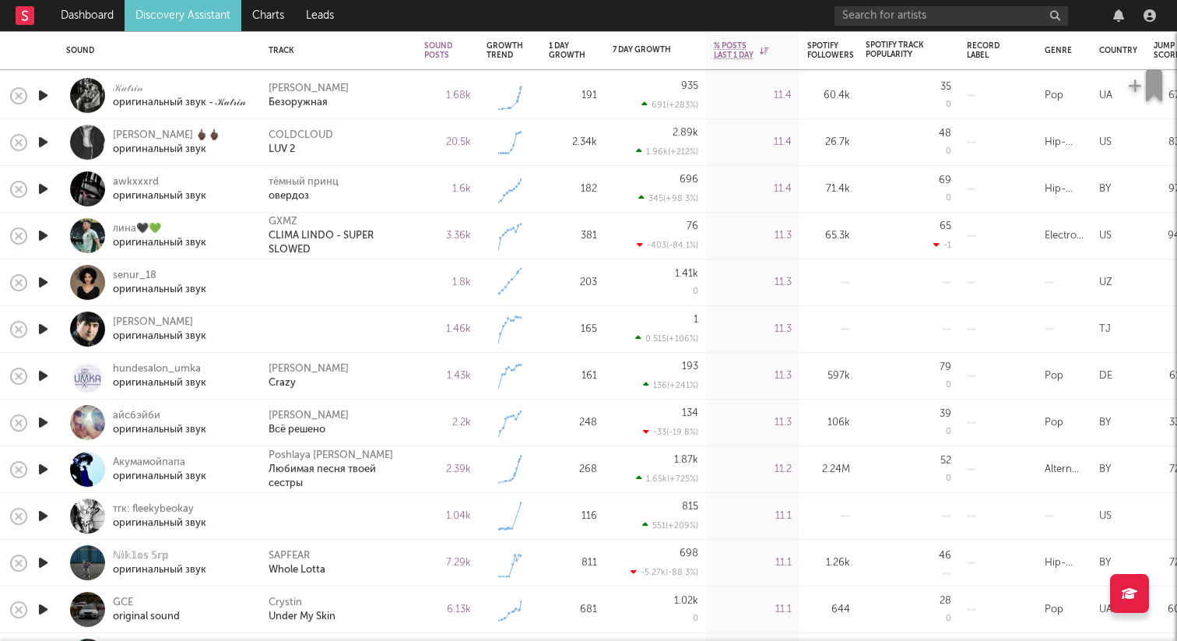
click at [42, 281] on icon "button" at bounding box center [43, 281] width 16 height 19
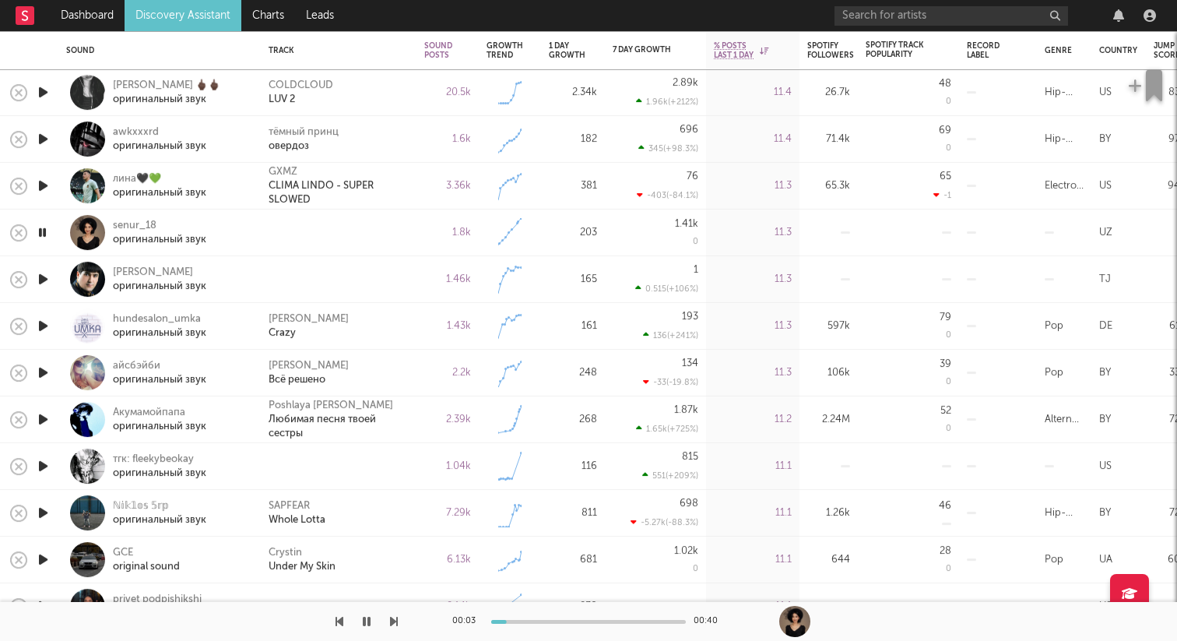
click at [40, 273] on icon "button" at bounding box center [43, 278] width 16 height 19
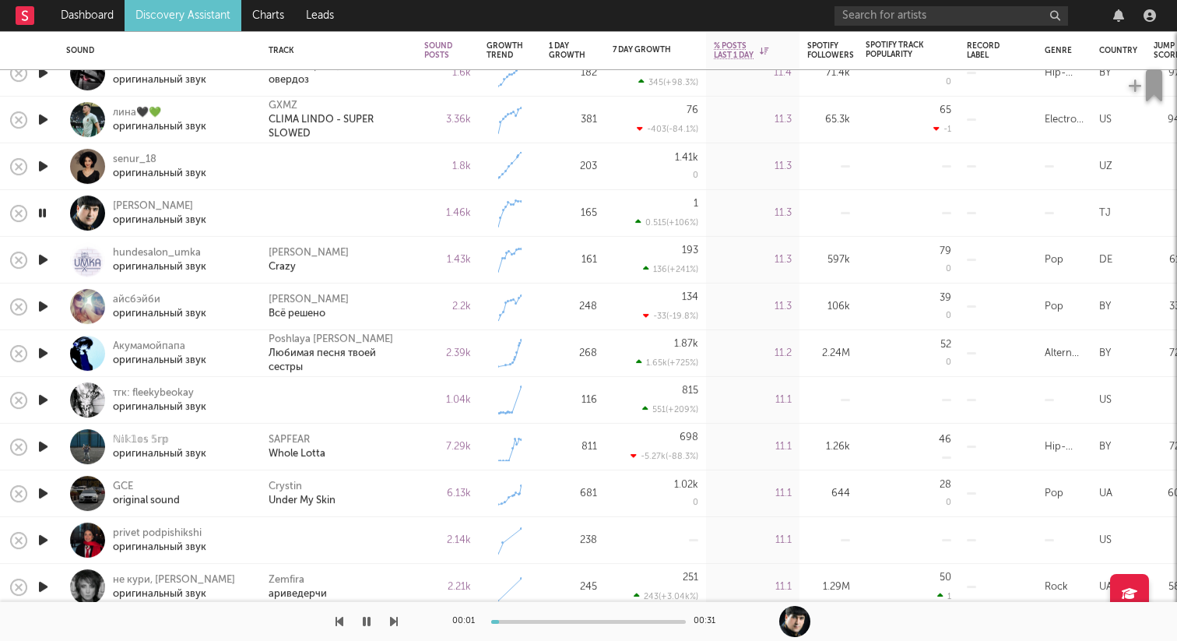
click at [48, 400] on icon "button" at bounding box center [43, 399] width 16 height 19
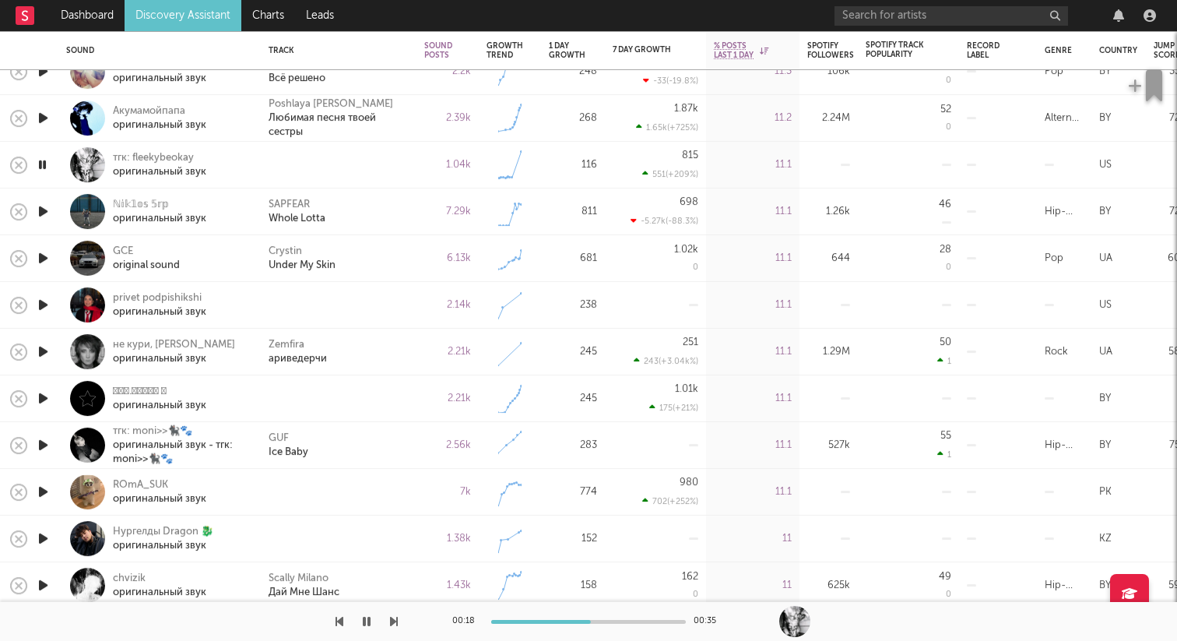
click at [44, 307] on icon "button" at bounding box center [43, 304] width 16 height 19
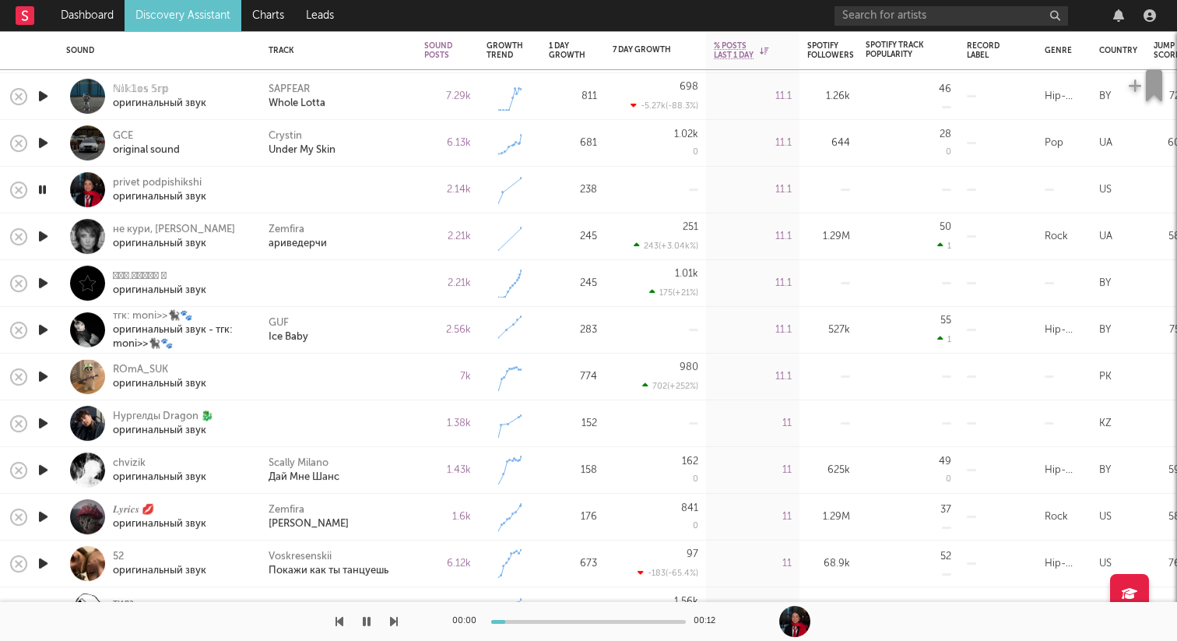
click at [44, 281] on icon "button" at bounding box center [43, 282] width 16 height 19
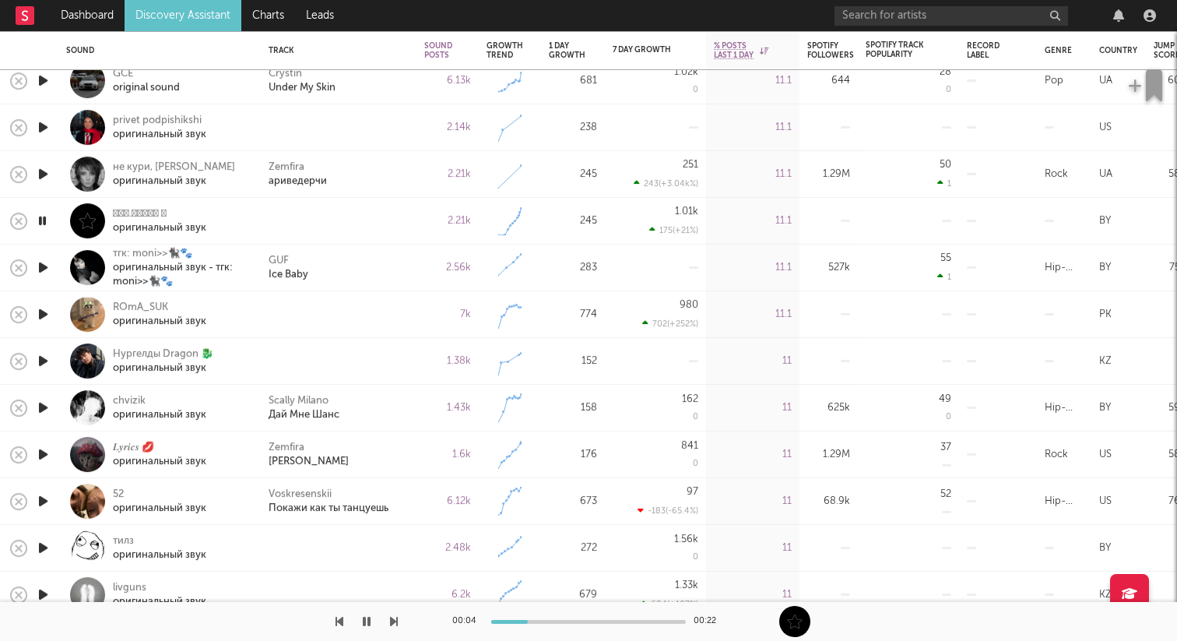
click at [47, 317] on icon "button" at bounding box center [43, 313] width 16 height 19
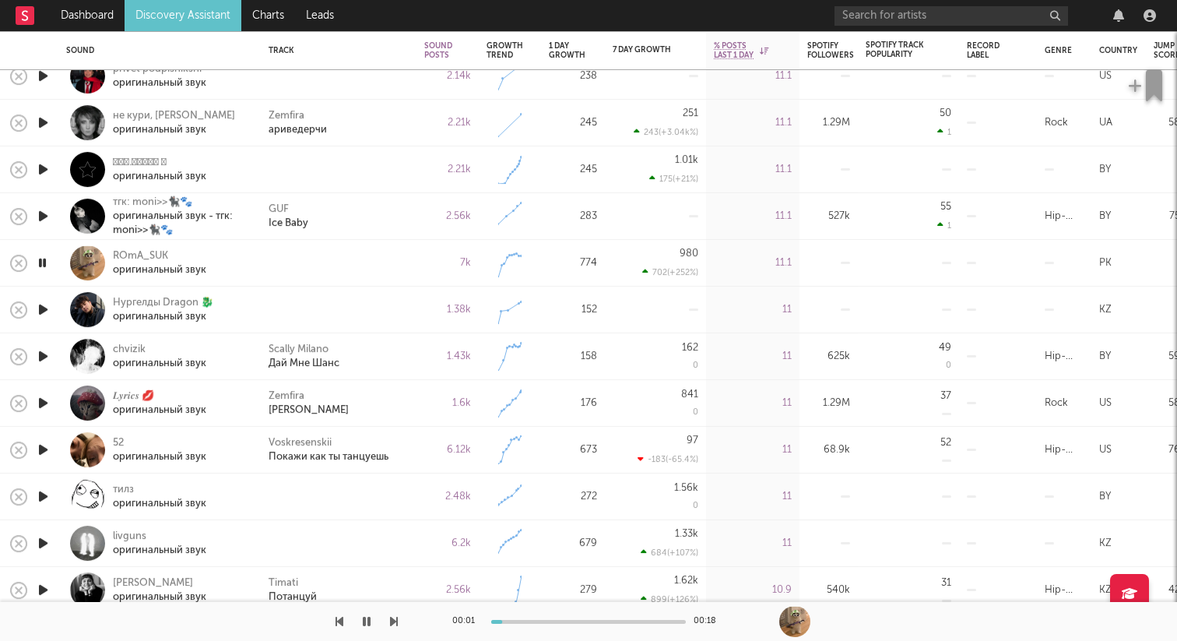
click at [43, 307] on icon "button" at bounding box center [43, 309] width 16 height 19
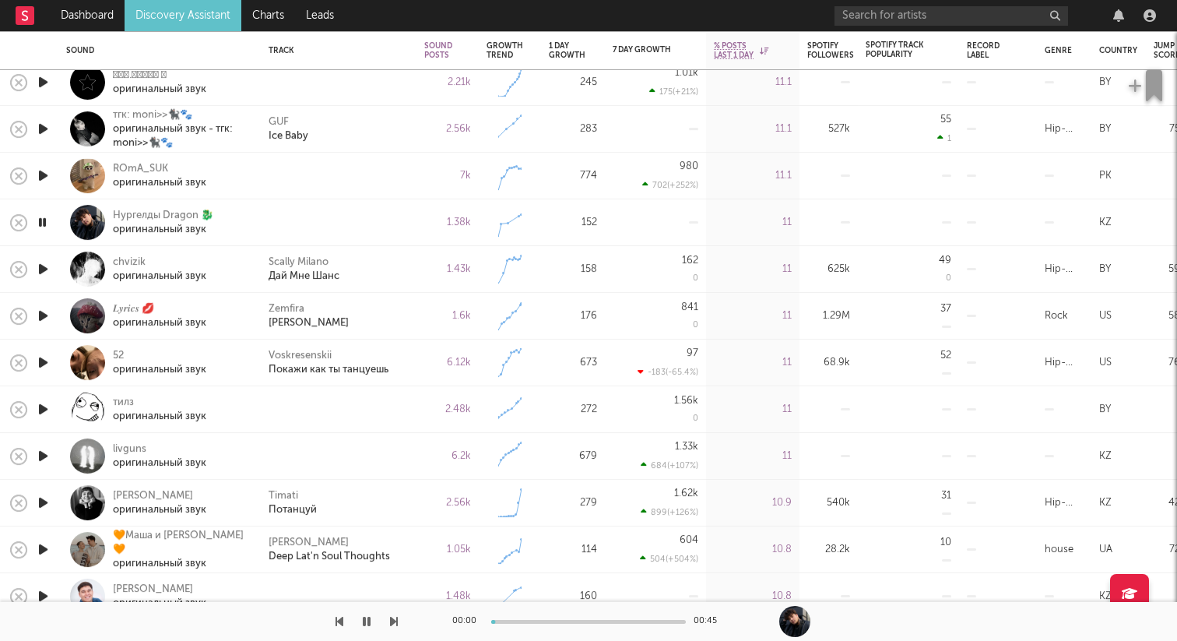
click at [47, 403] on icon "button" at bounding box center [43, 408] width 16 height 19
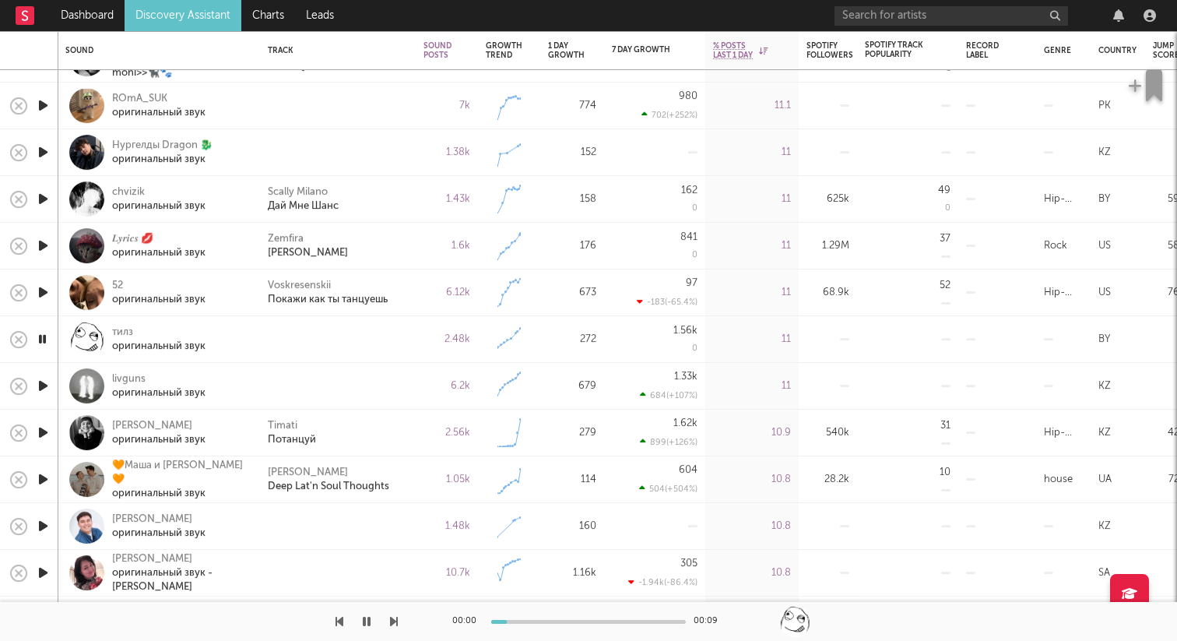
click at [45, 388] on icon "button" at bounding box center [43, 385] width 16 height 19
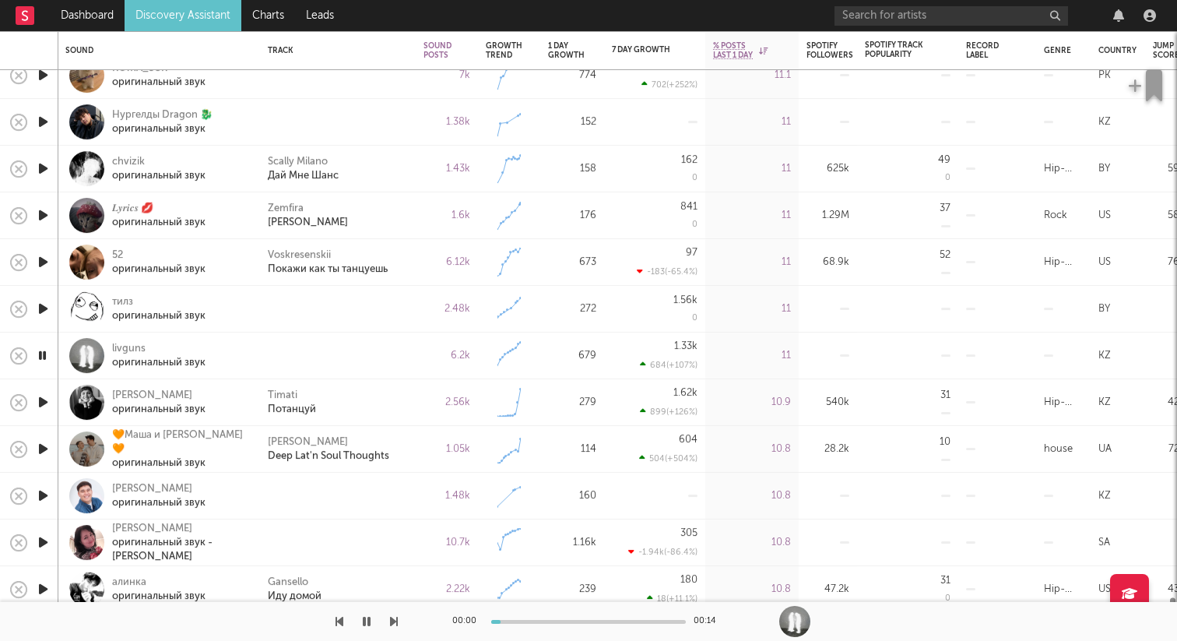
click at [84, 386] on div at bounding box center [86, 401] width 35 height 35
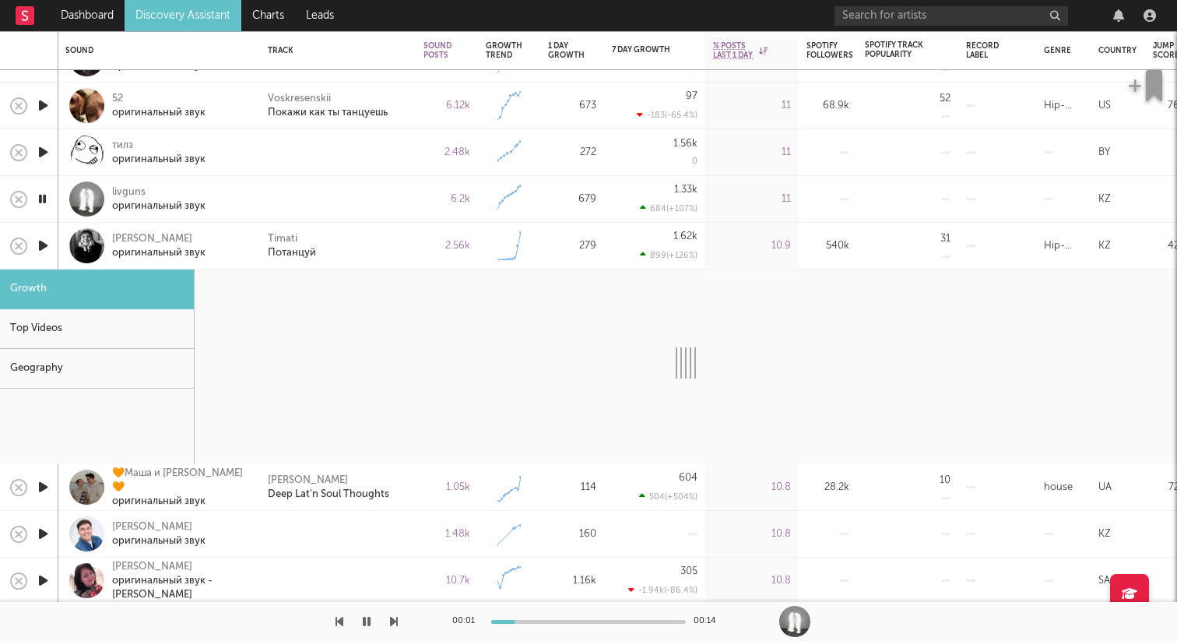
click at [101, 243] on div at bounding box center [86, 245] width 35 height 35
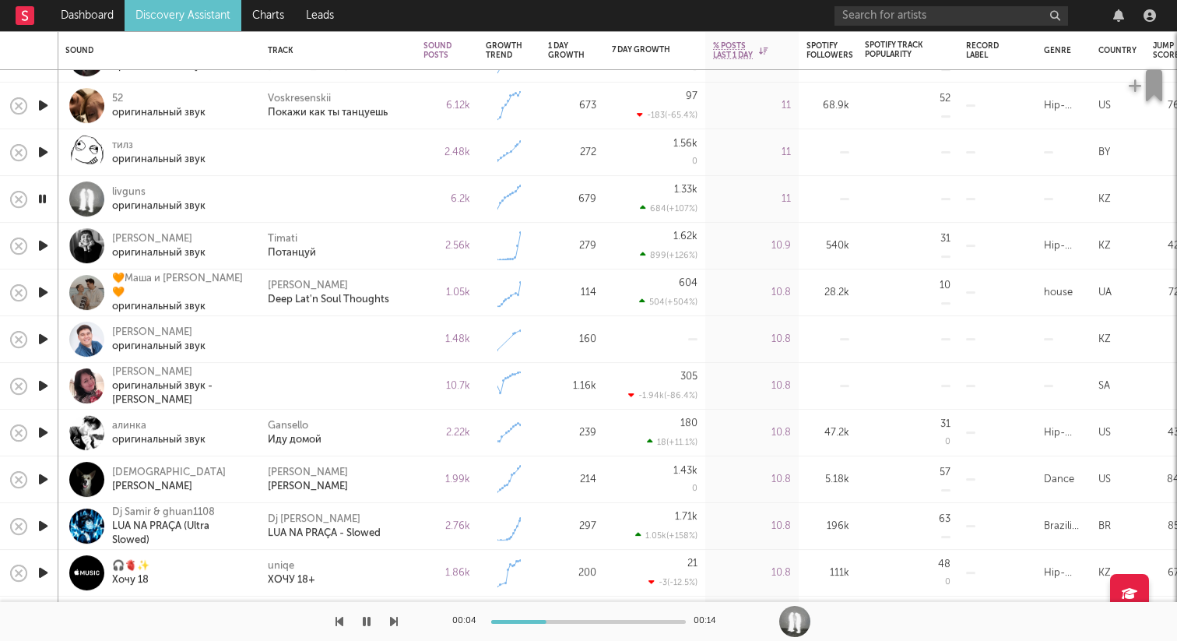
click at [44, 384] on icon "button" at bounding box center [43, 385] width 16 height 19
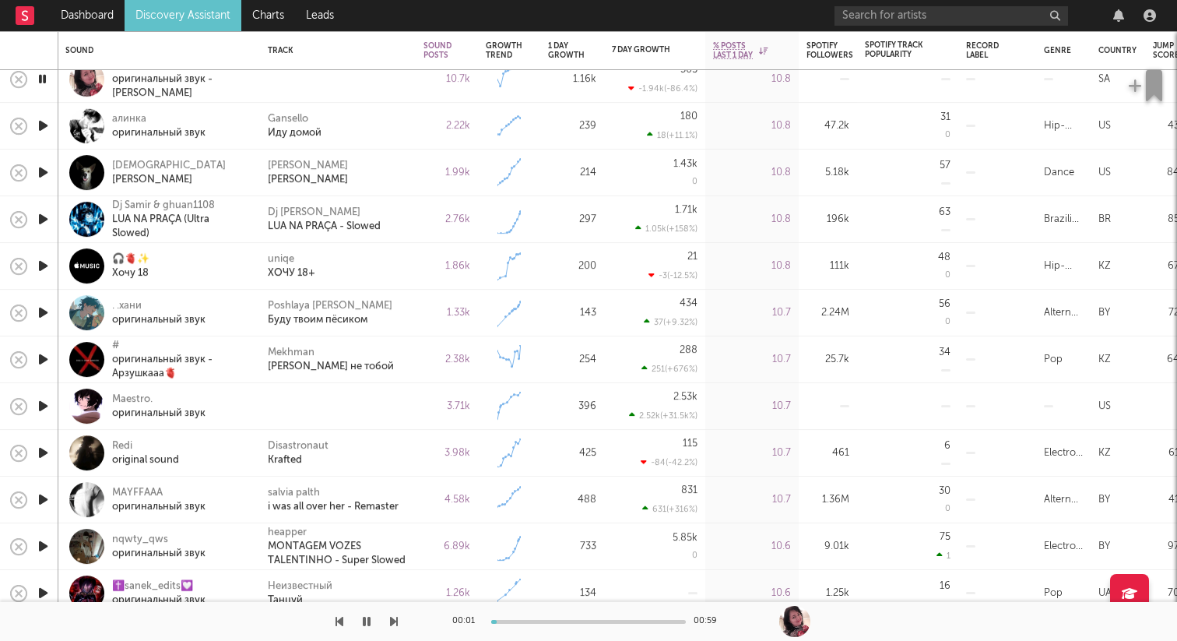
click at [42, 408] on icon "button" at bounding box center [43, 405] width 16 height 19
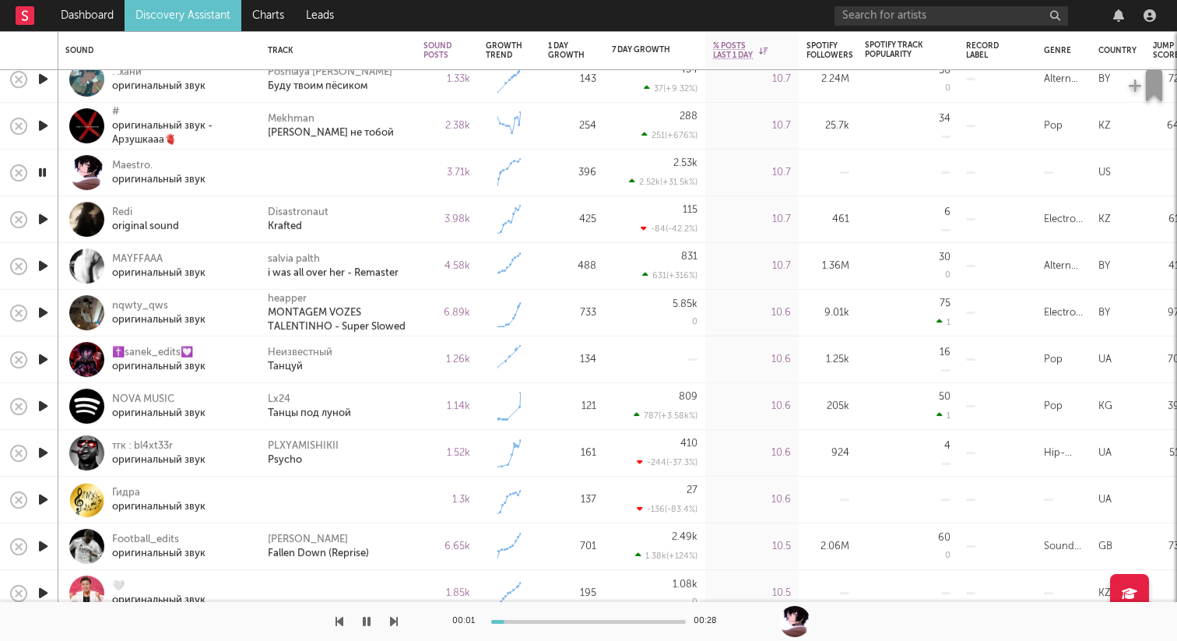
click at [37, 362] on icon "button" at bounding box center [43, 358] width 16 height 19
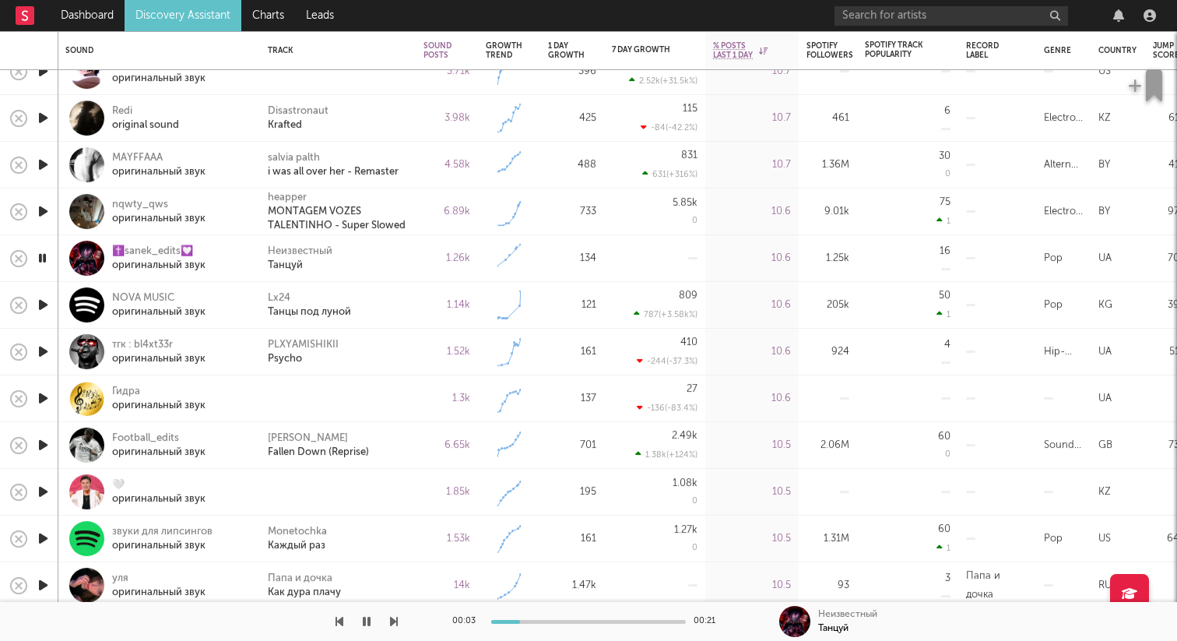
click at [41, 399] on icon "button" at bounding box center [43, 397] width 16 height 19
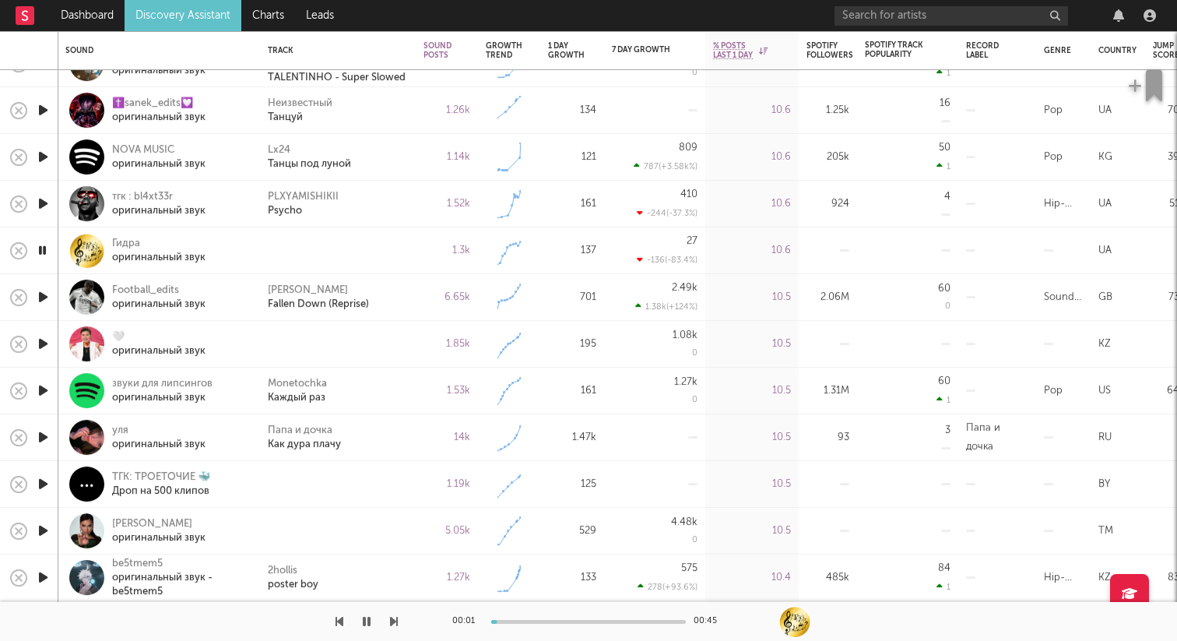
click at [44, 342] on icon "button" at bounding box center [43, 343] width 16 height 19
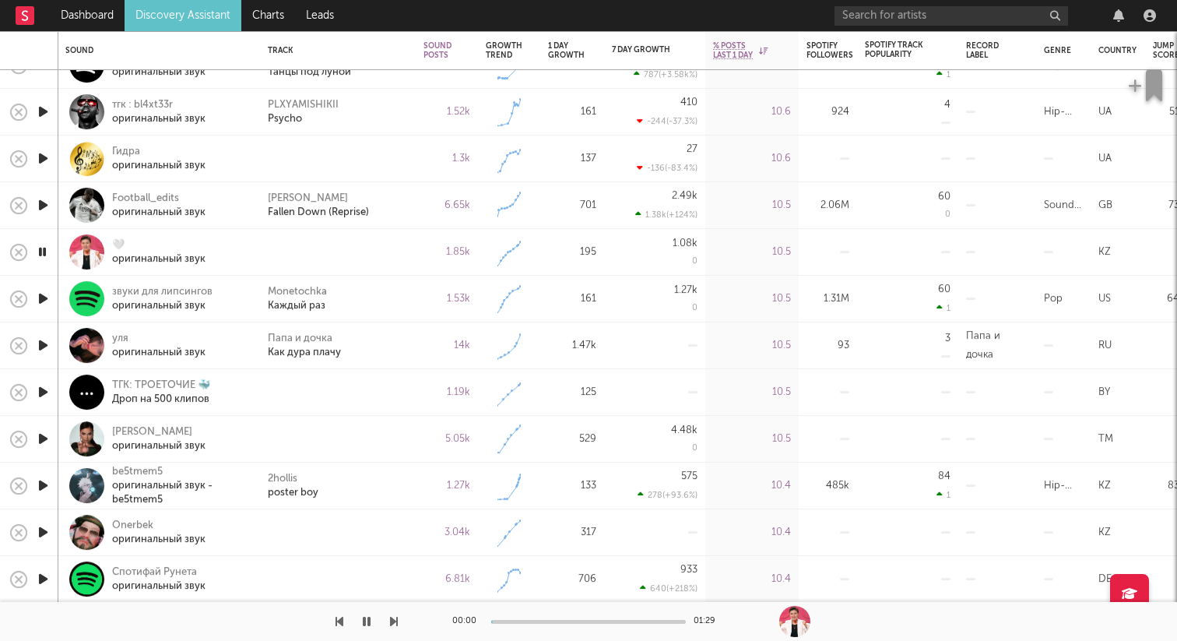
click at [45, 398] on icon "button" at bounding box center [43, 391] width 16 height 19
click at [367, 621] on icon "button" at bounding box center [367, 621] width 8 height 12
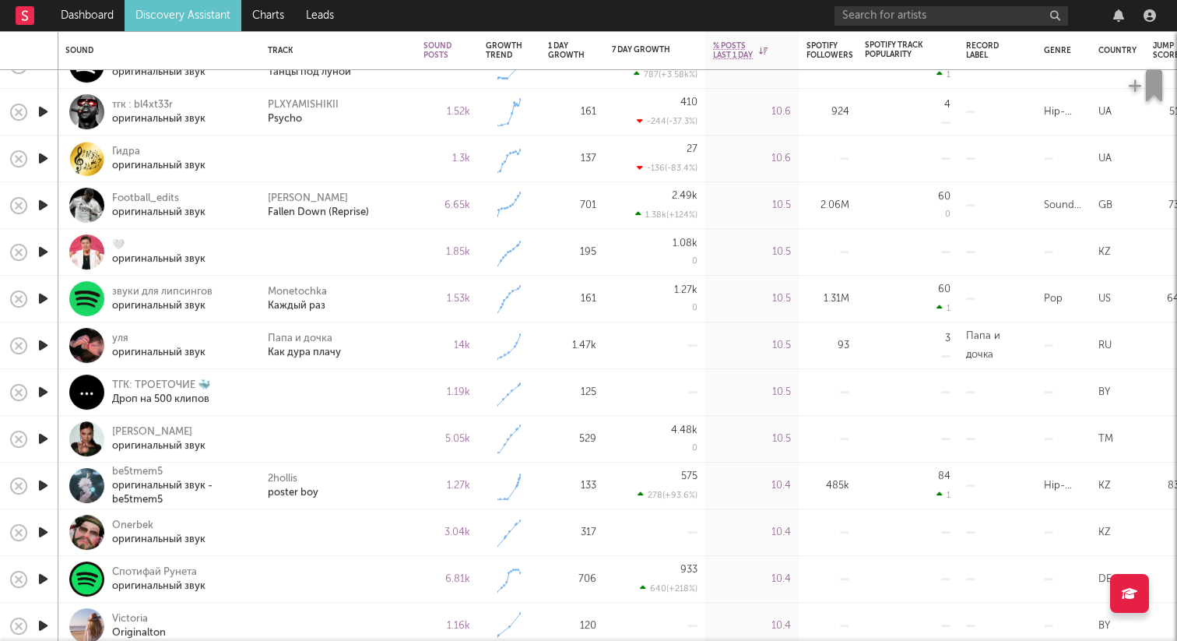
click at [41, 444] on icon "button" at bounding box center [43, 438] width 16 height 19
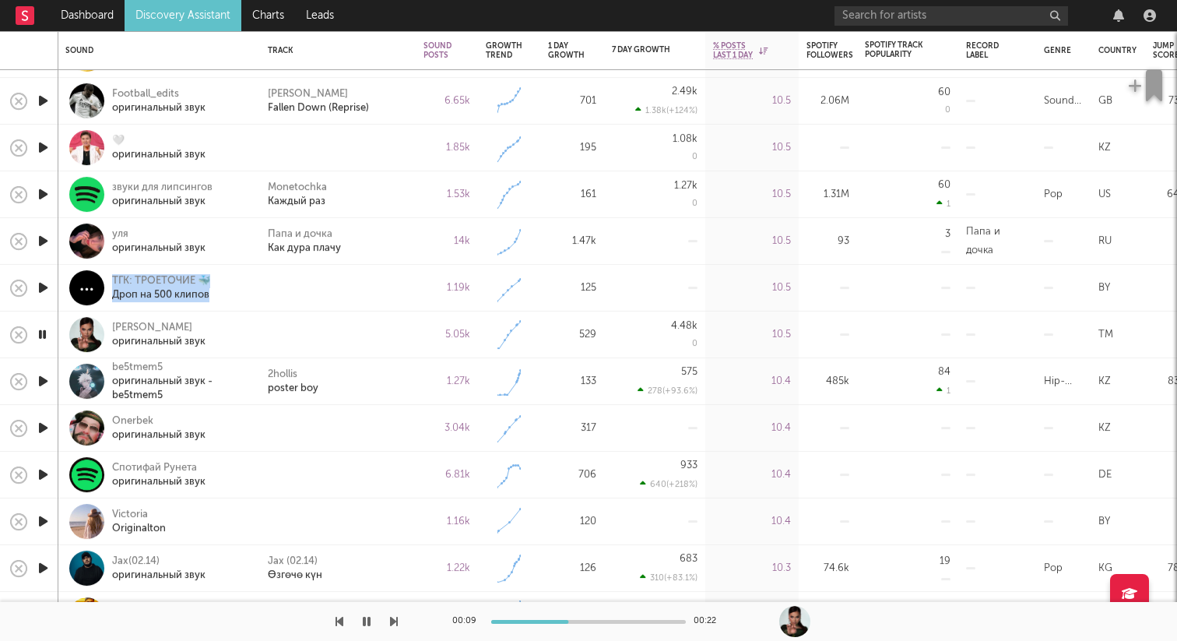
click at [47, 331] on icon "button" at bounding box center [42, 334] width 15 height 19
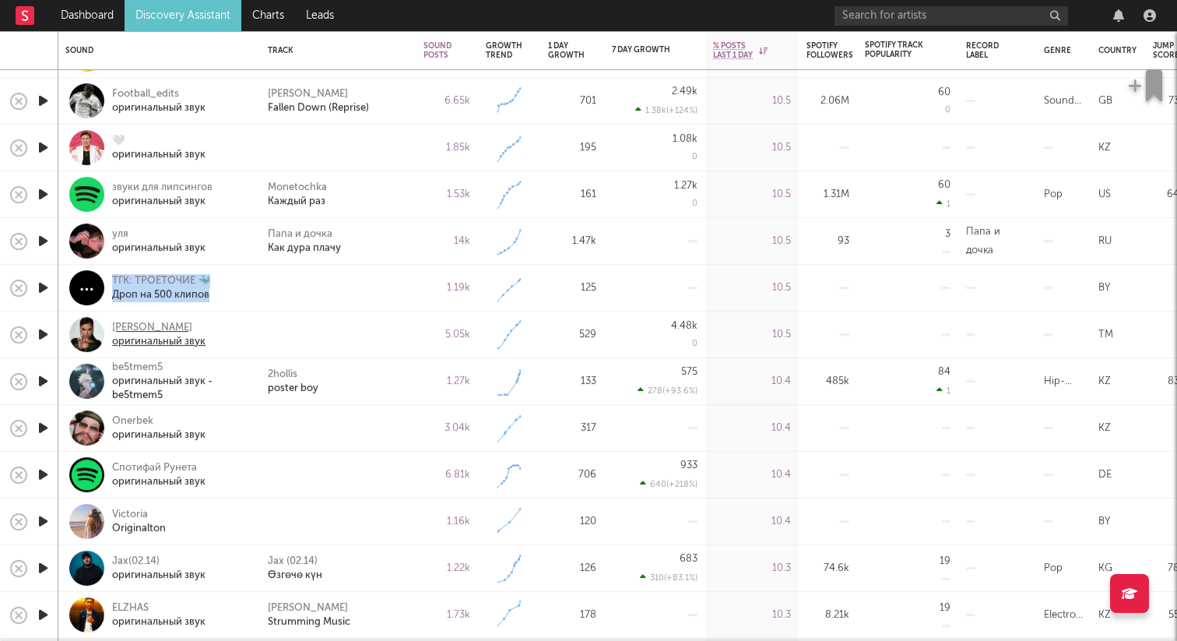
click at [138, 342] on div "оригинальный звук" at bounding box center [158, 342] width 93 height 14
click at [47, 426] on icon "button" at bounding box center [43, 427] width 16 height 19
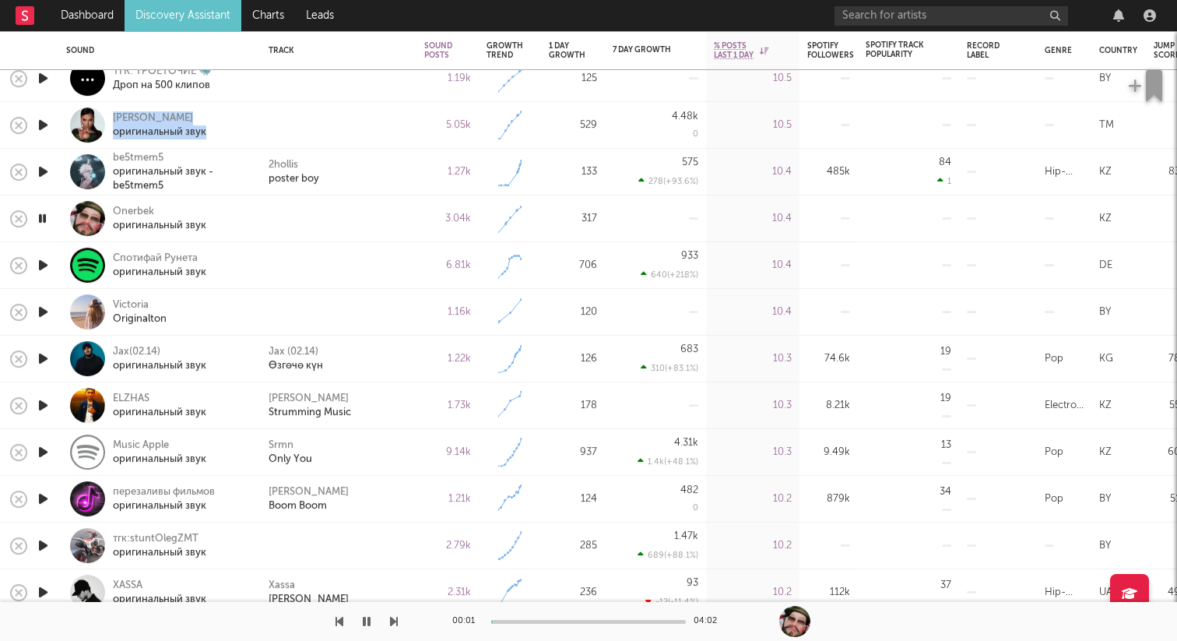
click at [46, 312] on icon "button" at bounding box center [43, 311] width 16 height 19
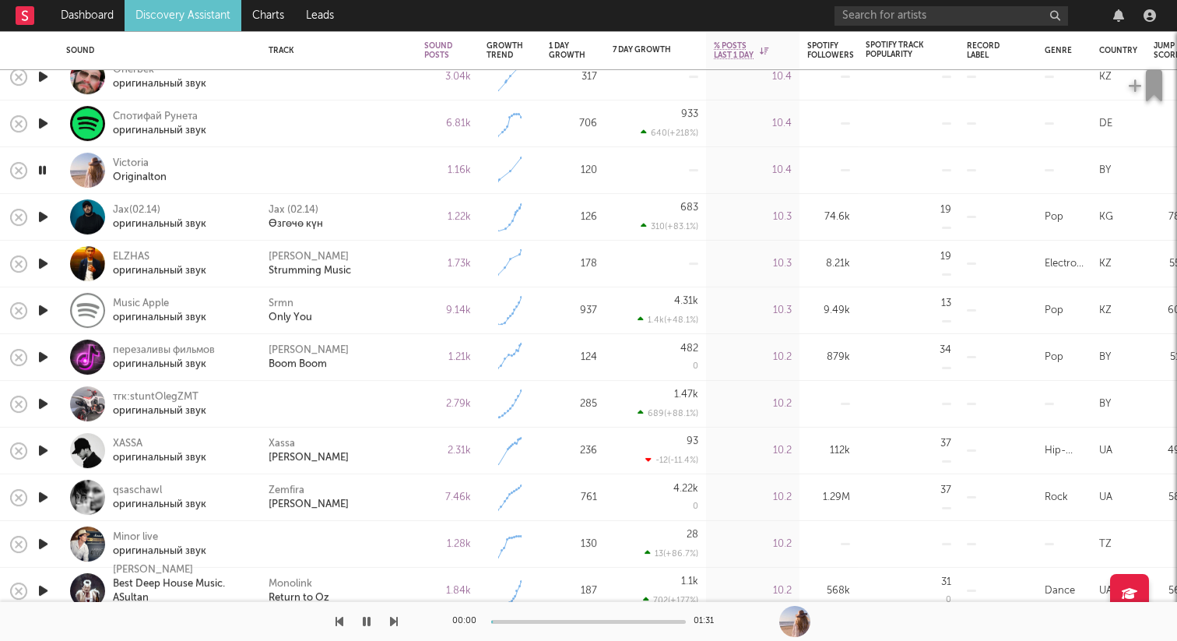
click at [39, 399] on icon "button" at bounding box center [43, 403] width 16 height 19
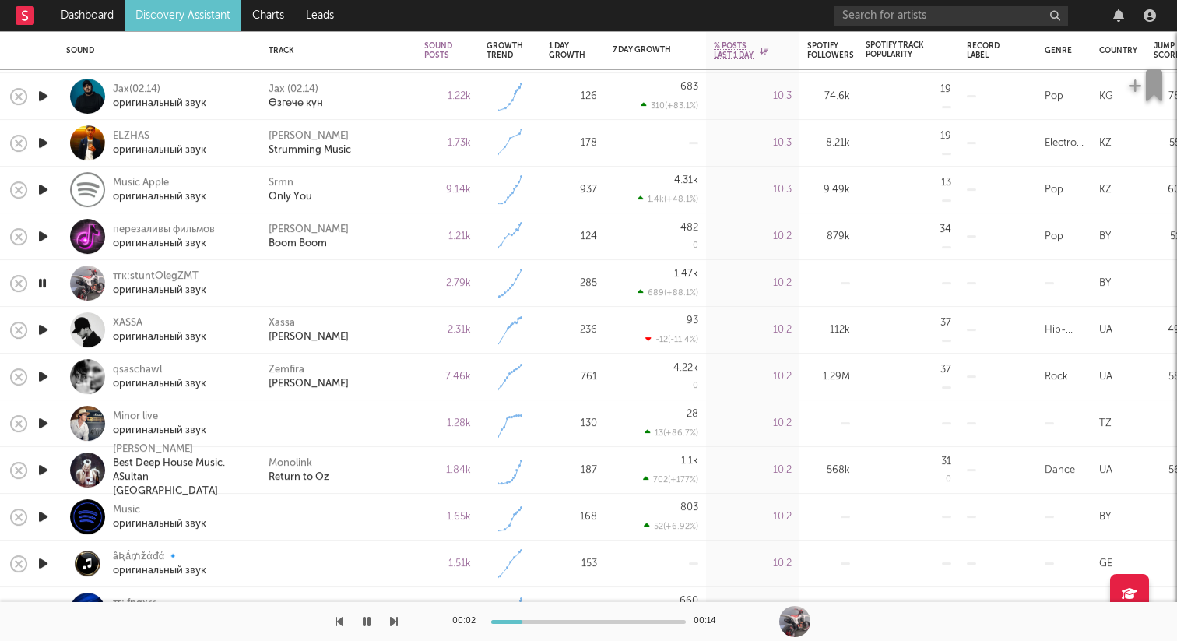
click at [44, 424] on icon "button" at bounding box center [43, 422] width 16 height 19
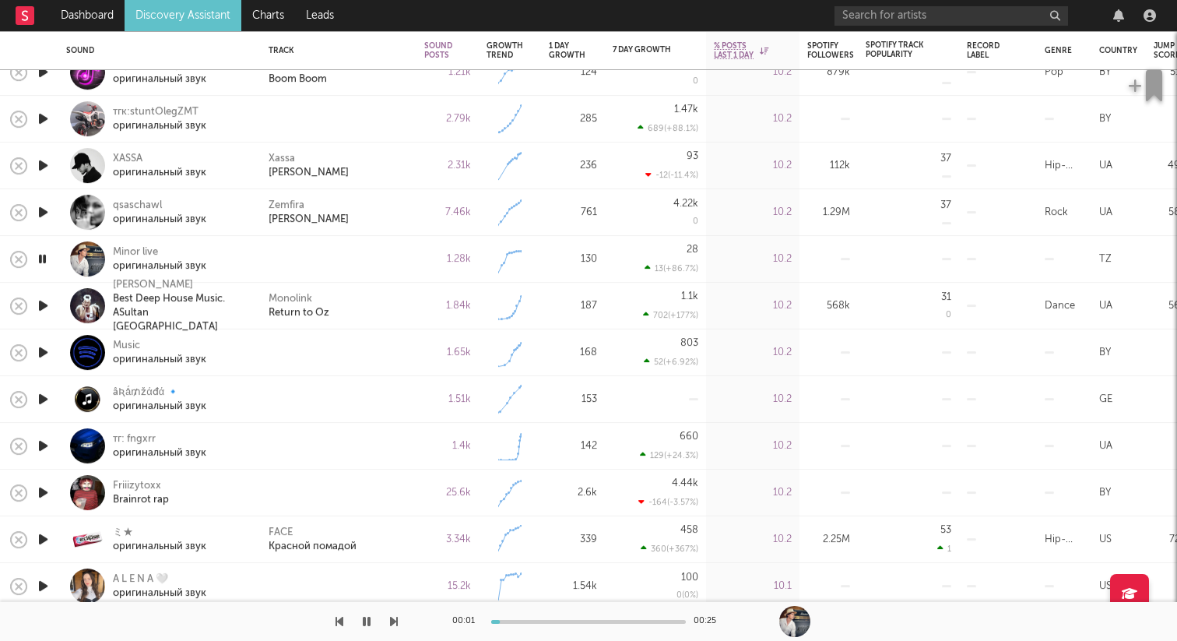
click at [46, 346] on icon "button" at bounding box center [43, 351] width 16 height 19
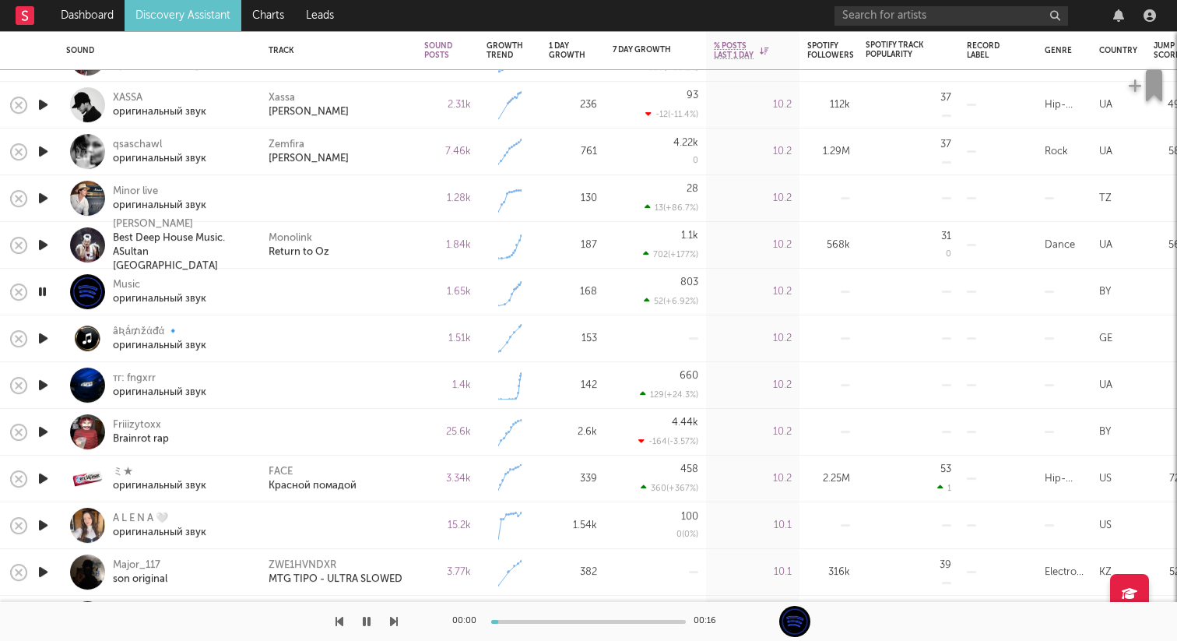
click at [43, 389] on icon "button" at bounding box center [43, 384] width 16 height 19
click at [46, 427] on icon "button" at bounding box center [43, 431] width 16 height 19
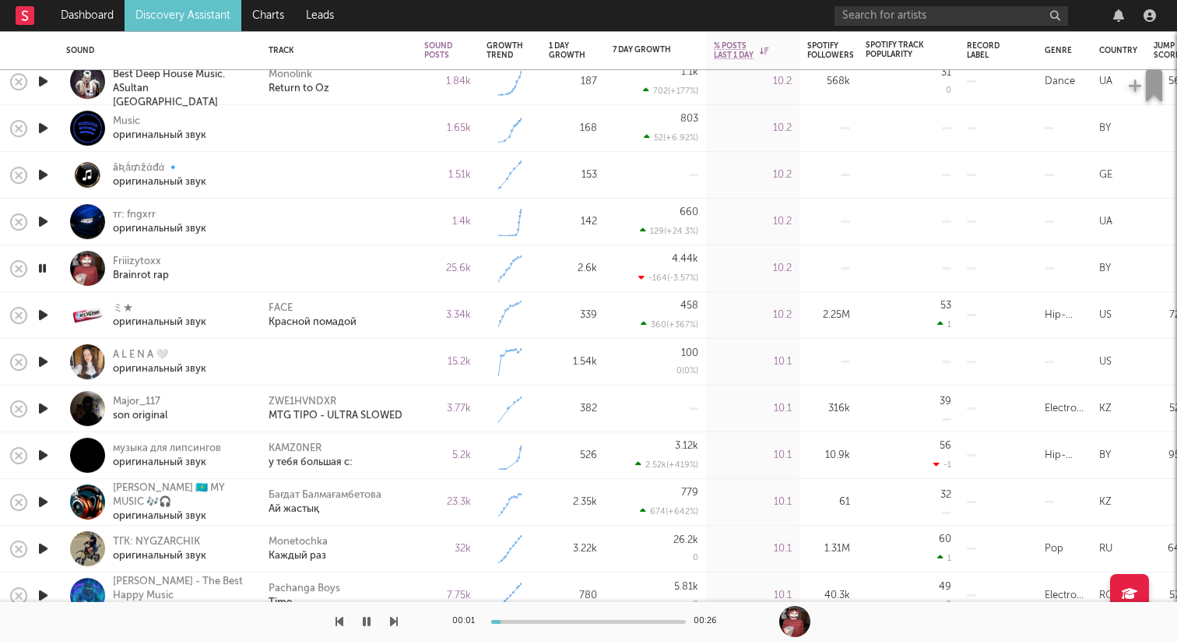
click at [43, 357] on icon "button" at bounding box center [43, 361] width 16 height 19
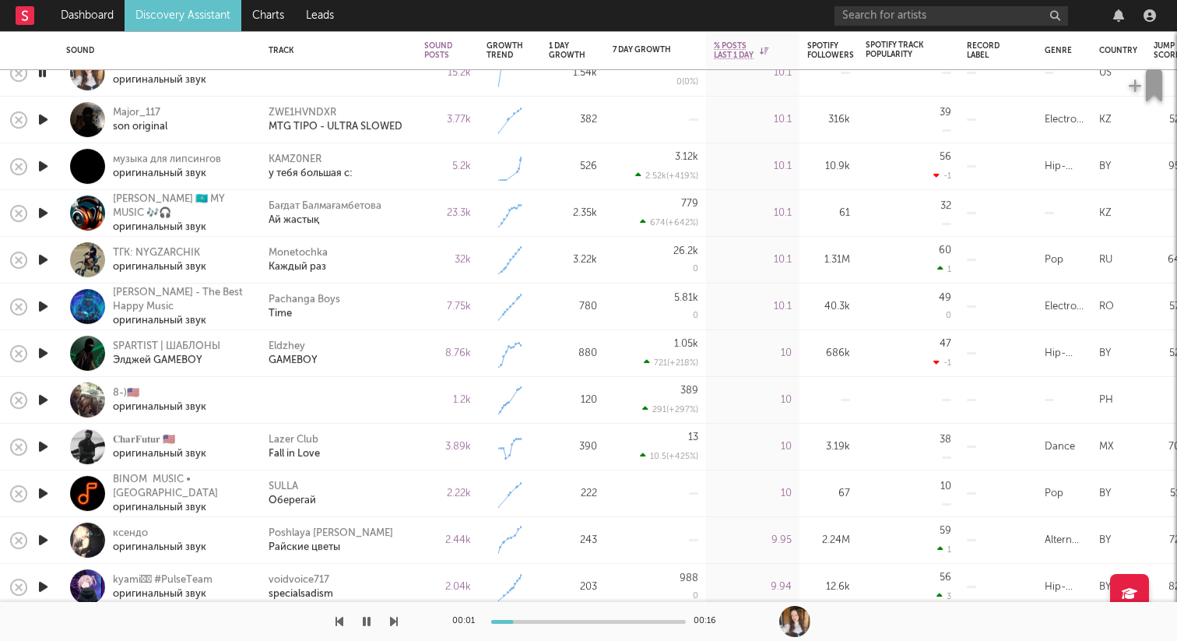
click at [43, 397] on icon "button" at bounding box center [43, 399] width 16 height 19
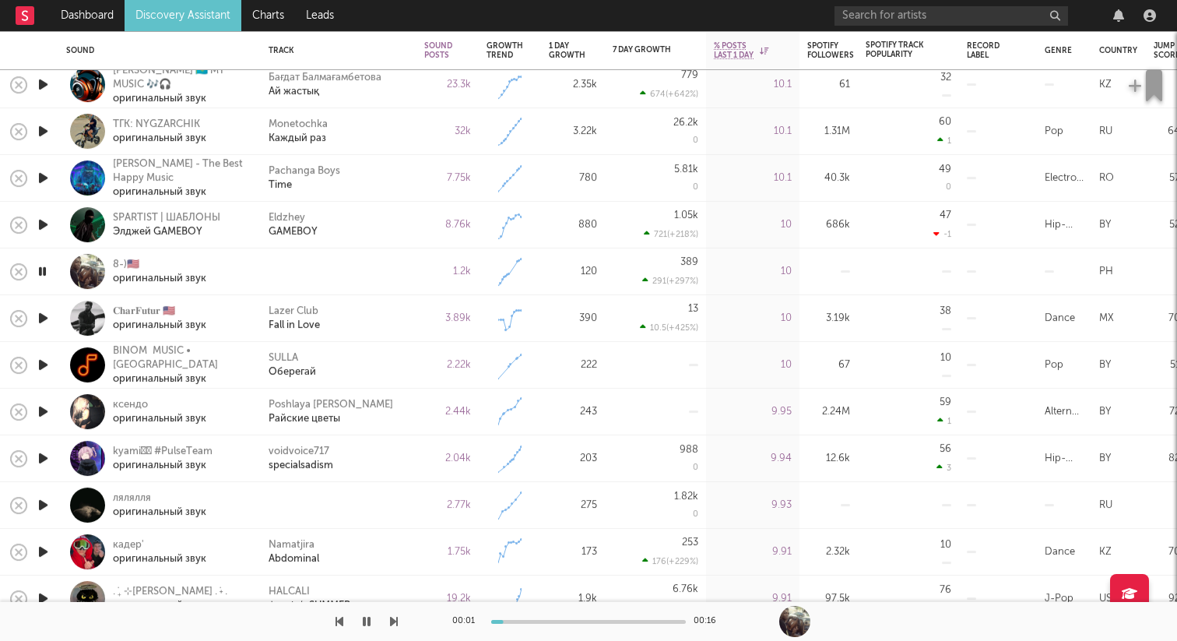
click at [42, 506] on icon "button" at bounding box center [43, 504] width 16 height 19
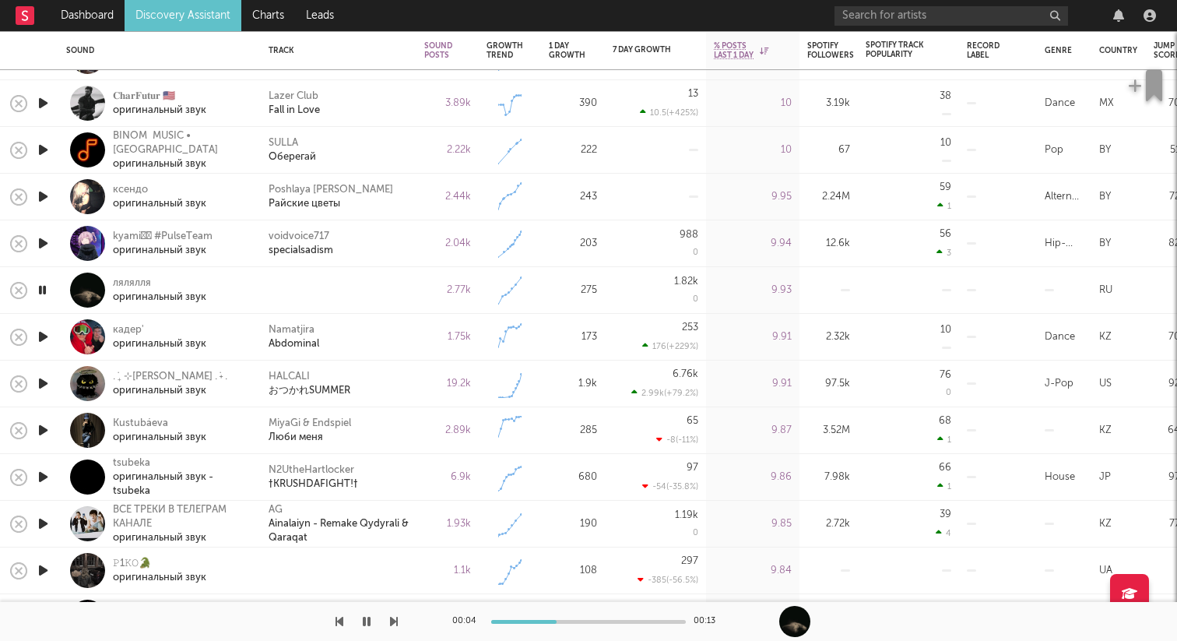
click at [44, 289] on icon "button" at bounding box center [42, 289] width 15 height 19
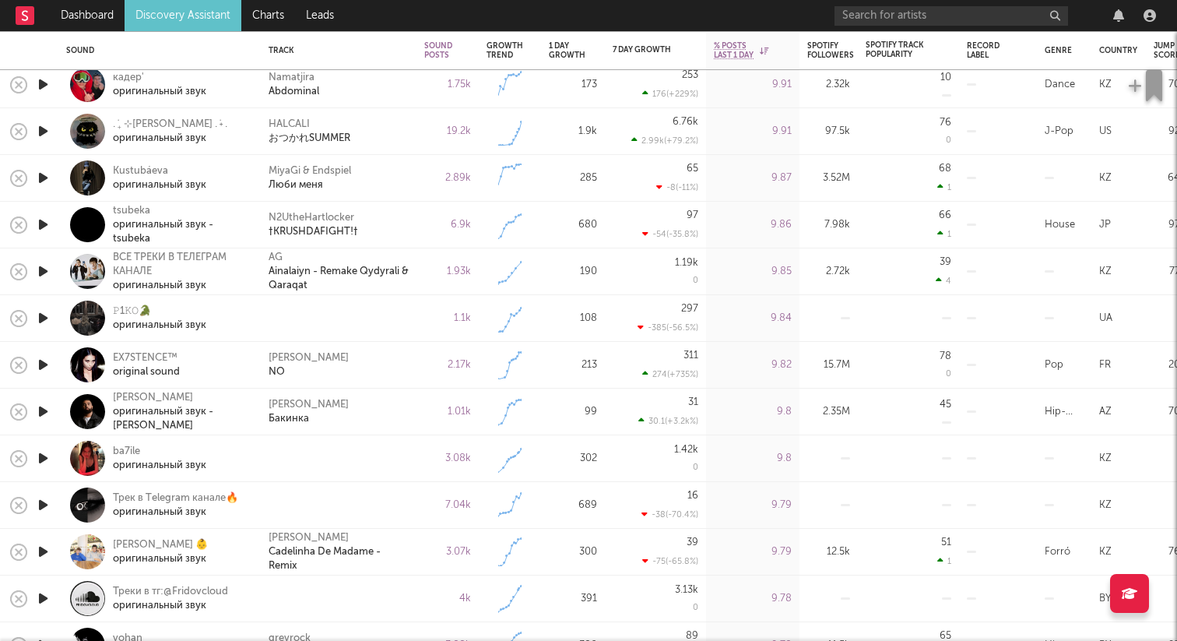
click at [46, 320] on icon "button" at bounding box center [43, 317] width 16 height 19
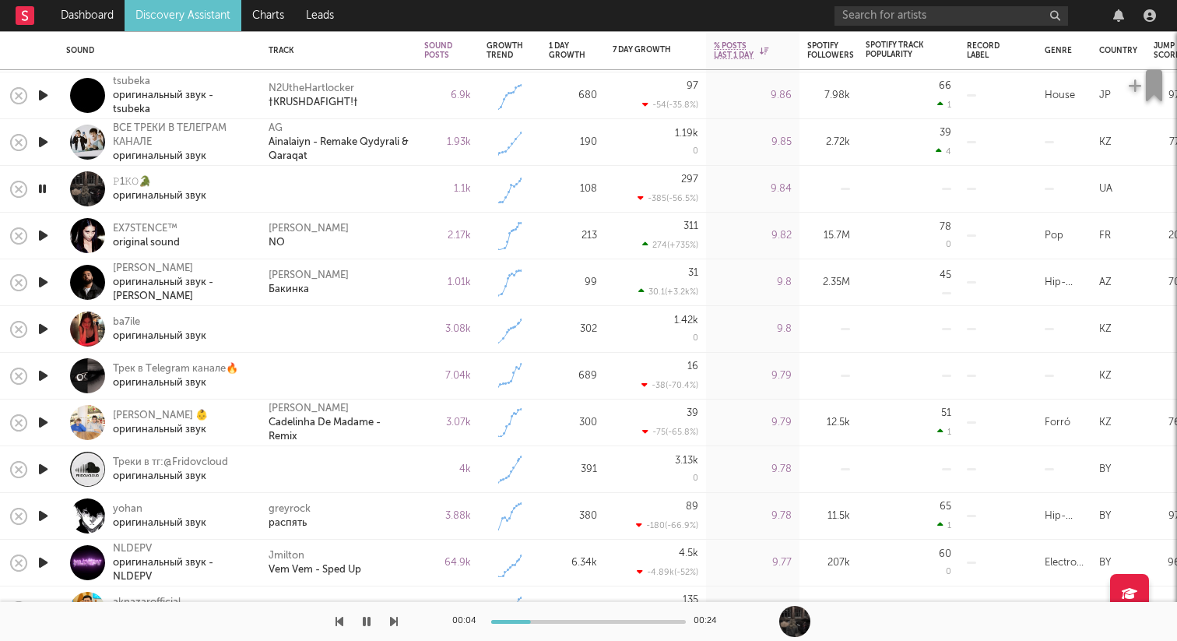
click at [44, 328] on icon "button" at bounding box center [43, 328] width 16 height 19
click at [44, 373] on icon "button" at bounding box center [43, 375] width 16 height 19
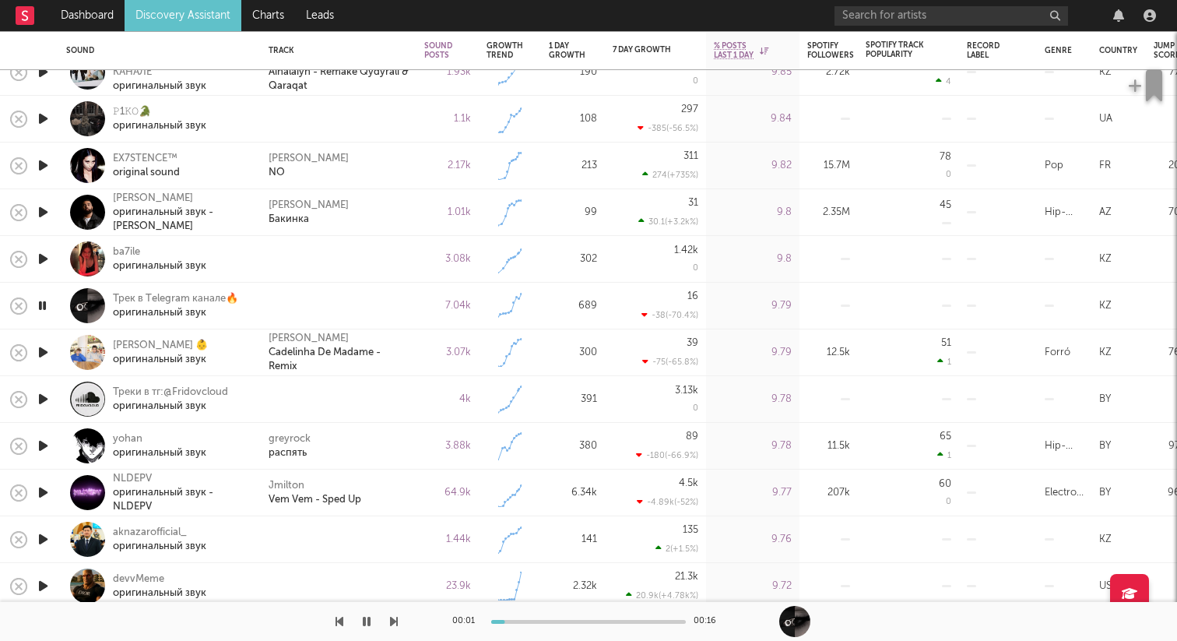
click at [42, 396] on icon "button" at bounding box center [43, 398] width 16 height 19
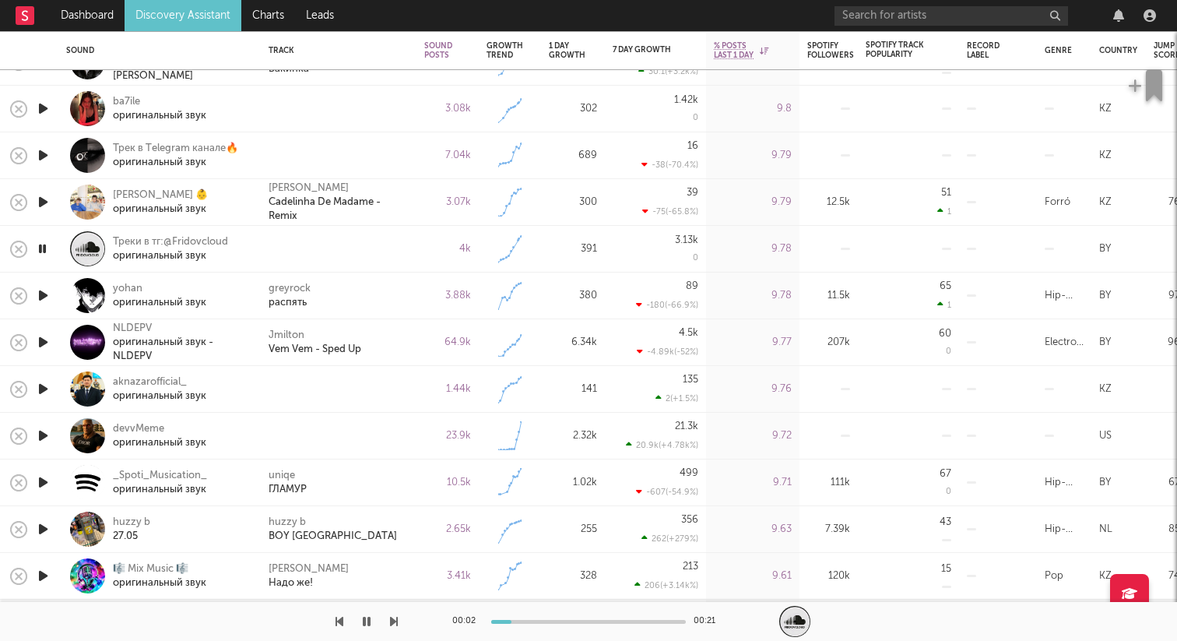
click at [40, 392] on icon "button" at bounding box center [43, 388] width 16 height 19
click at [45, 434] on icon "button" at bounding box center [43, 435] width 16 height 19
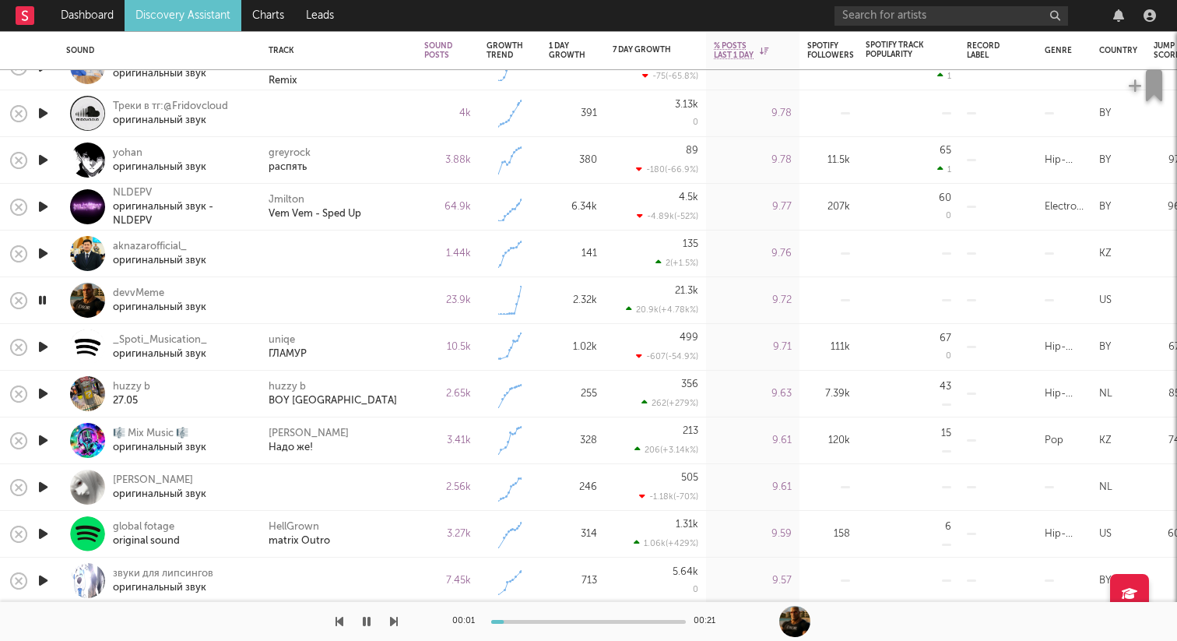
click at [44, 484] on icon "button" at bounding box center [43, 486] width 16 height 19
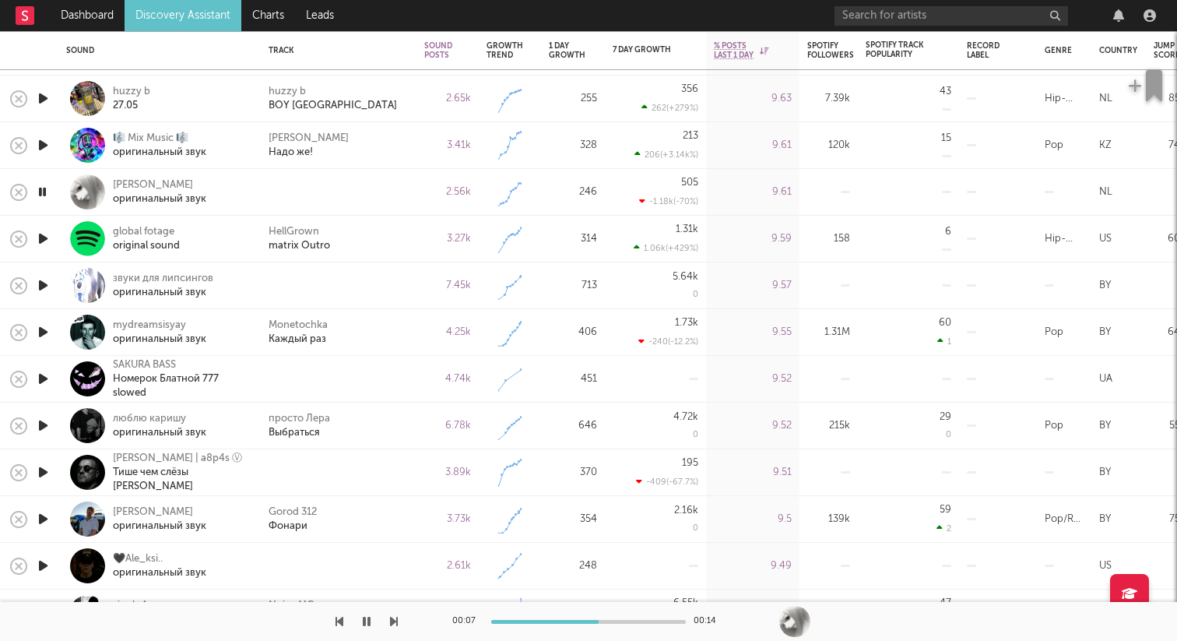
click at [47, 284] on icon "button" at bounding box center [43, 285] width 16 height 19
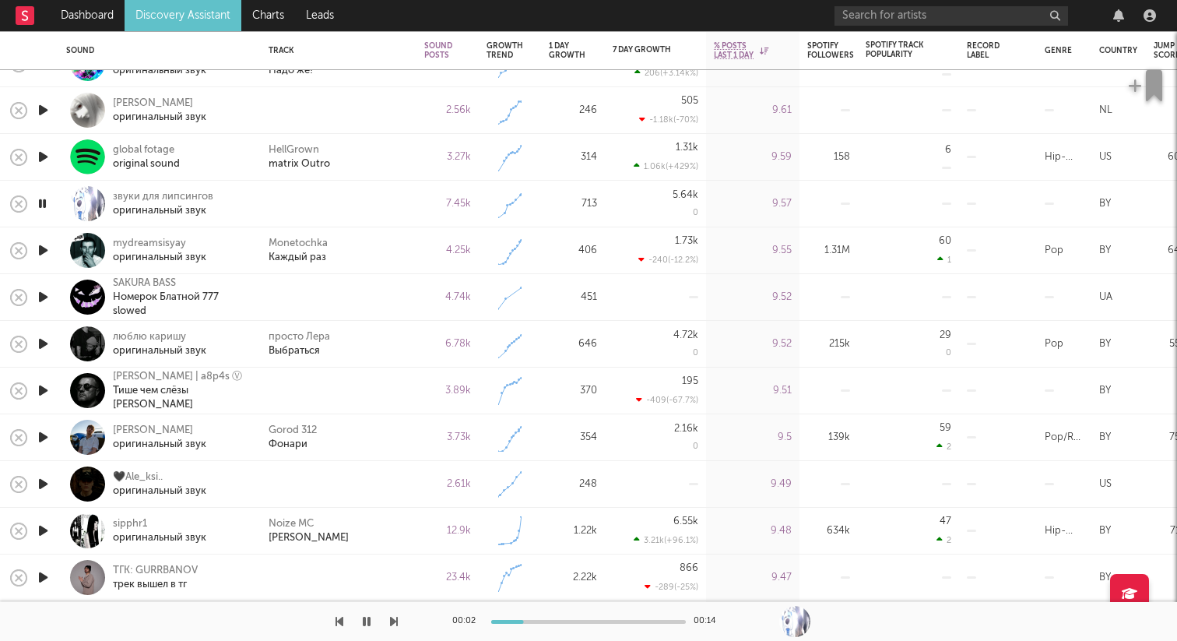
click at [48, 297] on icon "button" at bounding box center [43, 296] width 16 height 19
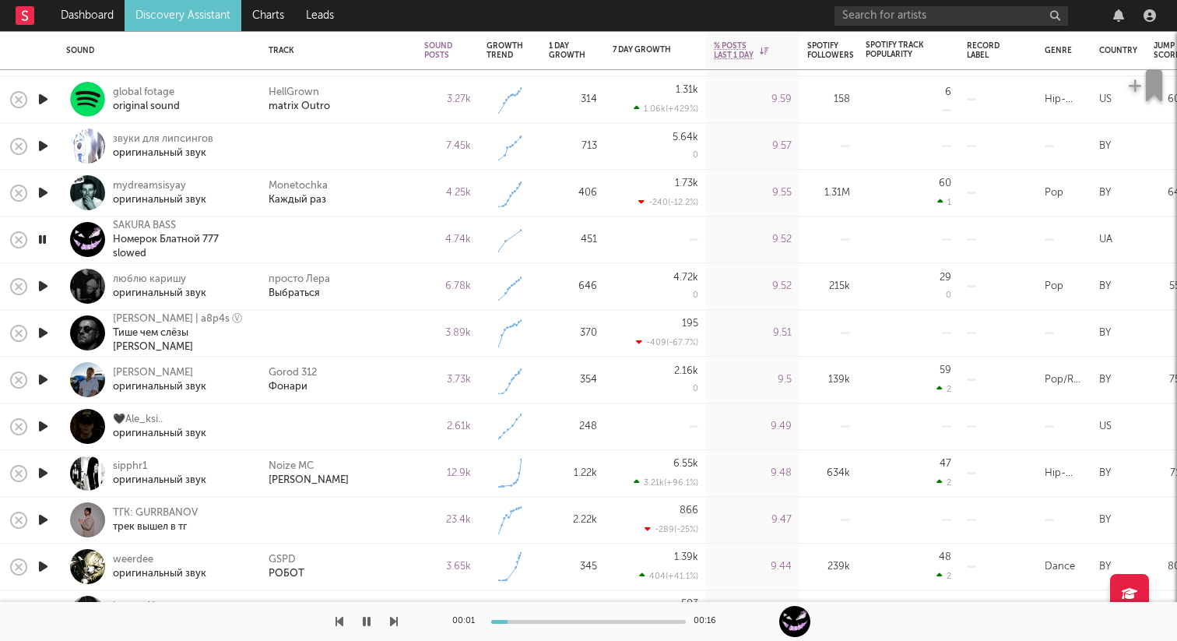
click at [565, 619] on div at bounding box center [588, 621] width 195 height 4
click at [48, 326] on icon "button" at bounding box center [43, 332] width 16 height 19
click at [44, 427] on icon "button" at bounding box center [43, 425] width 16 height 19
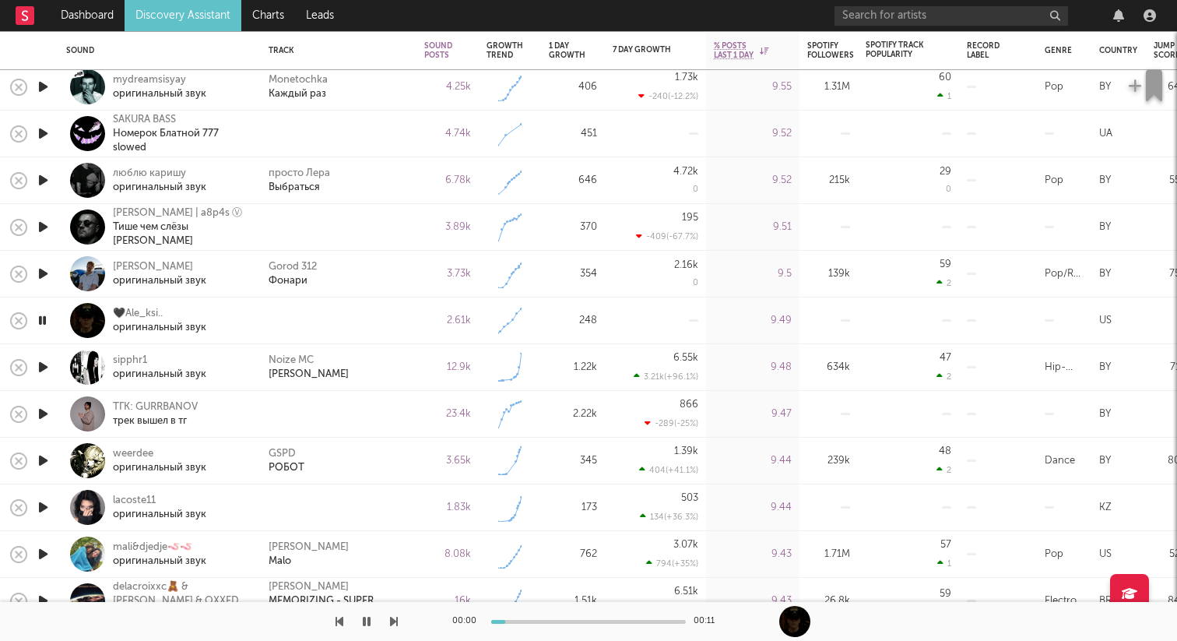
click at [43, 412] on icon "button" at bounding box center [43, 413] width 16 height 19
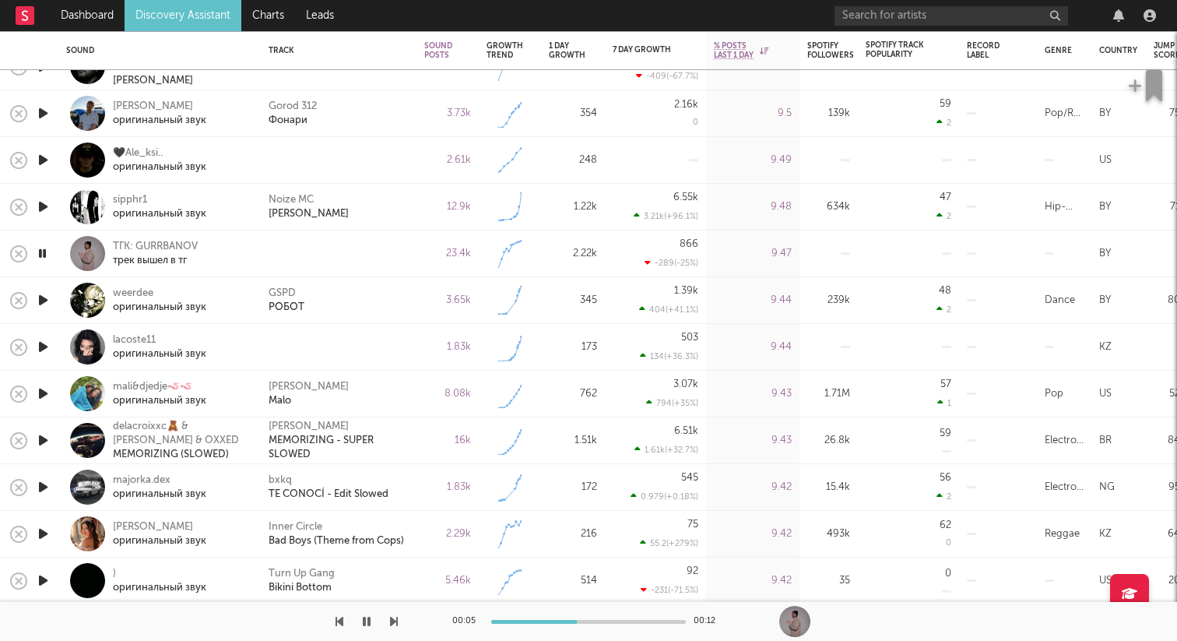
click at [46, 342] on icon "button" at bounding box center [43, 346] width 16 height 19
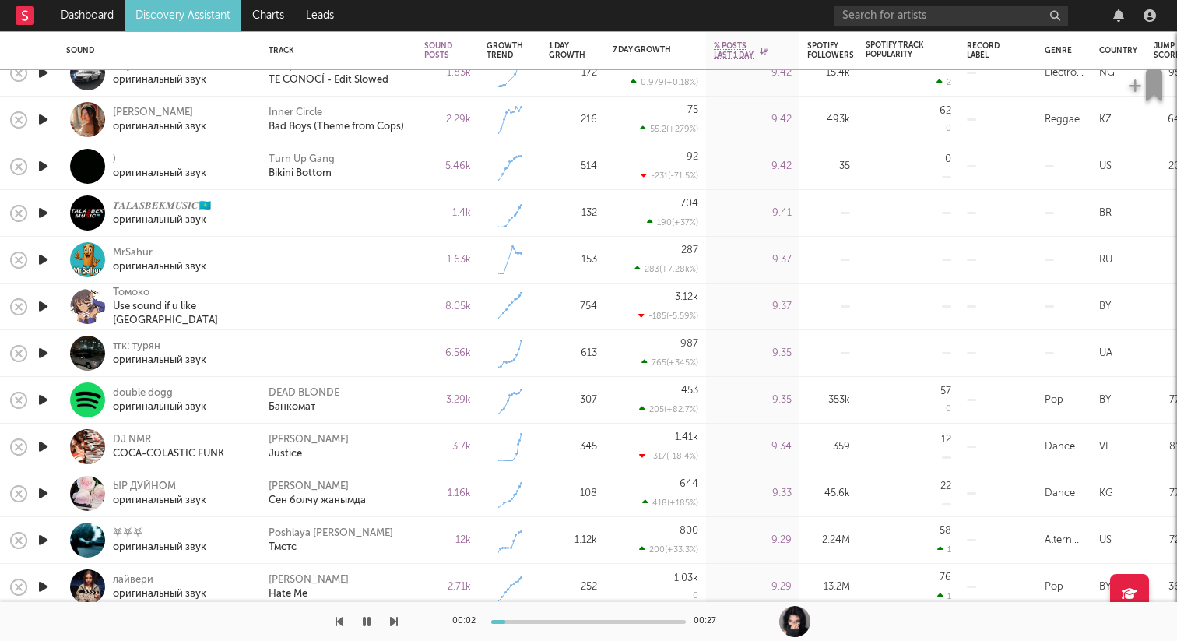
click at [42, 206] on icon "button" at bounding box center [43, 212] width 16 height 19
click at [43, 305] on icon "button" at bounding box center [43, 306] width 16 height 19
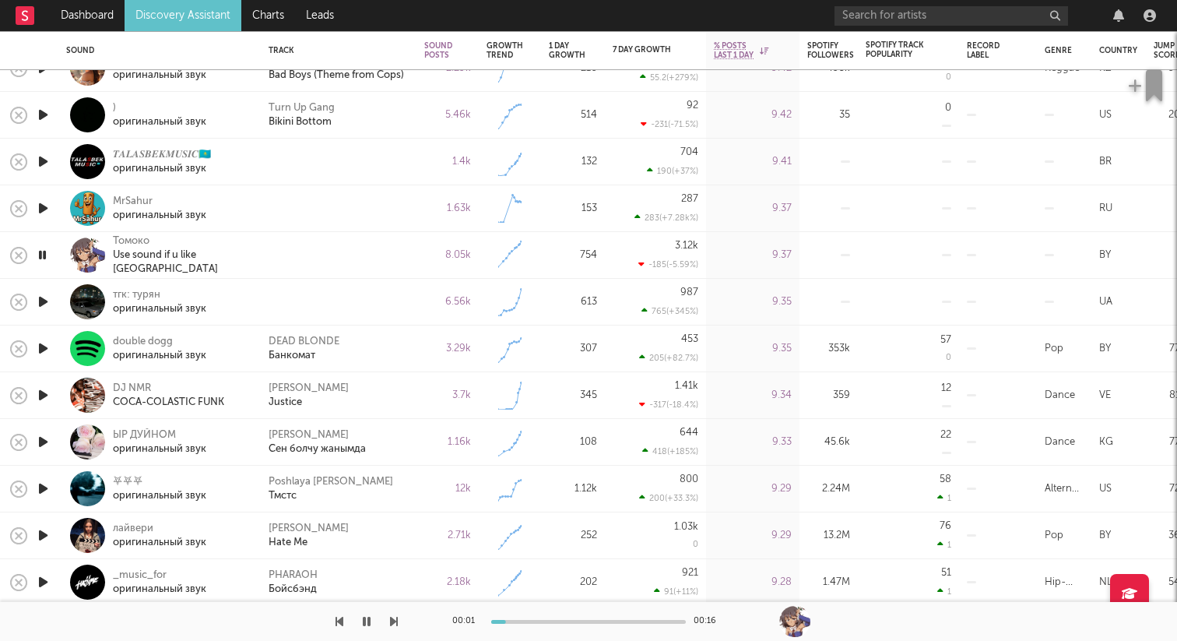
click at [42, 304] on icon "button" at bounding box center [43, 301] width 16 height 19
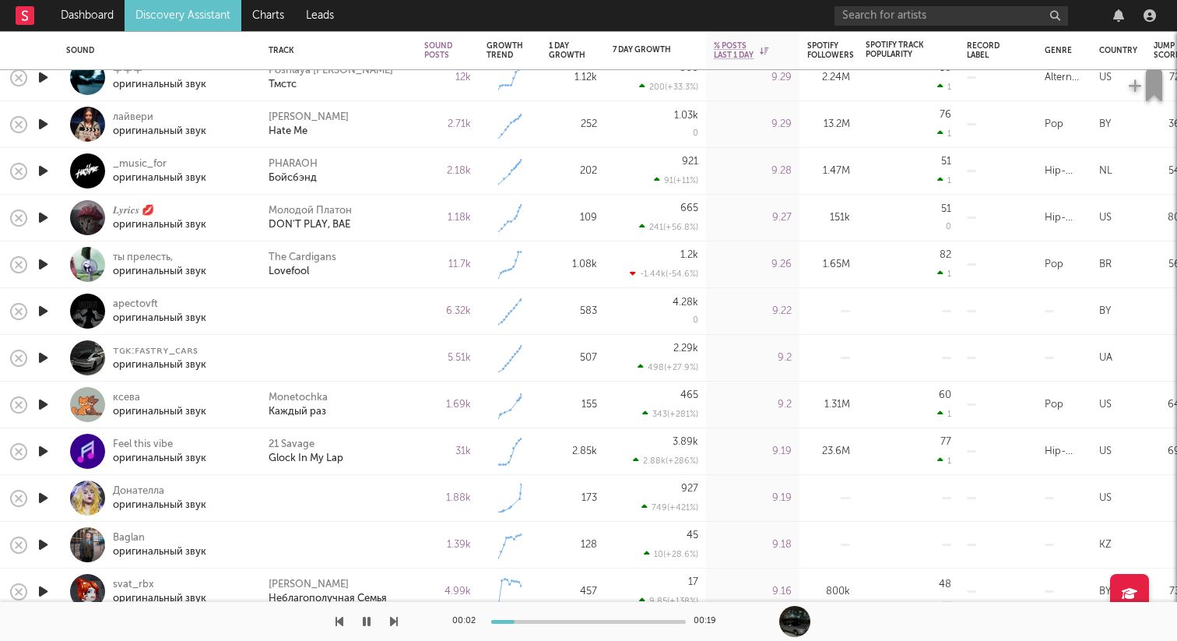
click at [47, 311] on icon "button" at bounding box center [43, 310] width 16 height 19
click at [43, 355] on icon "button" at bounding box center [43, 357] width 16 height 19
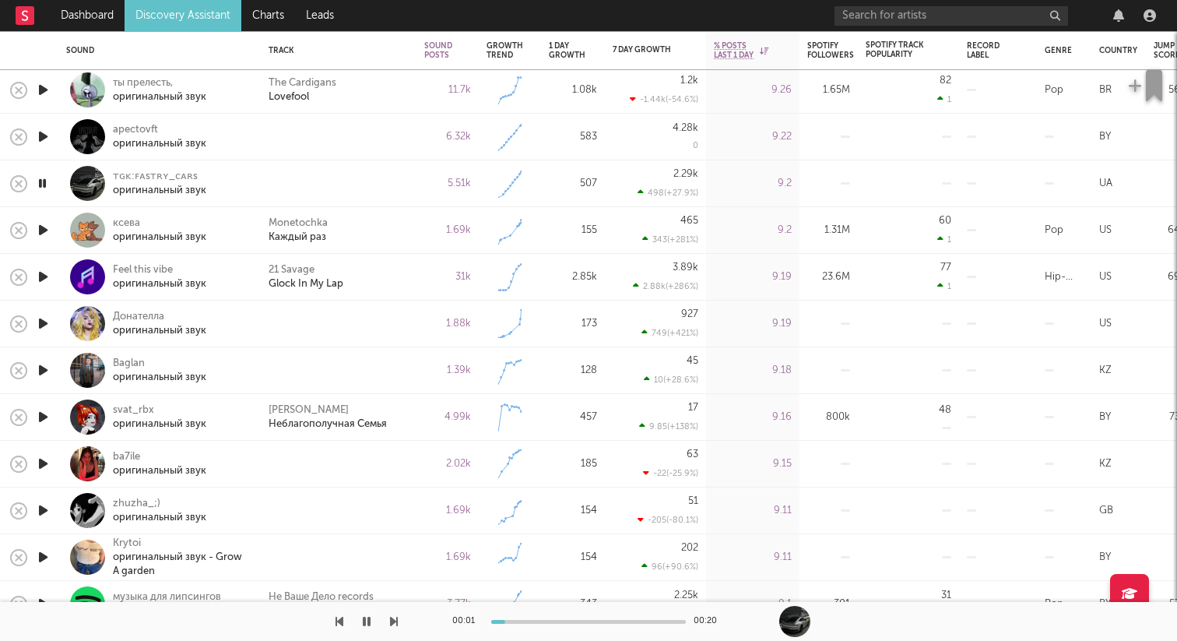
click at [42, 320] on icon "button" at bounding box center [43, 323] width 16 height 19
click at [47, 180] on icon "button" at bounding box center [43, 183] width 16 height 19
click at [40, 370] on icon "button" at bounding box center [43, 369] width 16 height 19
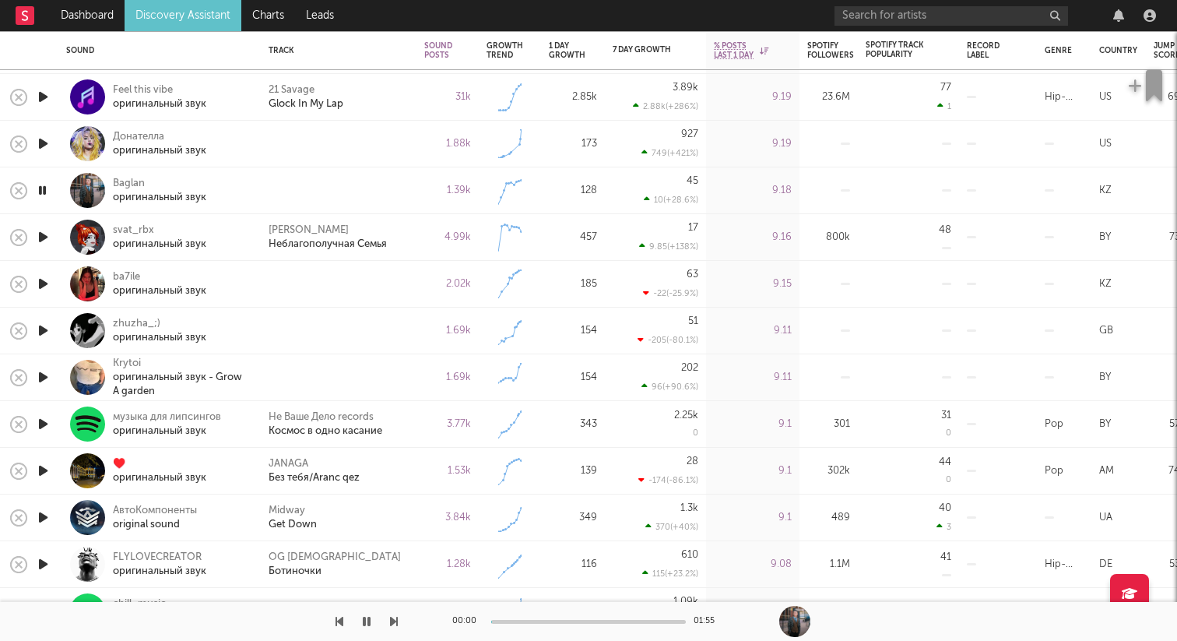
click at [42, 284] on icon "button" at bounding box center [43, 283] width 16 height 19
click at [45, 328] on icon "button" at bounding box center [43, 330] width 16 height 19
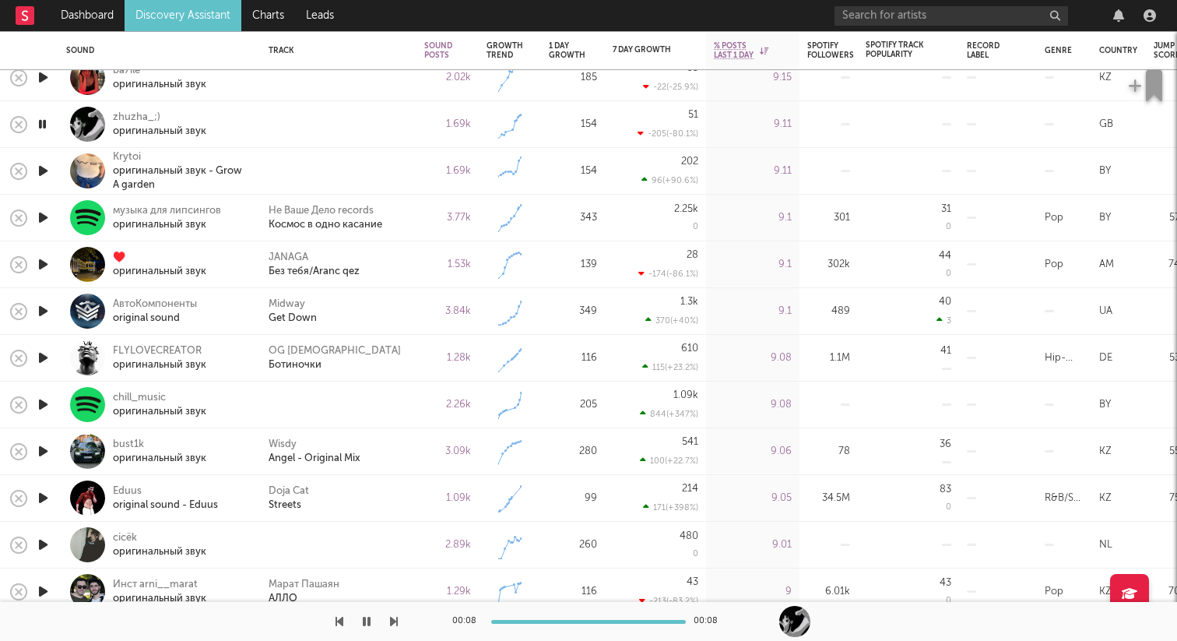
click at [45, 175] on icon "button" at bounding box center [43, 170] width 16 height 19
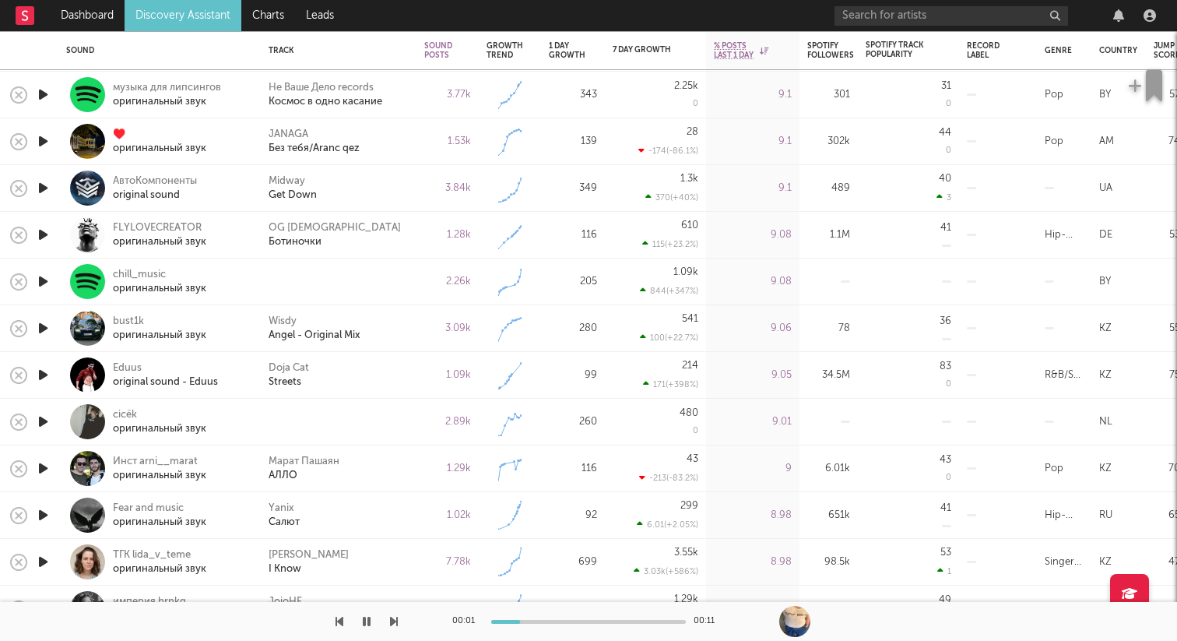
click at [40, 278] on icon "button" at bounding box center [43, 281] width 16 height 19
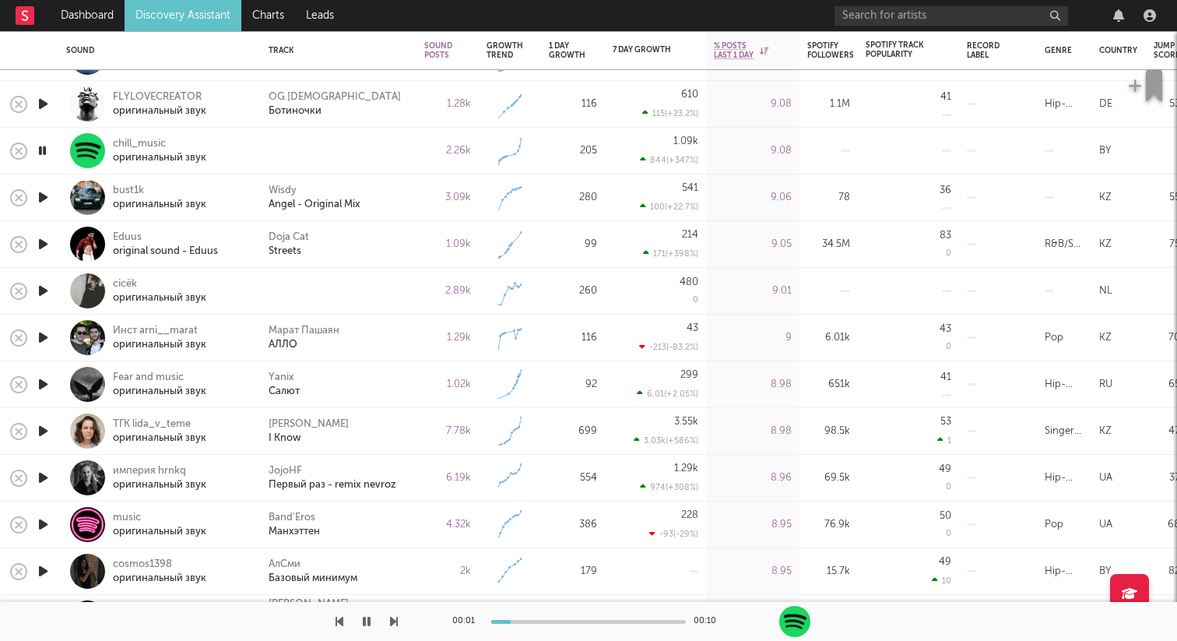
click at [40, 293] on icon "button" at bounding box center [43, 290] width 16 height 19
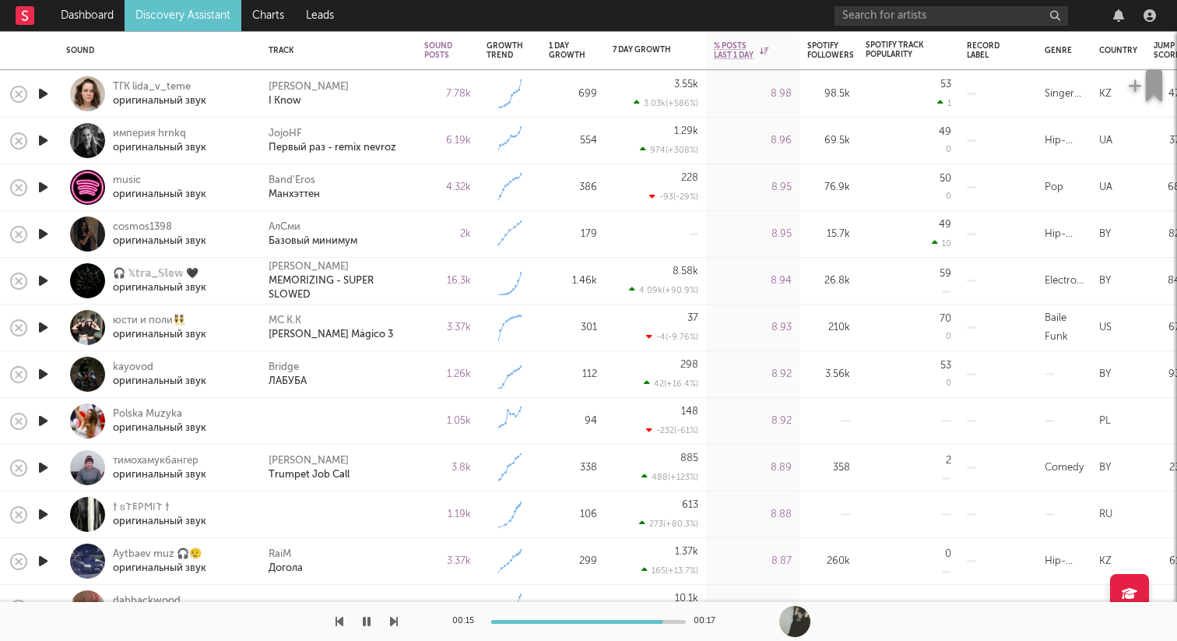
click at [43, 421] on icon "button" at bounding box center [43, 420] width 16 height 19
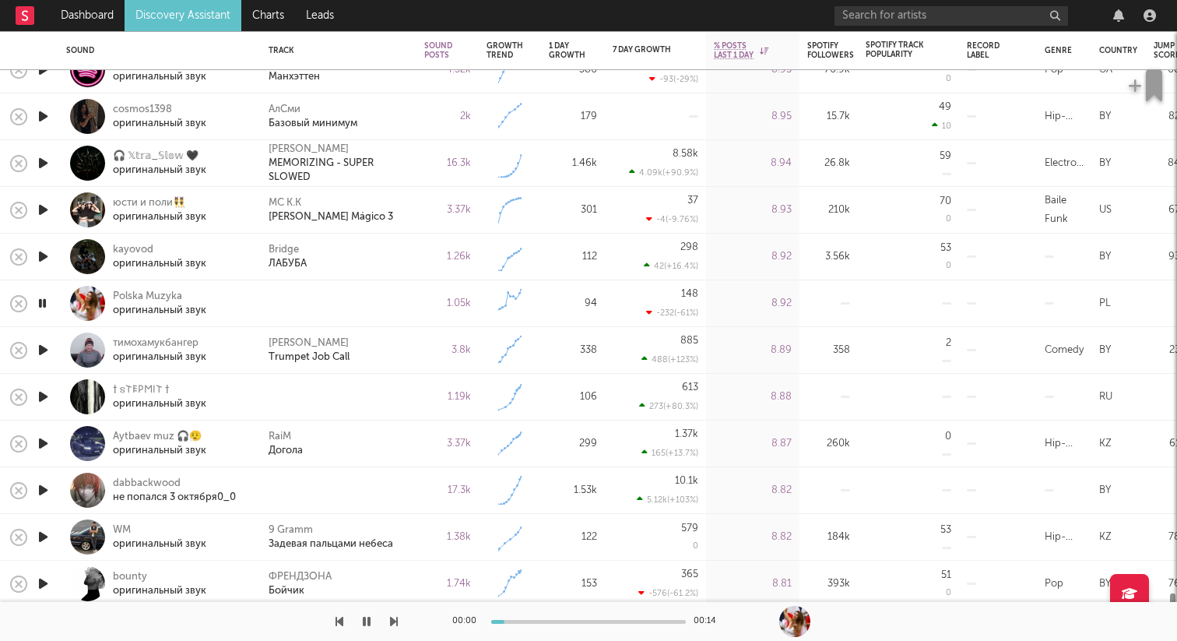
click at [40, 393] on icon "button" at bounding box center [43, 396] width 16 height 19
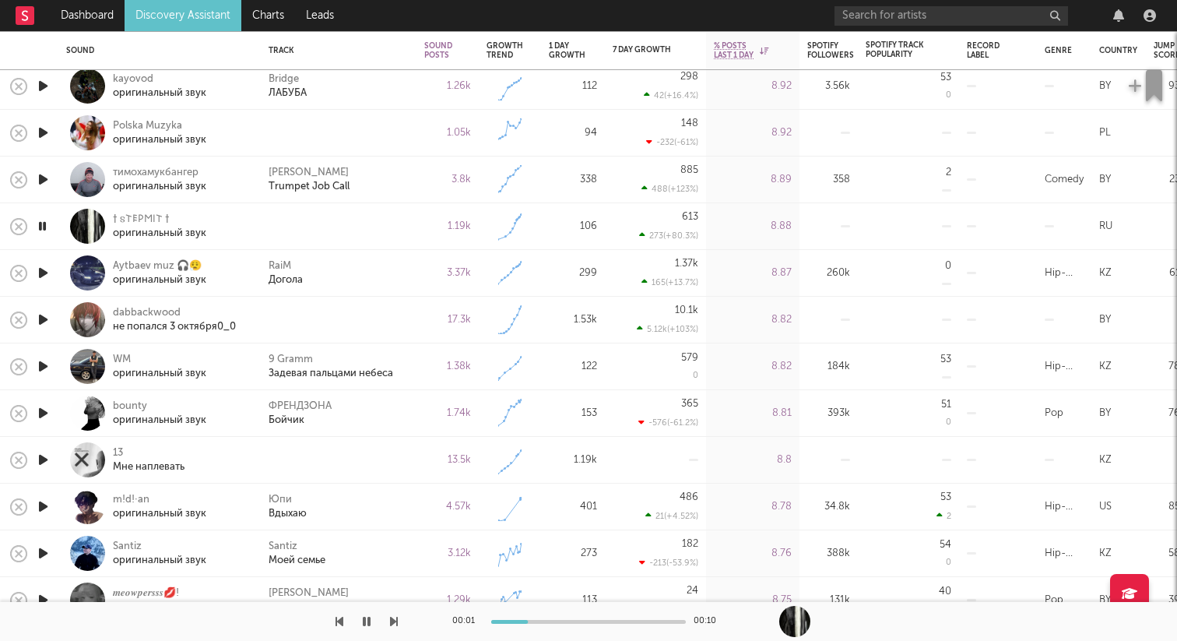
click at [47, 458] on icon "button" at bounding box center [43, 459] width 16 height 19
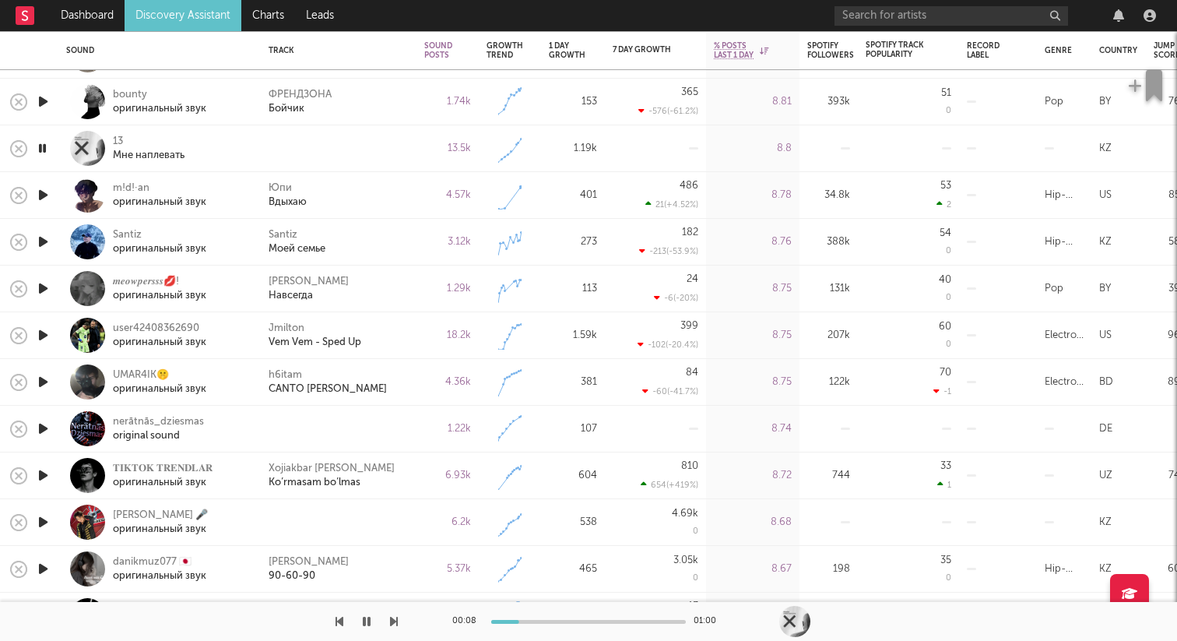
click at [44, 428] on icon "button" at bounding box center [43, 428] width 16 height 19
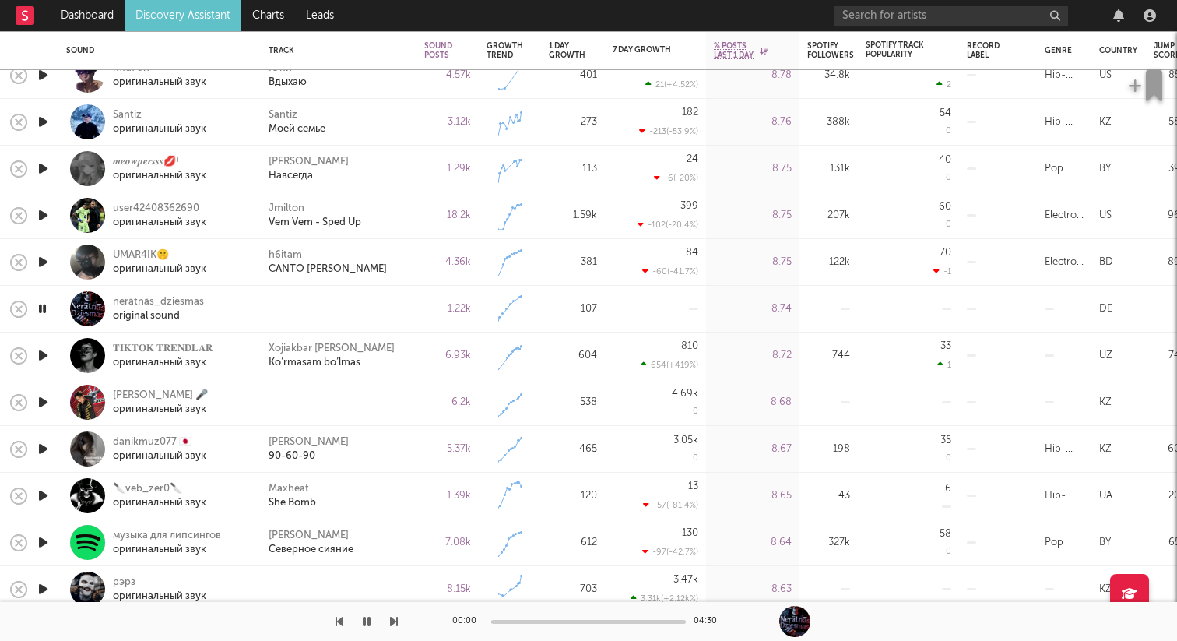
click at [45, 402] on icon "button" at bounding box center [43, 401] width 16 height 19
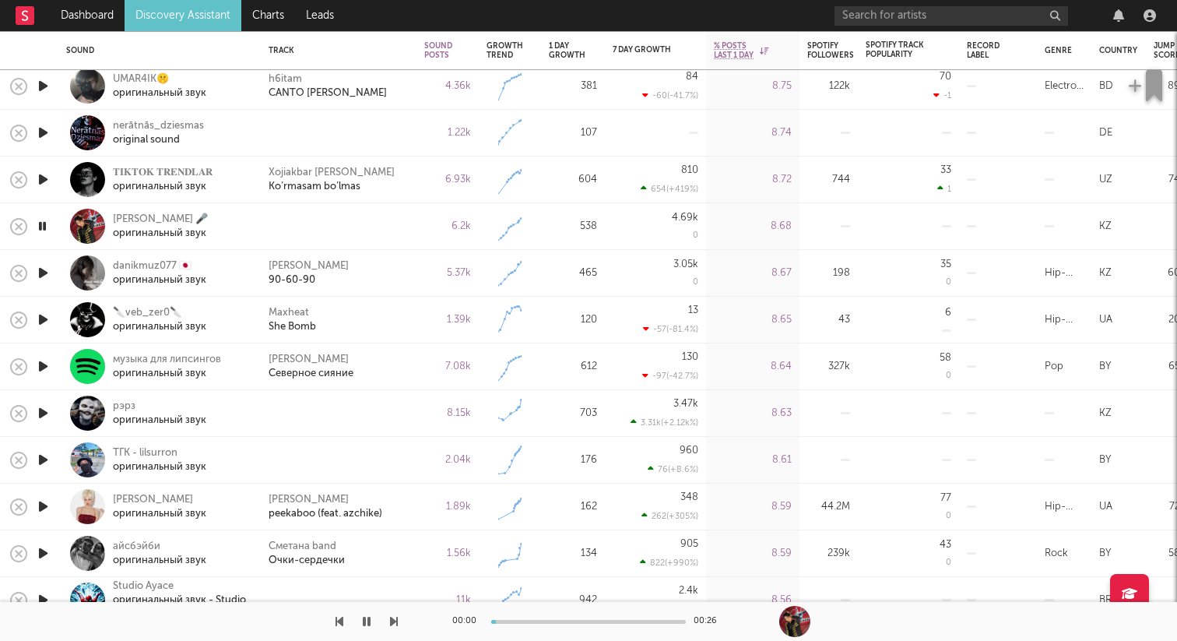
click at [40, 412] on icon "button" at bounding box center [43, 412] width 16 height 19
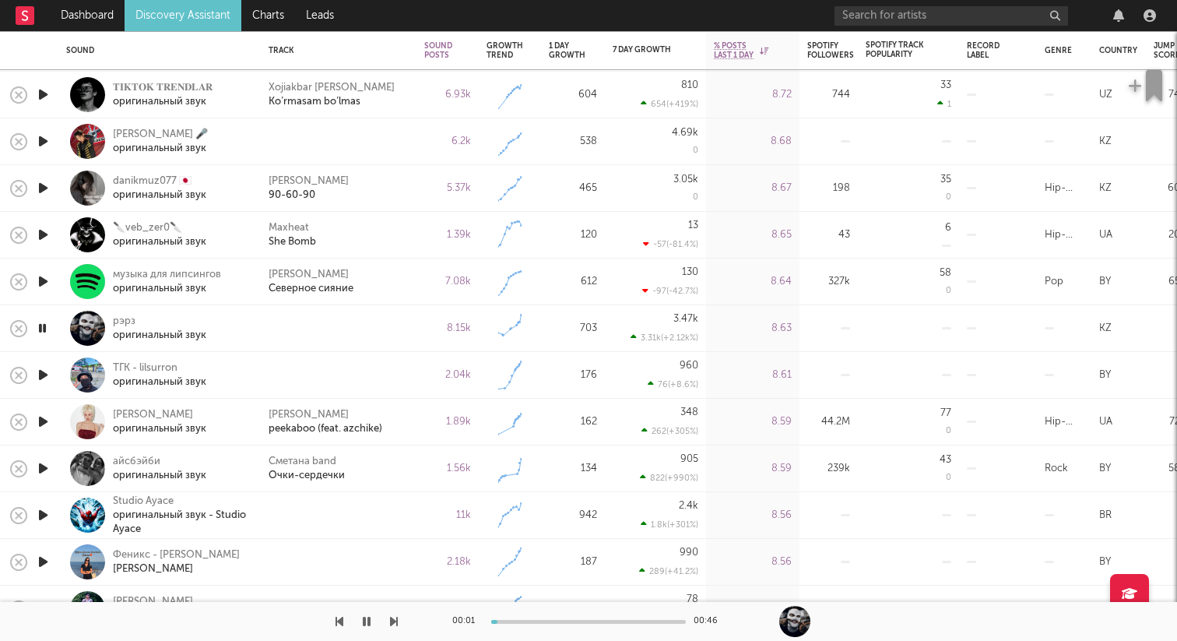
click at [46, 374] on icon "button" at bounding box center [43, 374] width 16 height 19
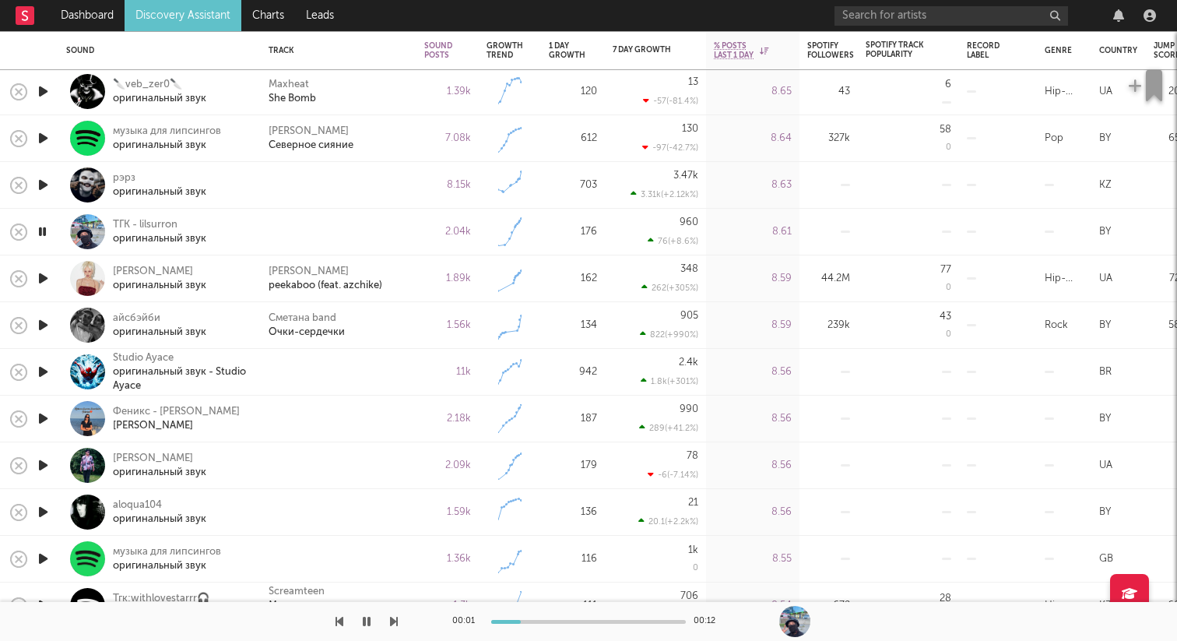
click at [44, 320] on icon "button" at bounding box center [43, 324] width 16 height 19
click at [44, 320] on icon "button" at bounding box center [42, 324] width 15 height 19
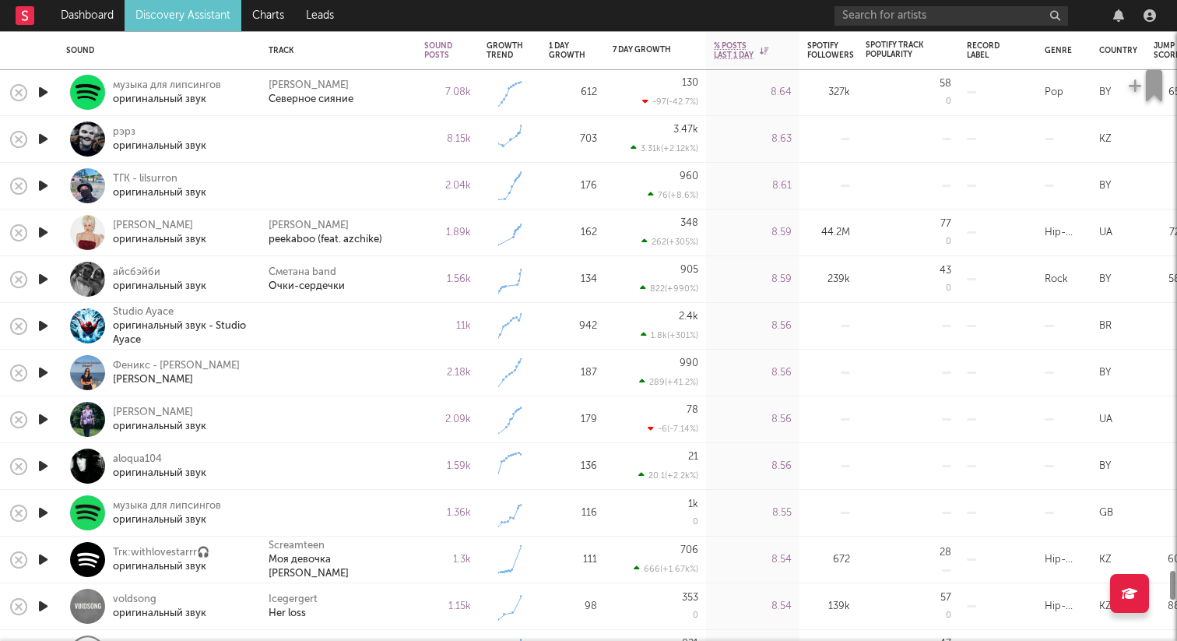
click at [47, 416] on icon "button" at bounding box center [43, 418] width 16 height 19
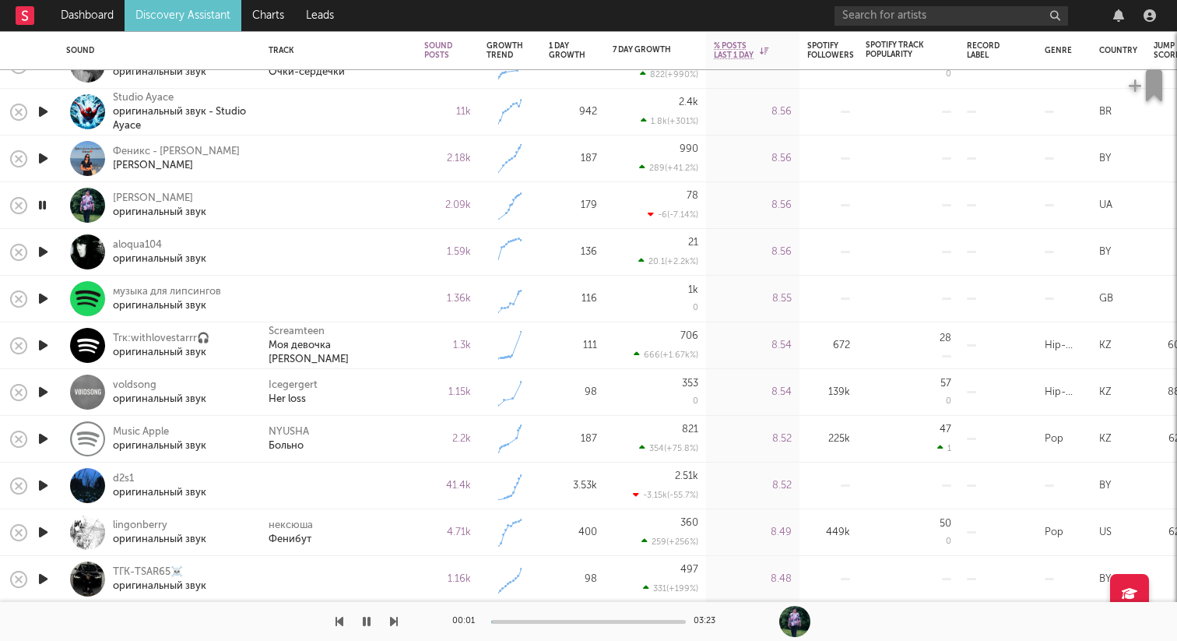
click at [46, 252] on icon "button" at bounding box center [43, 251] width 16 height 19
click at [42, 295] on icon "button" at bounding box center [43, 298] width 16 height 19
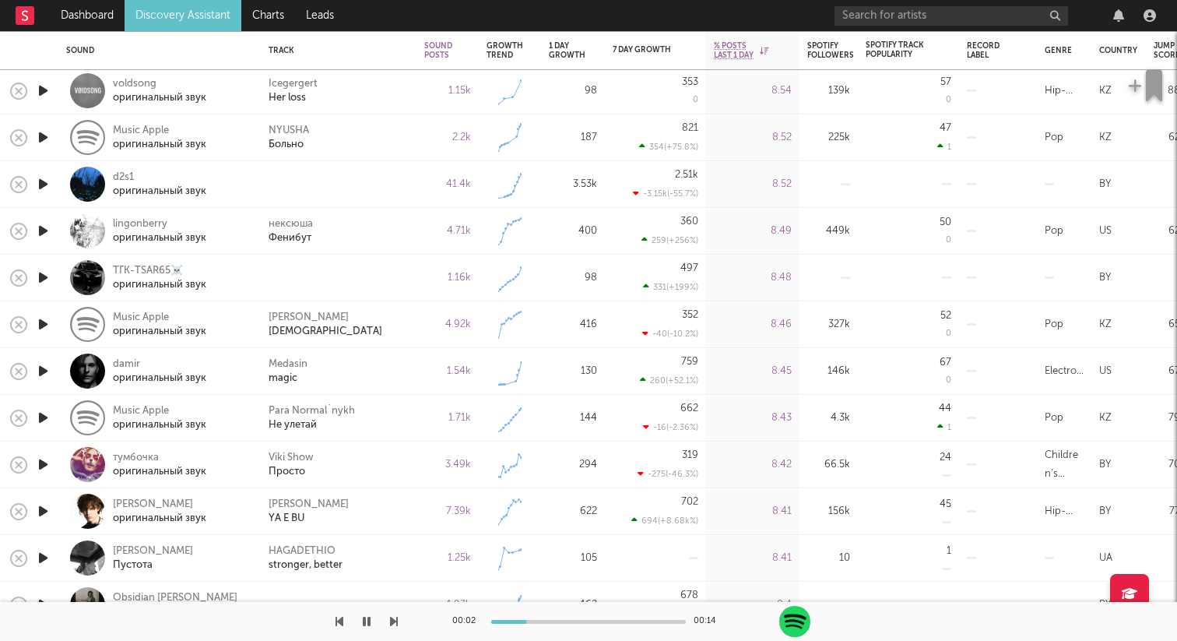
click at [37, 184] on icon "button" at bounding box center [43, 183] width 16 height 19
click at [42, 277] on icon "button" at bounding box center [43, 277] width 16 height 19
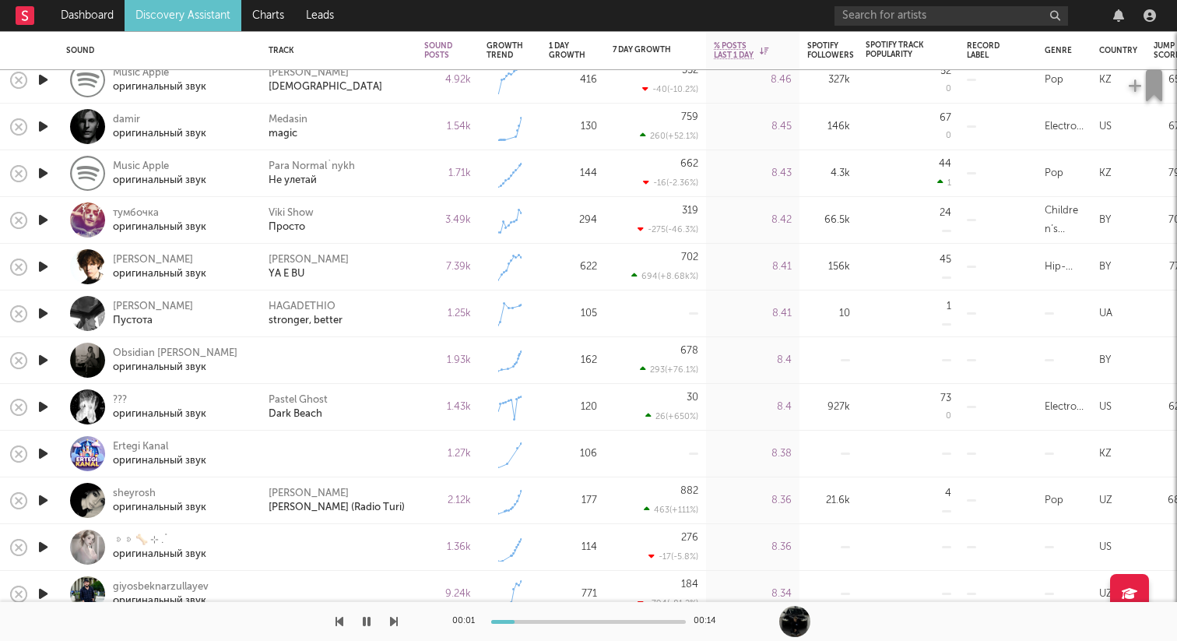
click at [40, 360] on icon "button" at bounding box center [43, 359] width 16 height 19
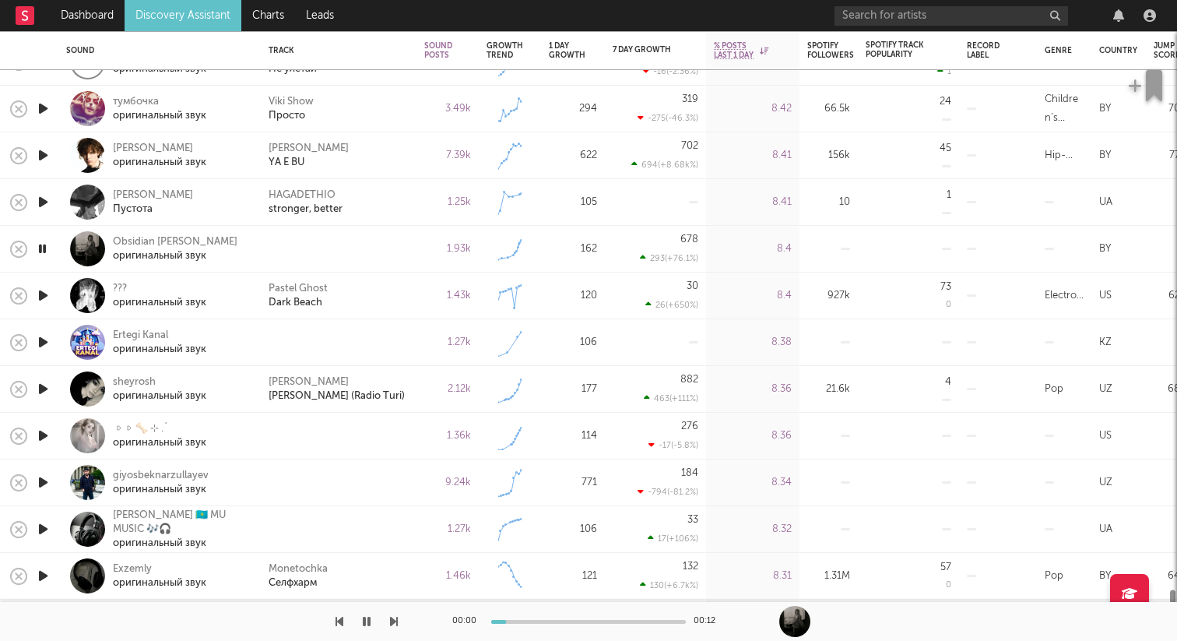
click at [43, 345] on icon "button" at bounding box center [43, 341] width 16 height 19
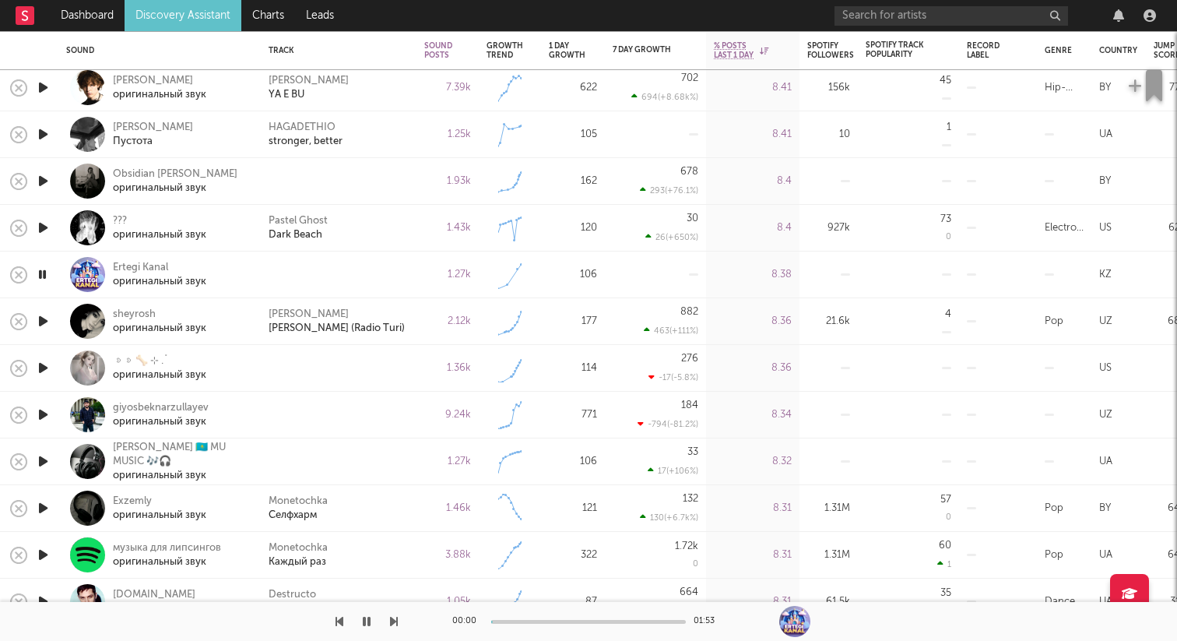
click at [44, 367] on icon "button" at bounding box center [43, 367] width 16 height 19
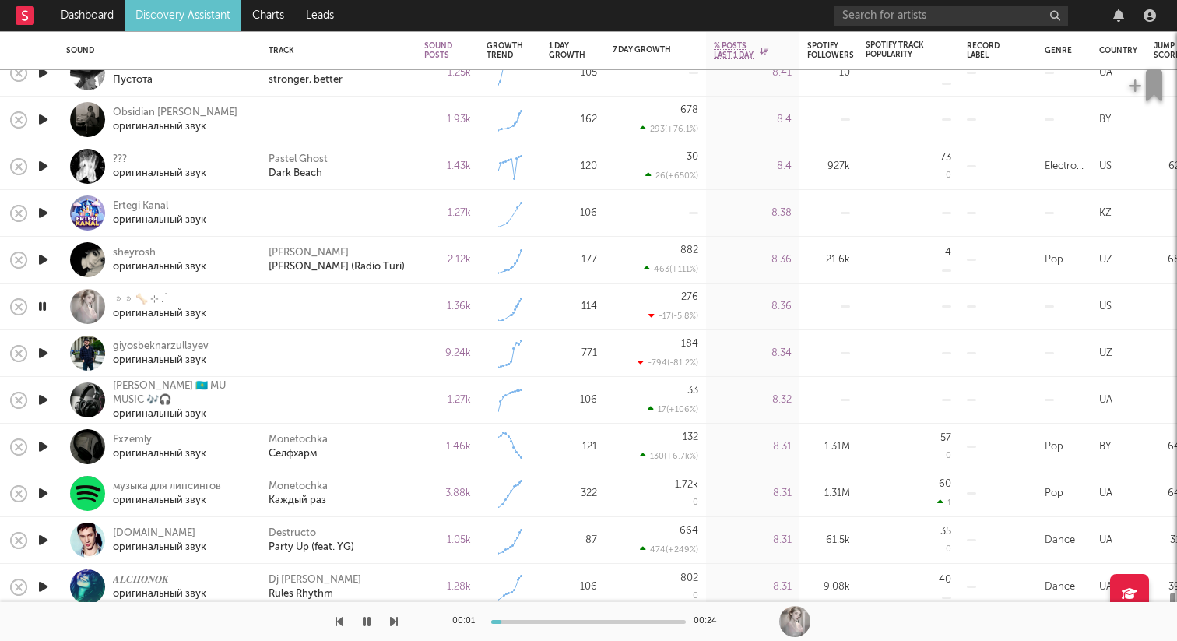
click at [44, 349] on icon "button" at bounding box center [43, 352] width 16 height 19
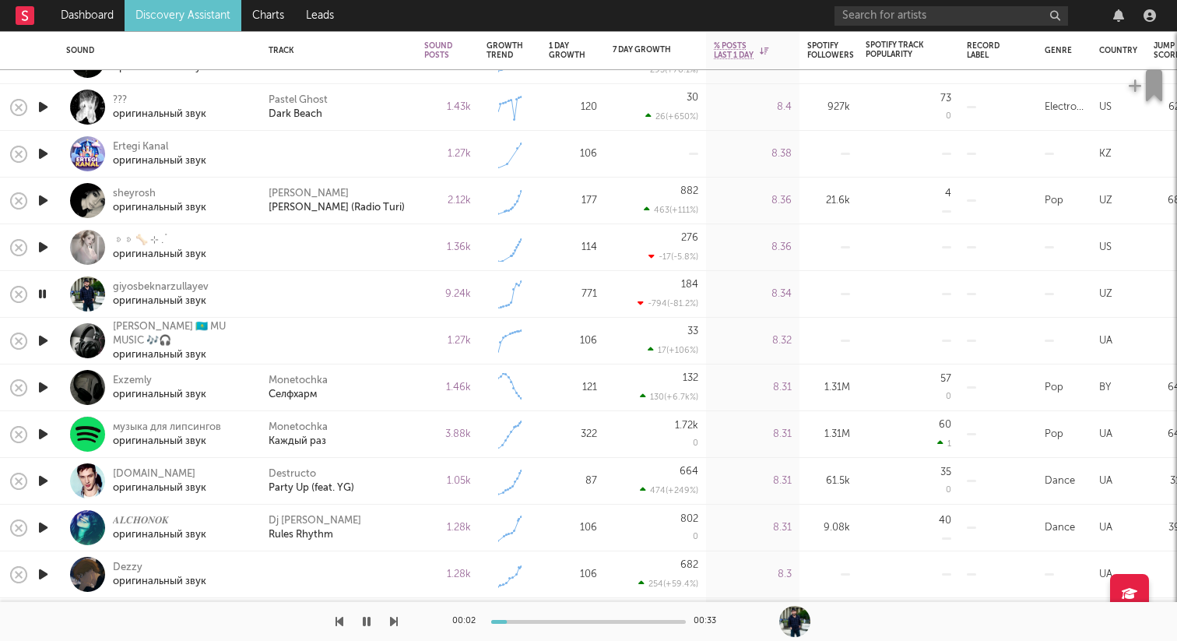
click at [44, 341] on icon "button" at bounding box center [43, 340] width 16 height 19
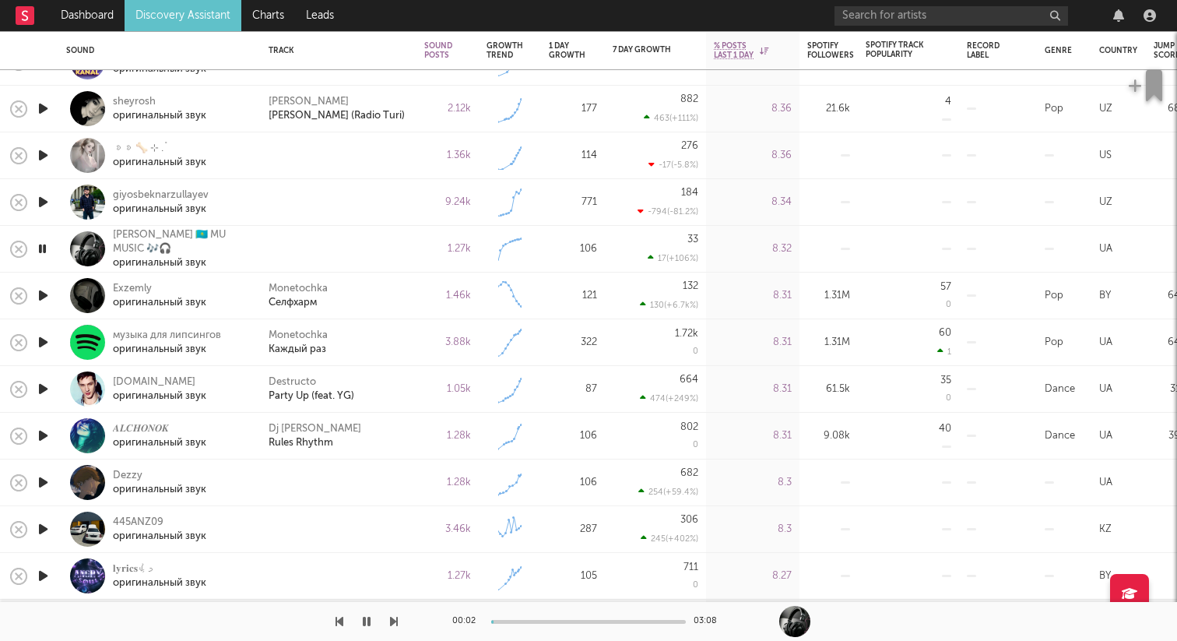
click at [46, 483] on icon "button" at bounding box center [43, 481] width 16 height 19
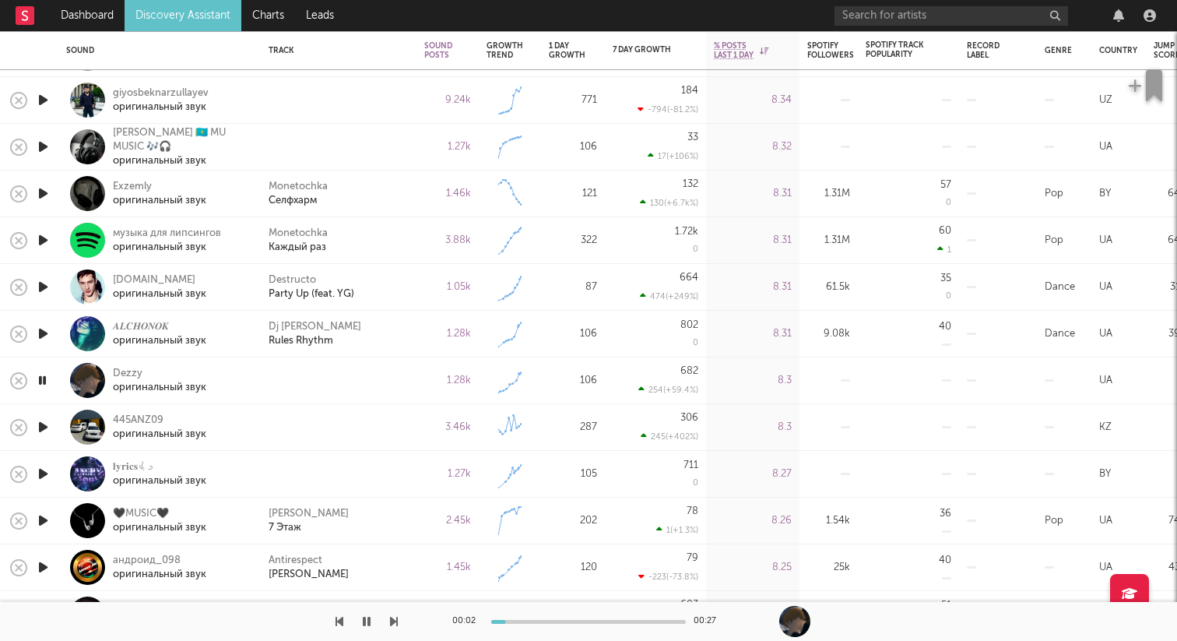
click at [50, 424] on icon "button" at bounding box center [43, 426] width 16 height 19
click at [37, 381] on icon "button" at bounding box center [43, 379] width 16 height 19
click at [46, 426] on icon "button" at bounding box center [43, 426] width 16 height 19
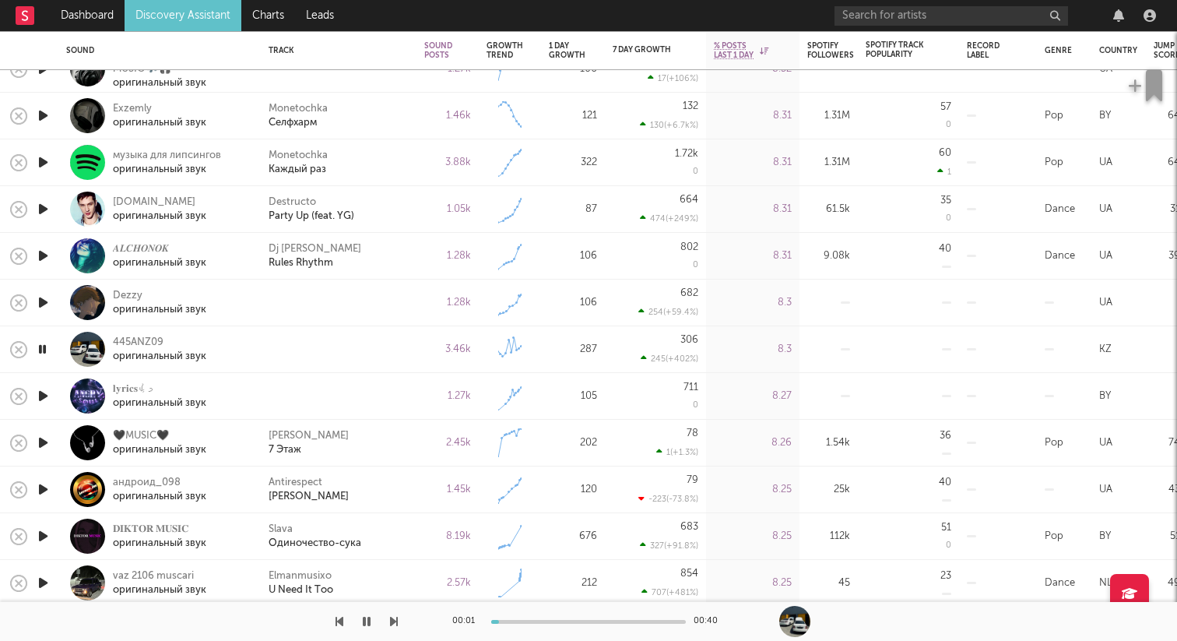
click at [46, 345] on icon "button" at bounding box center [42, 348] width 15 height 19
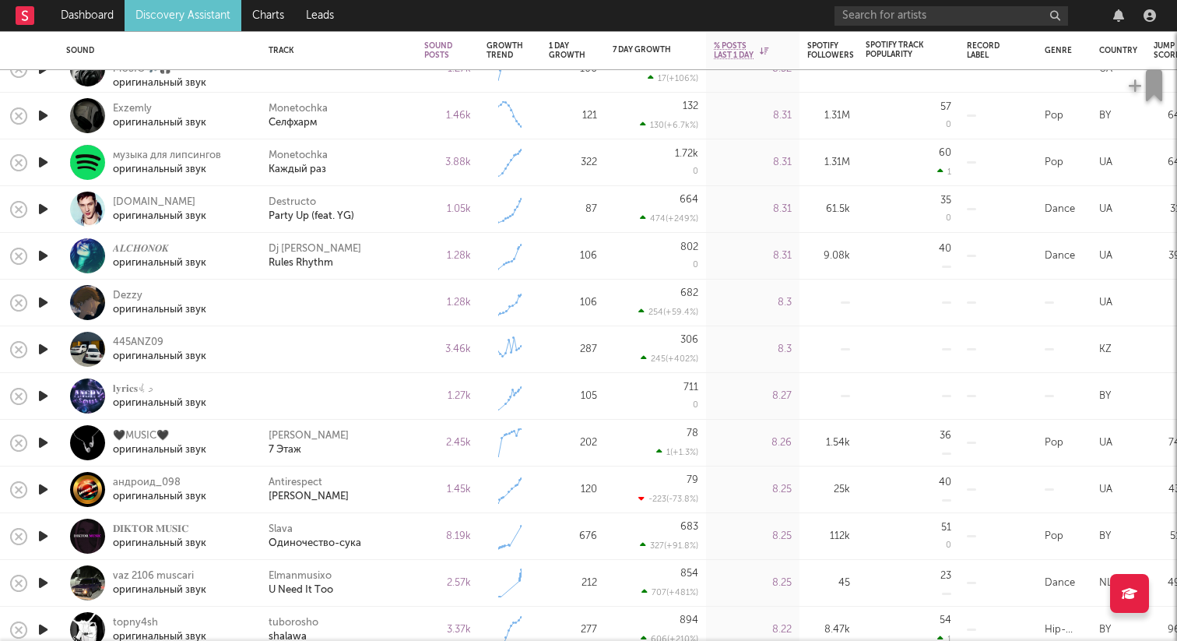
click at [44, 301] on icon "button" at bounding box center [43, 302] width 16 height 19
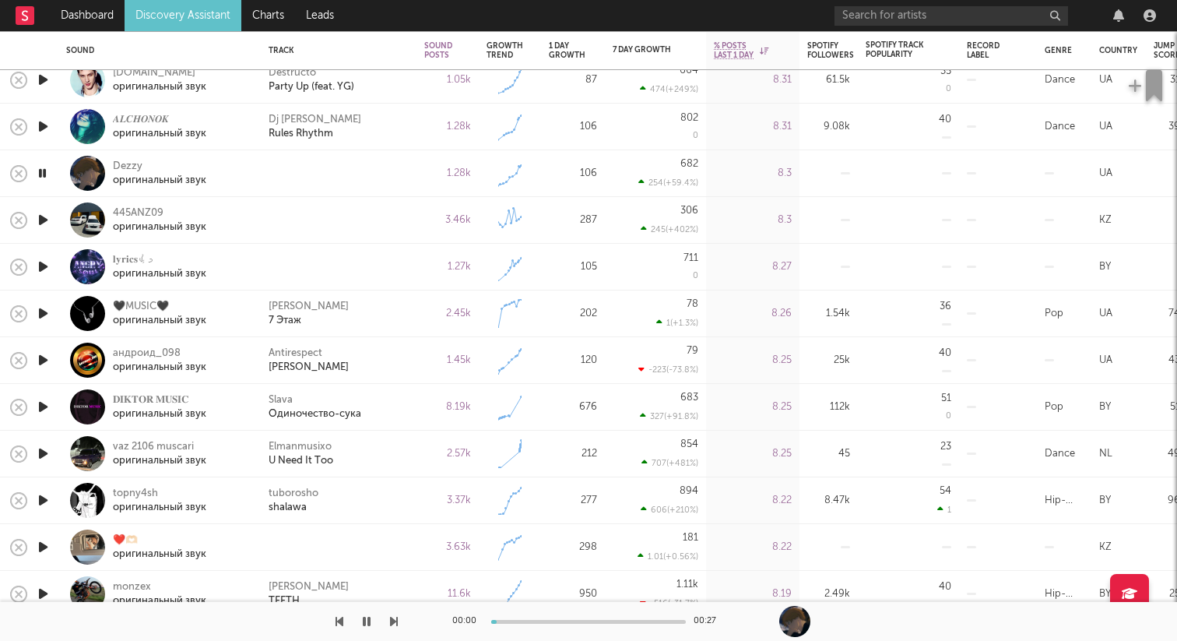
click at [47, 219] on icon "button" at bounding box center [43, 219] width 16 height 19
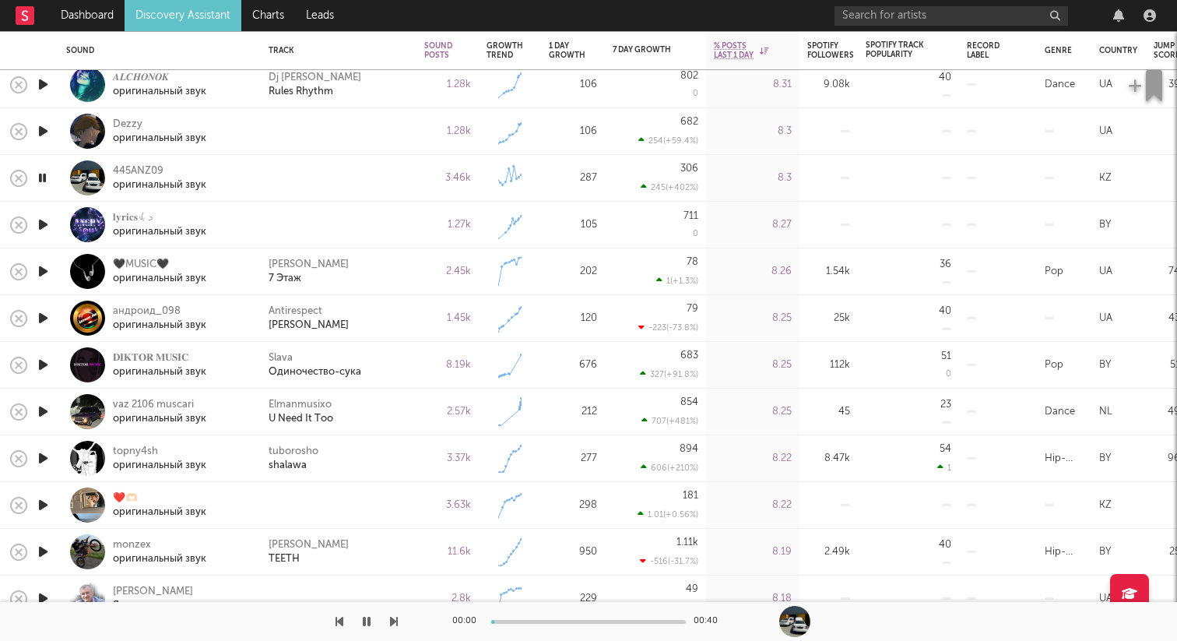
click at [45, 217] on icon "button" at bounding box center [43, 224] width 16 height 19
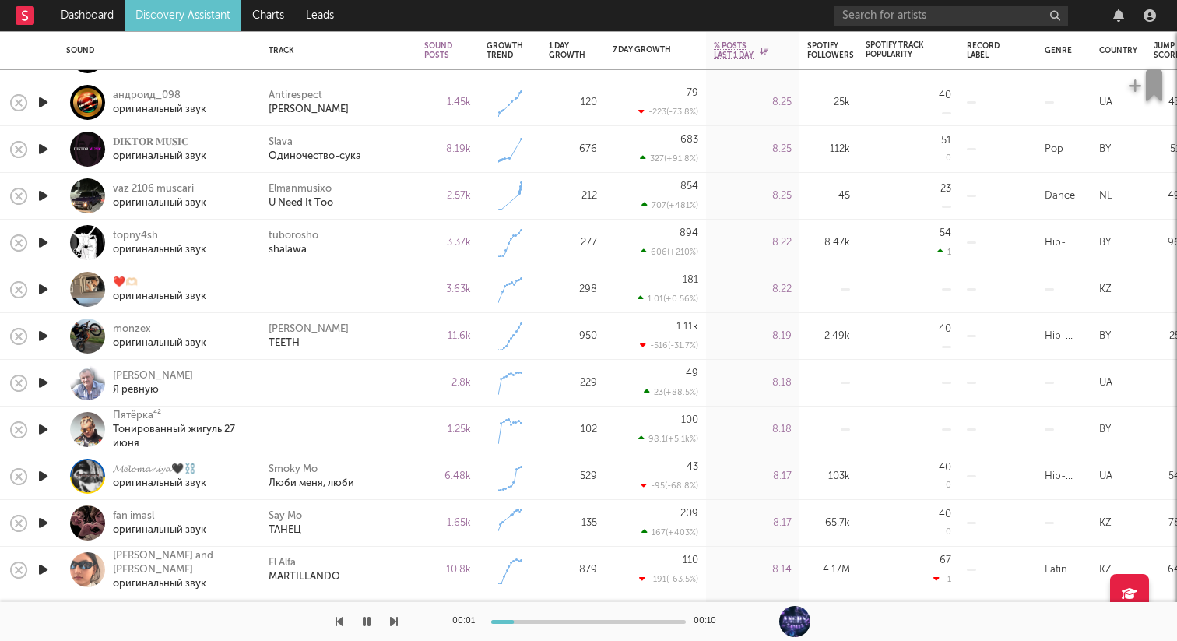
click at [45, 289] on icon "button" at bounding box center [43, 288] width 16 height 19
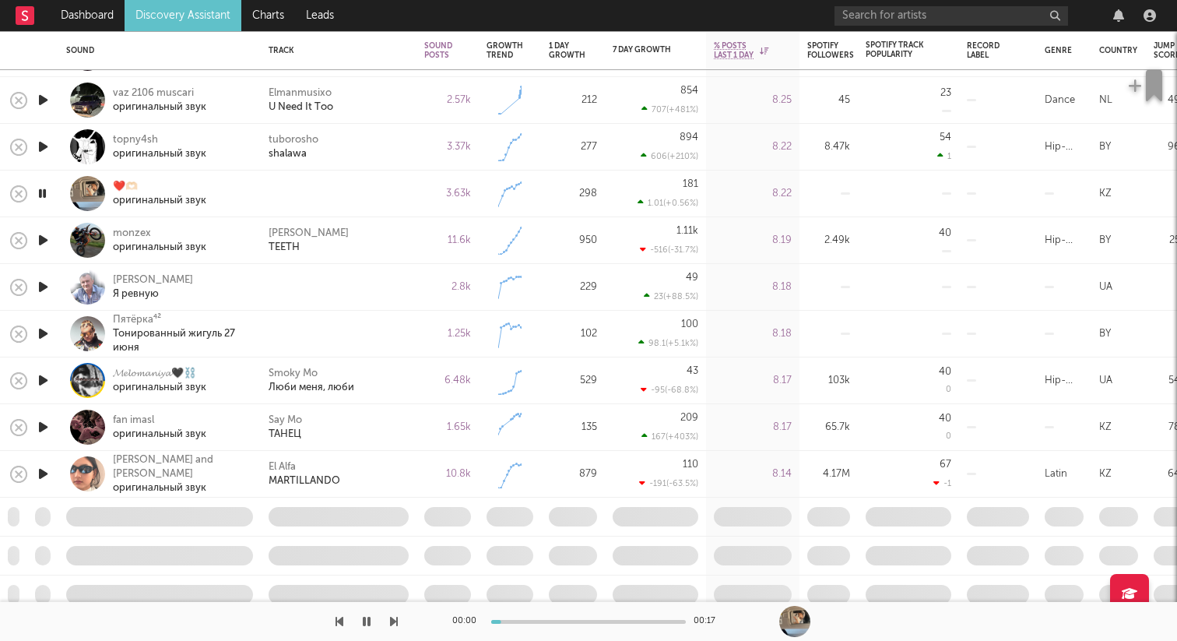
click at [44, 286] on icon "button" at bounding box center [43, 286] width 16 height 19
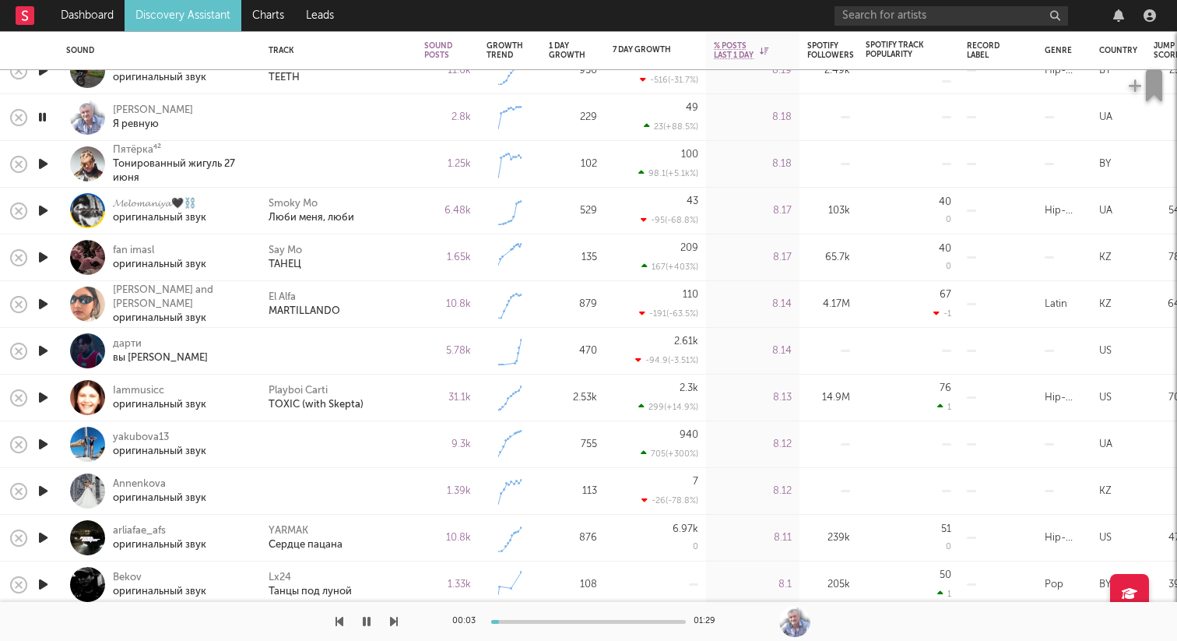
click at [47, 348] on icon "button" at bounding box center [43, 350] width 16 height 19
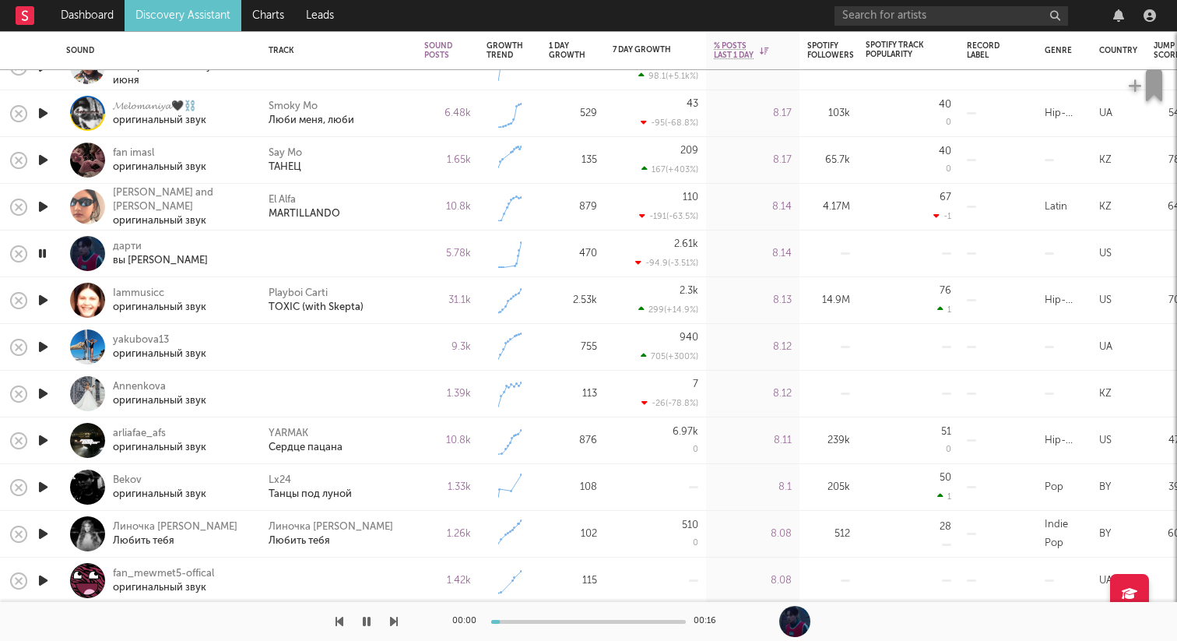
click at [43, 342] on icon "button" at bounding box center [43, 346] width 16 height 19
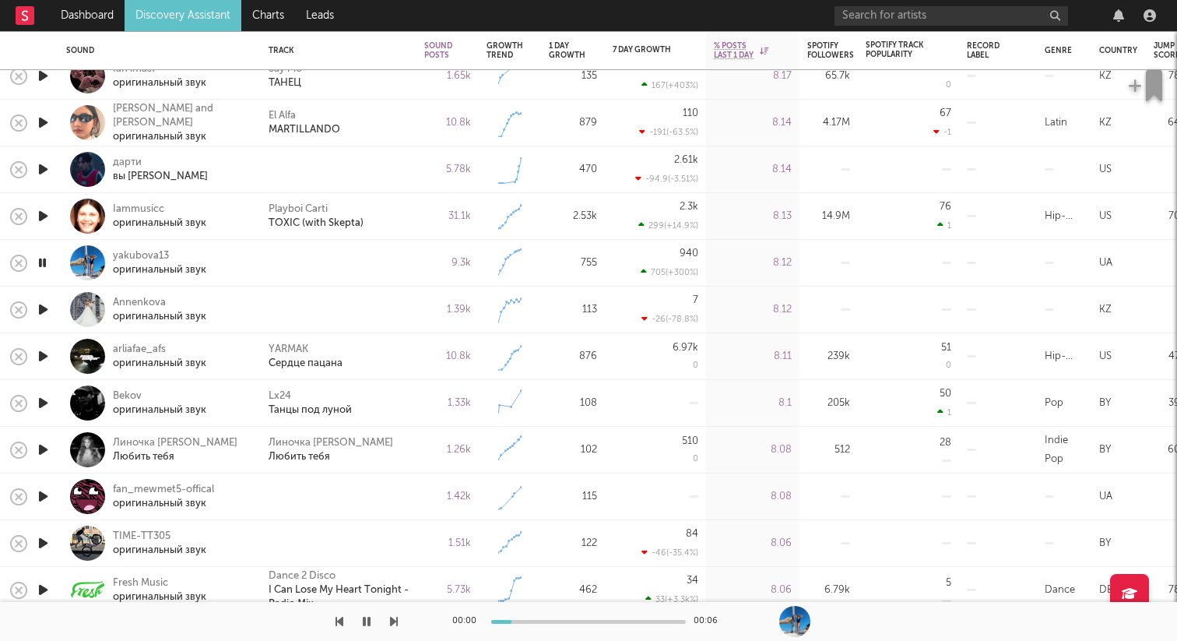
click at [44, 317] on icon "button" at bounding box center [43, 309] width 16 height 19
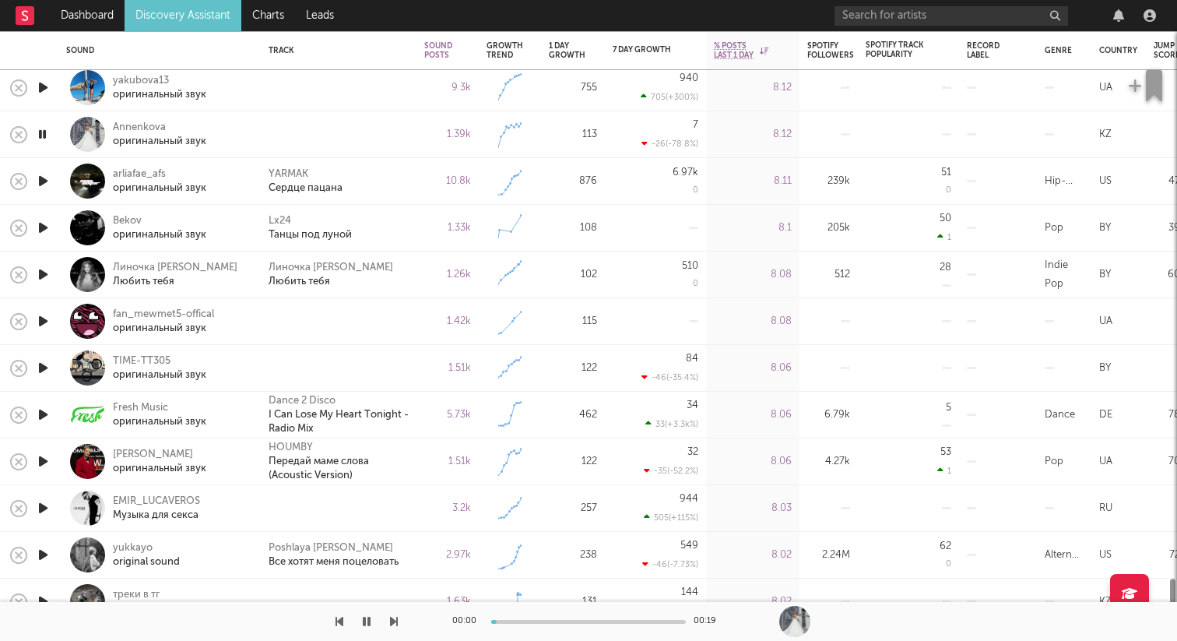
click at [42, 321] on icon "button" at bounding box center [43, 320] width 16 height 19
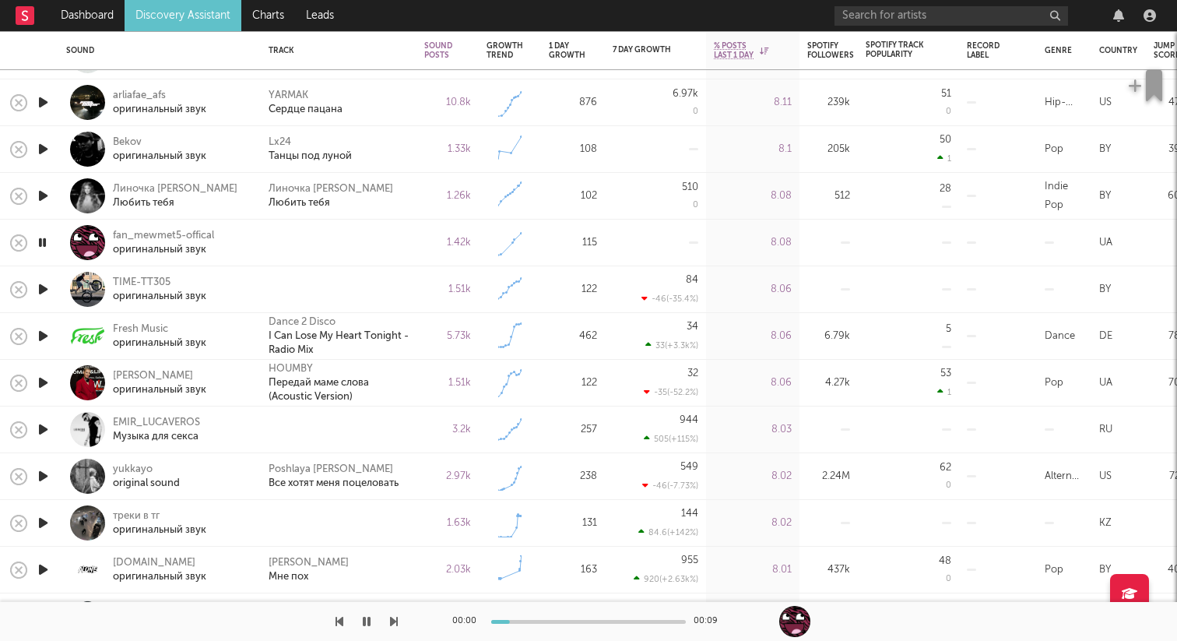
click at [44, 249] on icon "button" at bounding box center [42, 242] width 15 height 19
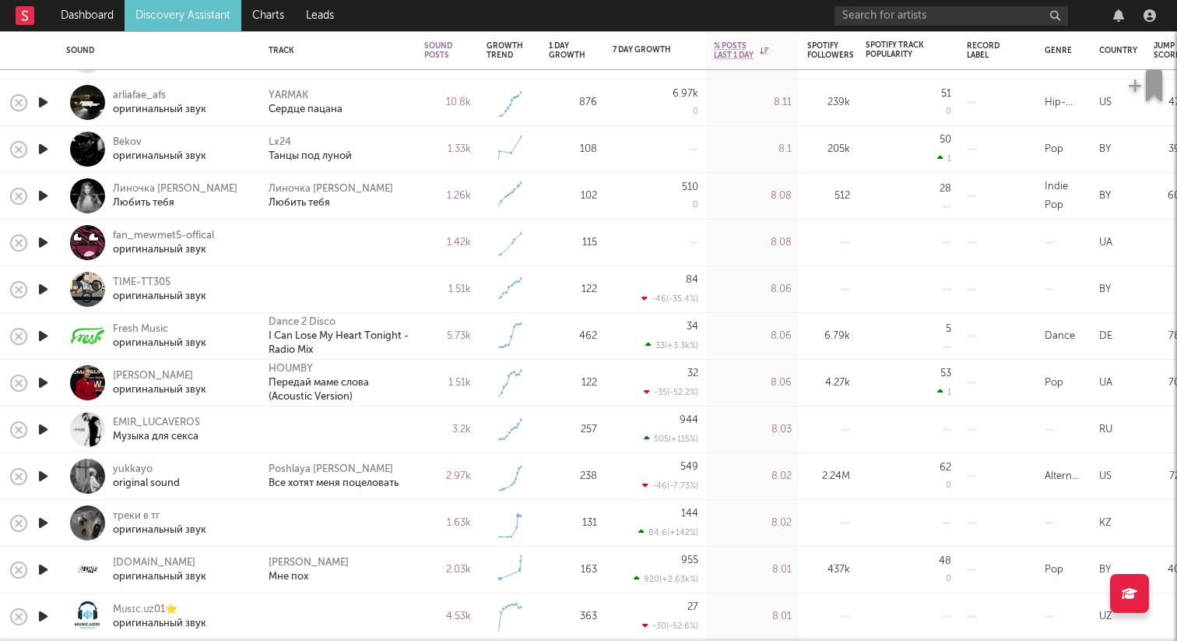
click at [47, 289] on icon "button" at bounding box center [43, 288] width 16 height 19
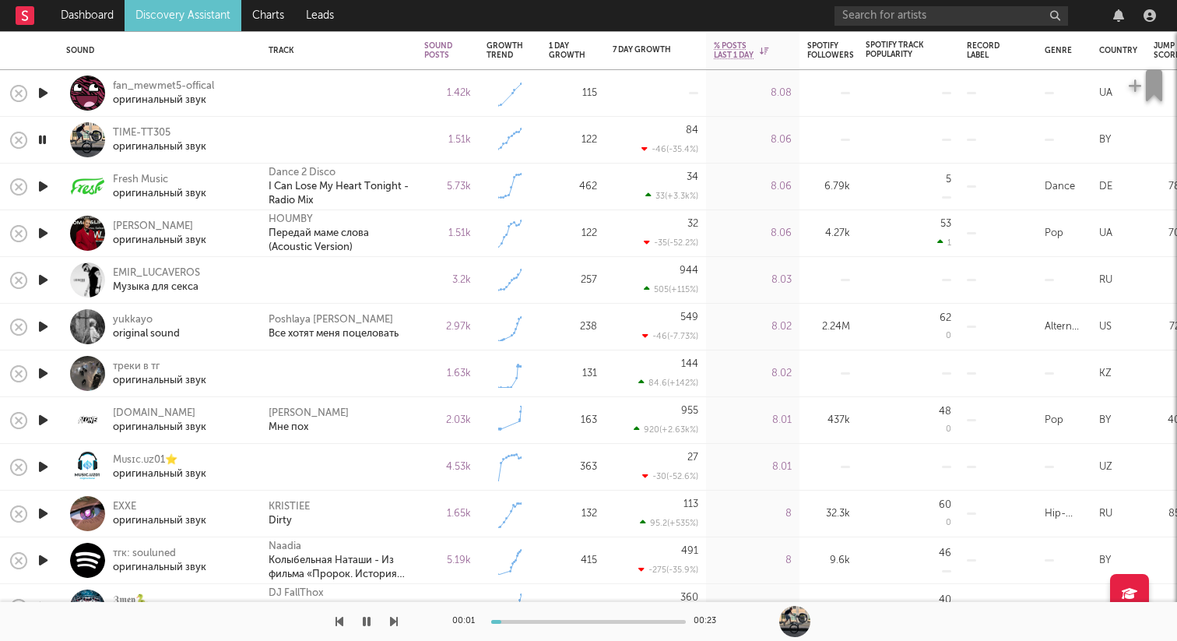
click at [44, 278] on icon "button" at bounding box center [43, 279] width 16 height 19
click at [44, 278] on icon "button" at bounding box center [42, 279] width 15 height 19
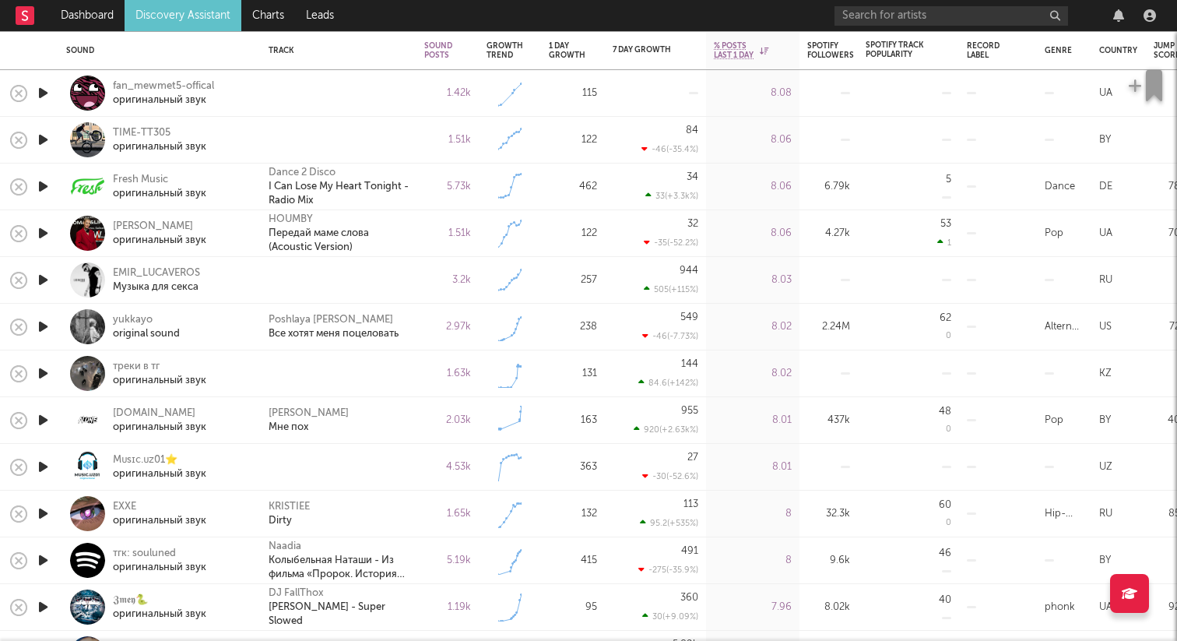
click at [46, 375] on icon "button" at bounding box center [43, 372] width 16 height 19
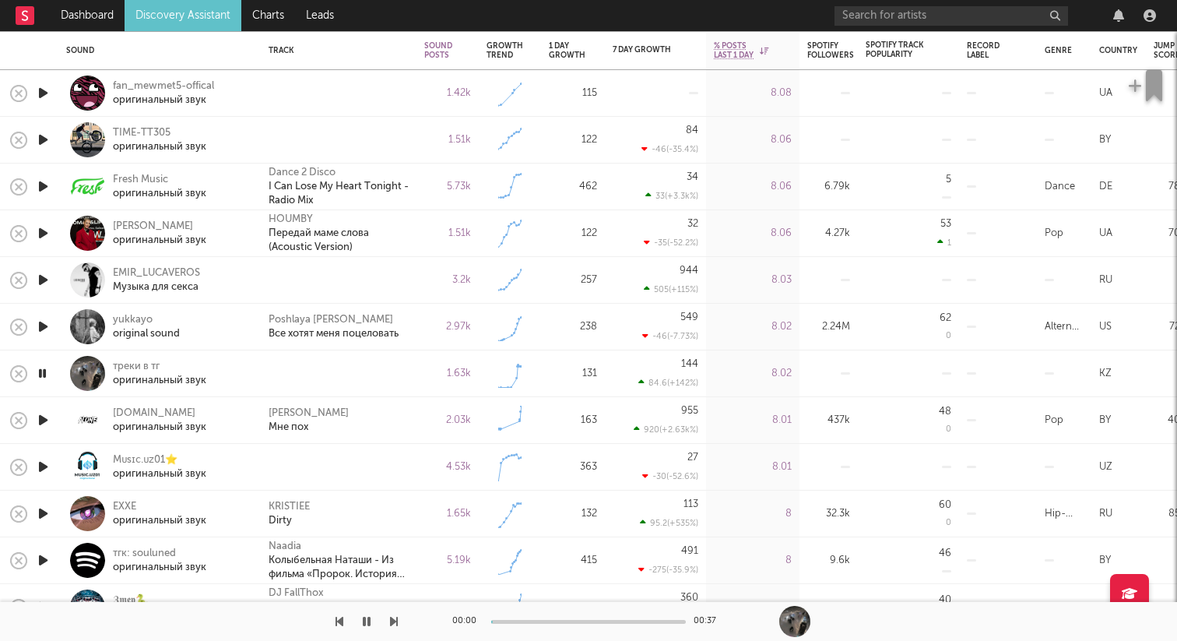
click at [46, 375] on icon "button" at bounding box center [42, 372] width 15 height 19
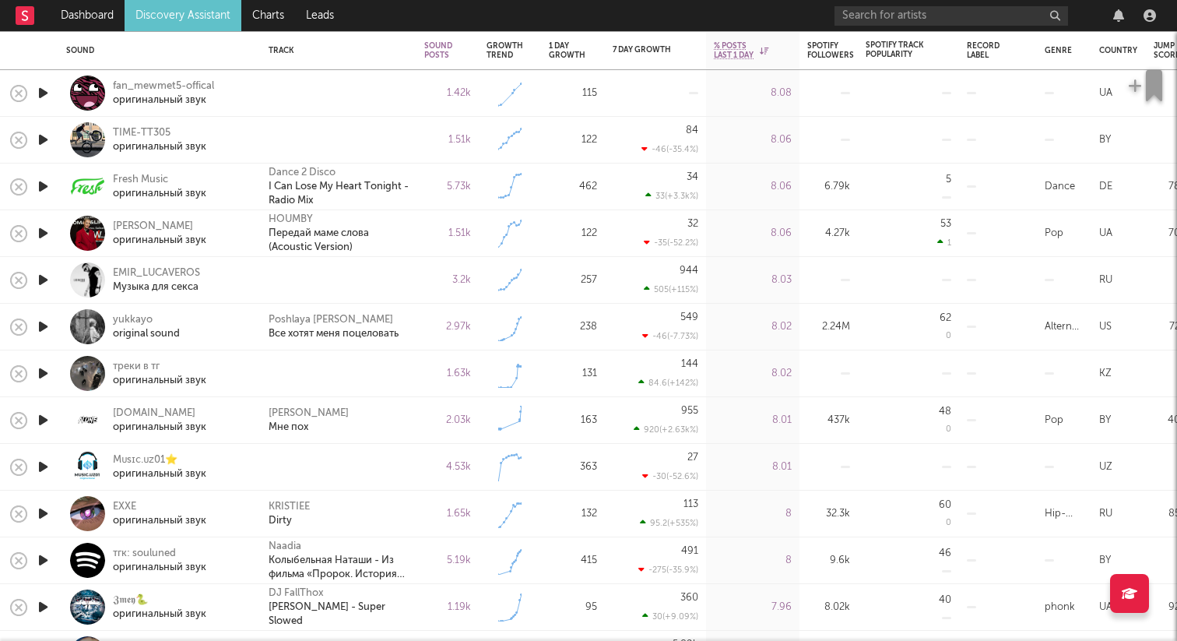
click at [46, 375] on icon "button" at bounding box center [43, 372] width 16 height 19
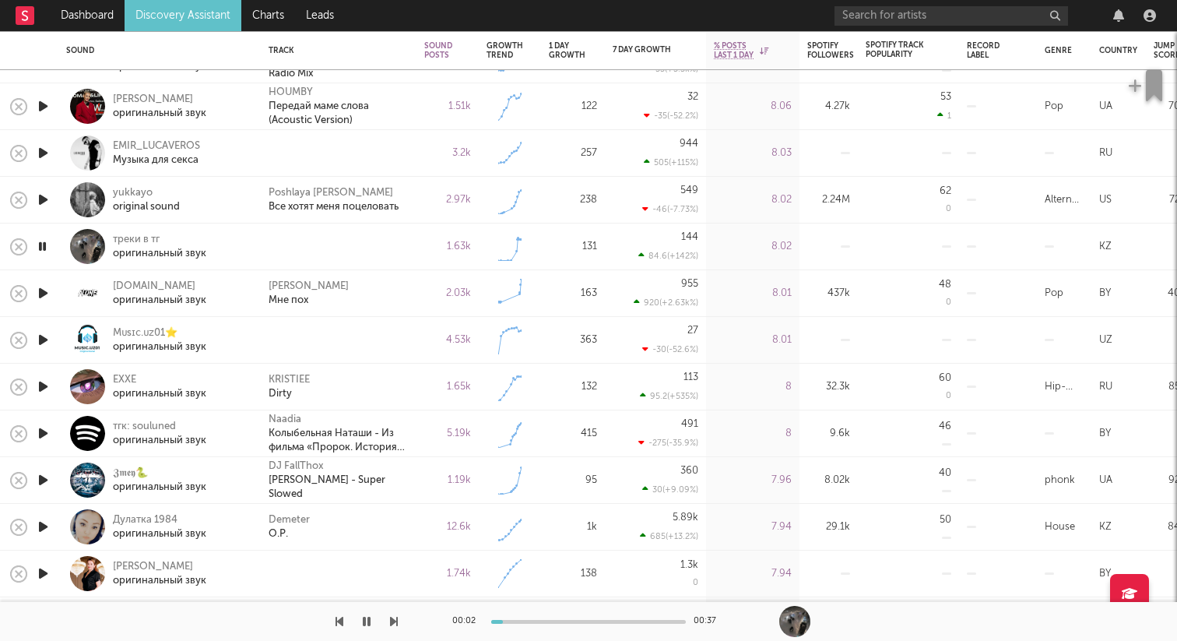
click at [47, 336] on icon "button" at bounding box center [43, 339] width 16 height 19
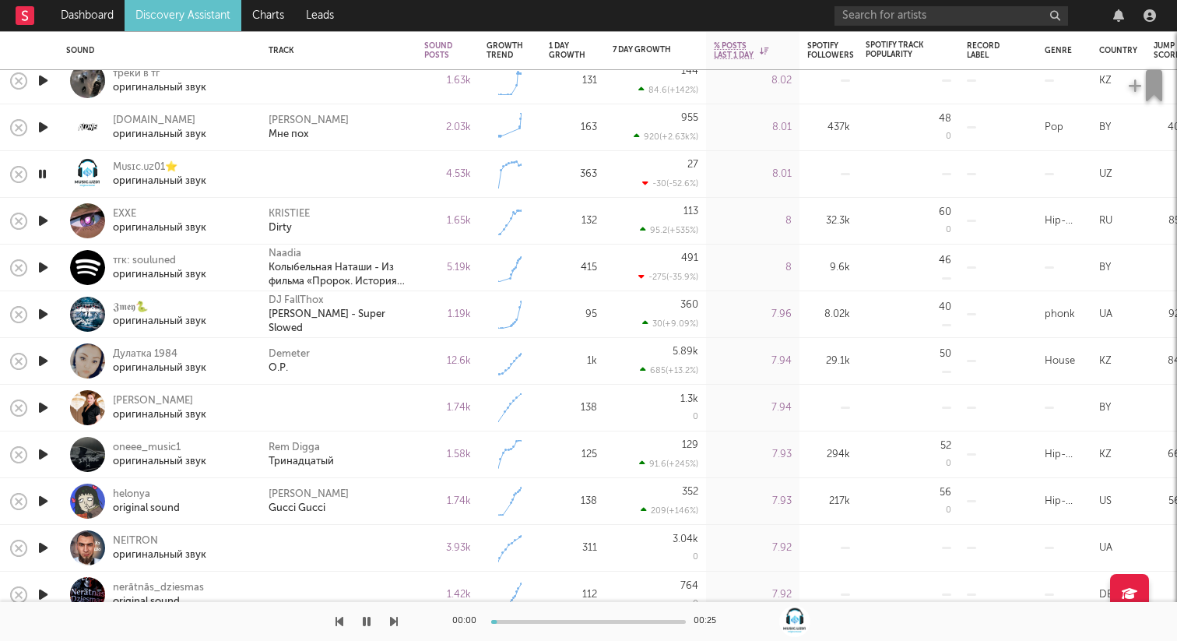
click at [41, 402] on icon "button" at bounding box center [43, 407] width 16 height 19
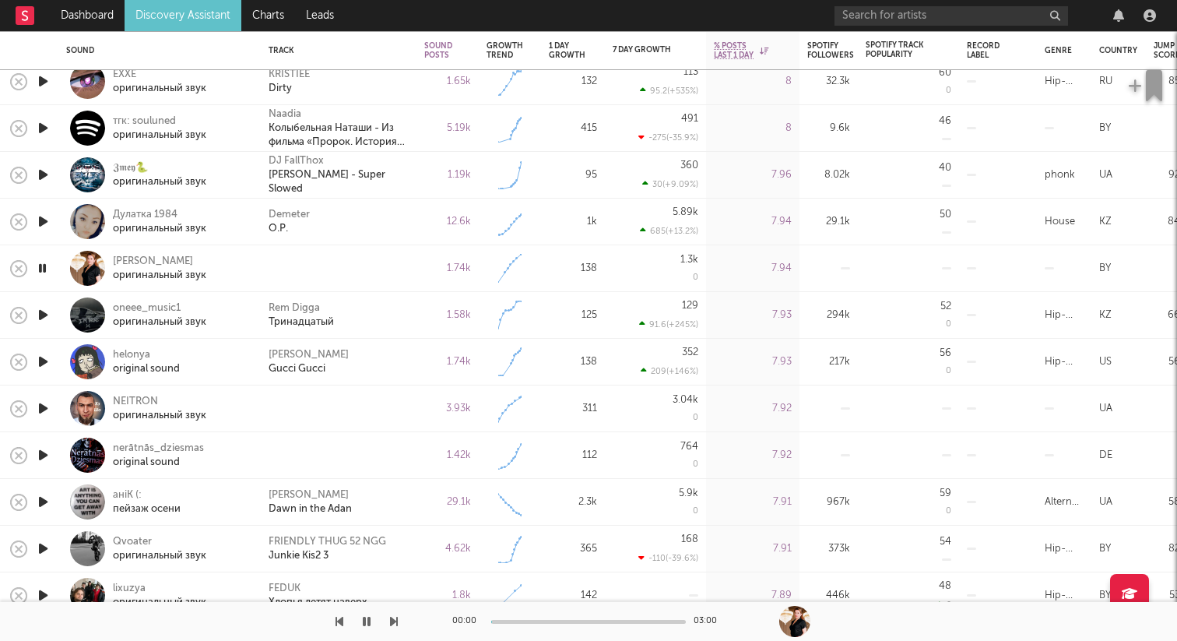
click at [45, 405] on icon "button" at bounding box center [43, 407] width 16 height 19
